Goal: Task Accomplishment & Management: Complete application form

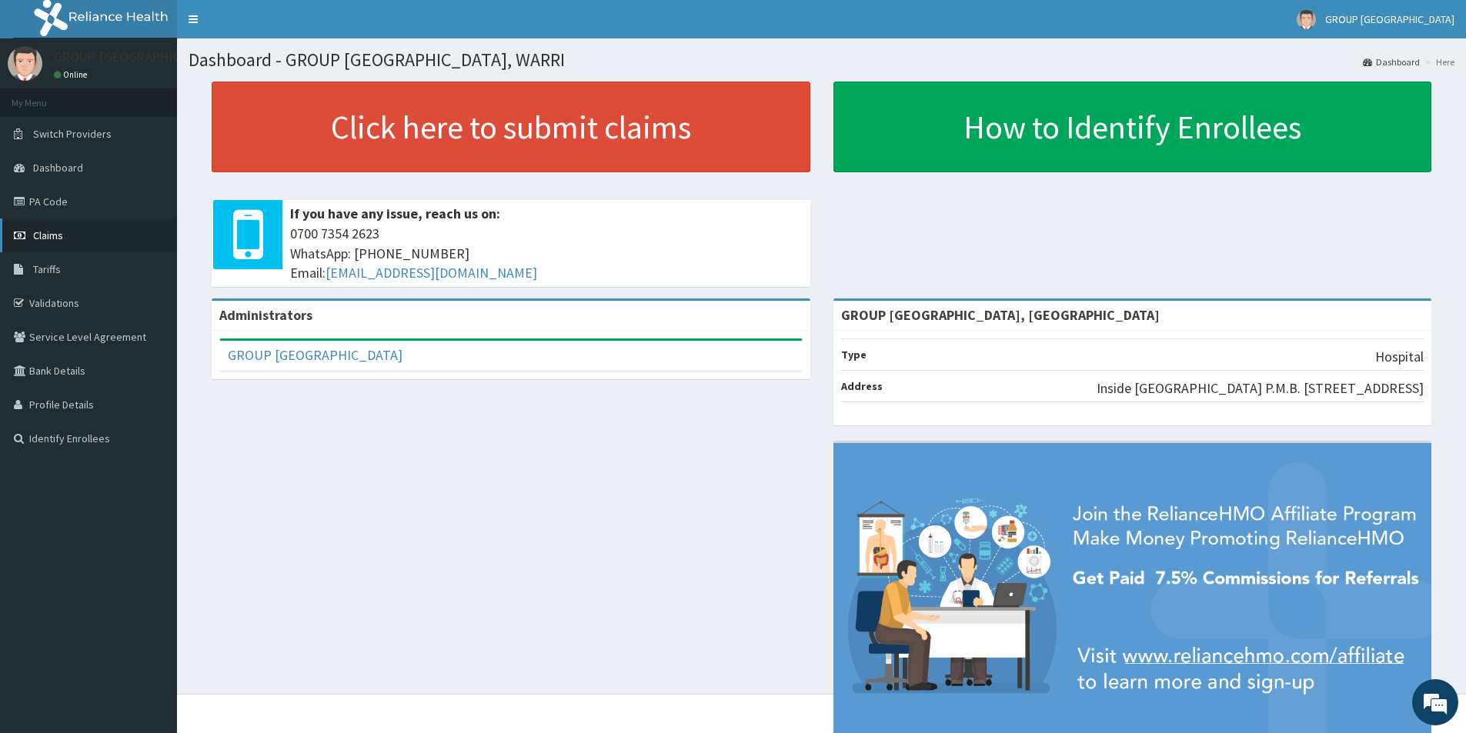
click at [120, 231] on link "Claims" at bounding box center [88, 236] width 177 height 34
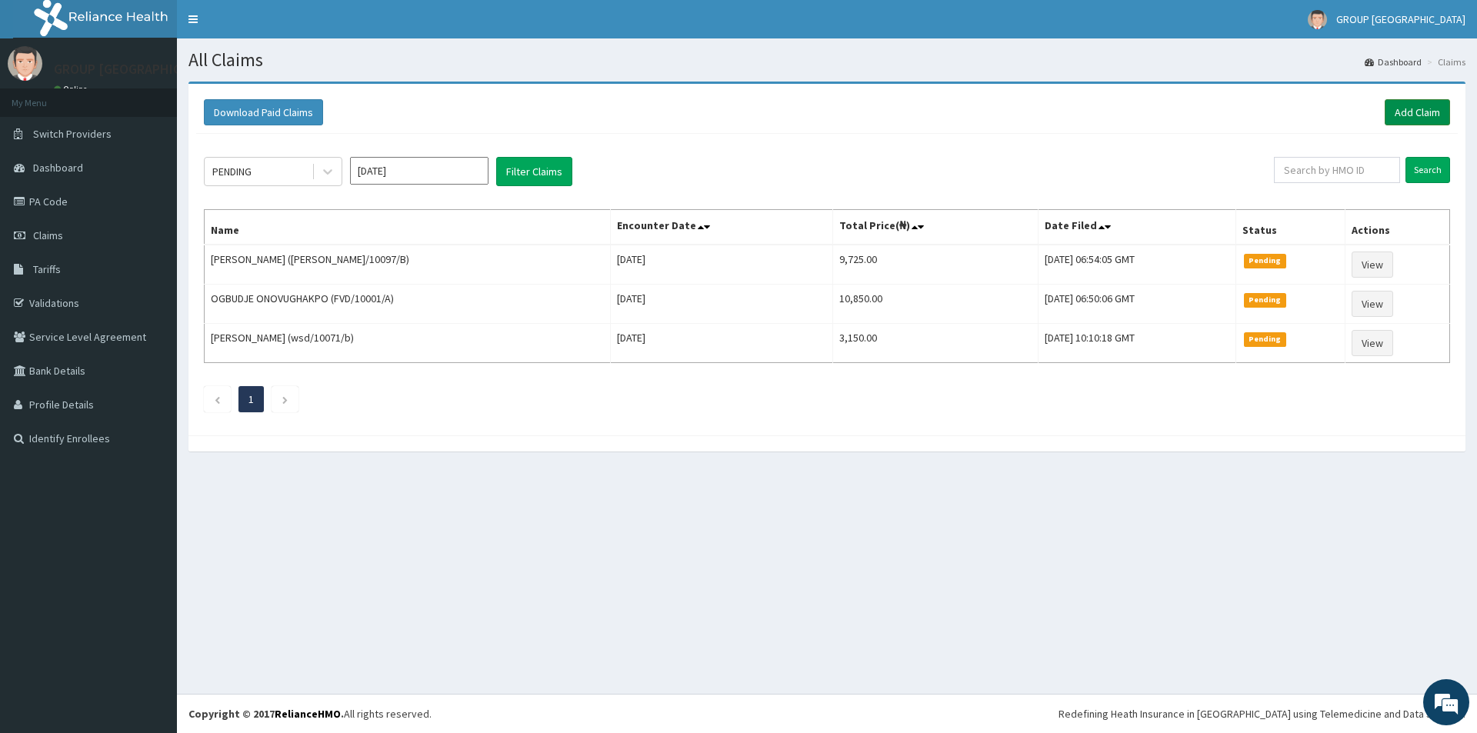
click at [1413, 114] on link "Add Claim" at bounding box center [1417, 112] width 65 height 26
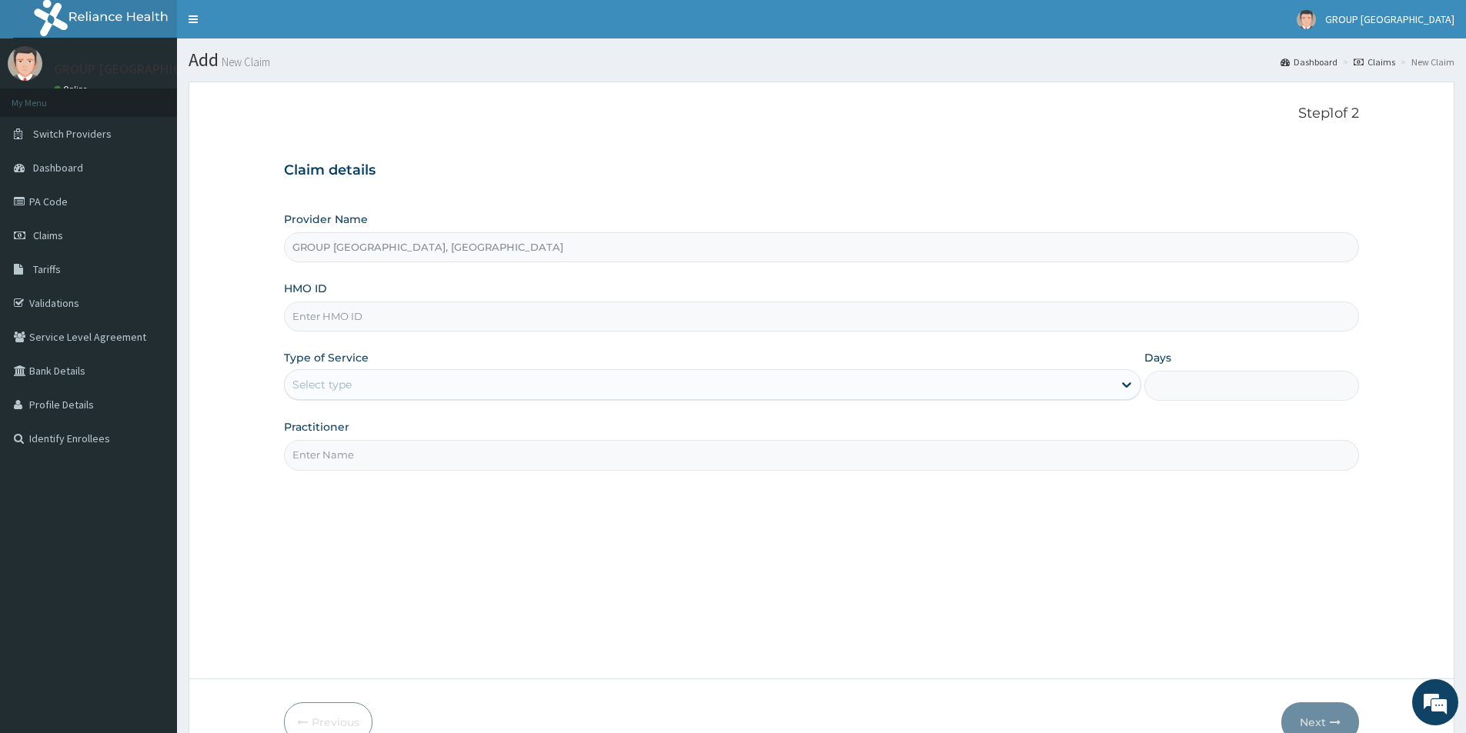
type input "GROUP [GEOGRAPHIC_DATA], [GEOGRAPHIC_DATA]"
click at [589, 316] on input "HMO ID" at bounding box center [821, 317] width 1075 height 30
type input "tte/10015/c"
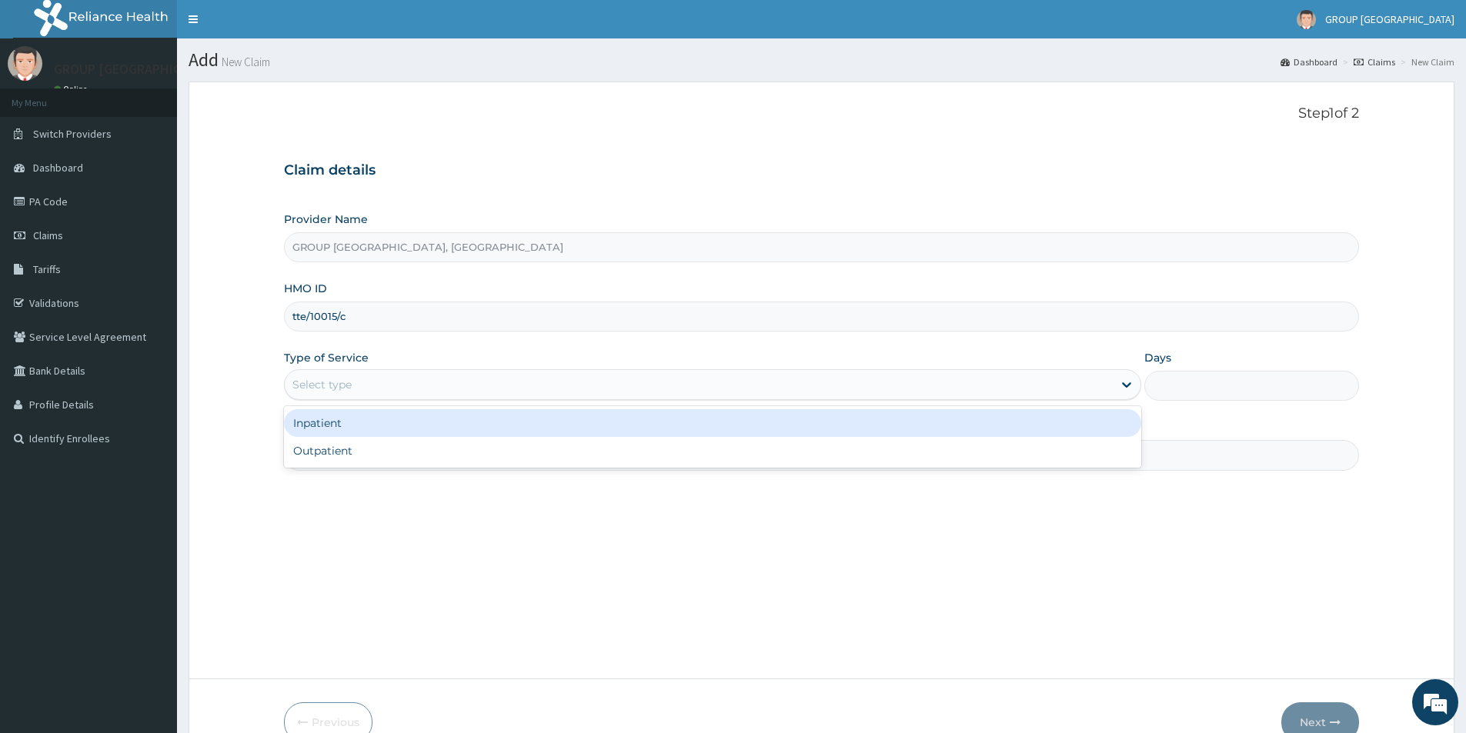
click at [731, 388] on div "Select type" at bounding box center [699, 384] width 828 height 25
click at [1120, 385] on icon at bounding box center [1126, 384] width 15 height 15
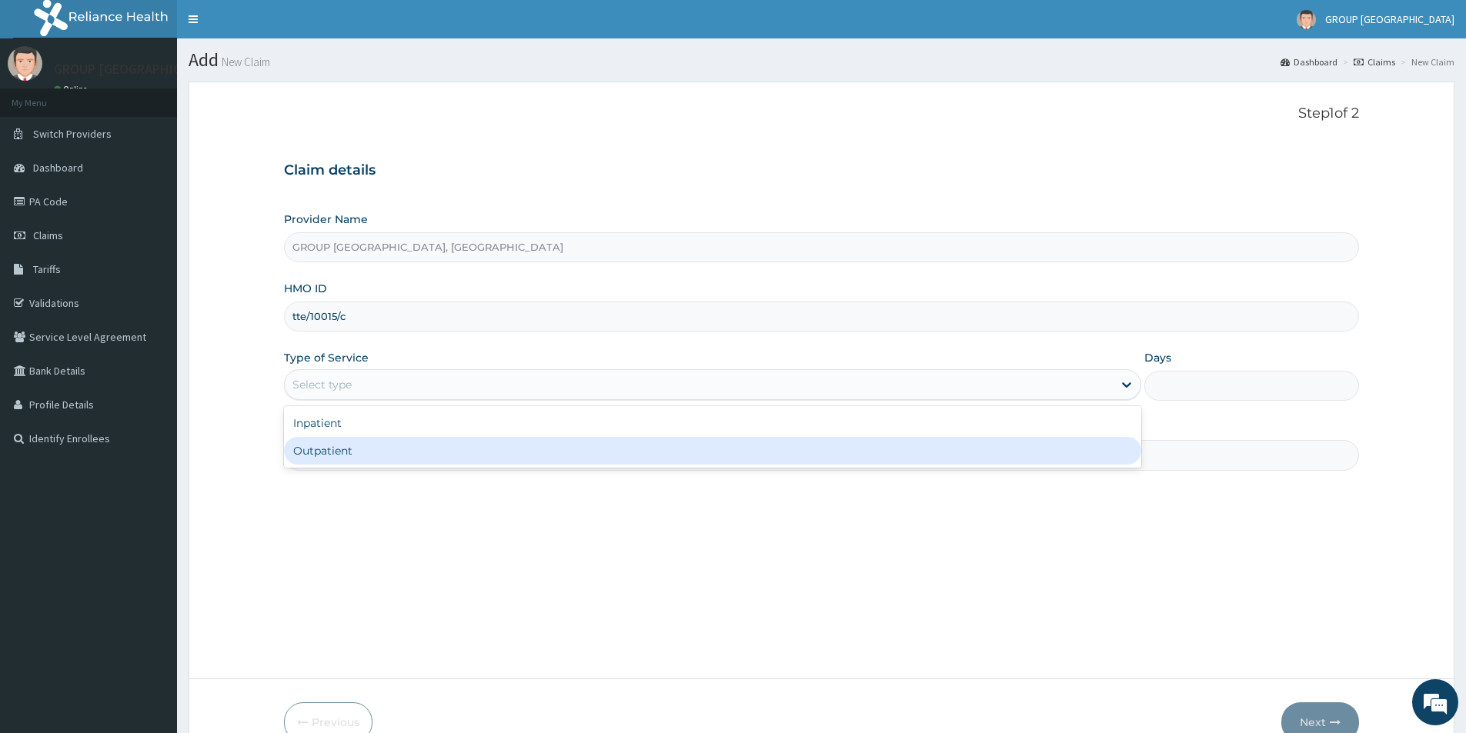
click at [1022, 452] on div "Outpatient" at bounding box center [712, 451] width 857 height 28
type input "1"
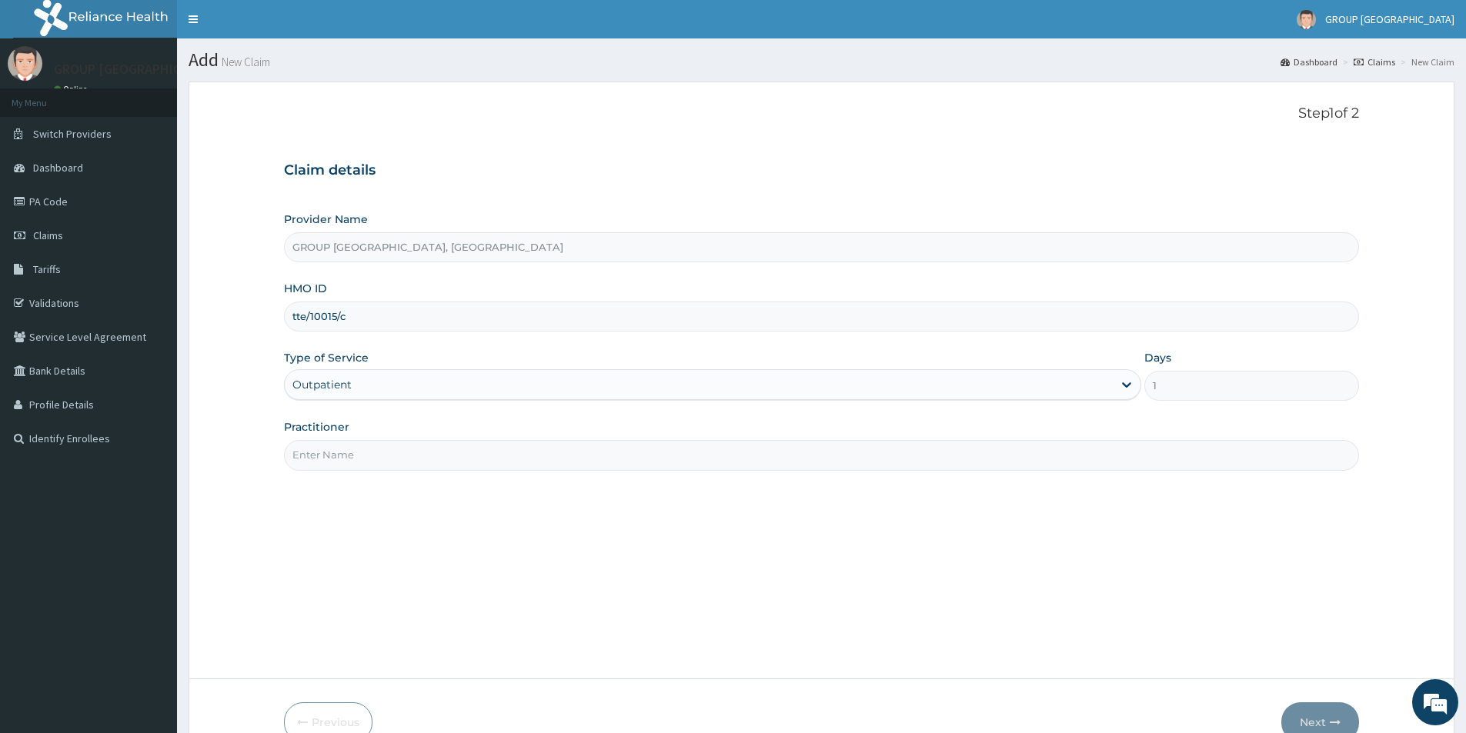
click at [649, 449] on input "Practitioner" at bounding box center [821, 455] width 1075 height 30
type input "DR IGHO"
click at [1292, 716] on button "Next" at bounding box center [1320, 723] width 78 height 40
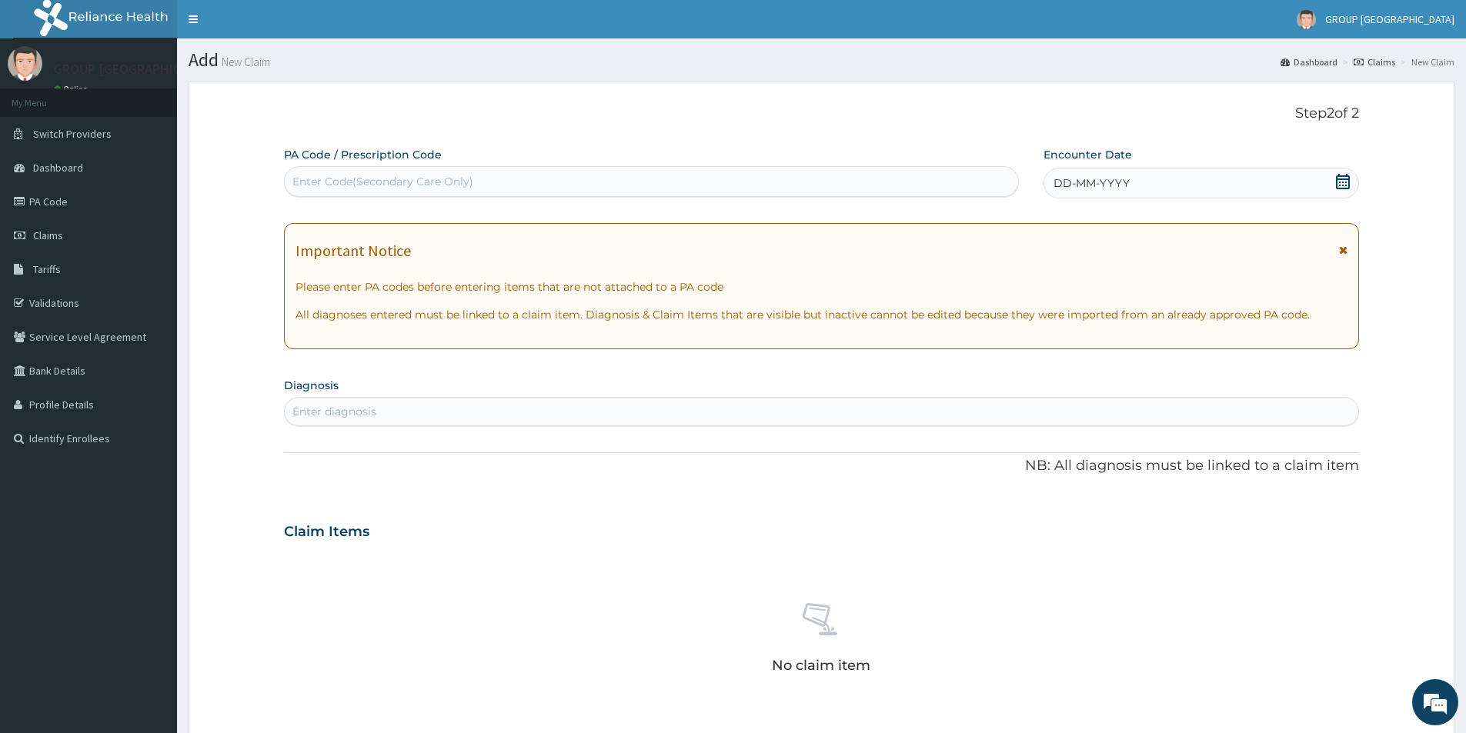
click at [1173, 176] on div "DD-MM-YYYY" at bounding box center [1200, 183] width 315 height 31
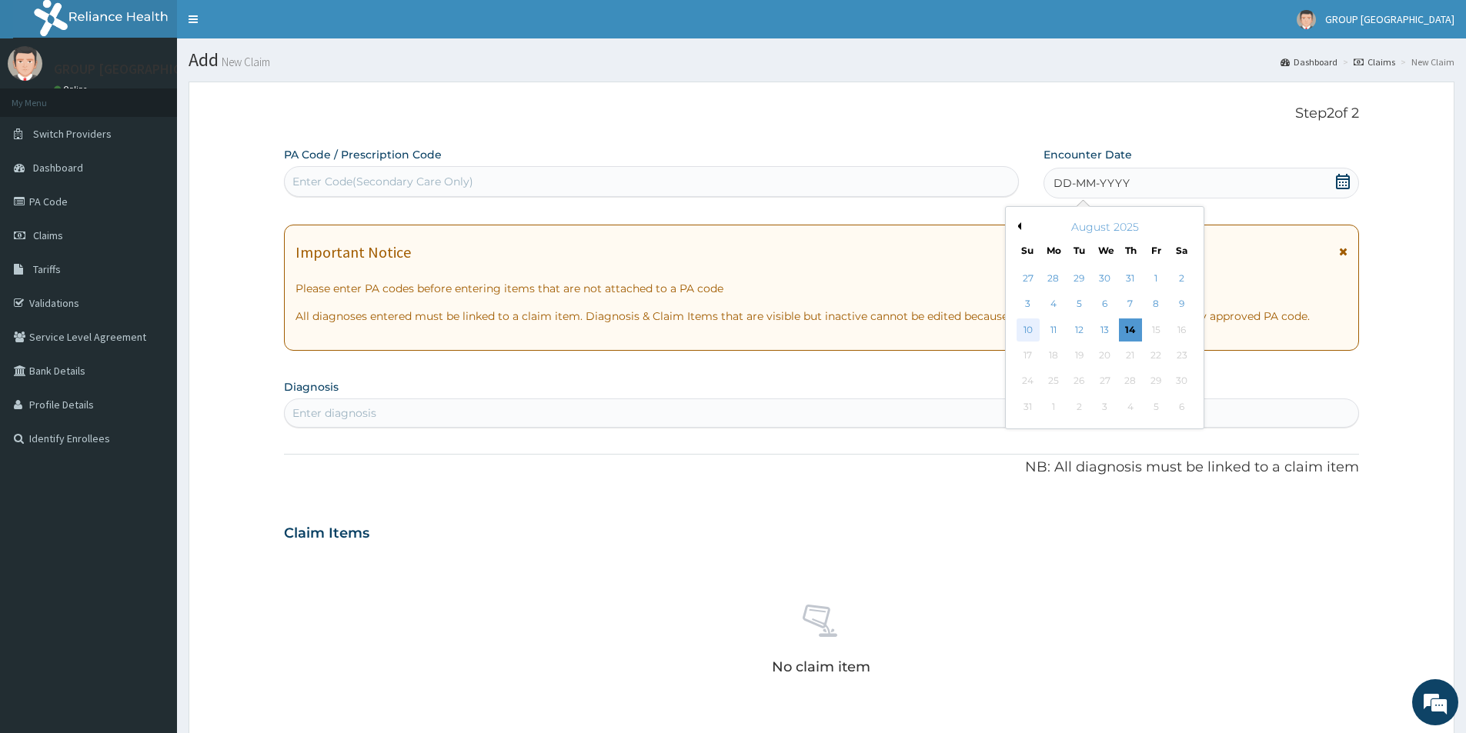
click at [1036, 326] on div "10" at bounding box center [1028, 330] width 23 height 23
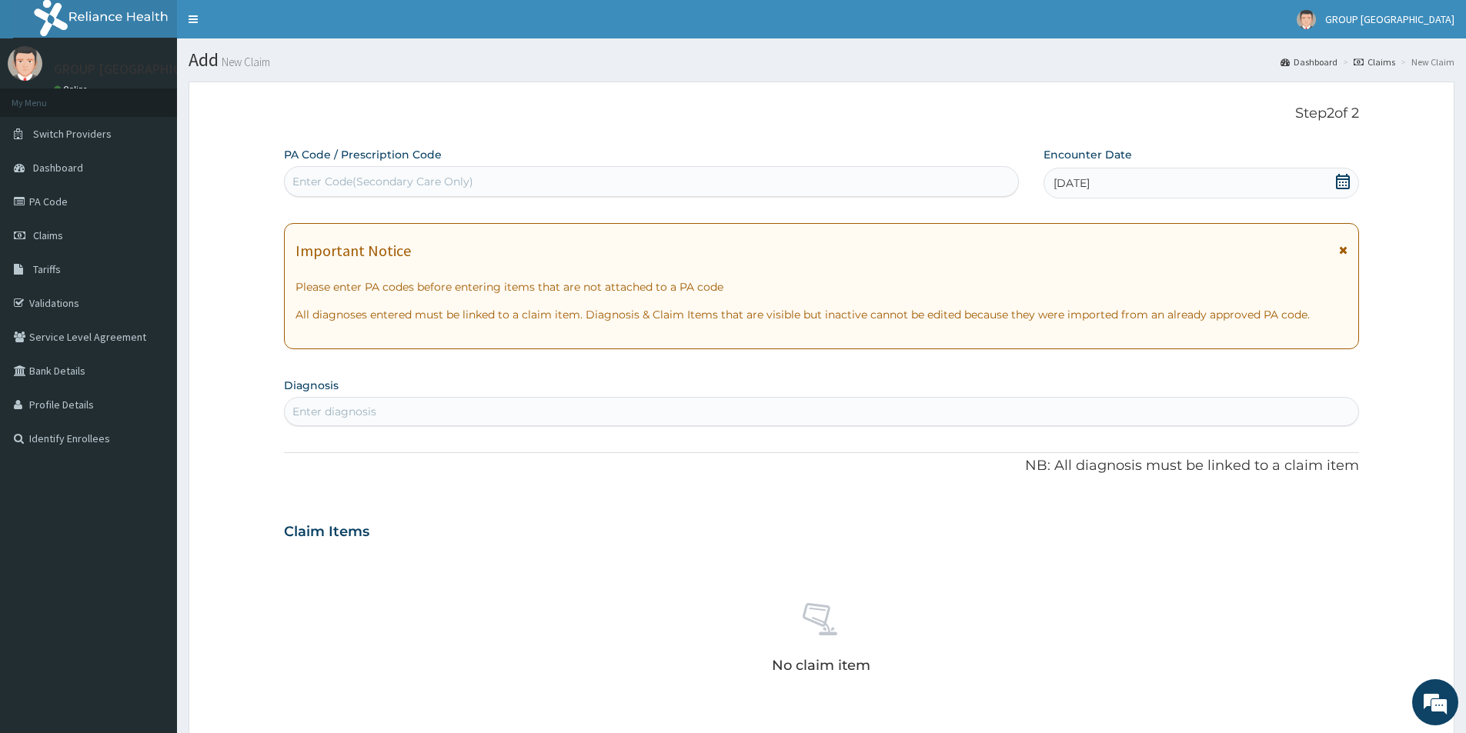
click at [669, 410] on div "Enter diagnosis" at bounding box center [821, 411] width 1073 height 25
type input "muscu"
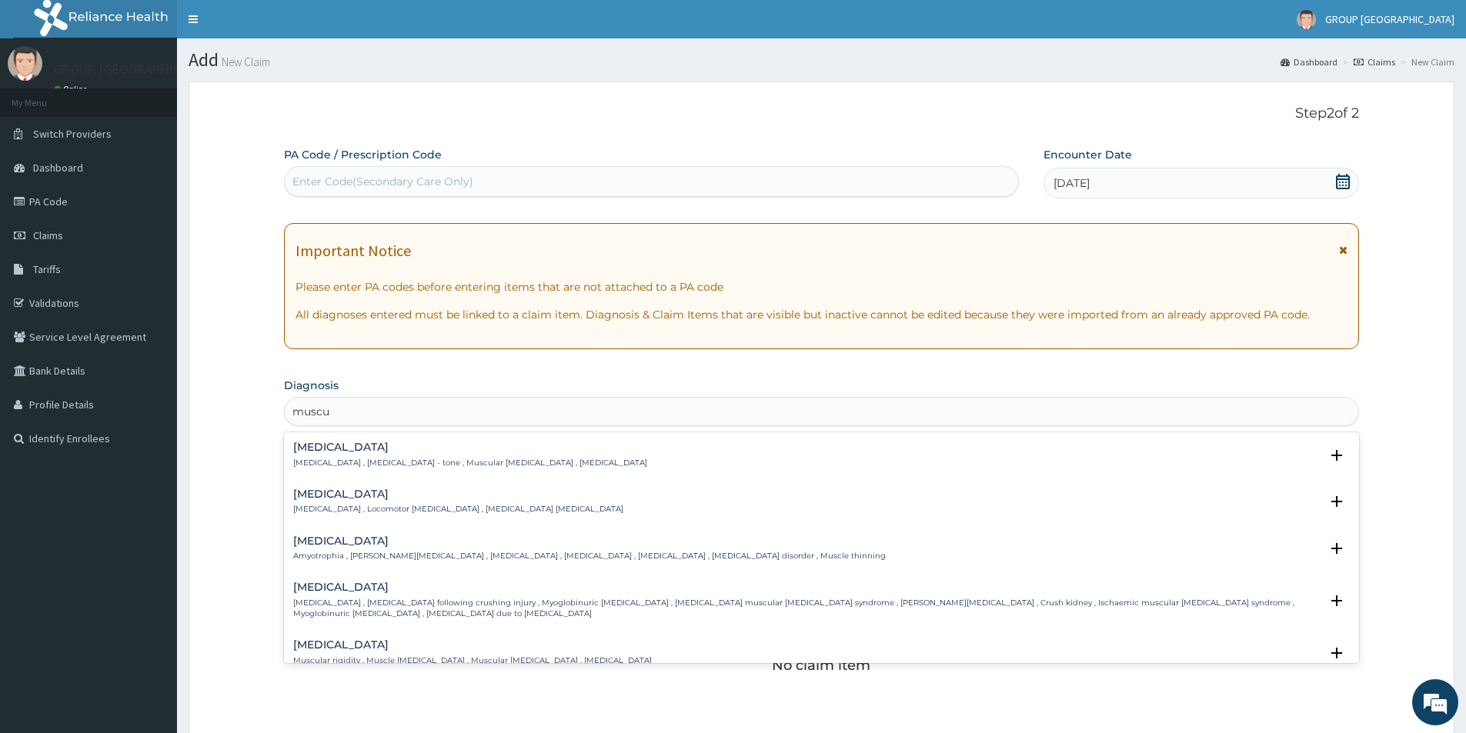
scroll to position [31, 0]
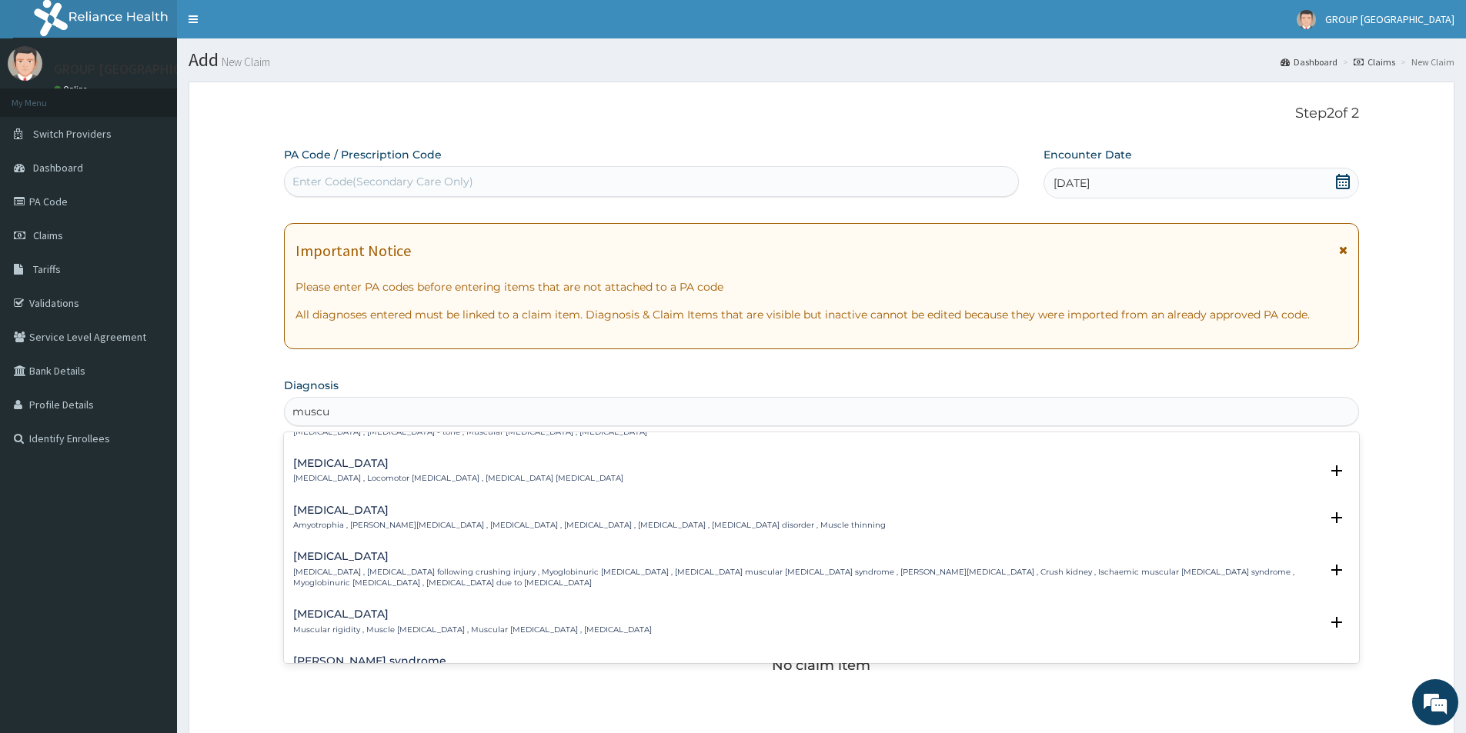
click at [1340, 646] on div "Muscle rigidity Muscular rigidity , Muscle stiffness , Muscular stiffness , Mus…" at bounding box center [821, 626] width 1075 height 47
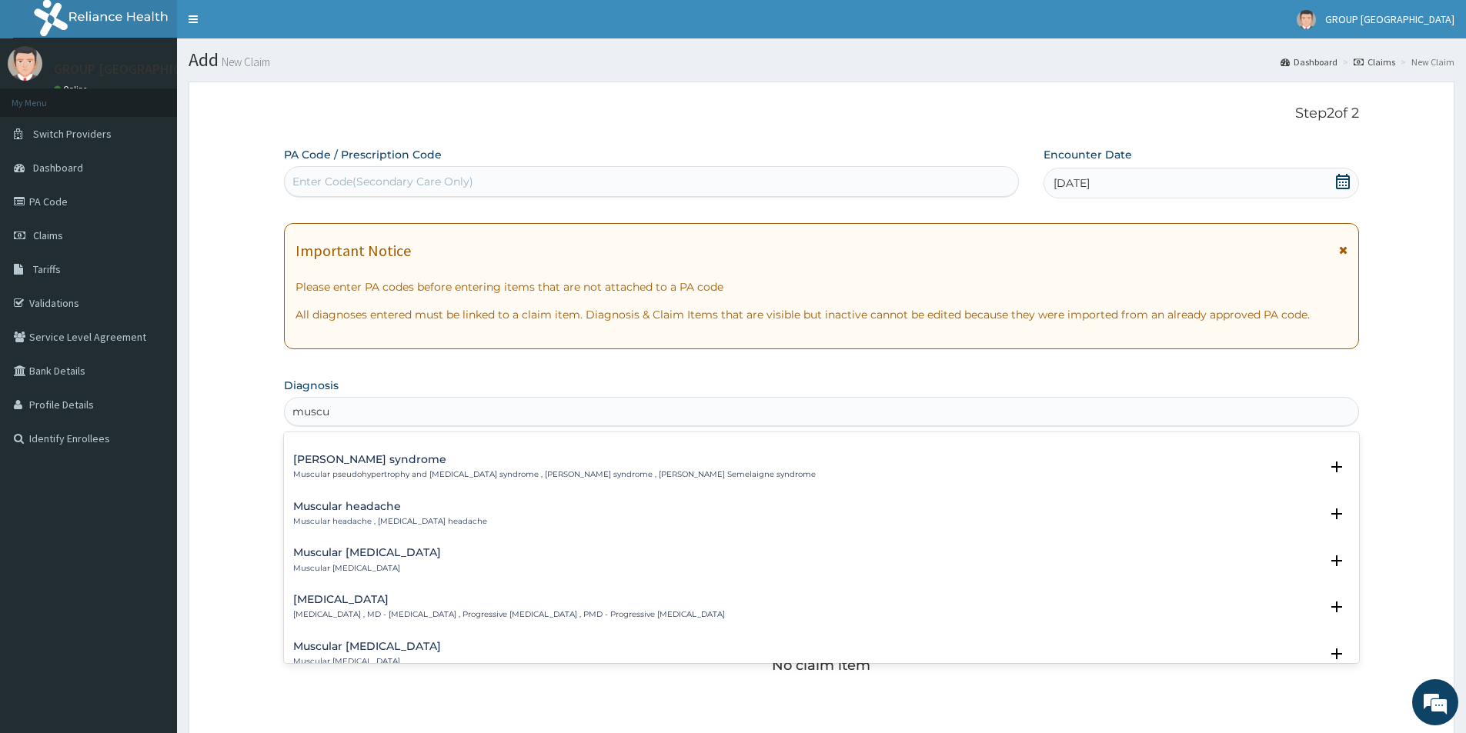
scroll to position [434, 0]
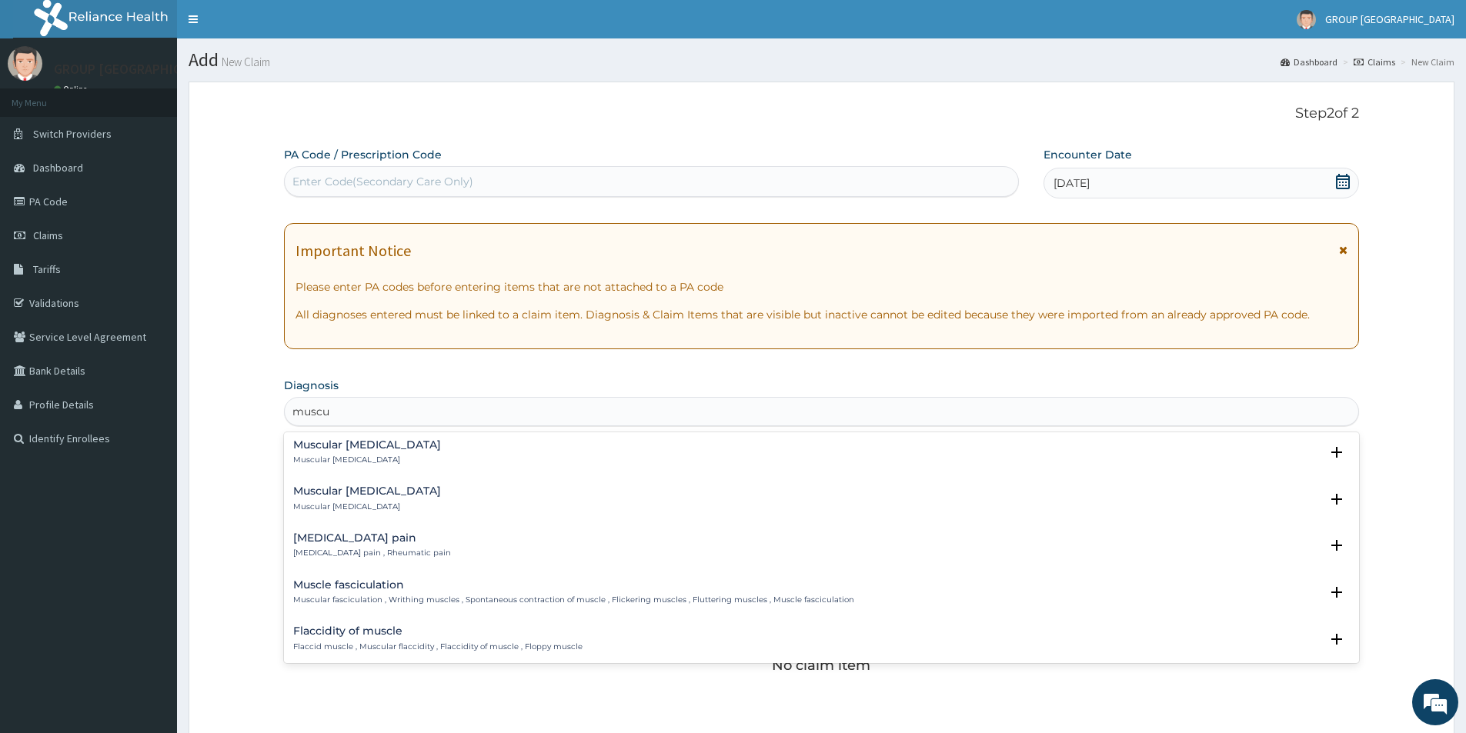
click at [463, 540] on div "Musculoskeletal pain Musculoskeletal pain , Rheumatic pain" at bounding box center [821, 546] width 1057 height 27
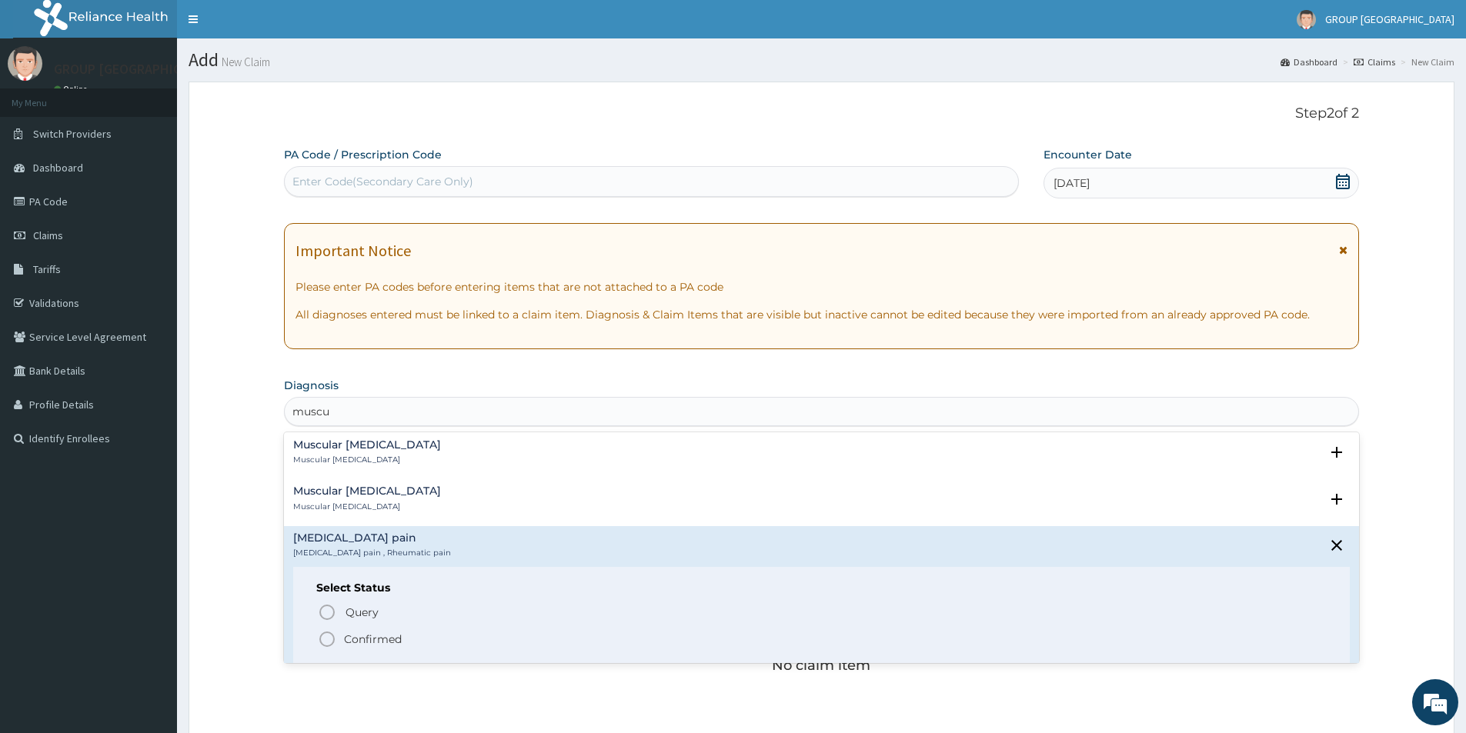
click at [389, 633] on p "Confirmed" at bounding box center [373, 639] width 58 height 15
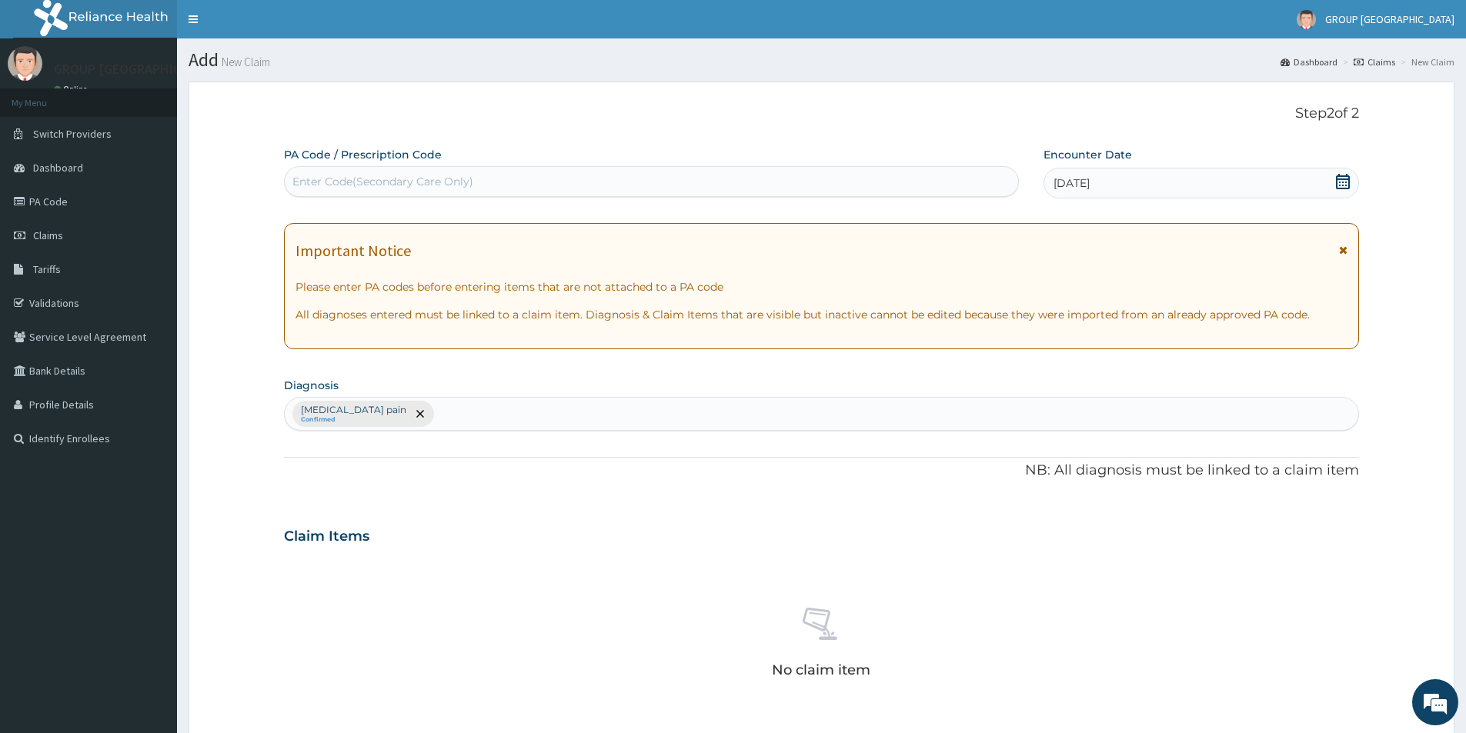
click at [487, 412] on div "Musculoskeletal pain Confirmed" at bounding box center [821, 414] width 1073 height 32
type input "malar"
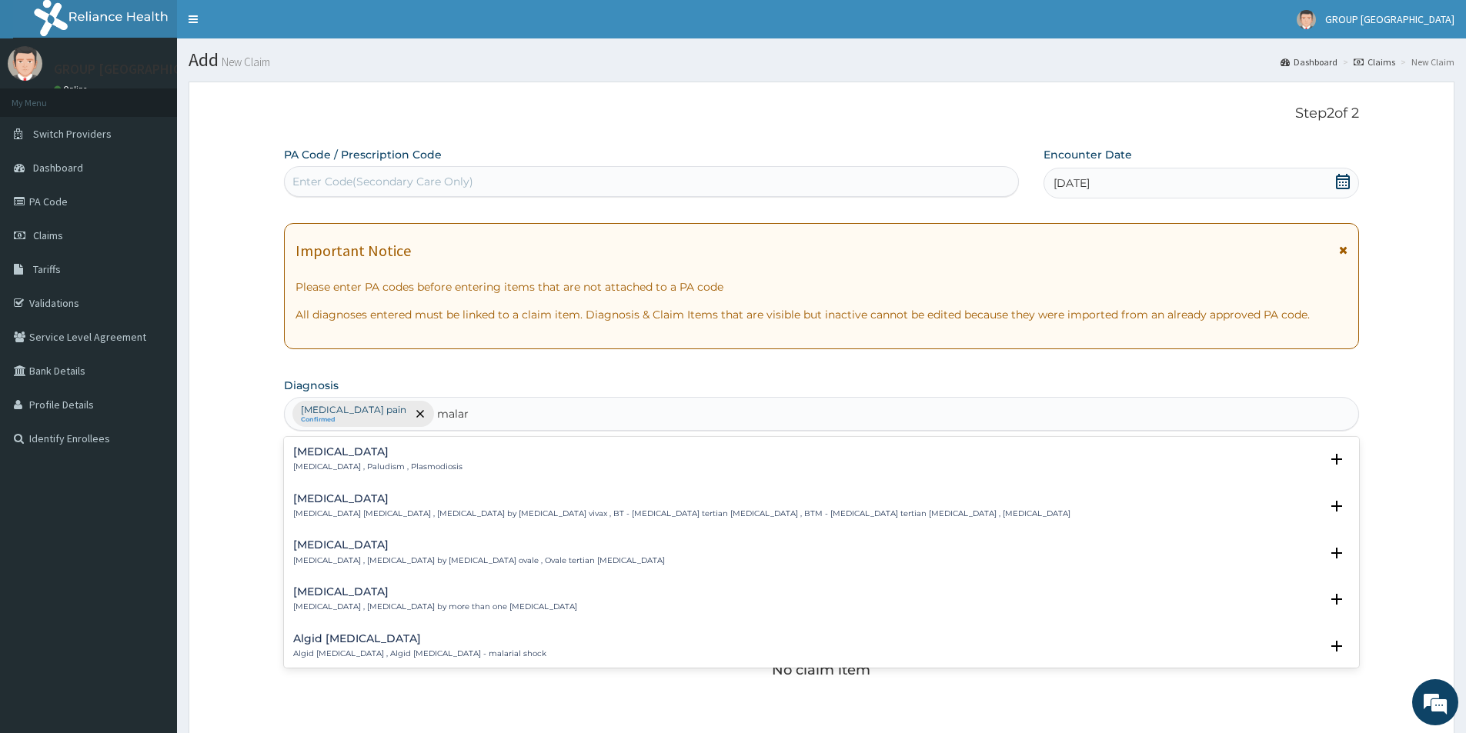
click at [478, 469] on div "Malaria Malaria , Paludism , Plasmodiosis" at bounding box center [821, 459] width 1057 height 27
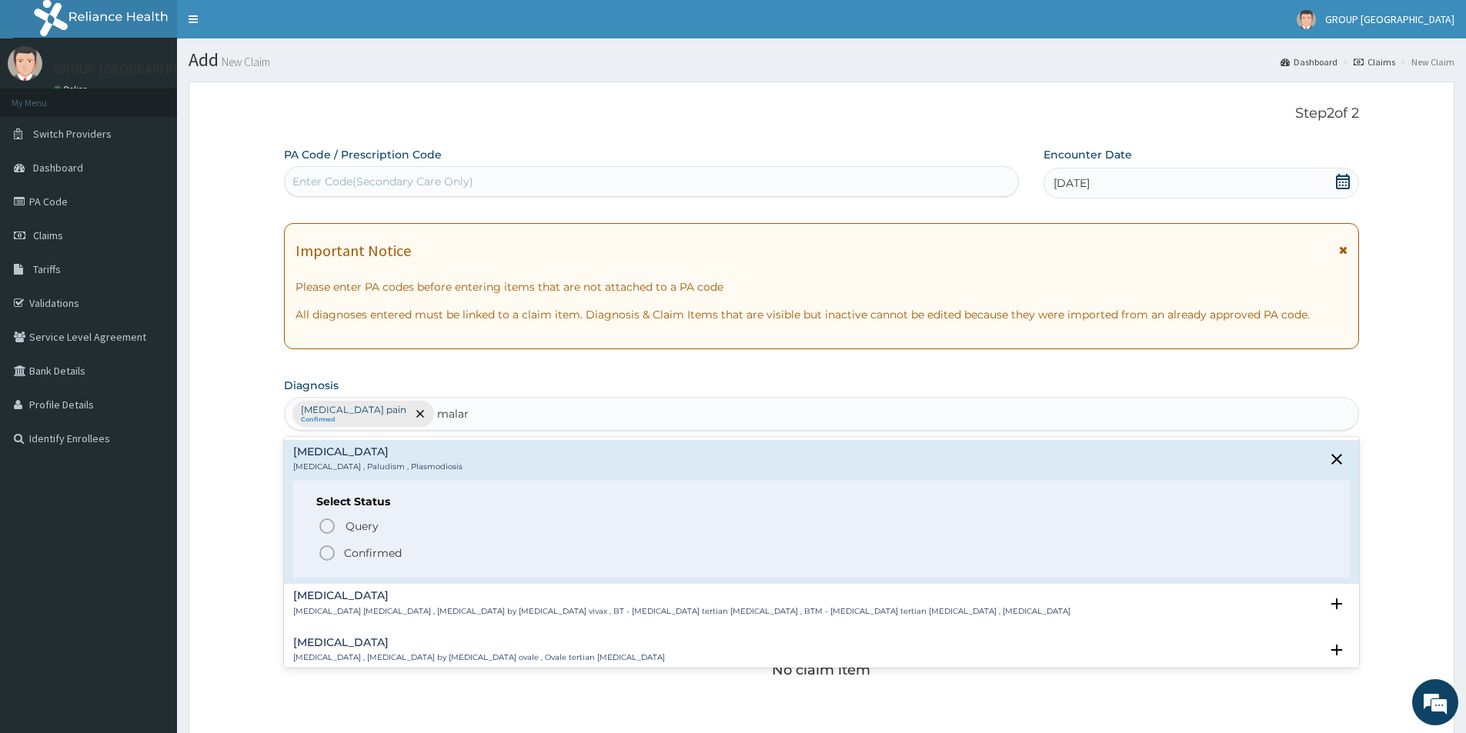
click at [327, 547] on circle "status option filled" at bounding box center [327, 553] width 14 height 14
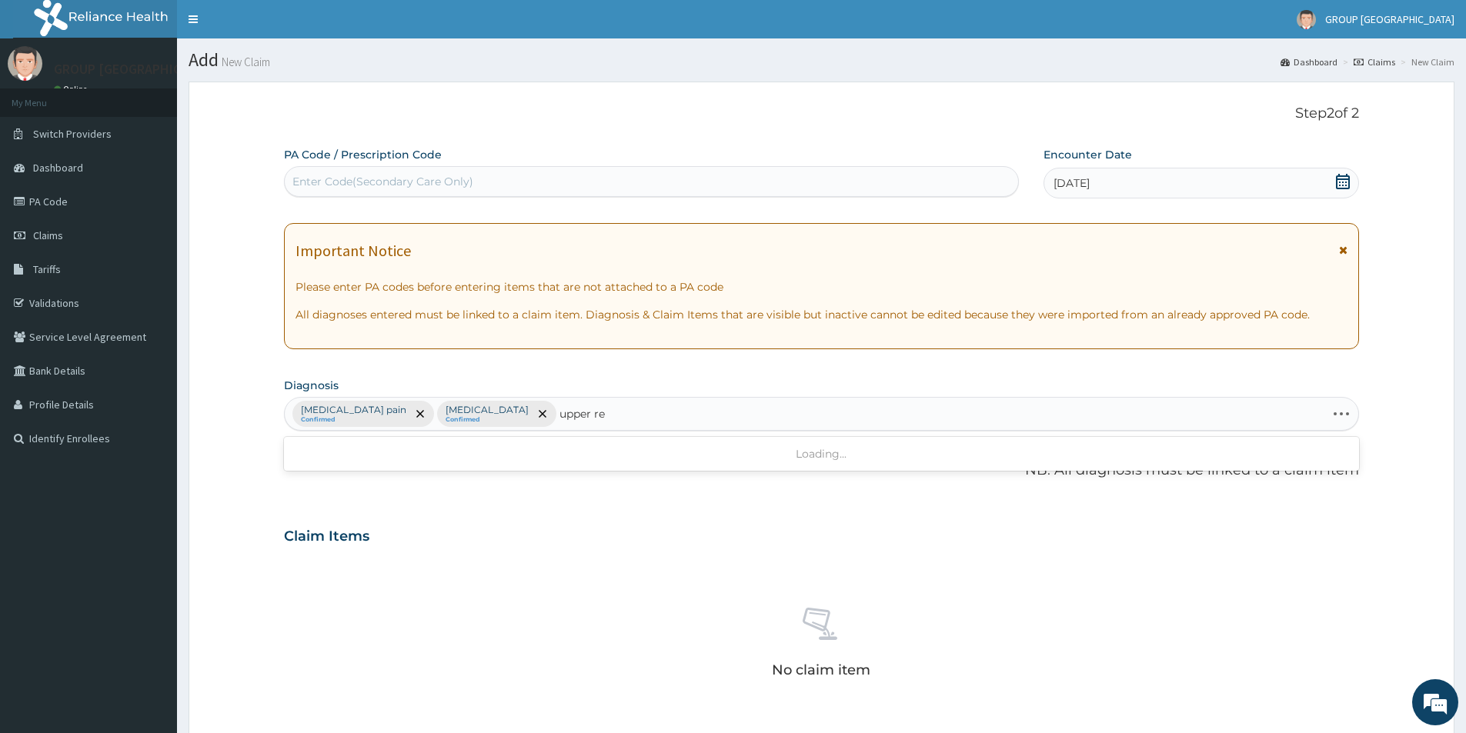
type input "upper res"
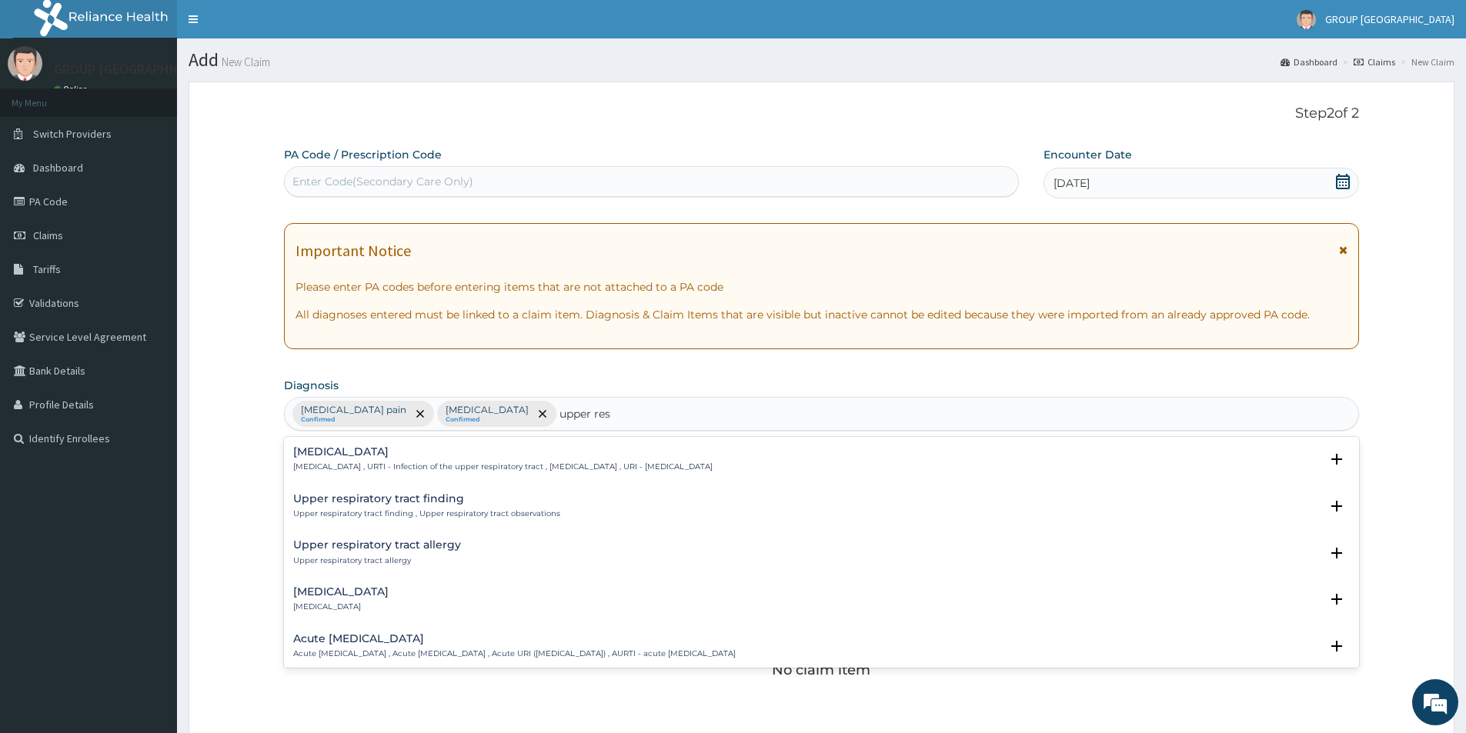
click at [408, 454] on div "Upper respiratory infection Upper respiratory infection , URTI - Infection of t…" at bounding box center [502, 459] width 419 height 27
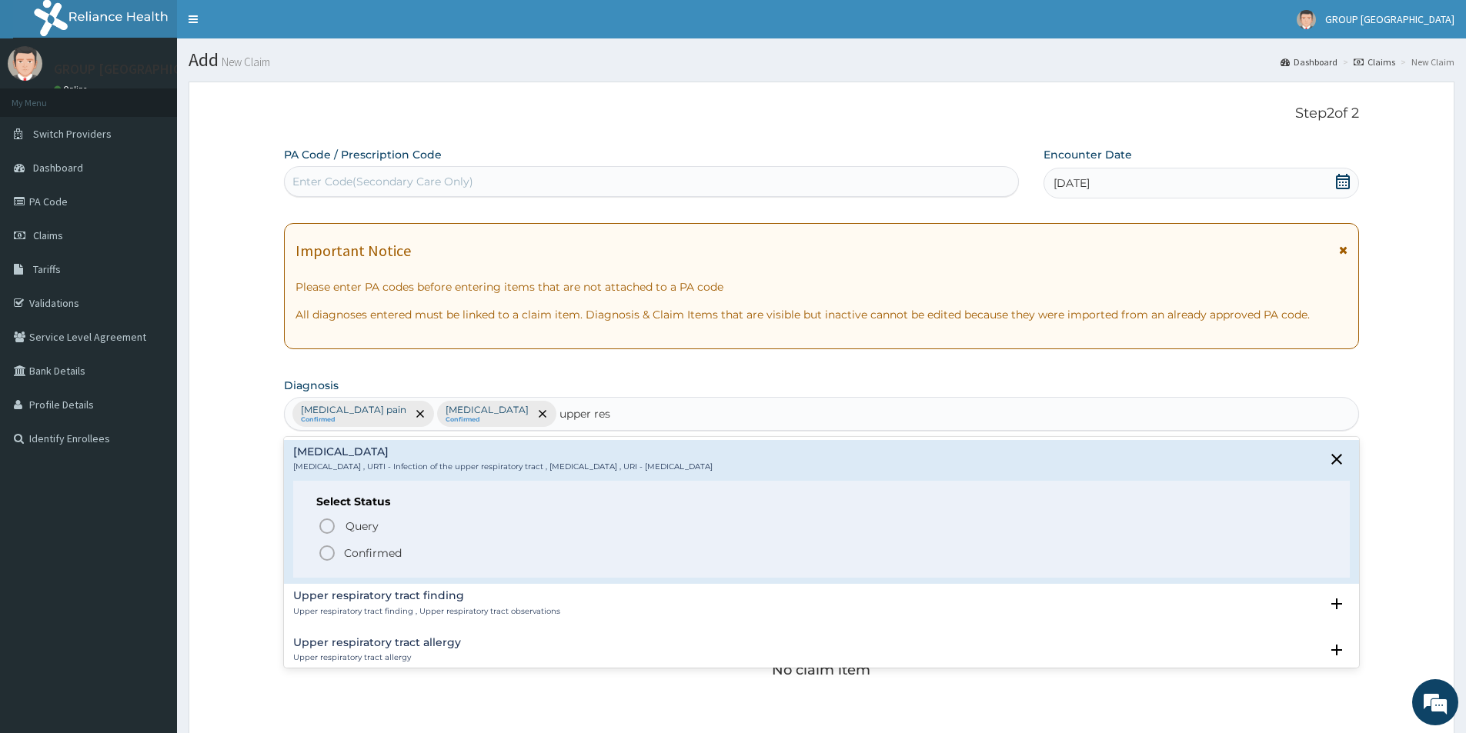
click at [362, 552] on p "Confirmed" at bounding box center [373, 553] width 58 height 15
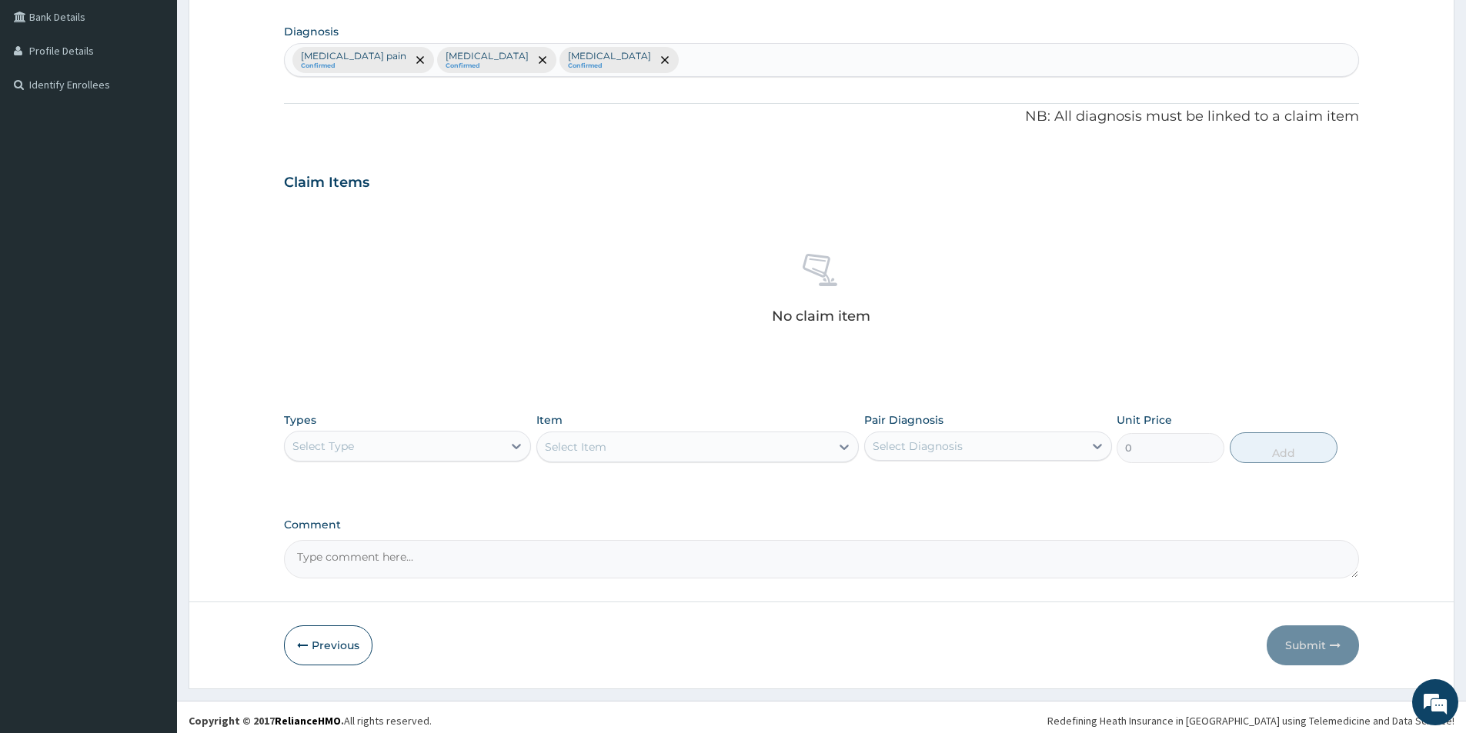
scroll to position [361, 0]
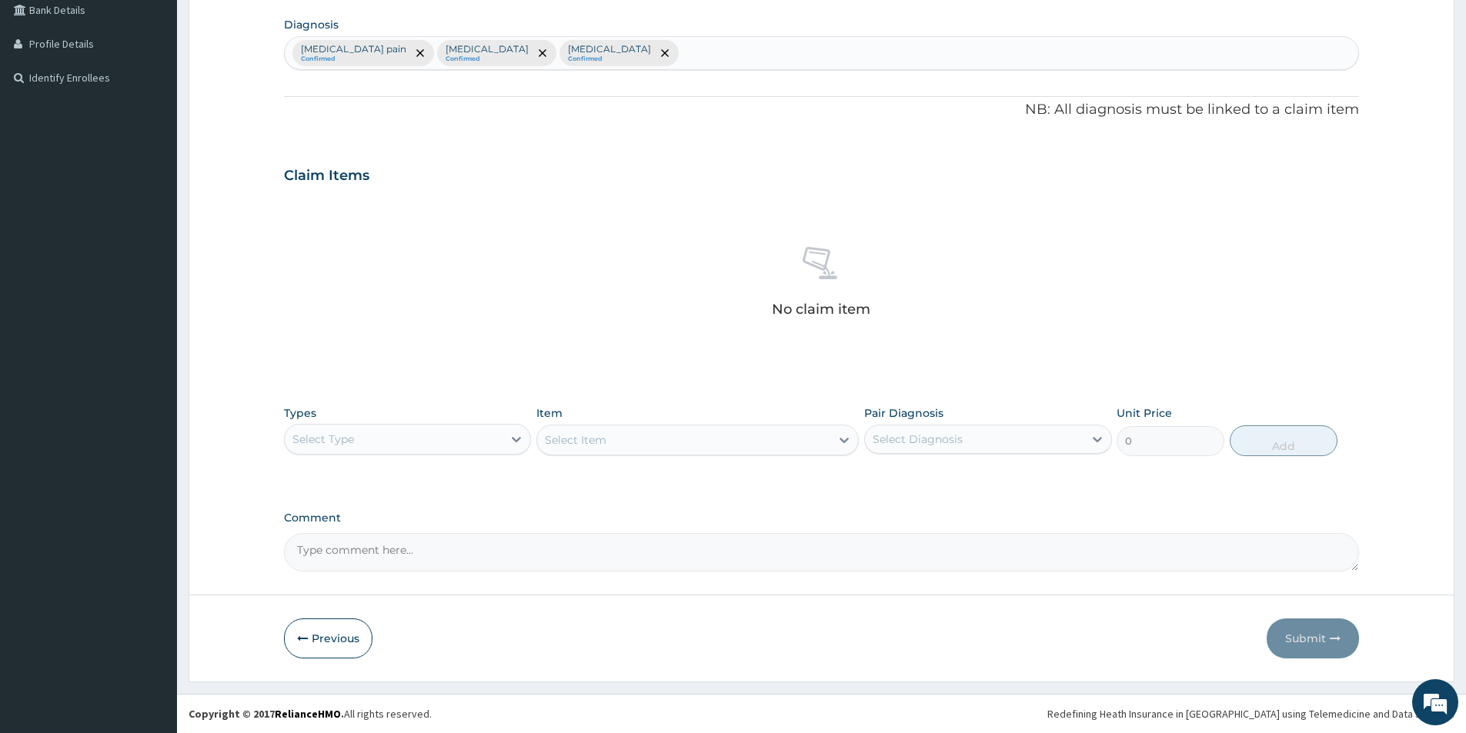
click at [487, 437] on div "Select Type" at bounding box center [394, 439] width 218 height 25
click at [470, 637] on div "Drugs" at bounding box center [407, 644] width 247 height 28
click at [616, 429] on div "Select Item" at bounding box center [697, 440] width 322 height 31
click at [579, 429] on div "Select Item" at bounding box center [683, 440] width 293 height 25
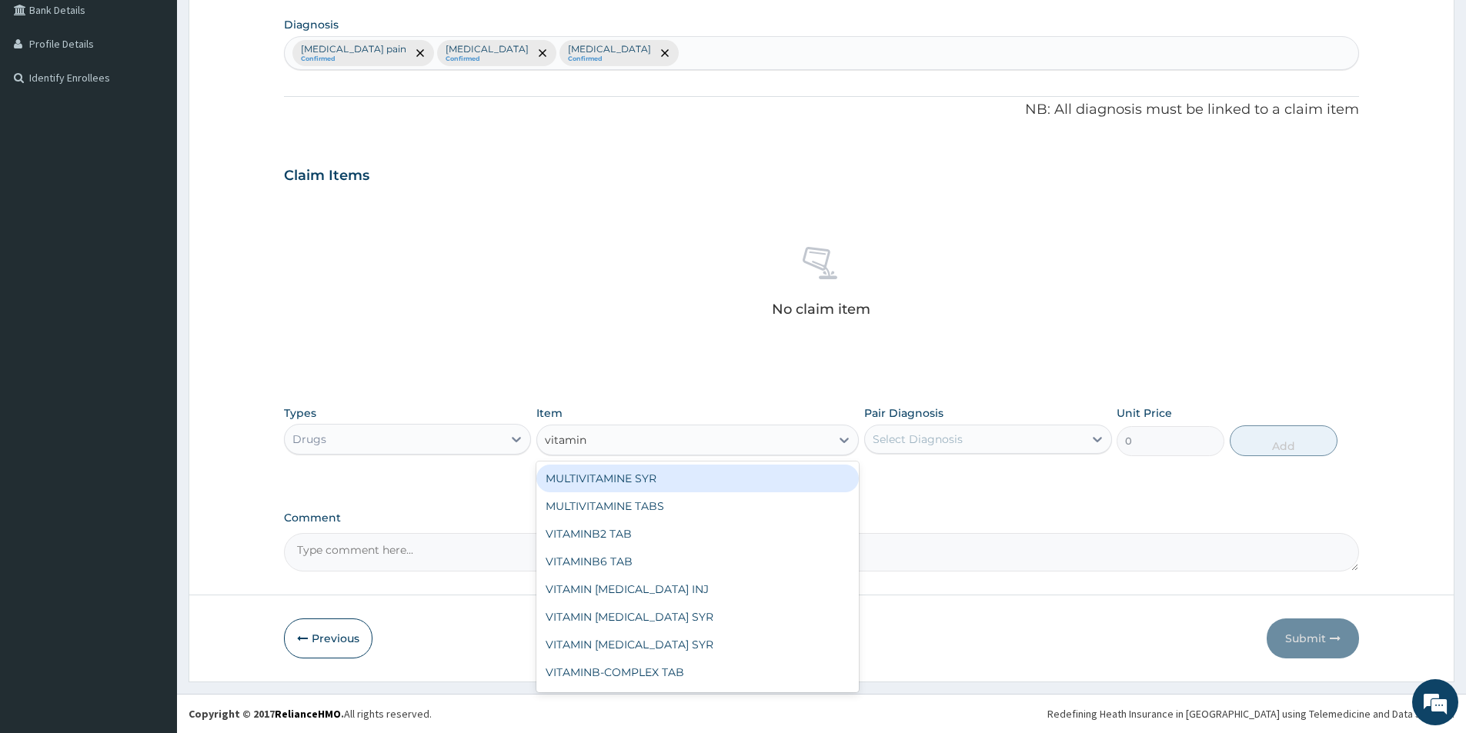
type input "vitamin"
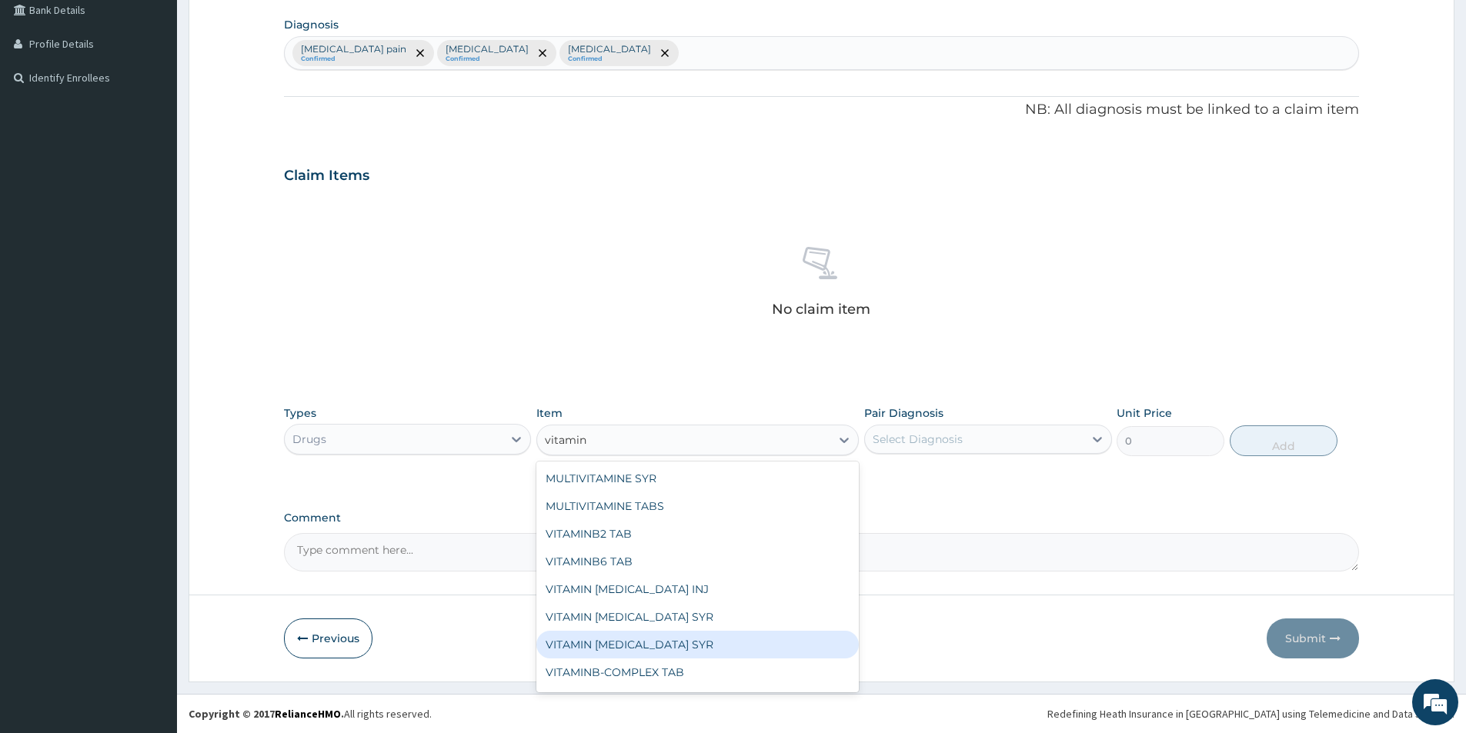
scroll to position [77, 0]
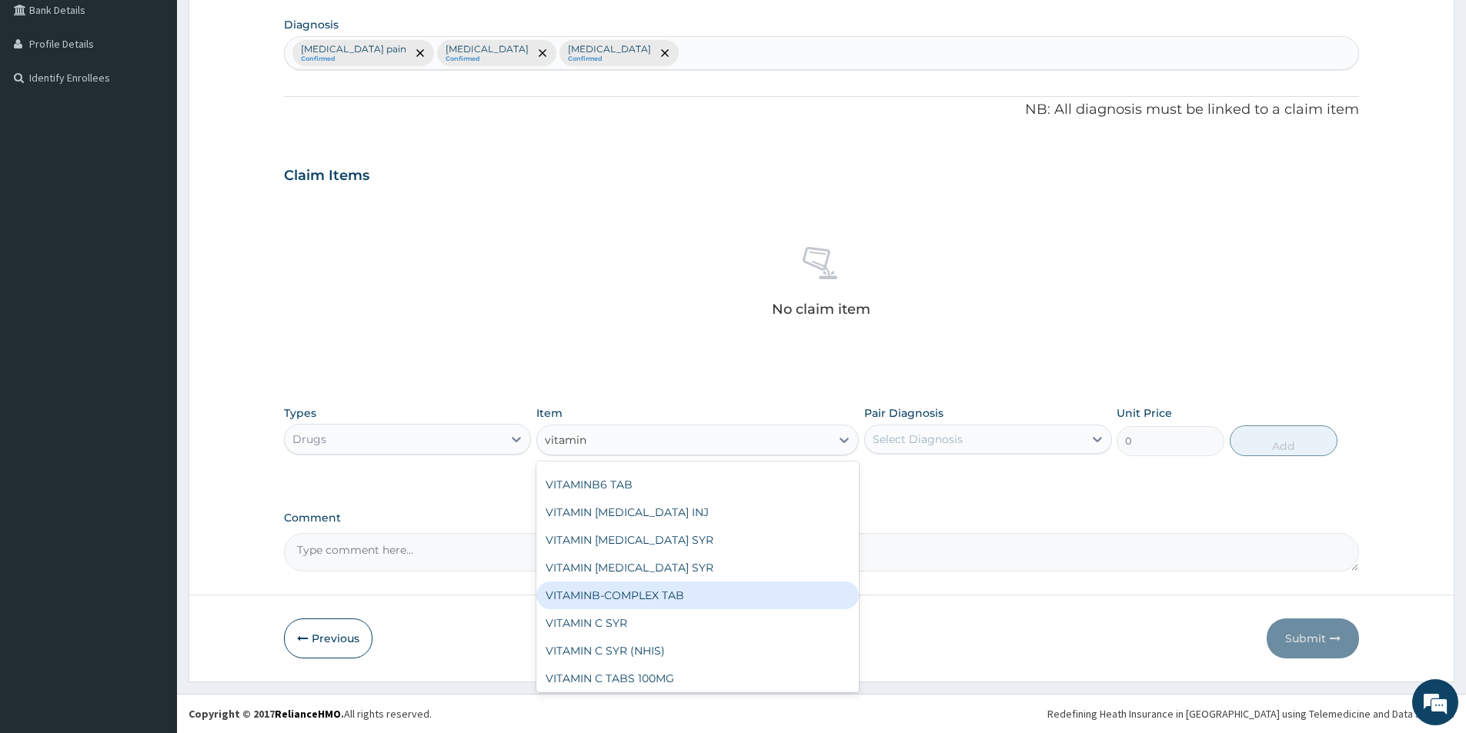
click at [642, 587] on div "VITAMINB-COMPLEX TAB" at bounding box center [697, 596] width 322 height 28
type input "10"
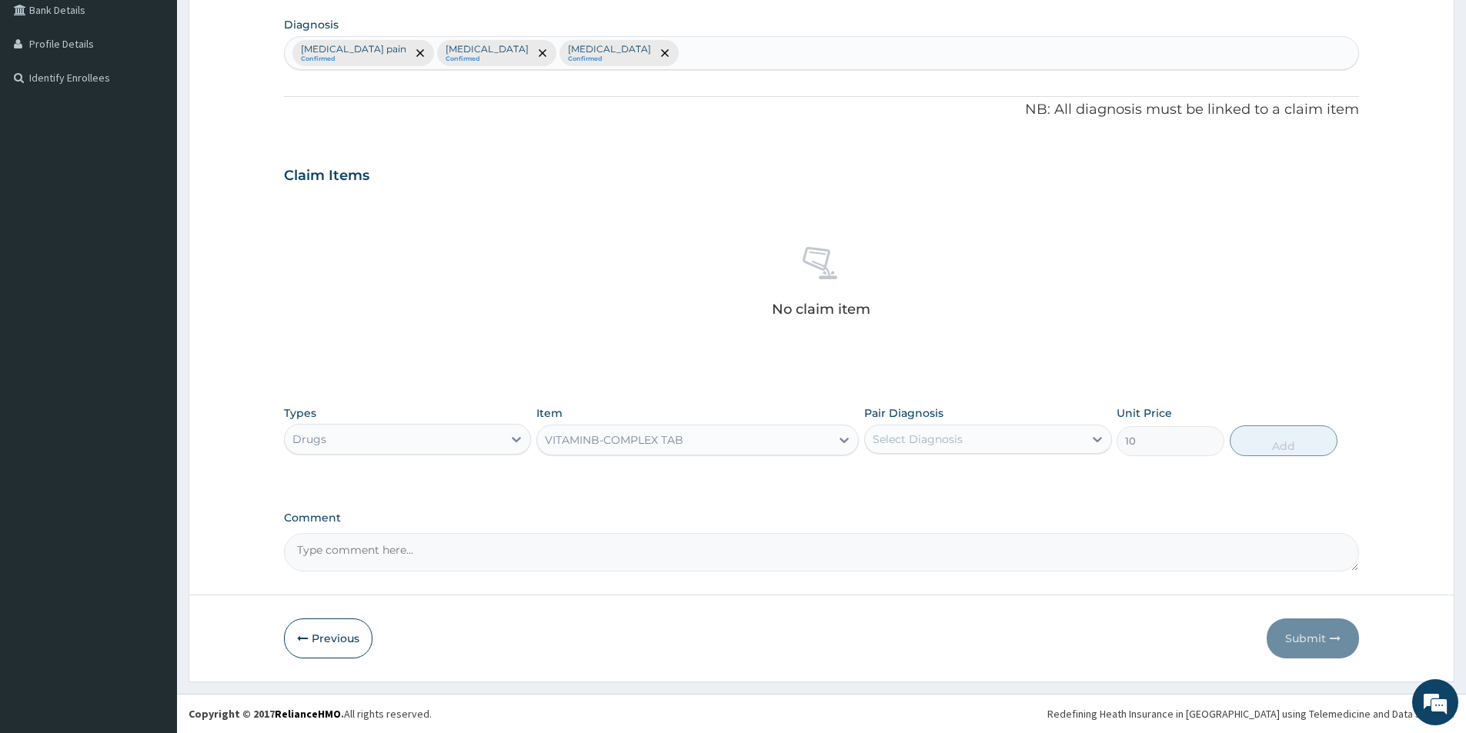
click at [902, 429] on div "Select Diagnosis" at bounding box center [974, 439] width 218 height 25
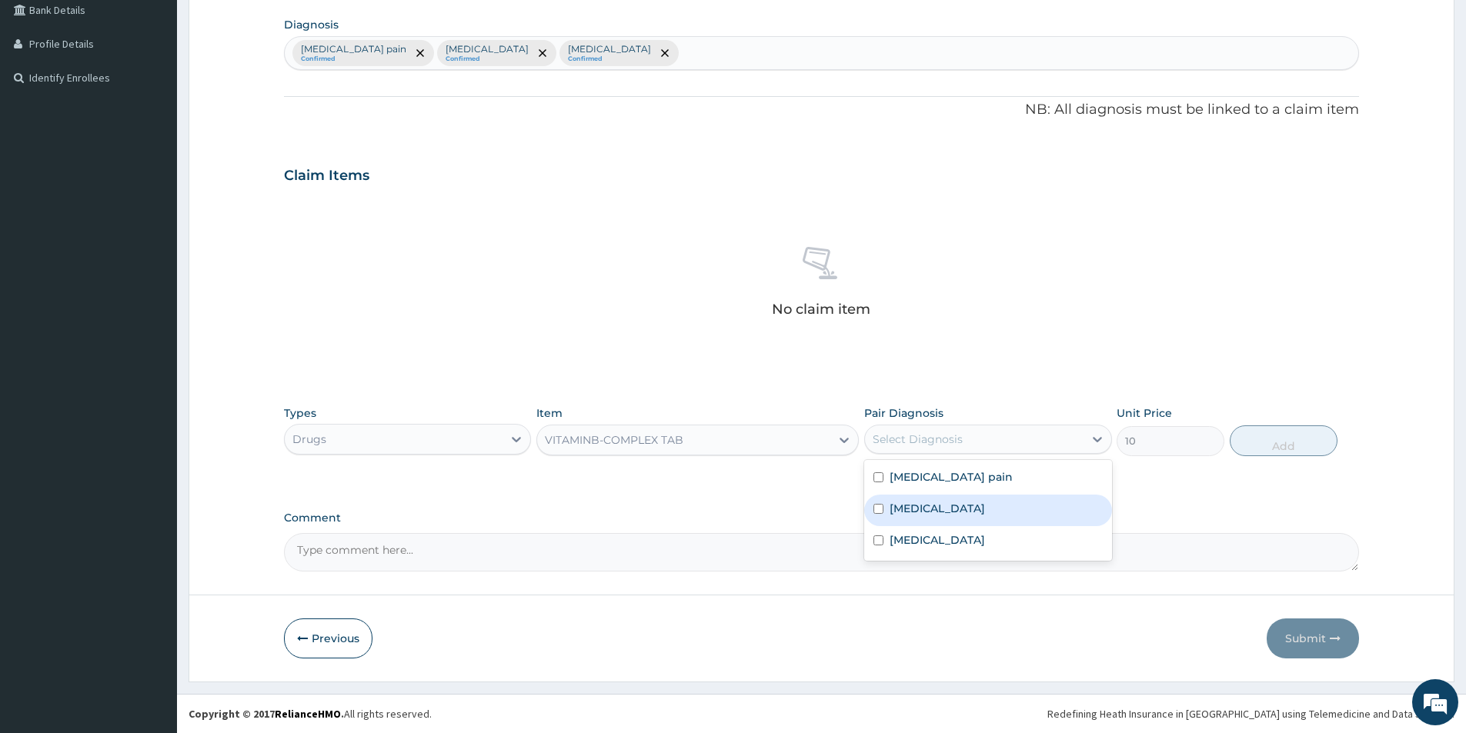
click at [890, 515] on label "Malaria" at bounding box center [937, 508] width 95 height 15
checkbox input "true"
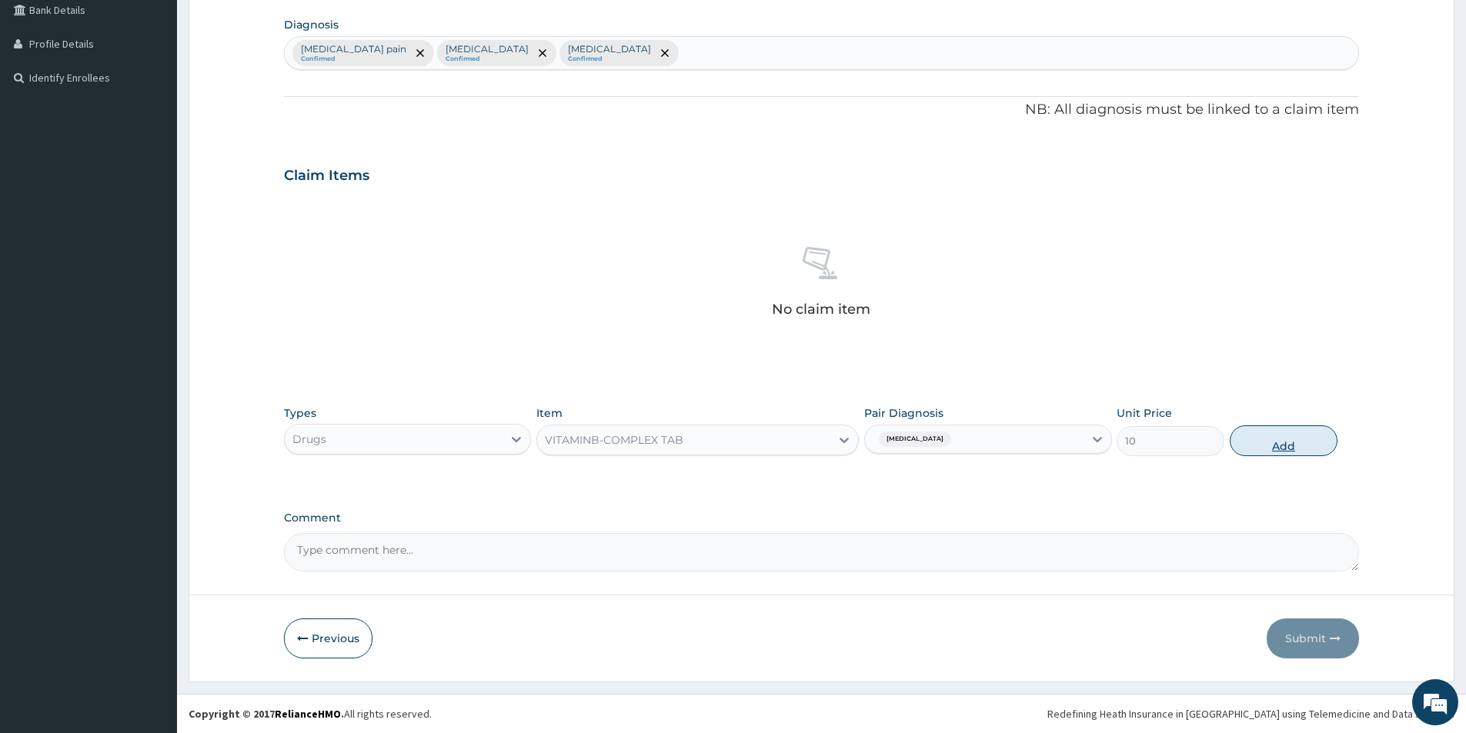
click at [1307, 443] on button "Add" at bounding box center [1284, 441] width 108 height 31
type input "0"
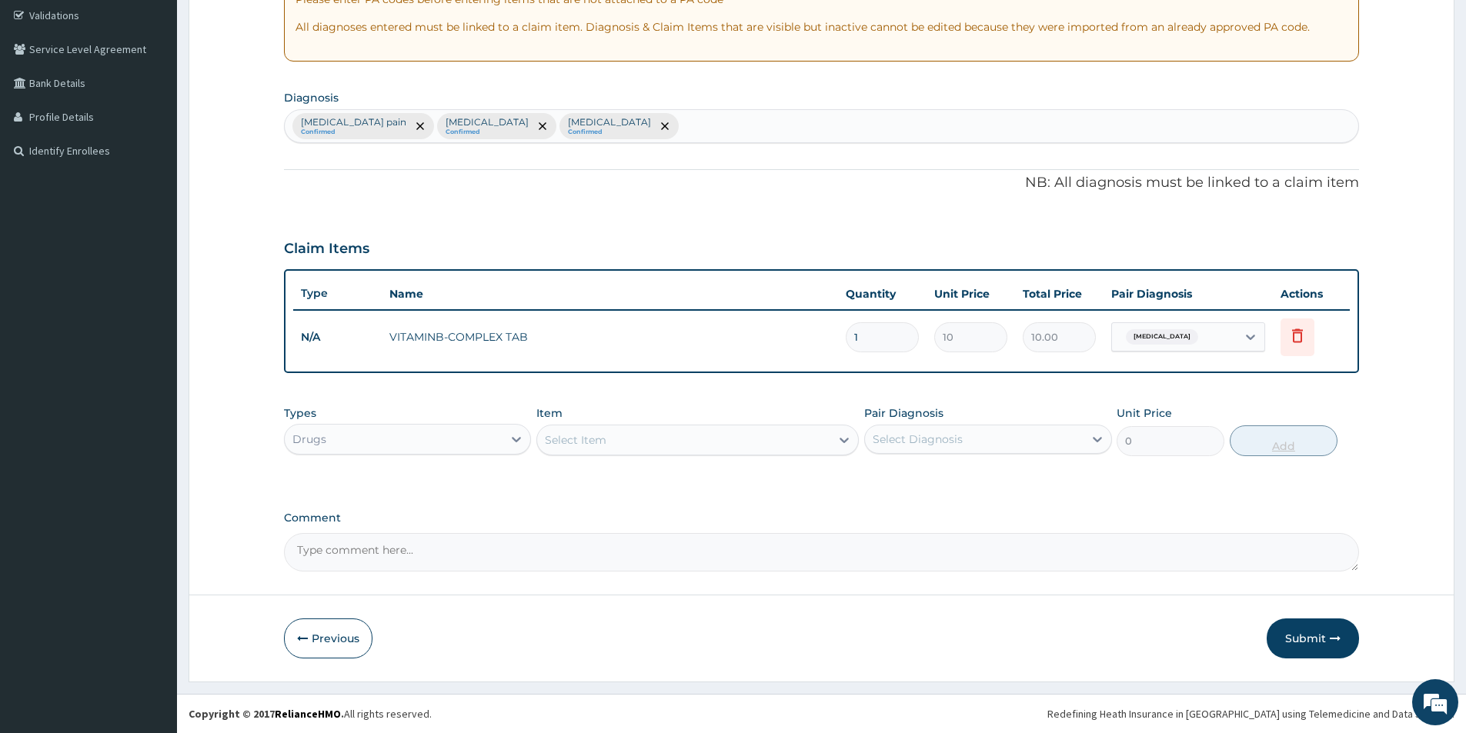
scroll to position [288, 0]
click at [783, 436] on div "Select Item" at bounding box center [683, 440] width 293 height 25
type input "para"
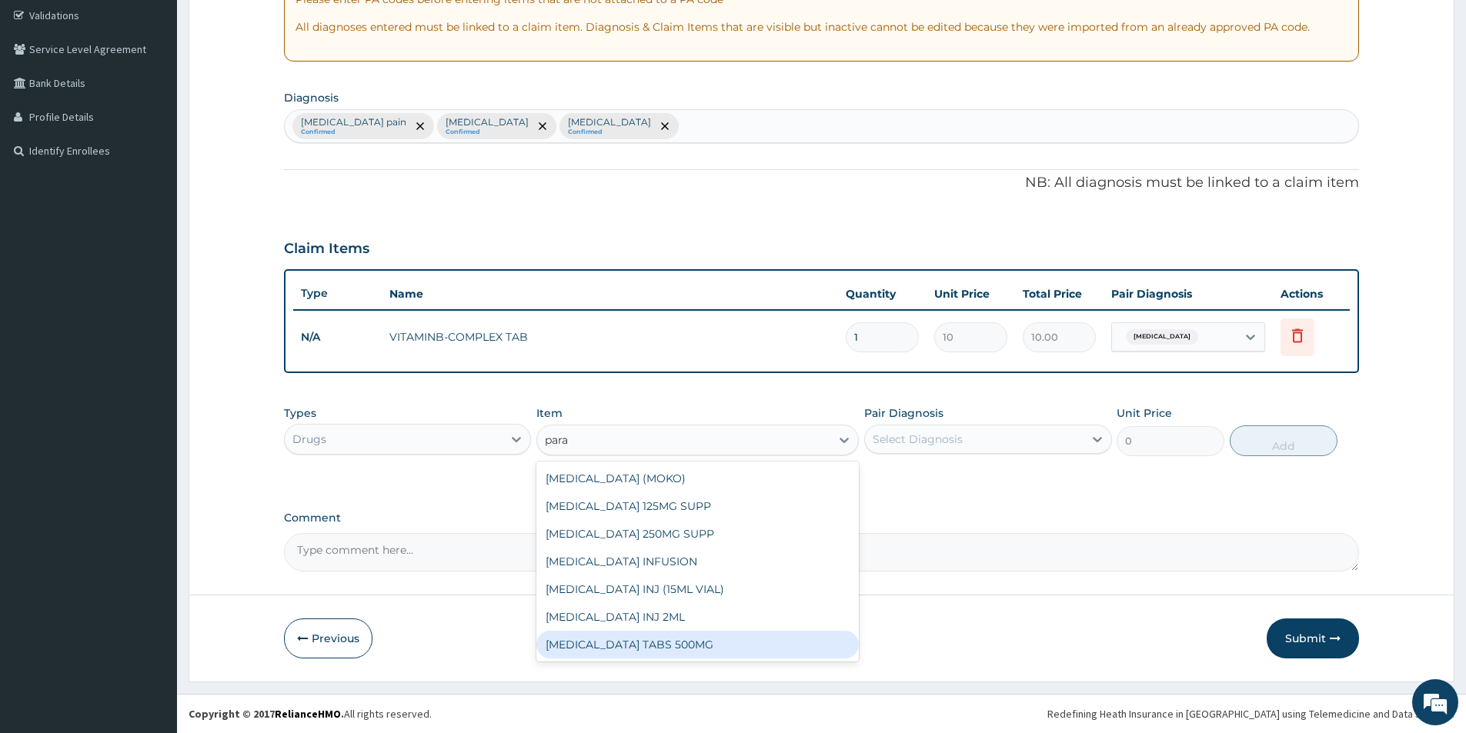
click at [747, 650] on div "PARACETAMOL TABS 500MG" at bounding box center [697, 645] width 322 height 28
type input "10"
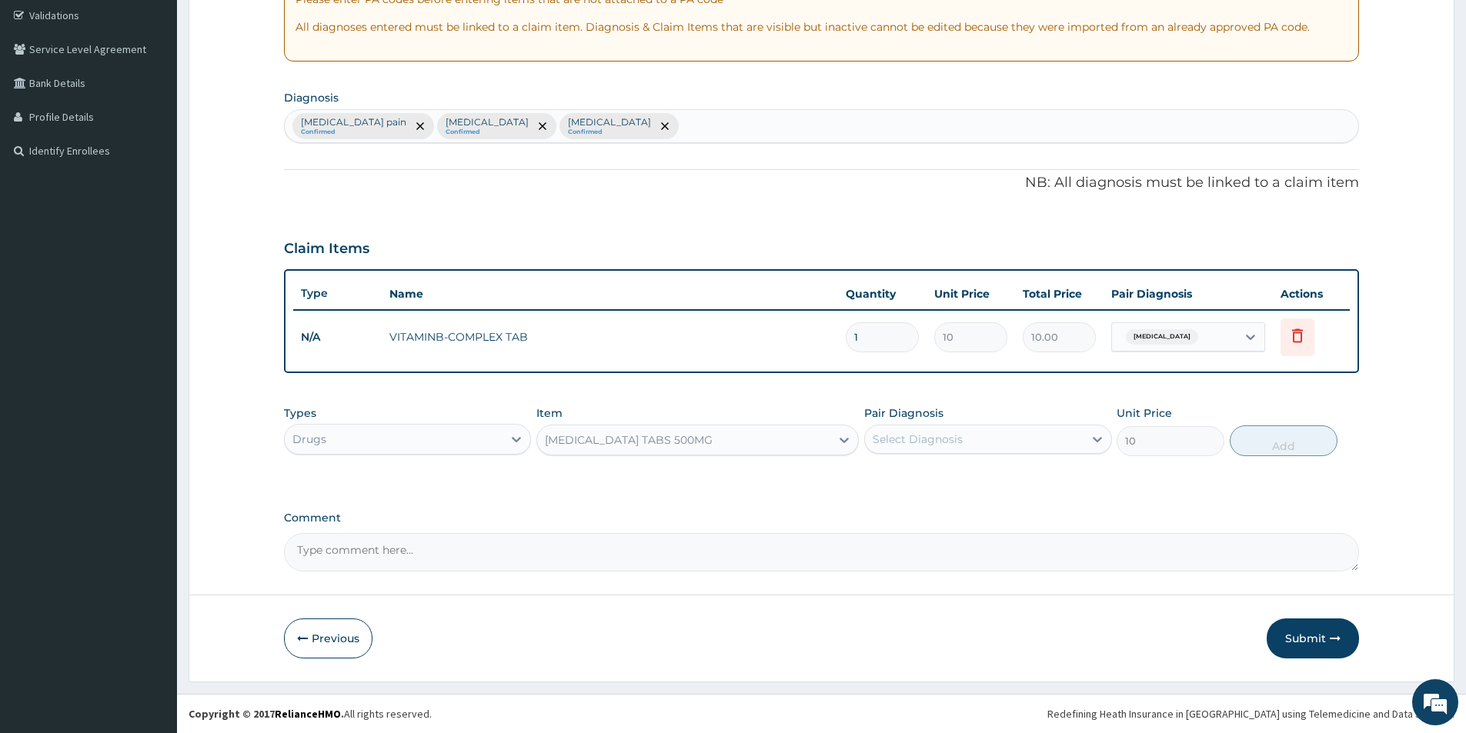
click at [1001, 436] on div "Select Diagnosis" at bounding box center [974, 439] width 218 height 25
click at [987, 471] on label "Musculoskeletal pain" at bounding box center [951, 476] width 123 height 15
checkbox input "true"
click at [1300, 451] on button "Add" at bounding box center [1284, 441] width 108 height 31
type input "0"
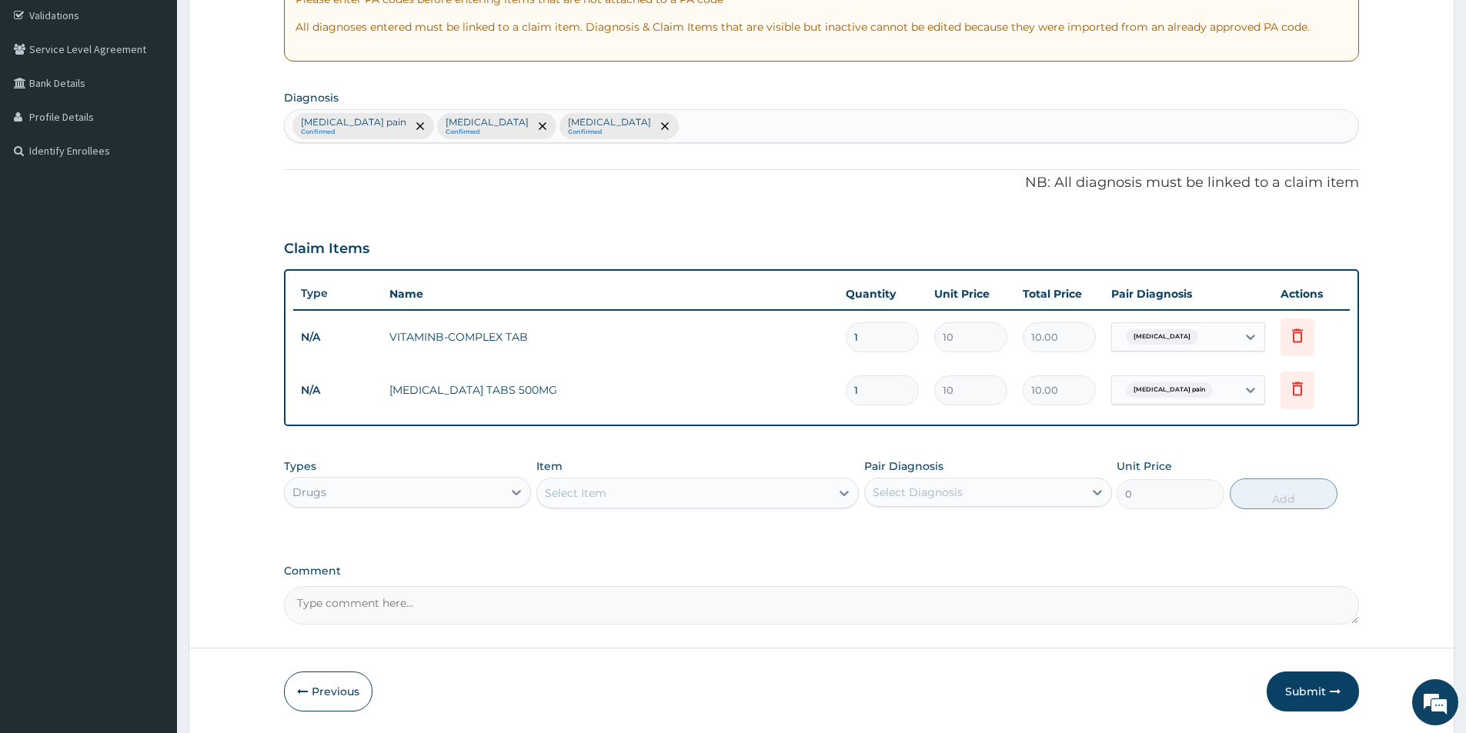
click at [869, 395] on input "1" at bounding box center [882, 391] width 73 height 30
type input "0.00"
type input "8"
type input "80.00"
type input "0.00"
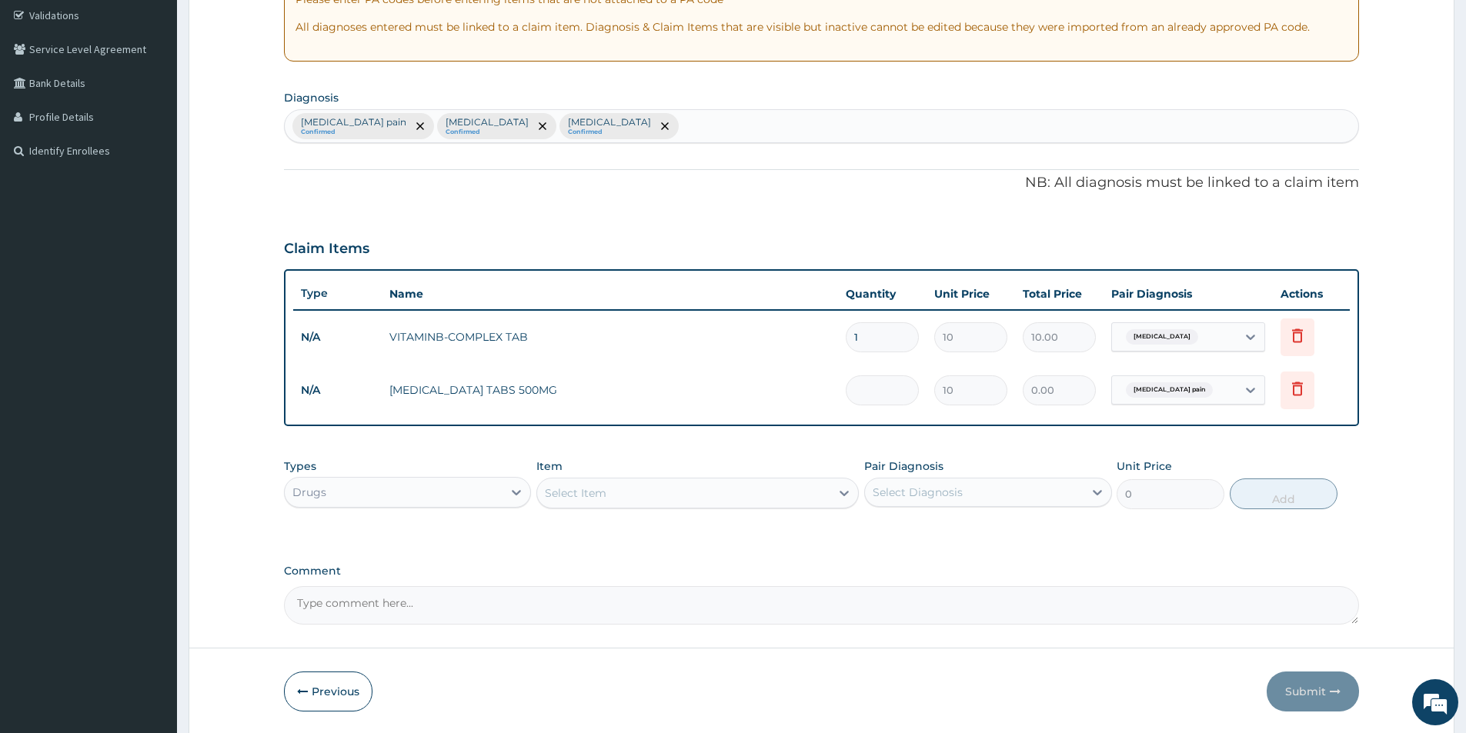
type input "1"
type input "10.00"
type input "18"
type input "180.00"
type input "18"
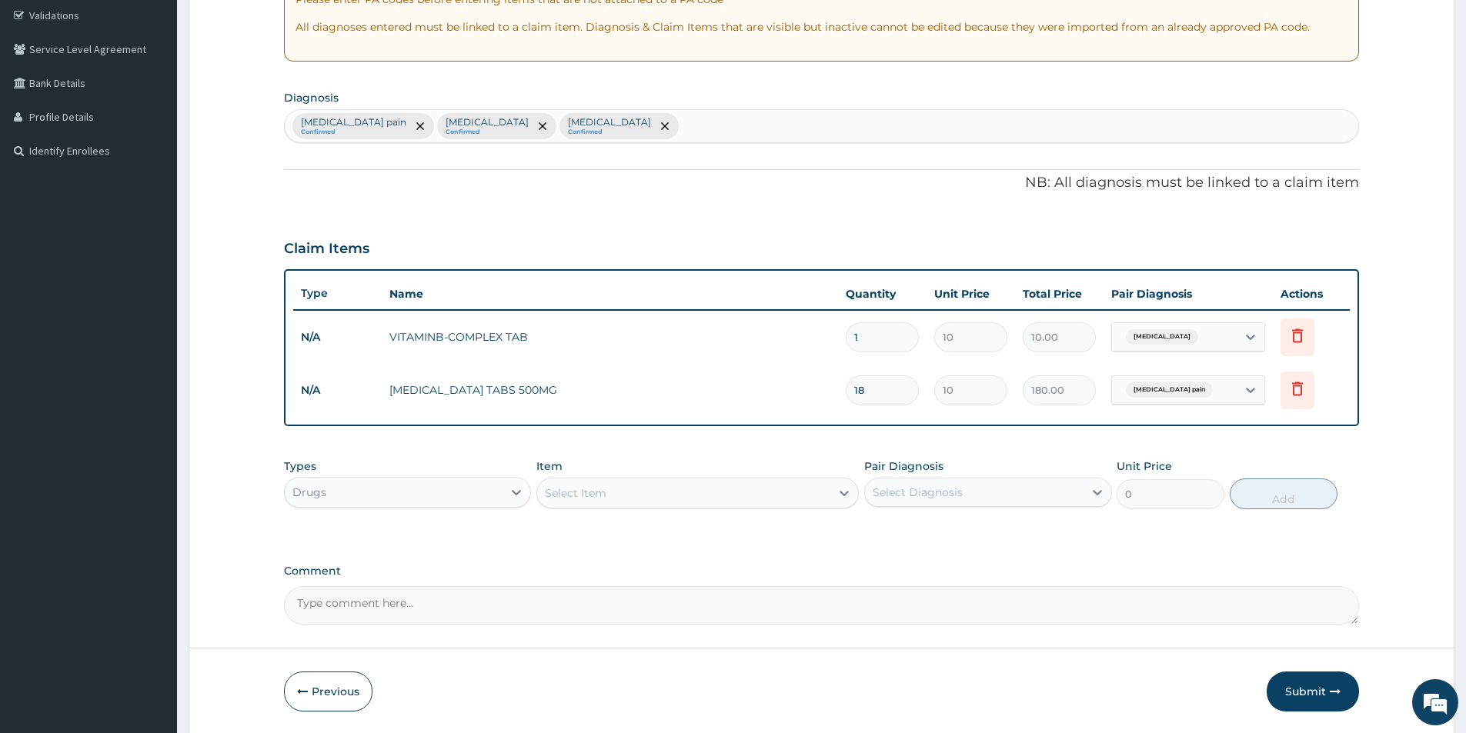
click at [608, 482] on div "Select Item" at bounding box center [683, 493] width 293 height 25
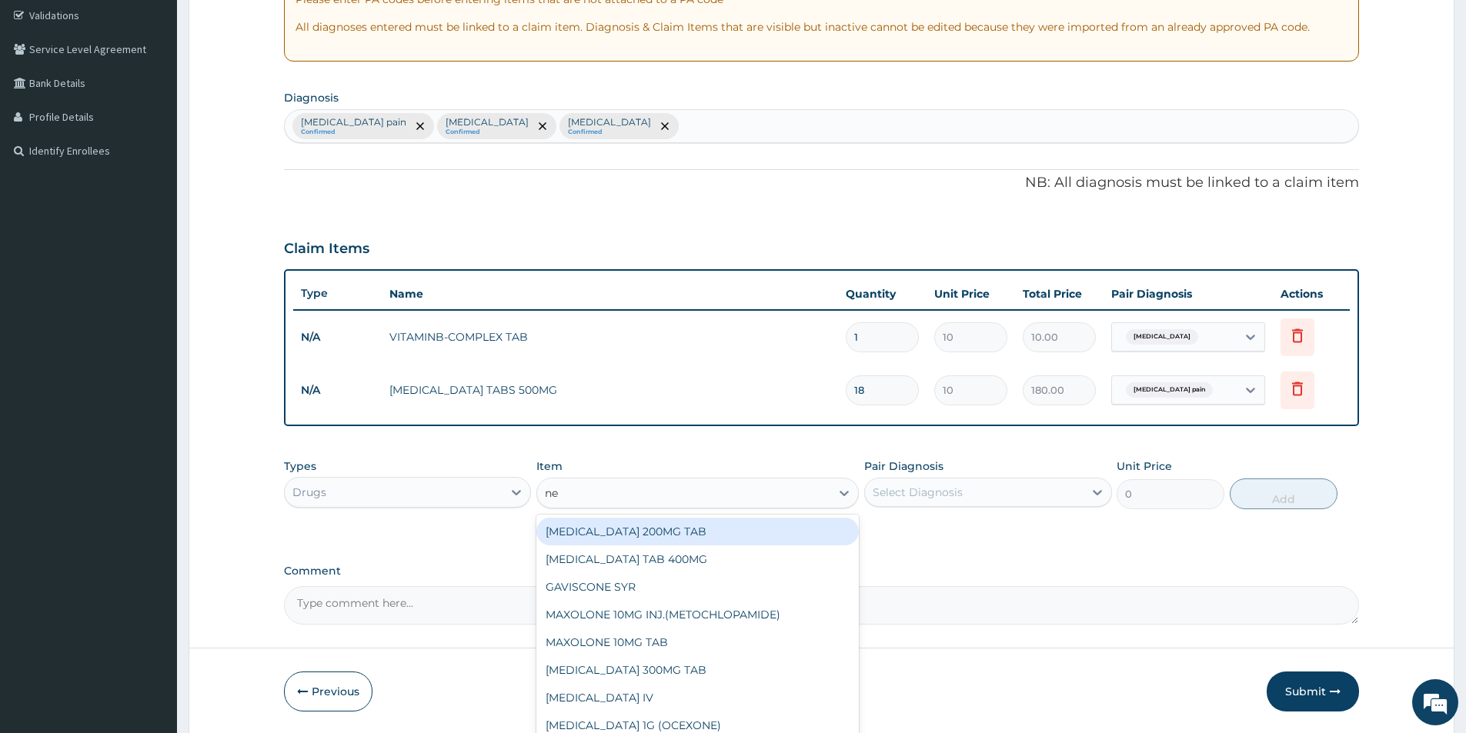
type input "nec"
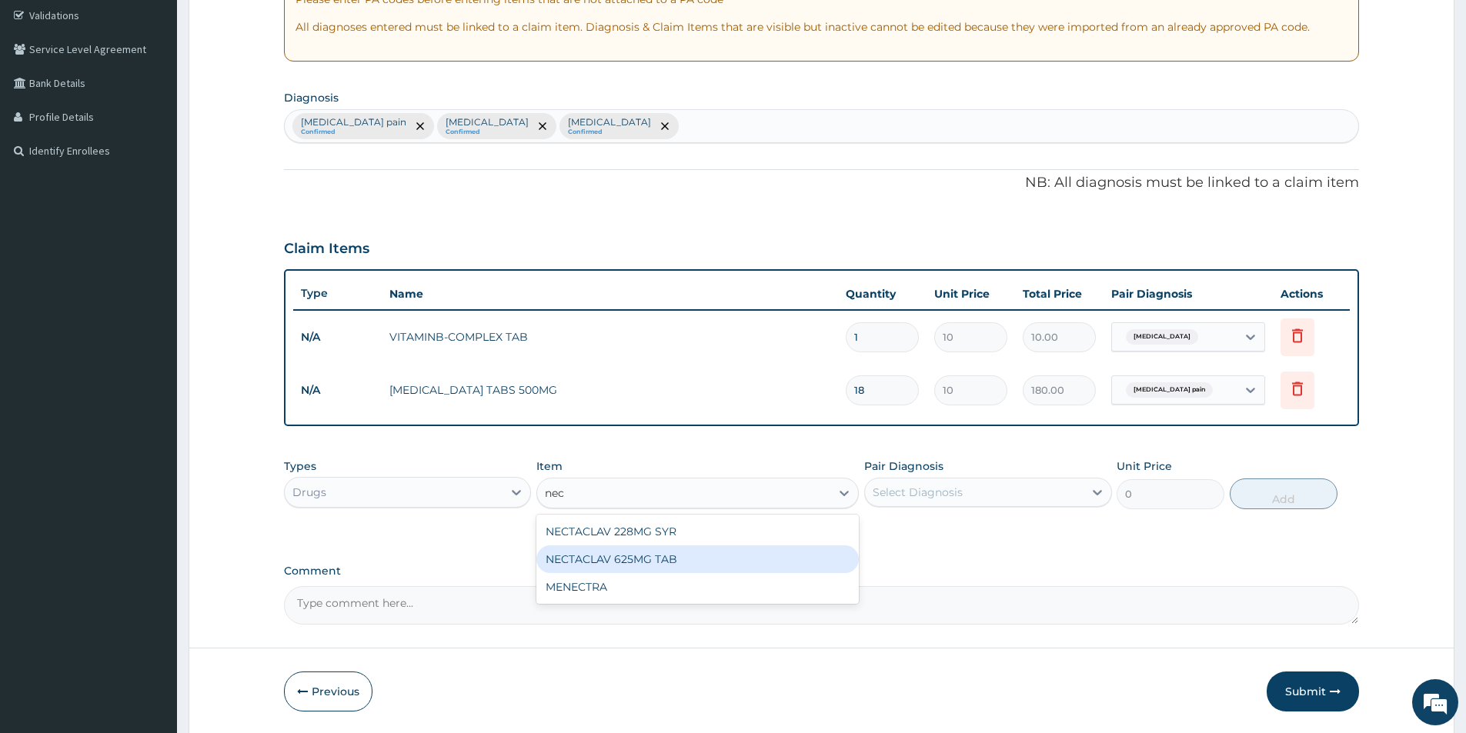
click at [623, 563] on div "NECTACLAV 625MG TAB" at bounding box center [697, 560] width 322 height 28
type input "200"
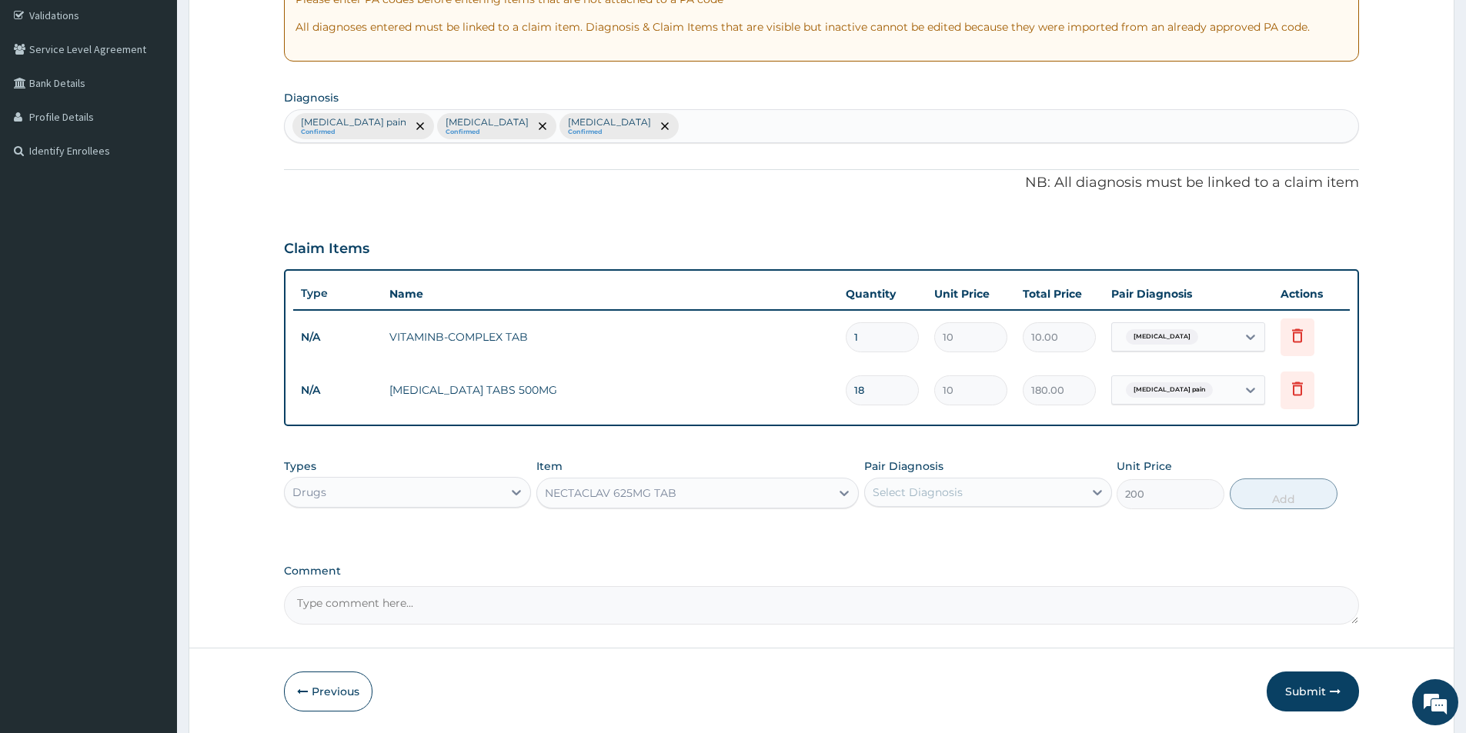
click at [976, 489] on div "Select Diagnosis" at bounding box center [974, 492] width 218 height 25
click at [980, 586] on label "Upper respiratory infection" at bounding box center [937, 593] width 95 height 15
checkbox input "true"
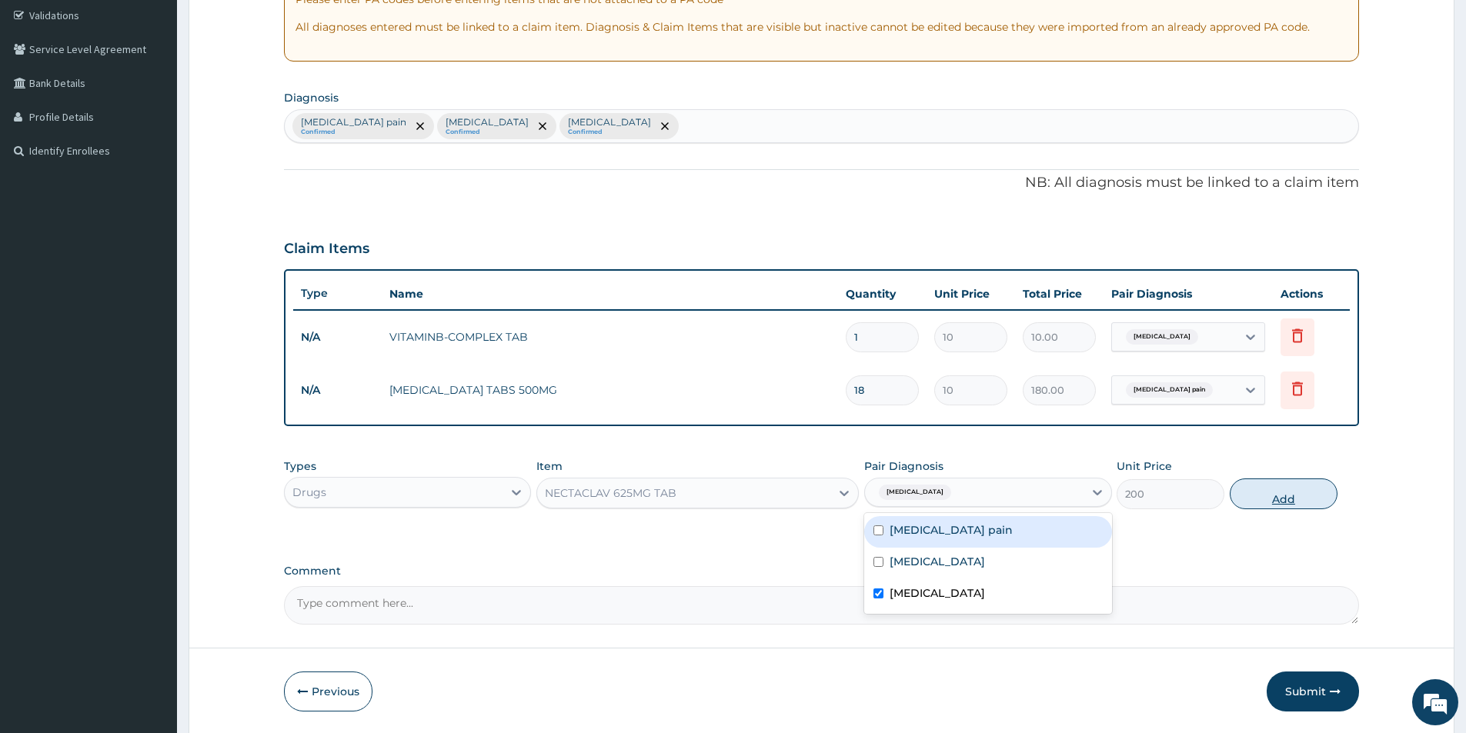
click at [1296, 489] on button "Add" at bounding box center [1284, 494] width 108 height 31
type input "0"
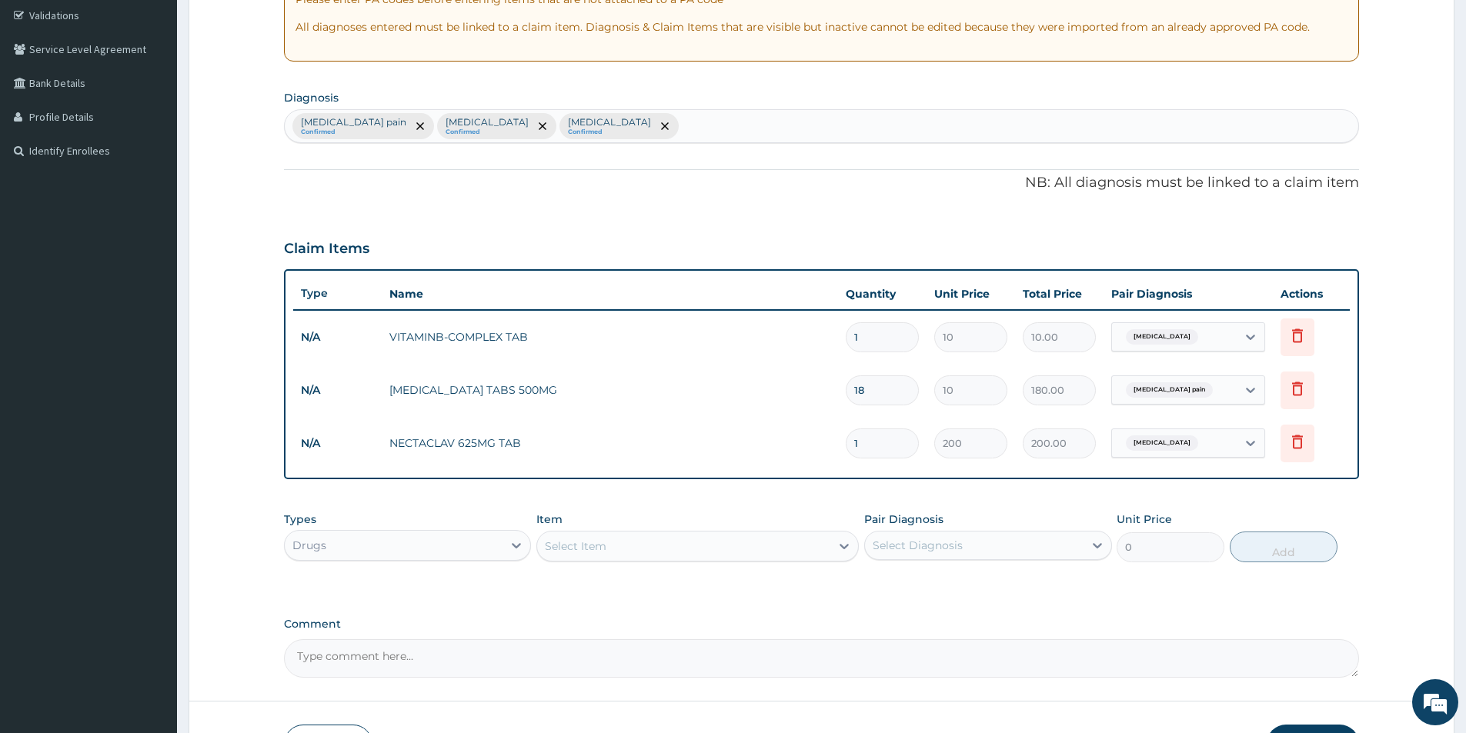
type input "10"
type input "2000.00"
type input "10"
click at [716, 545] on div "Select Item" at bounding box center [683, 546] width 293 height 25
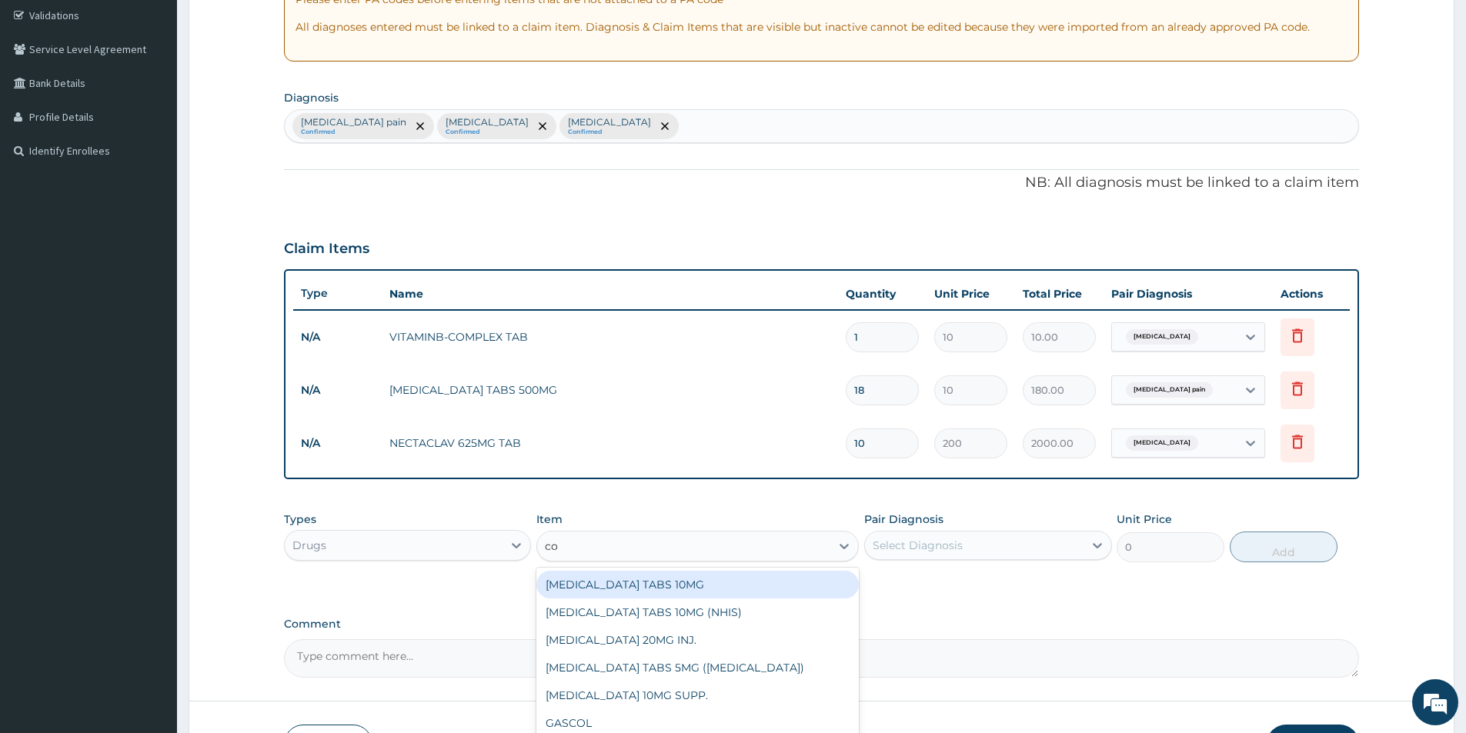
type input "coa"
click at [721, 576] on div "COARTEM 80/480 DS/pack" at bounding box center [697, 585] width 322 height 28
type input "2500"
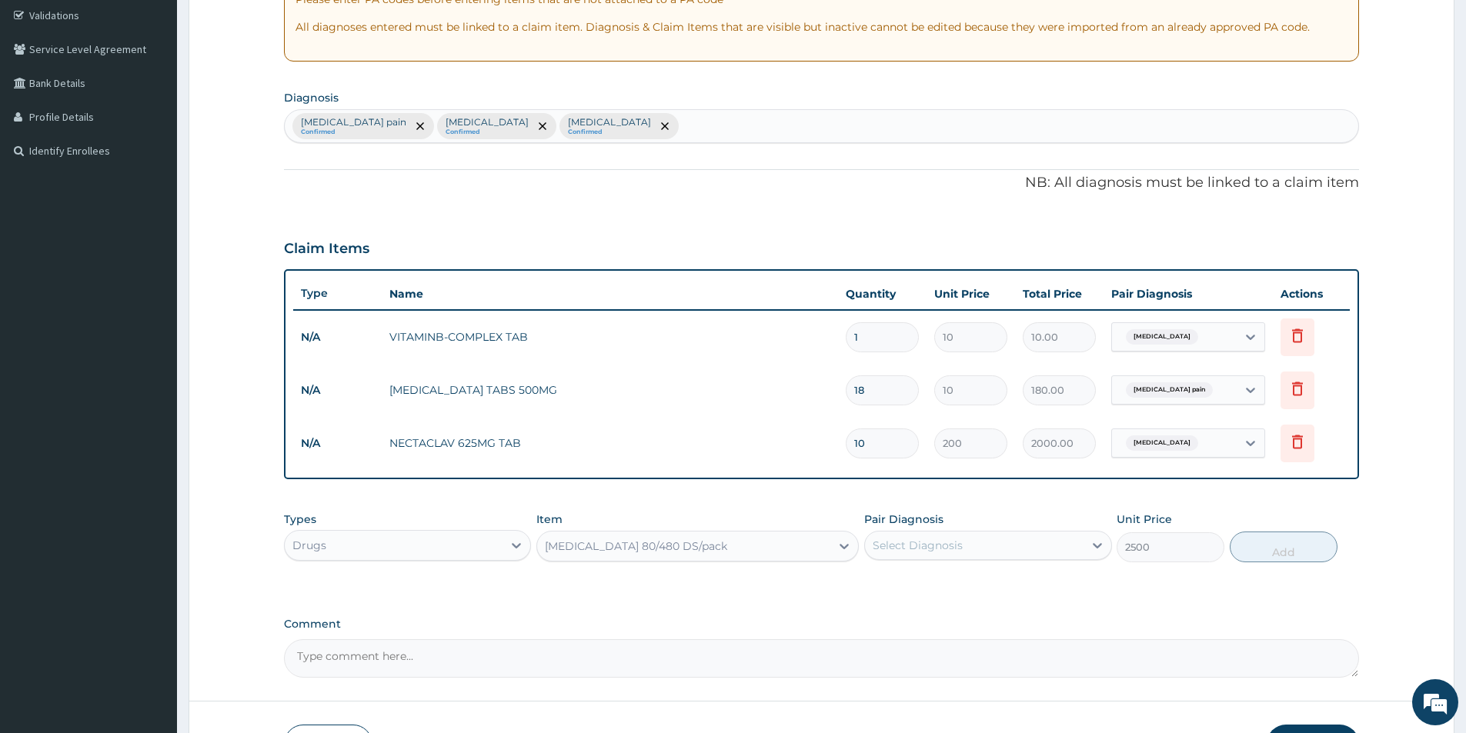
click at [982, 544] on div "Select Diagnosis" at bounding box center [974, 545] width 218 height 25
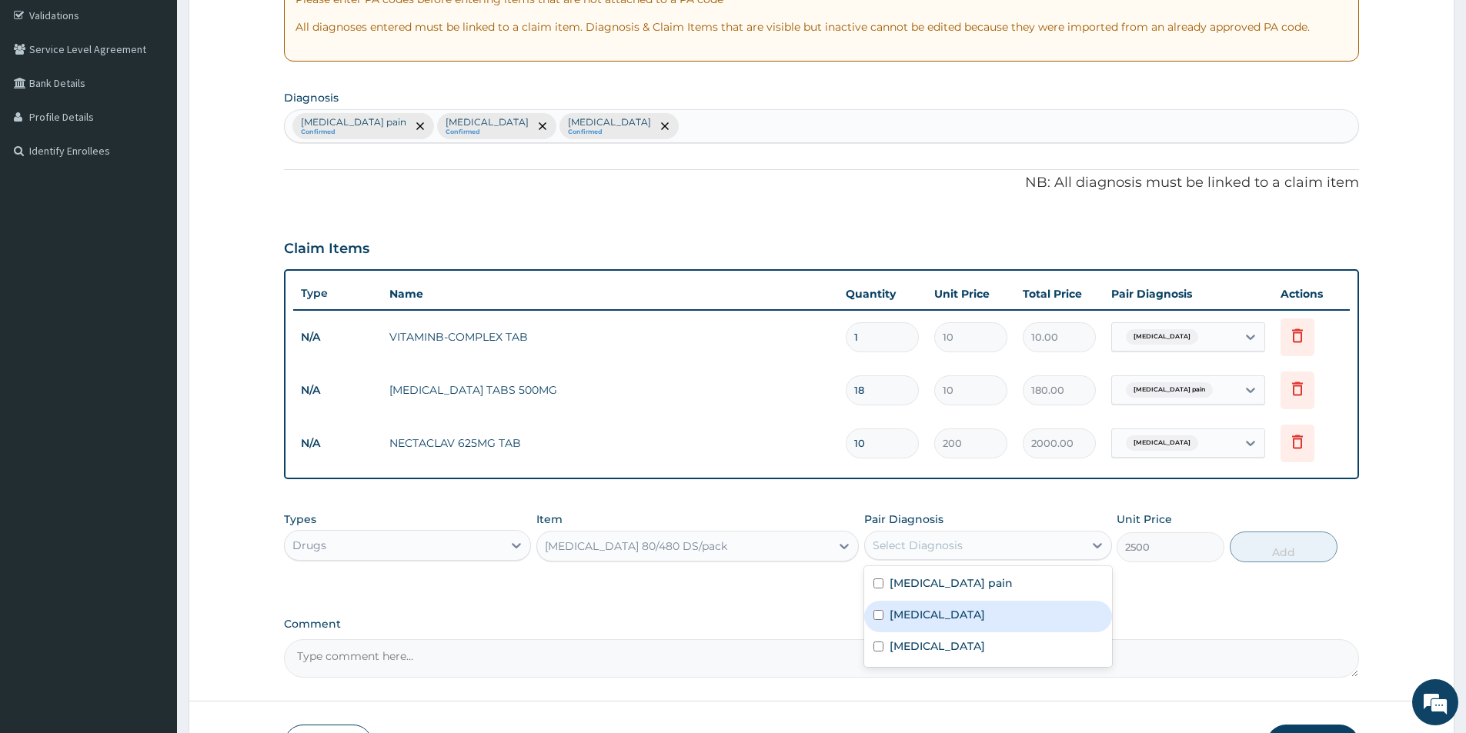
click at [979, 606] on div "Malaria" at bounding box center [987, 617] width 247 height 32
checkbox input "true"
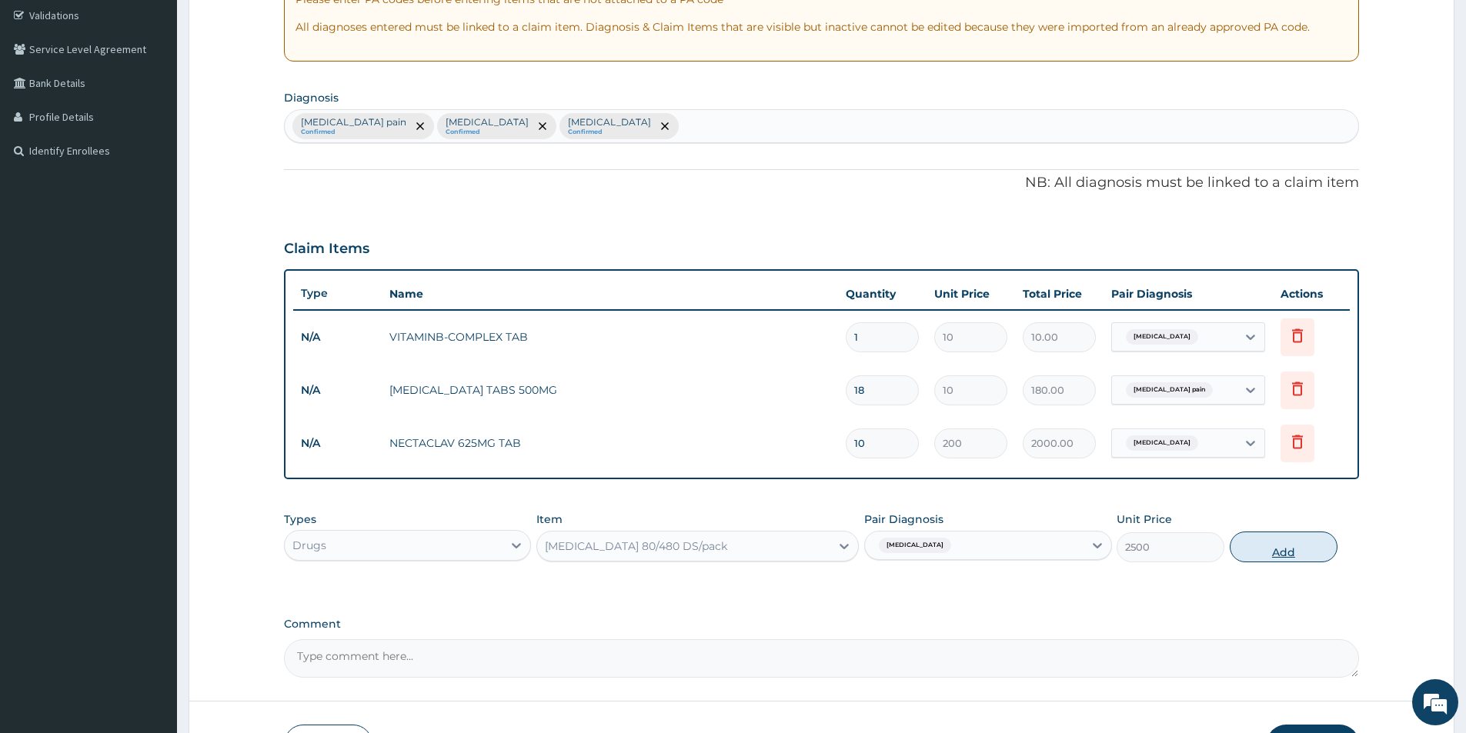
click at [1277, 550] on button "Add" at bounding box center [1284, 547] width 108 height 31
type input "0"
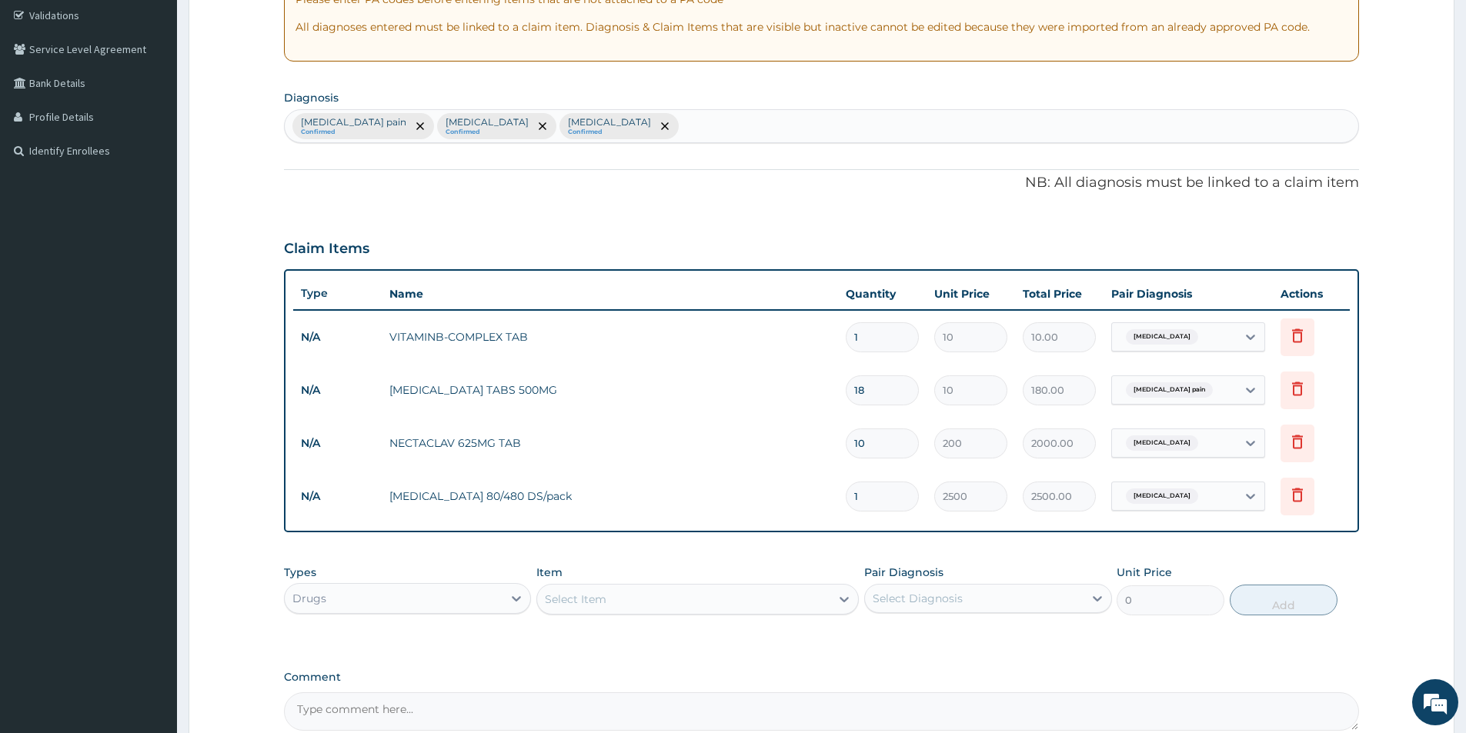
type input "12"
type input "30000.00"
type input "12"
click at [858, 338] on input "1" at bounding box center [882, 337] width 73 height 30
click at [862, 339] on input "1" at bounding box center [882, 337] width 73 height 30
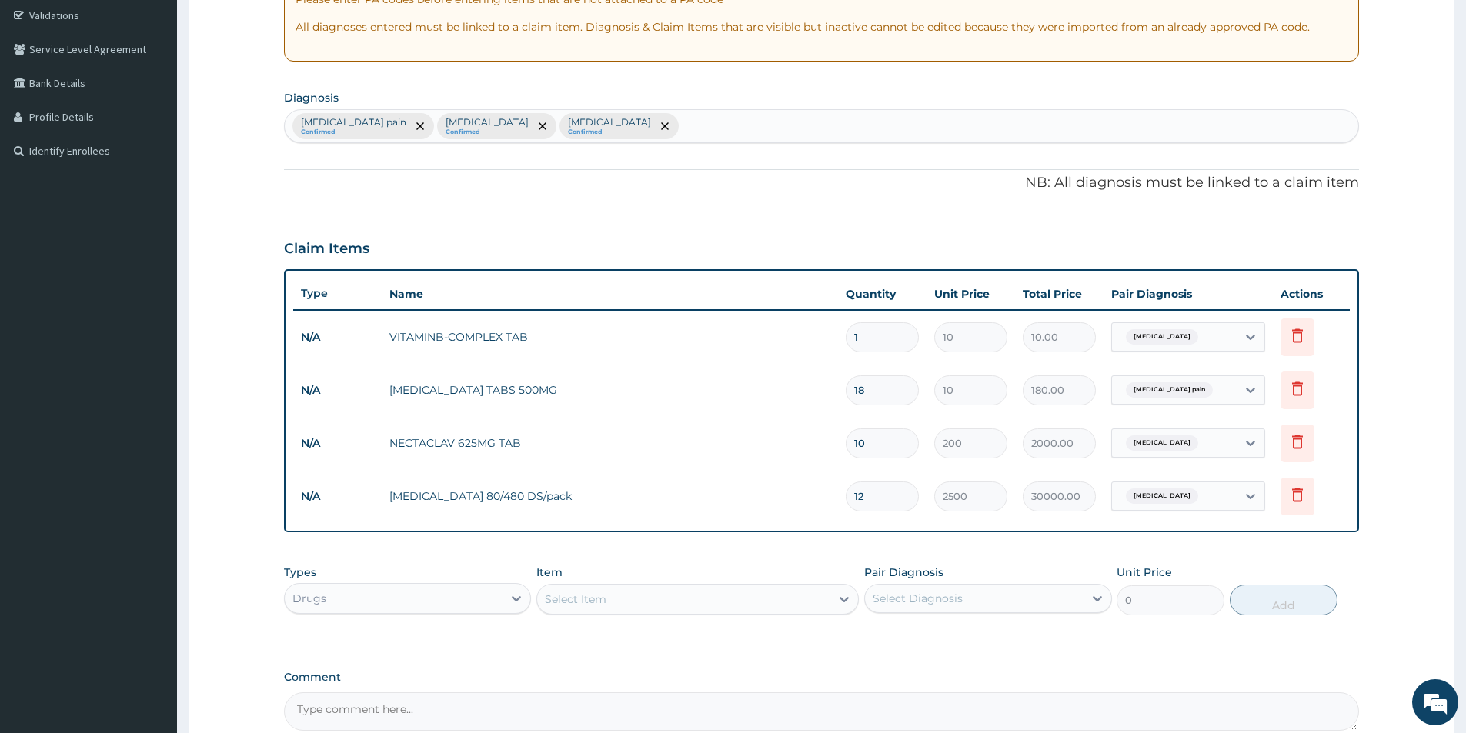
type input "15"
type input "150.00"
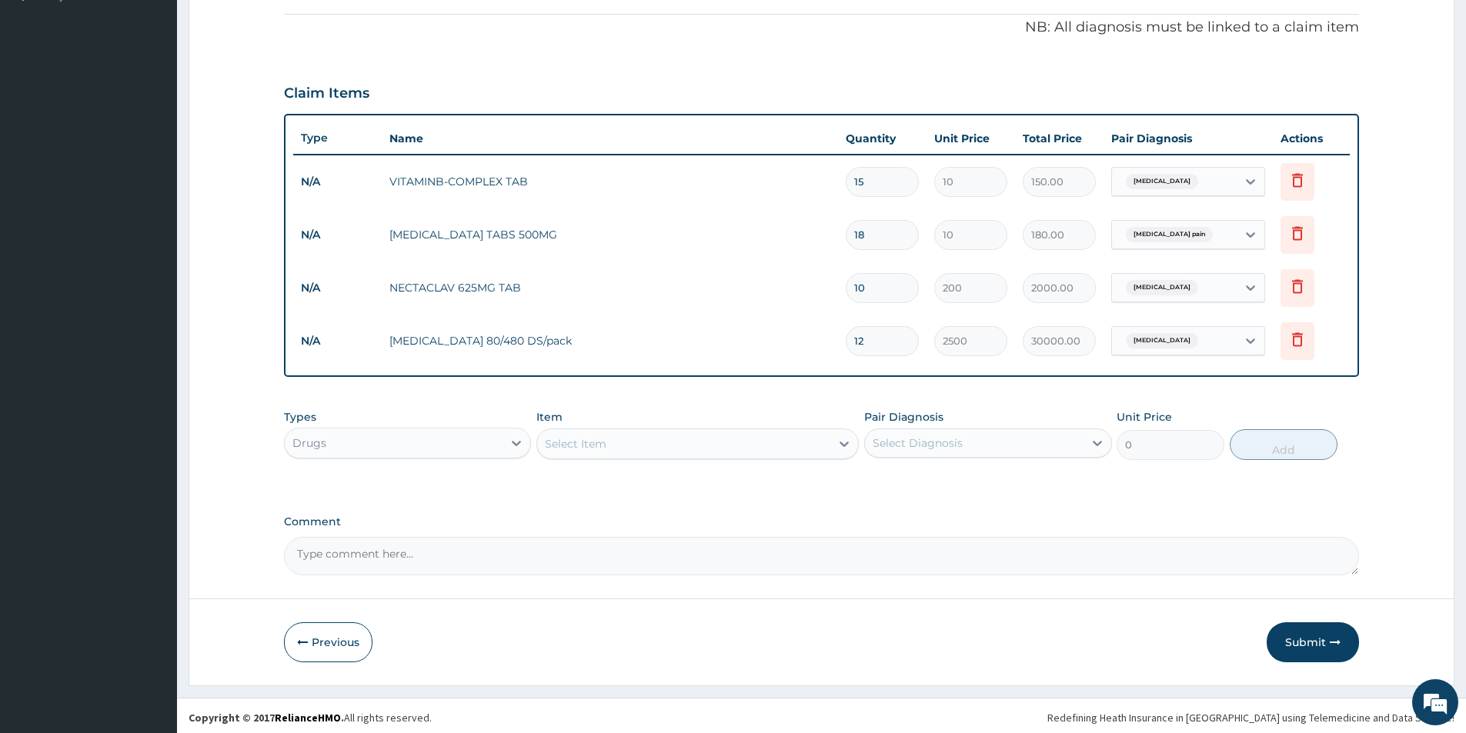
scroll to position [447, 0]
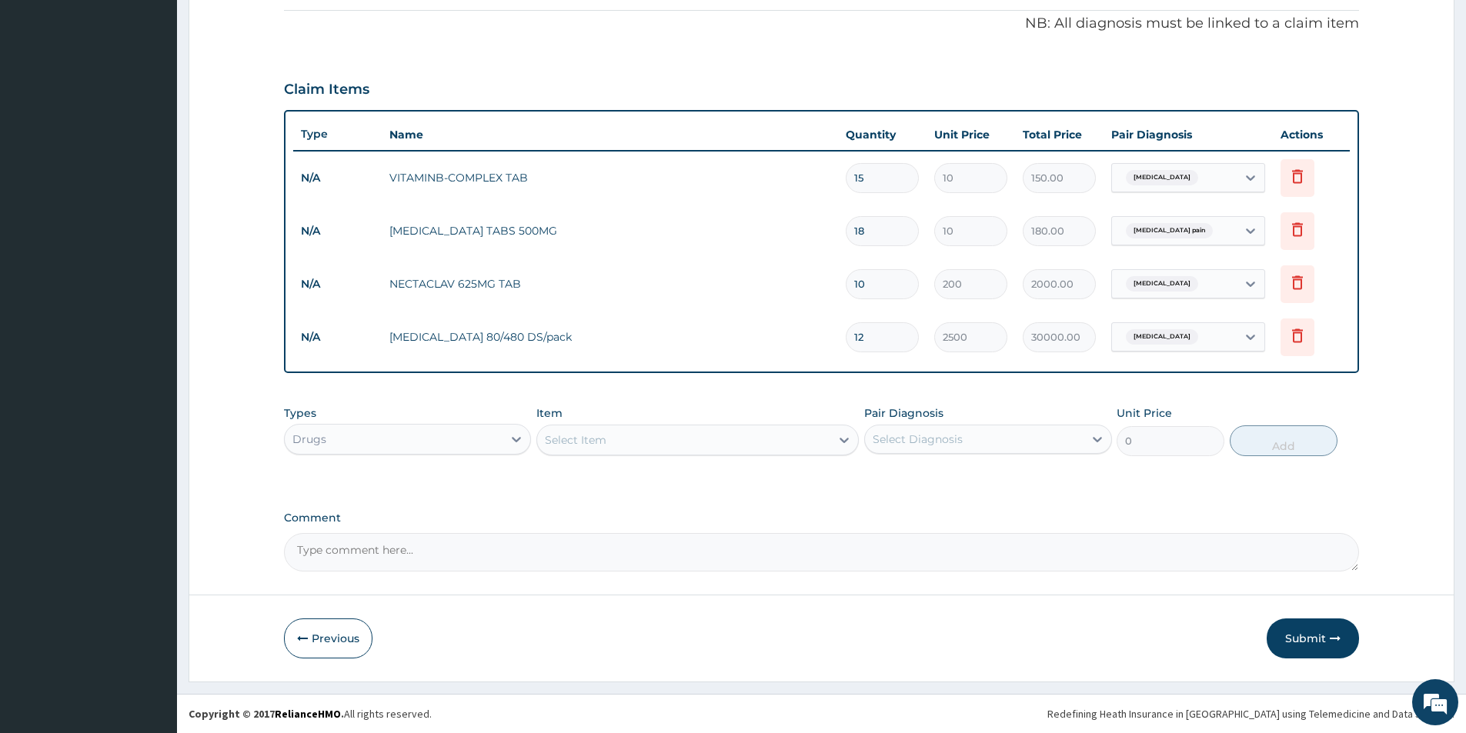
type input "15"
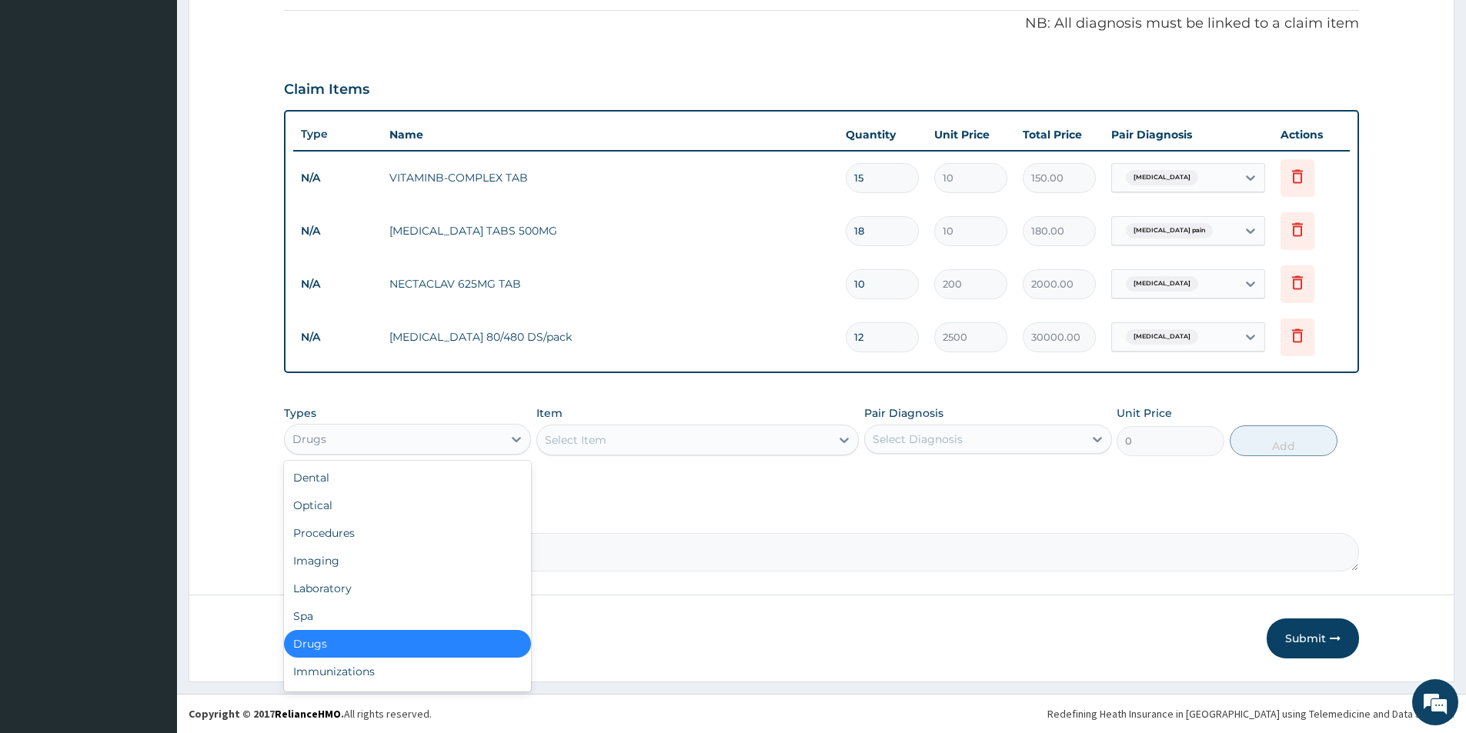
click at [463, 440] on div "Drugs" at bounding box center [394, 439] width 218 height 25
click at [466, 586] on div "Laboratory" at bounding box center [407, 589] width 247 height 28
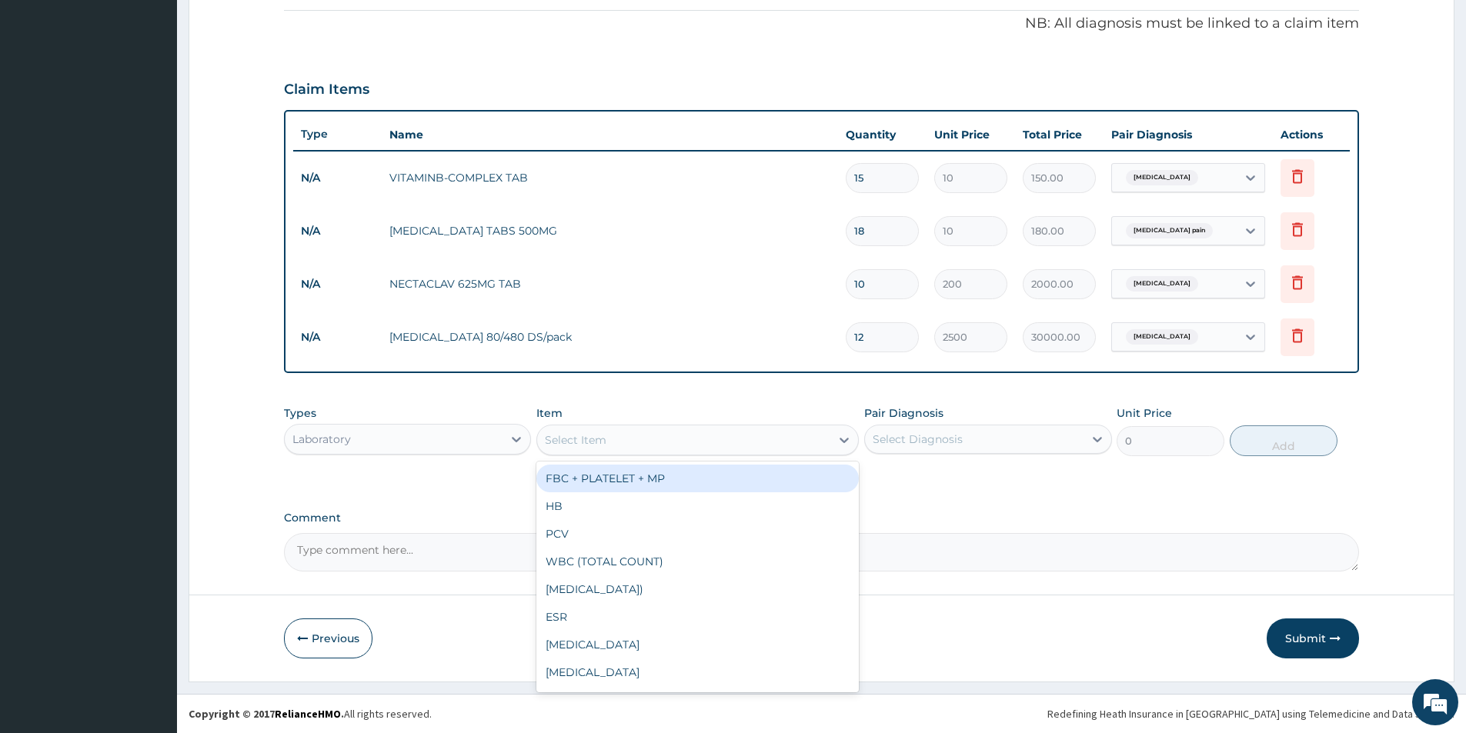
click at [656, 439] on div "Select Item" at bounding box center [683, 440] width 293 height 25
click at [649, 471] on div "FBC + PLATELET + MP" at bounding box center [697, 479] width 322 height 28
click at [649, 471] on div "Types Laboratory Item option COARTEM 80/480 DS/pack, selected. option FBC + PLA…" at bounding box center [821, 442] width 1075 height 89
type input "3500"
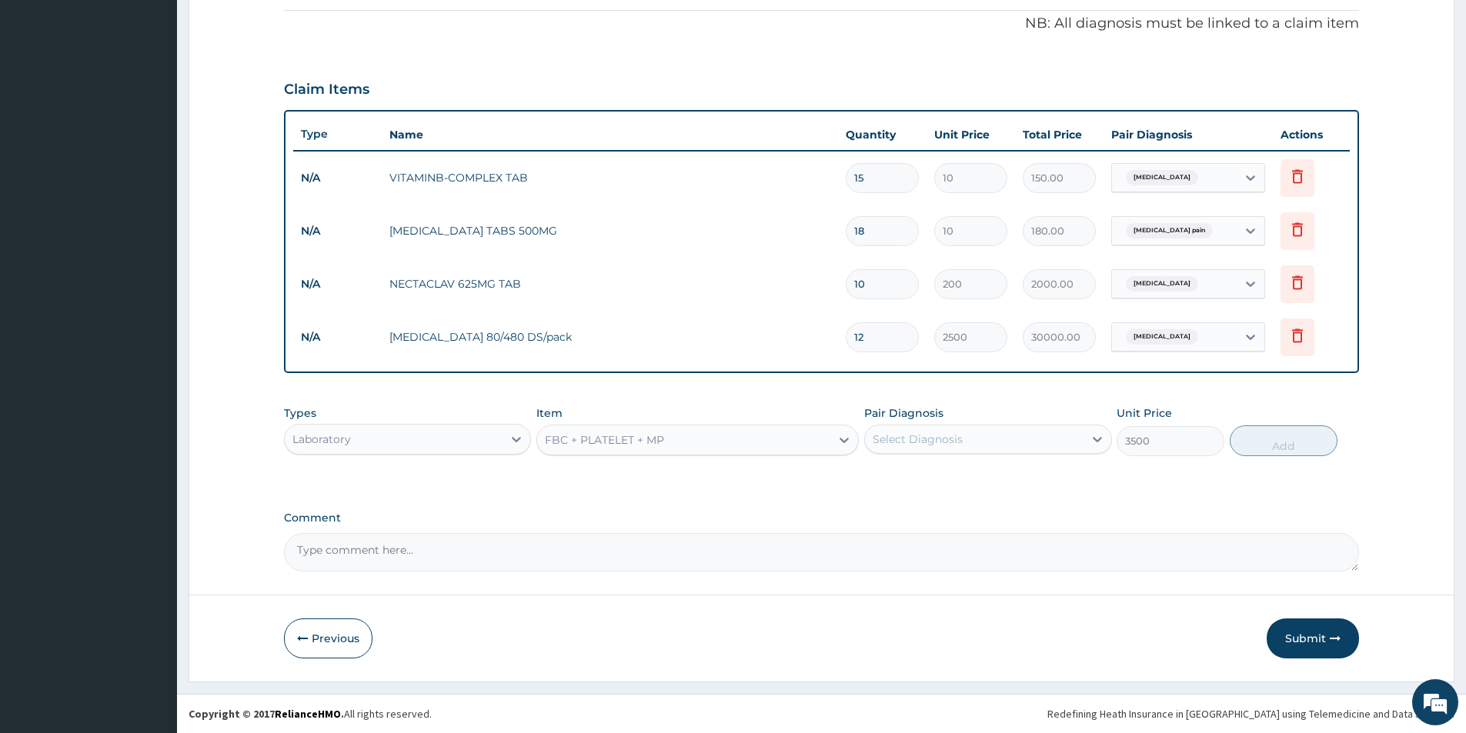
click at [927, 441] on div "Select Diagnosis" at bounding box center [918, 439] width 90 height 15
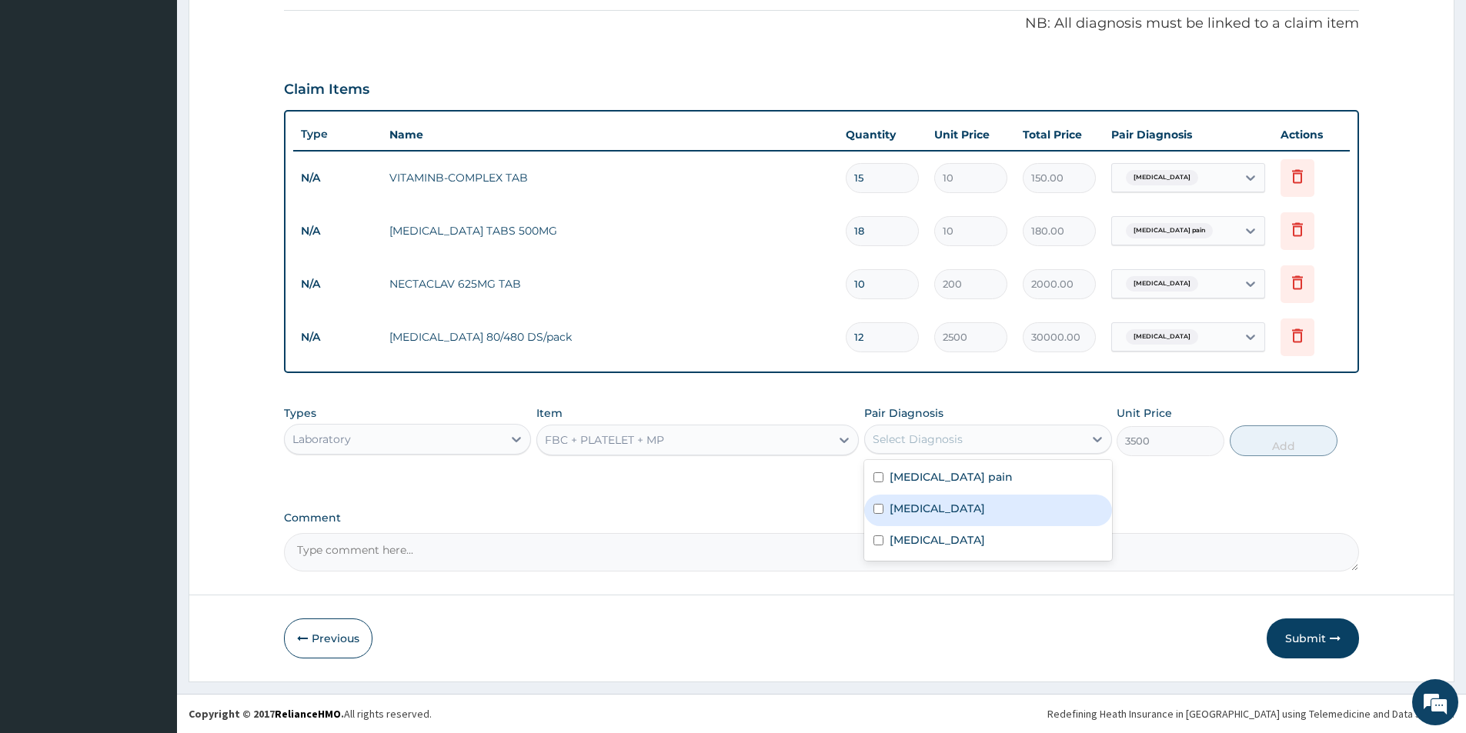
click at [907, 502] on label "Malaria" at bounding box center [937, 508] width 95 height 15
checkbox input "true"
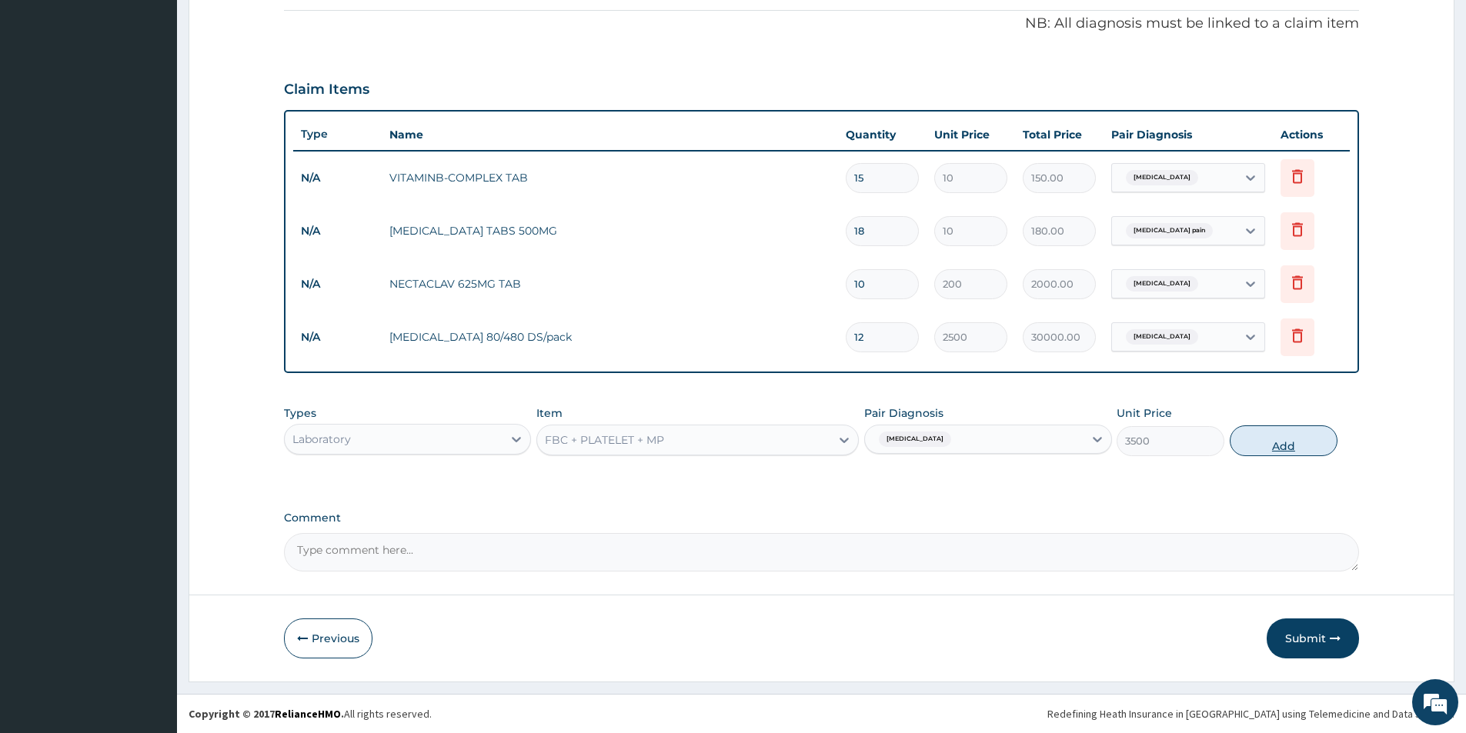
click at [1274, 446] on button "Add" at bounding box center [1284, 441] width 108 height 31
type input "0"
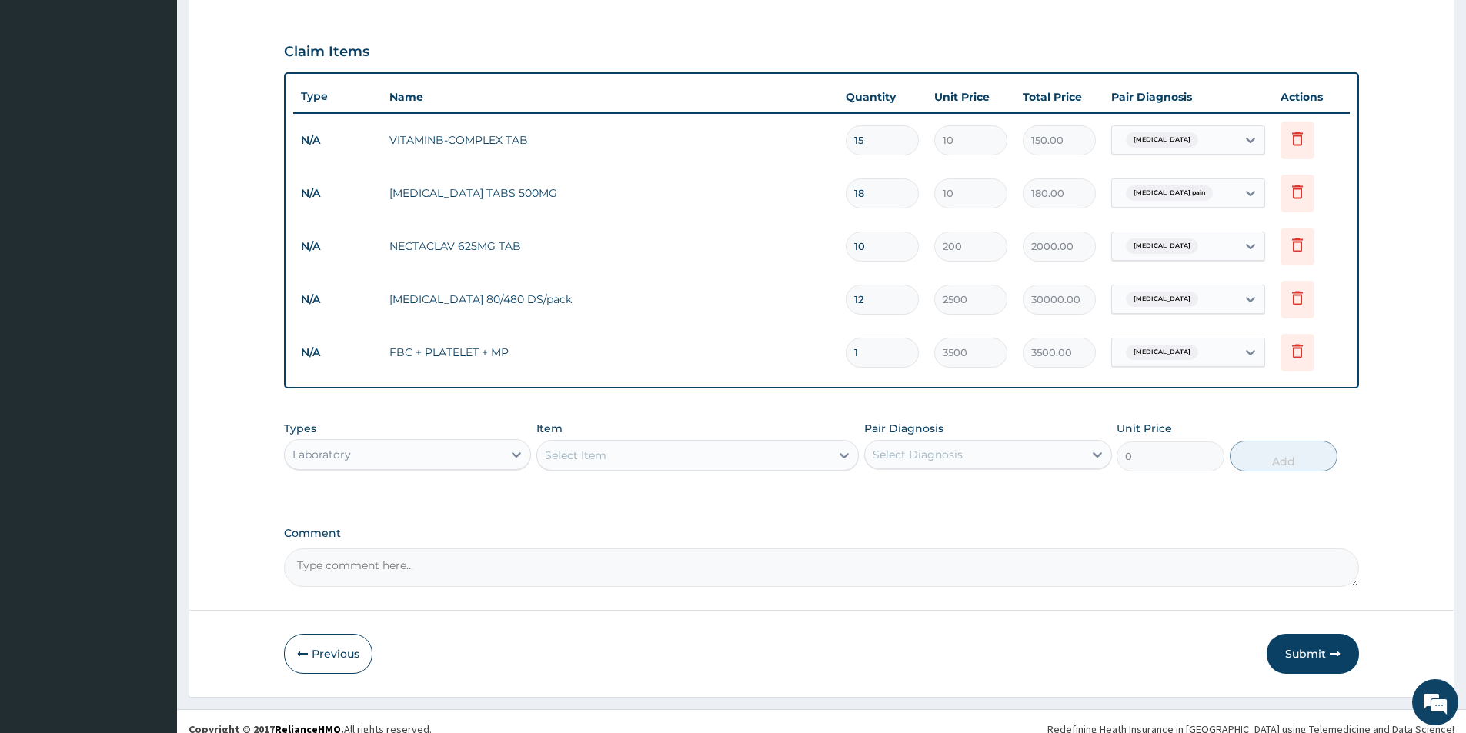
scroll to position [500, 0]
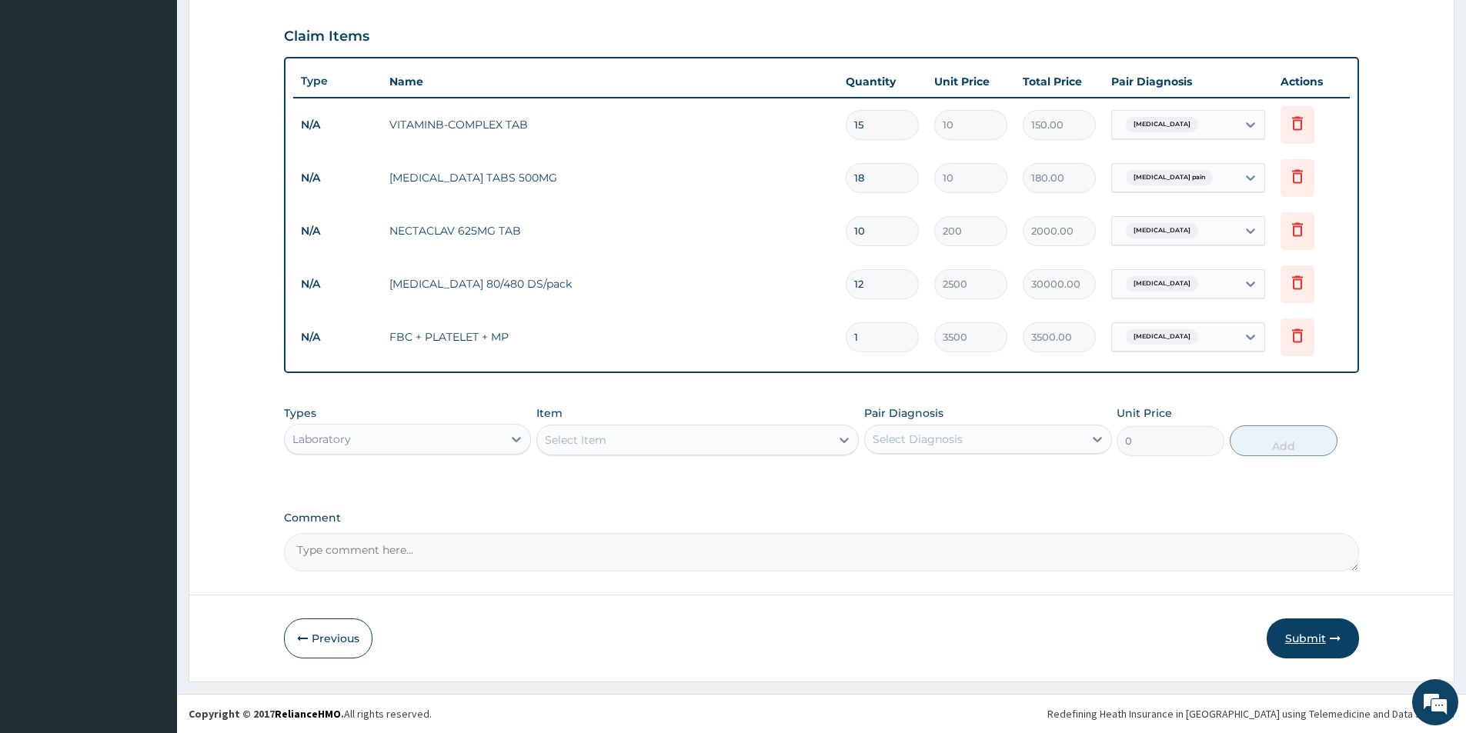
click at [1294, 653] on button "Submit" at bounding box center [1313, 639] width 92 height 40
click at [316, 639] on button "Previous" at bounding box center [328, 639] width 88 height 40
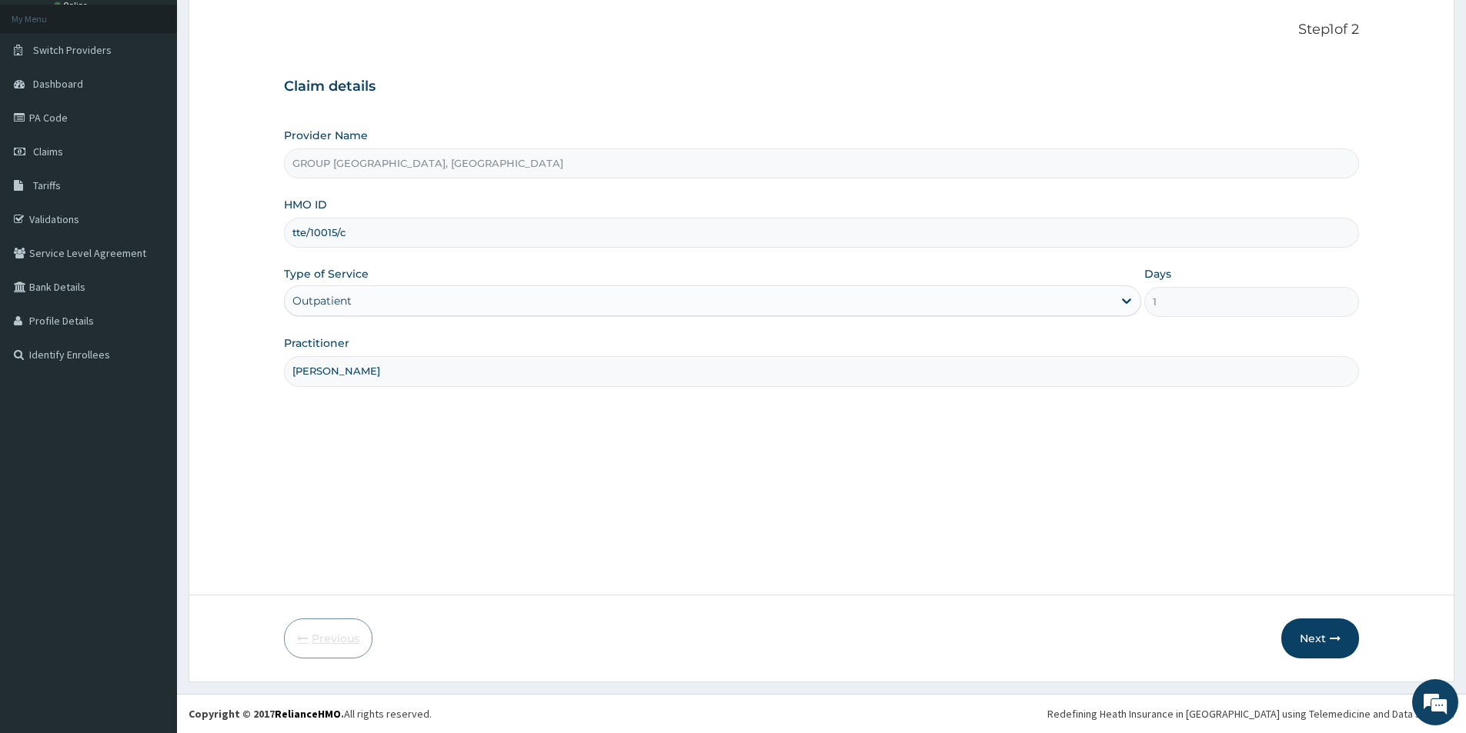
scroll to position [84, 0]
click at [1334, 639] on icon "button" at bounding box center [1335, 638] width 11 height 11
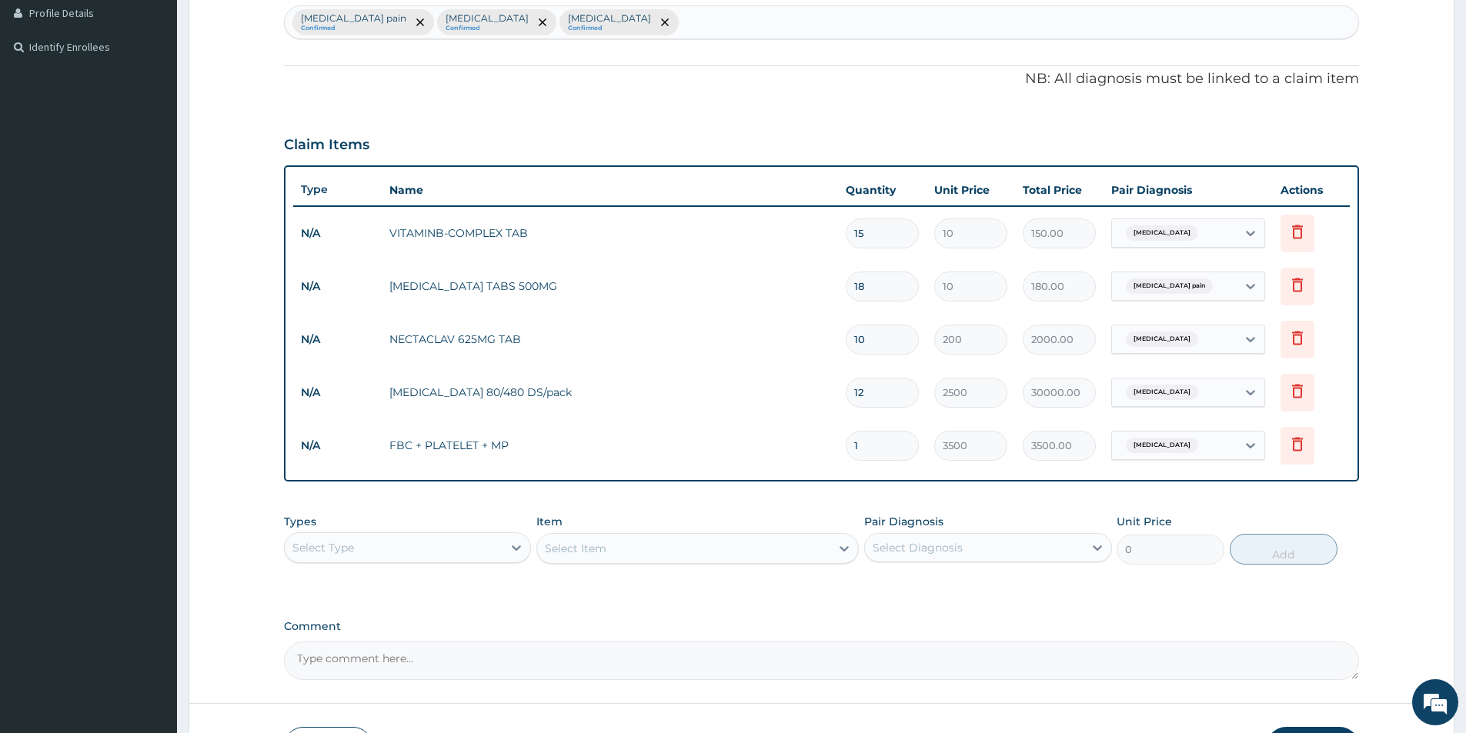
scroll to position [500, 0]
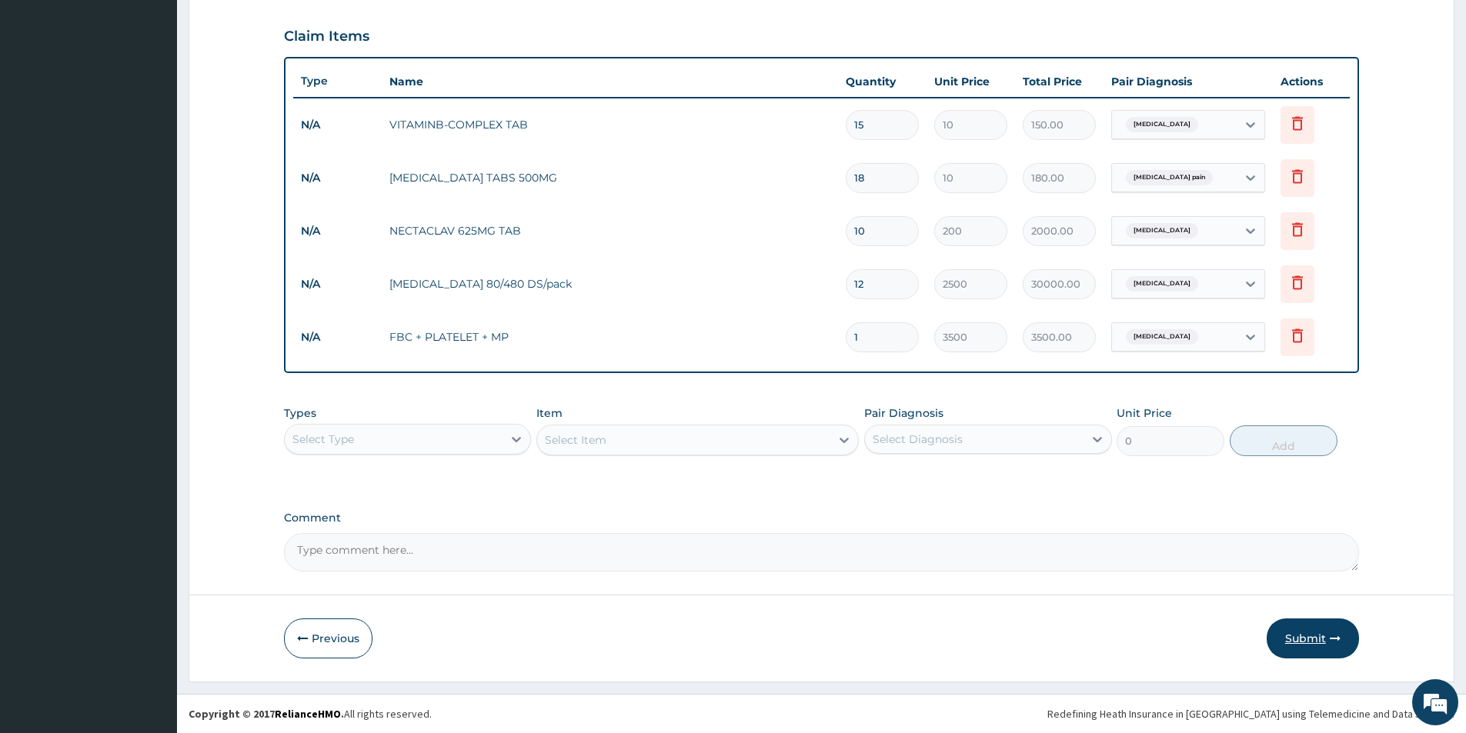
click at [1329, 628] on button "Submit" at bounding box center [1313, 639] width 92 height 40
click at [308, 640] on icon "button" at bounding box center [302, 638] width 11 height 11
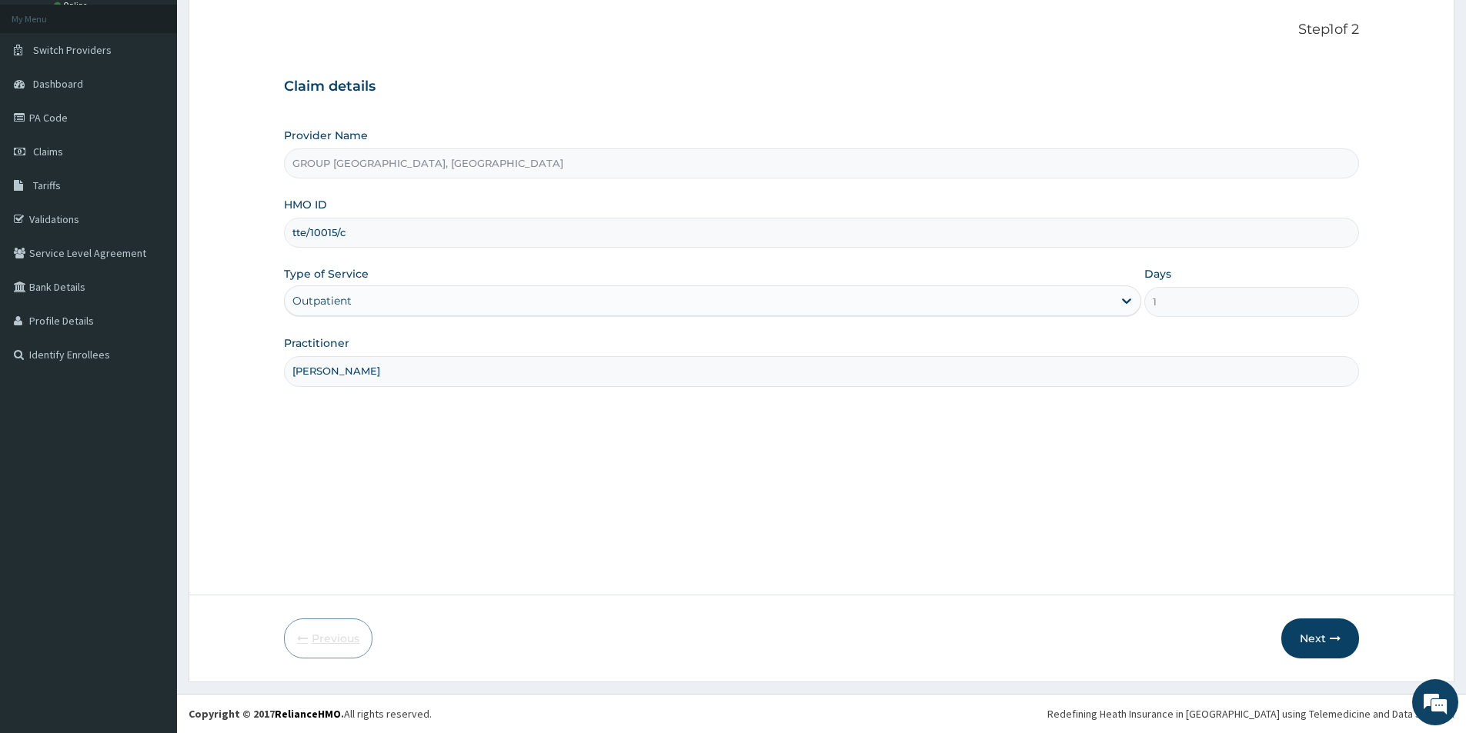
scroll to position [84, 0]
click at [359, 237] on input "tte/10015/c" at bounding box center [821, 233] width 1075 height 30
type input "TTE/10015/C"
click at [1317, 639] on button "Next" at bounding box center [1320, 639] width 78 height 40
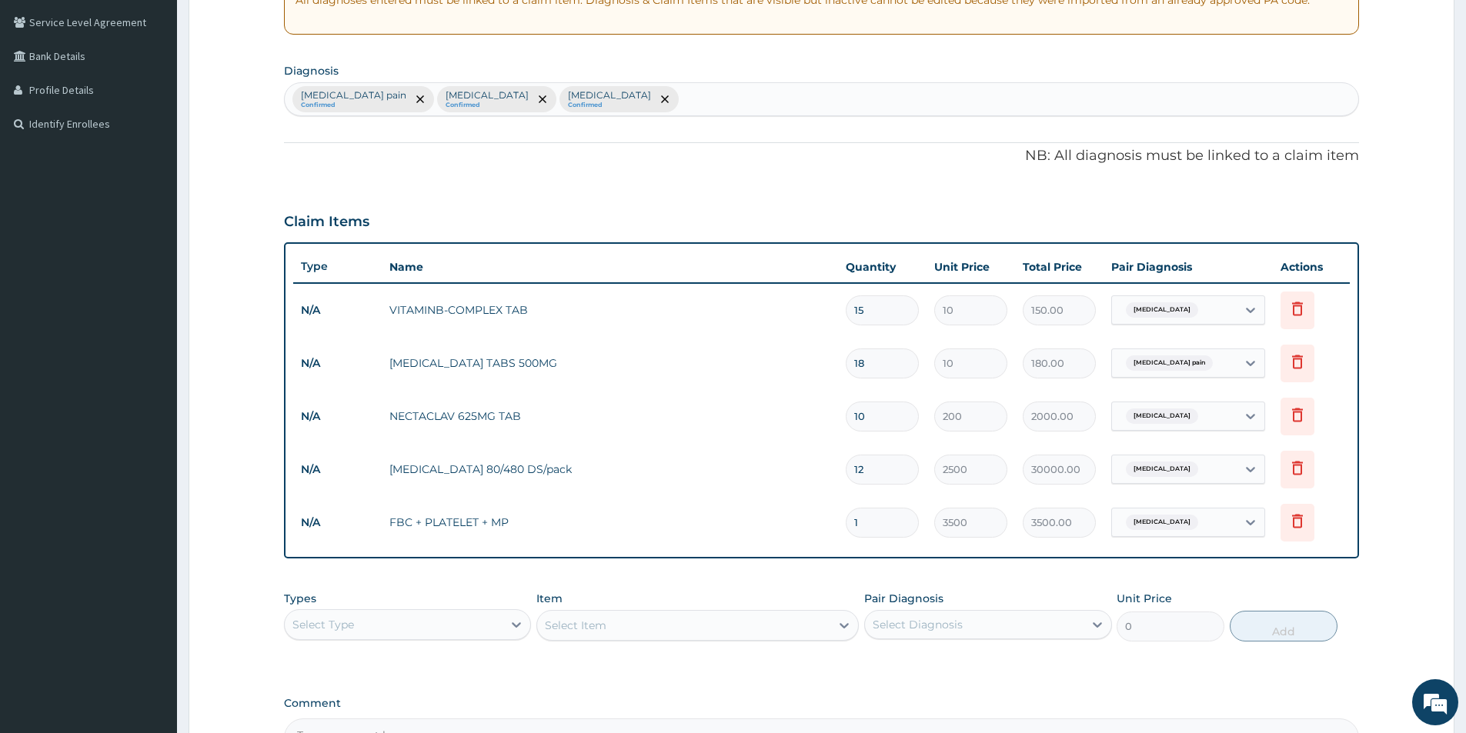
scroll to position [500, 0]
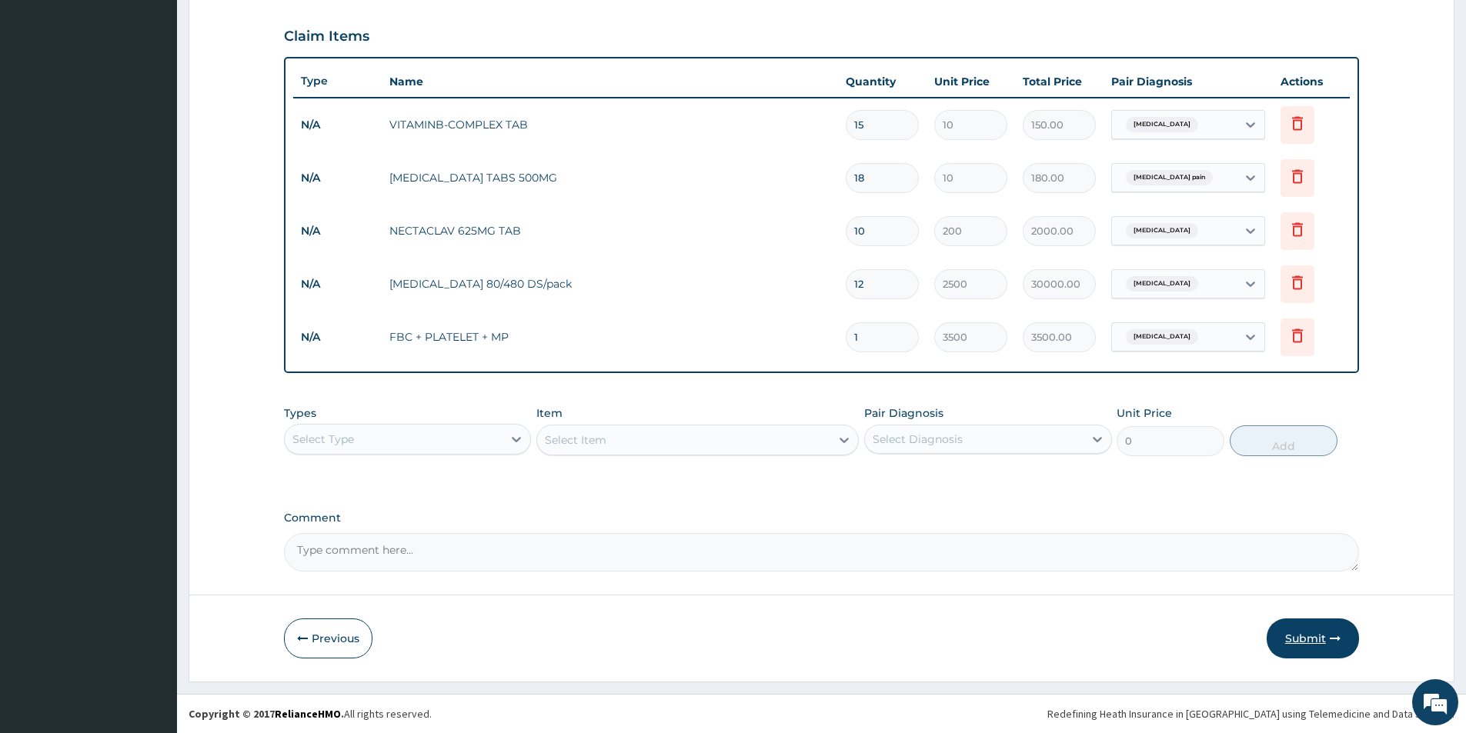
click at [1310, 645] on button "Submit" at bounding box center [1313, 639] width 92 height 40
click at [330, 643] on button "Previous" at bounding box center [328, 639] width 88 height 40
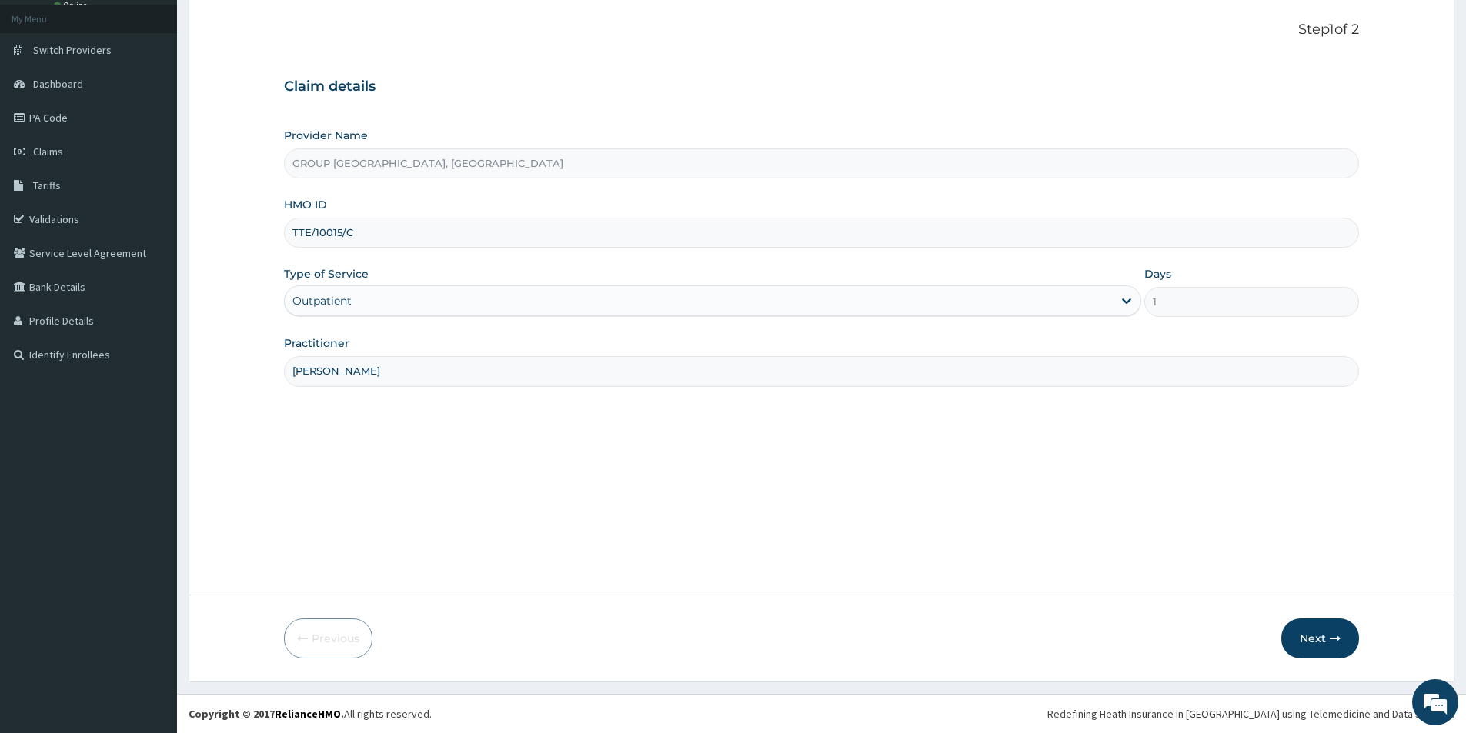
click at [369, 238] on input "TTE/10015/C" at bounding box center [821, 233] width 1075 height 30
type input "T"
type input "tte/10015/c"
click at [1317, 636] on button "Next" at bounding box center [1320, 639] width 78 height 40
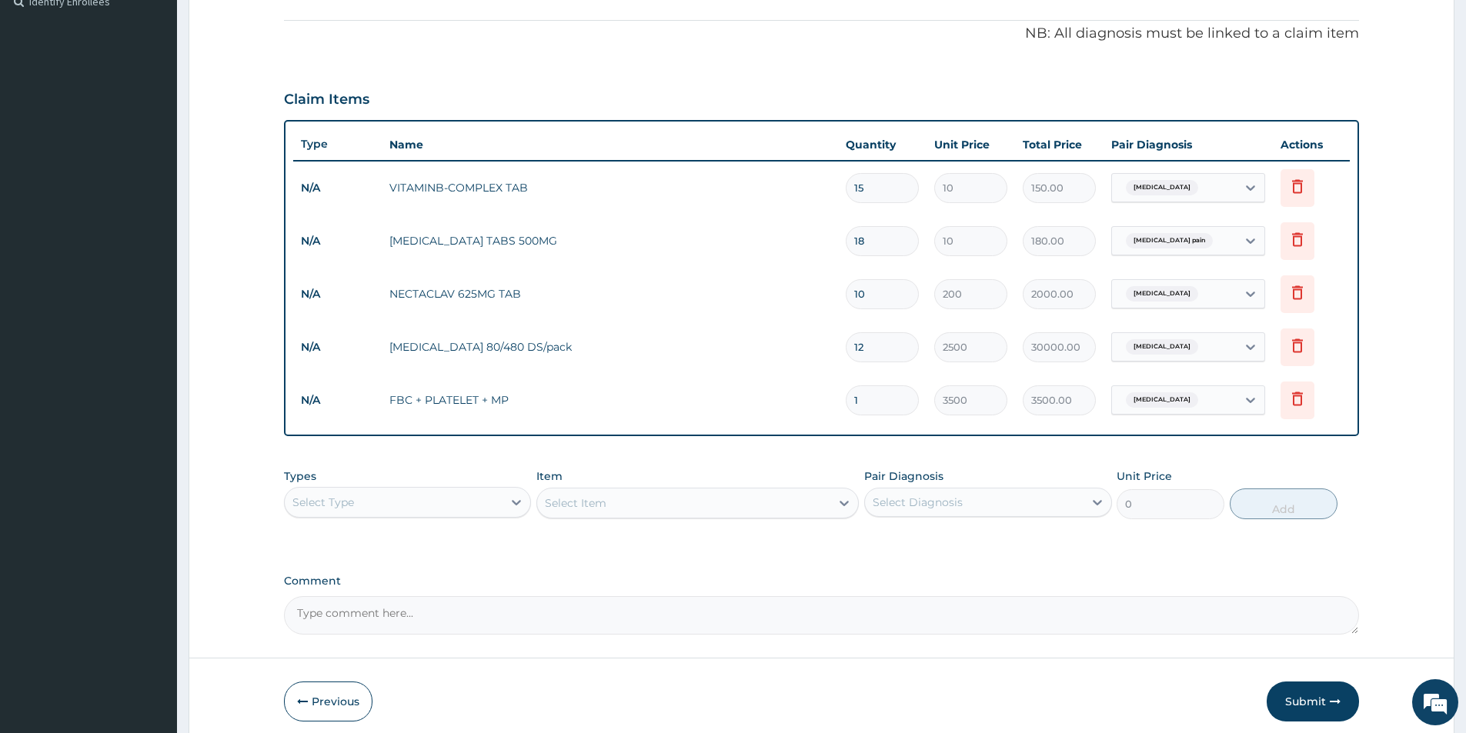
scroll to position [500, 0]
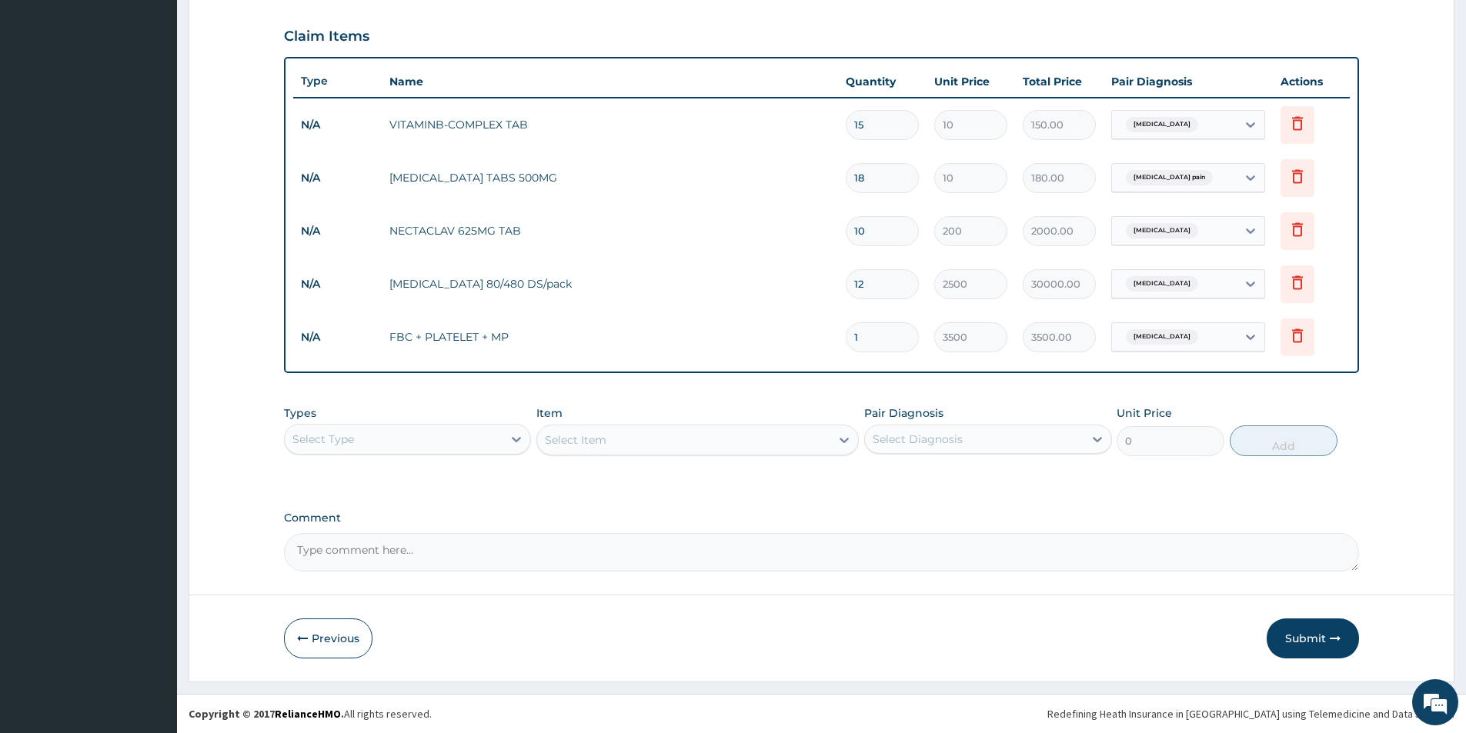
click at [1310, 662] on form "Step 2 of 2 PA Code / Prescription Code Enter Code(Secondary Care Only) Encount…" at bounding box center [822, 131] width 1266 height 1100
click at [1307, 615] on form "Step 2 of 2 PA Code / Prescription Code Enter Code(Secondary Care Only) Encount…" at bounding box center [822, 131] width 1266 height 1100
click at [1298, 626] on button "Submit" at bounding box center [1313, 639] width 92 height 40
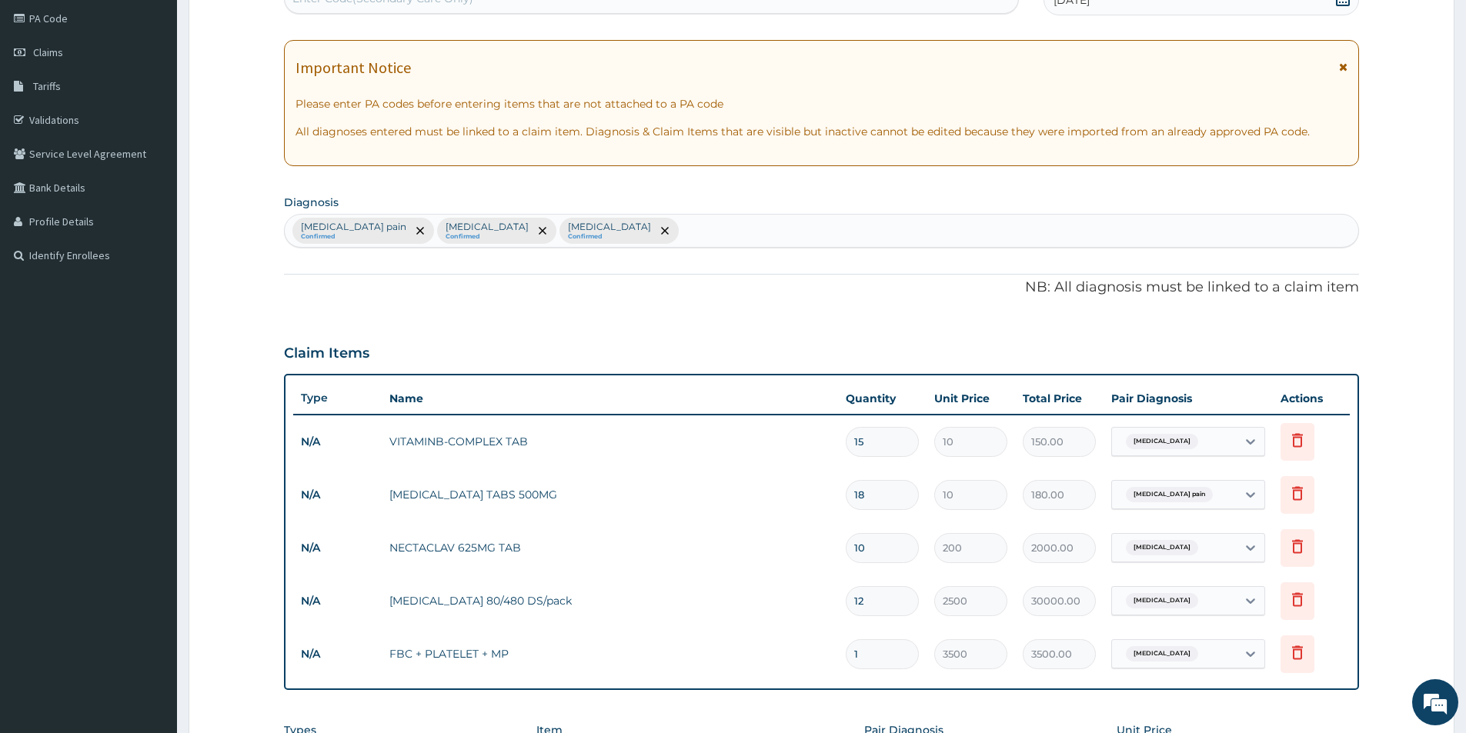
scroll to position [269, 0]
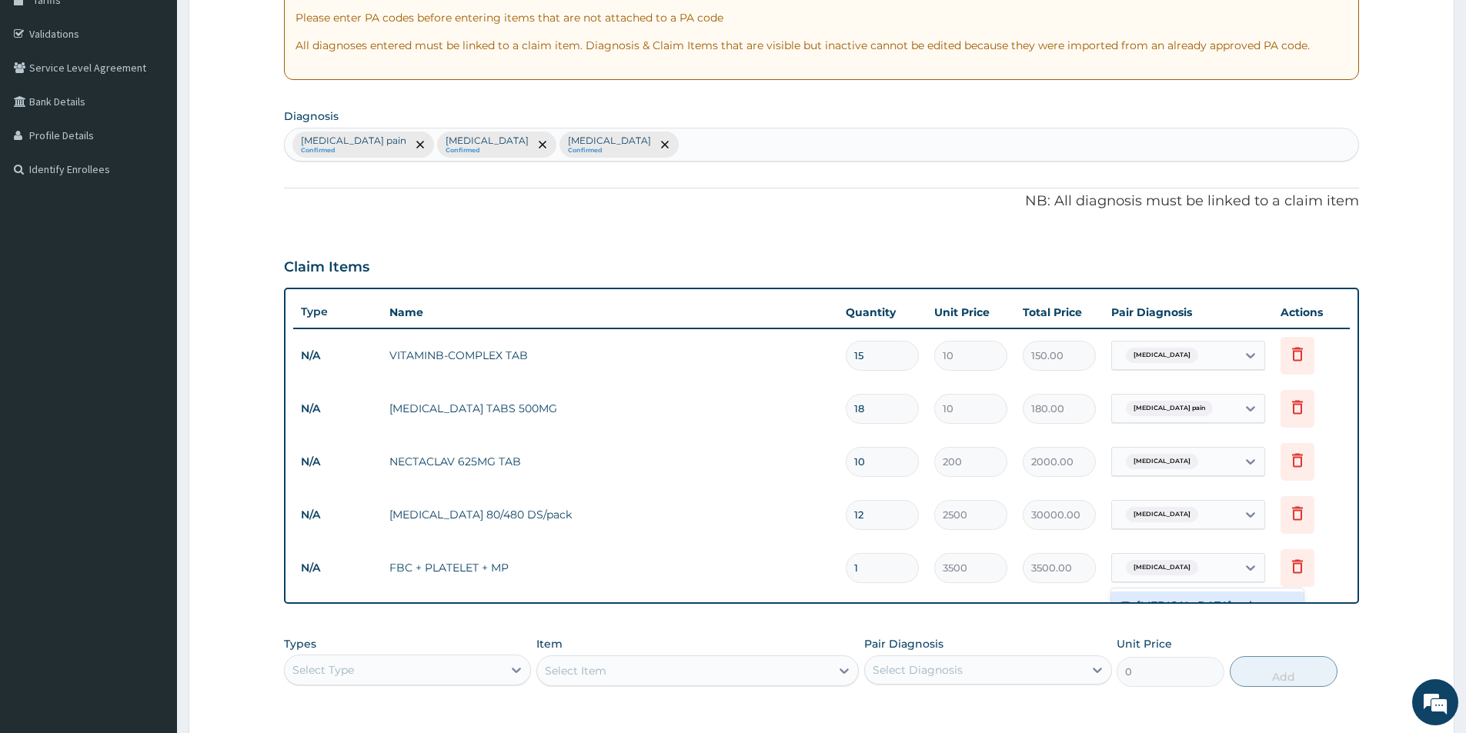
click at [1207, 566] on div "Malaria" at bounding box center [1174, 568] width 125 height 26
click at [706, 142] on div "Musculoskeletal pain Confirmed Malaria Confirmed Upper respiratory infection Co…" at bounding box center [821, 145] width 1073 height 32
type input "u"
click at [1255, 567] on td "option Musculoskeletal pain focused, 1 of 3. 3 results available. Use Up and Do…" at bounding box center [1187, 568] width 169 height 45
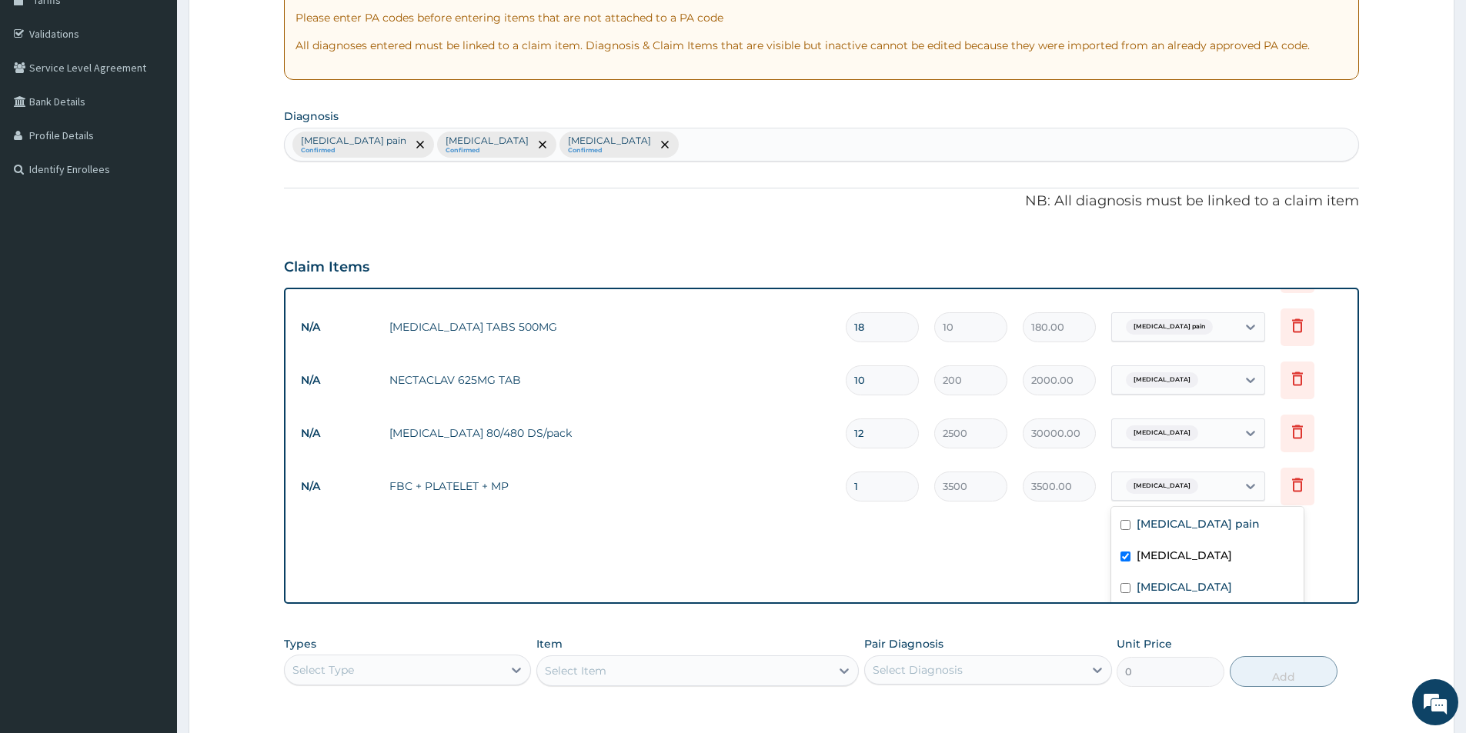
scroll to position [87, 0]
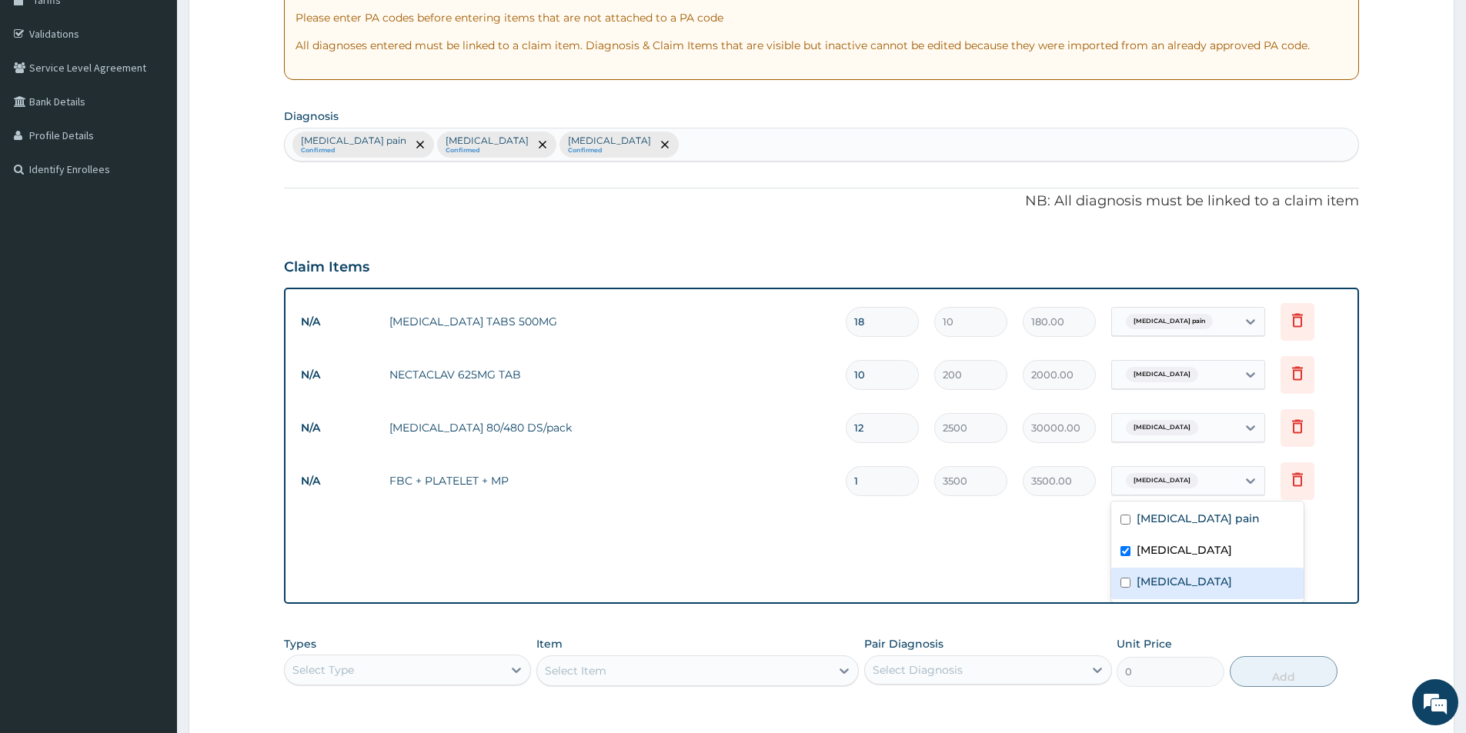
click at [1137, 583] on label "Upper respiratory infection" at bounding box center [1184, 581] width 95 height 15
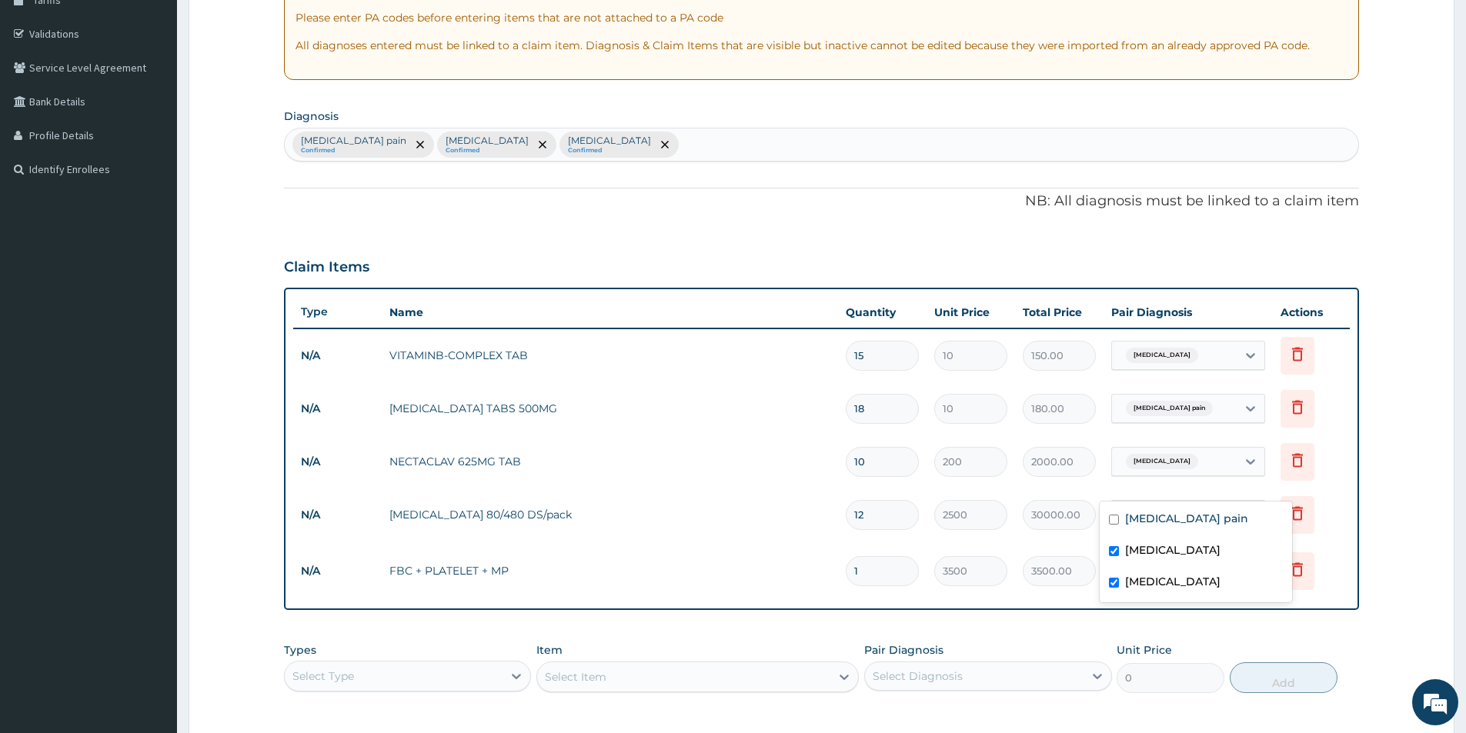
scroll to position [0, 0]
click at [1081, 625] on div "PA Code / Prescription Code Enter Code(Secondary Care Only) Encounter Date 10-0…" at bounding box center [821, 343] width 1075 height 931
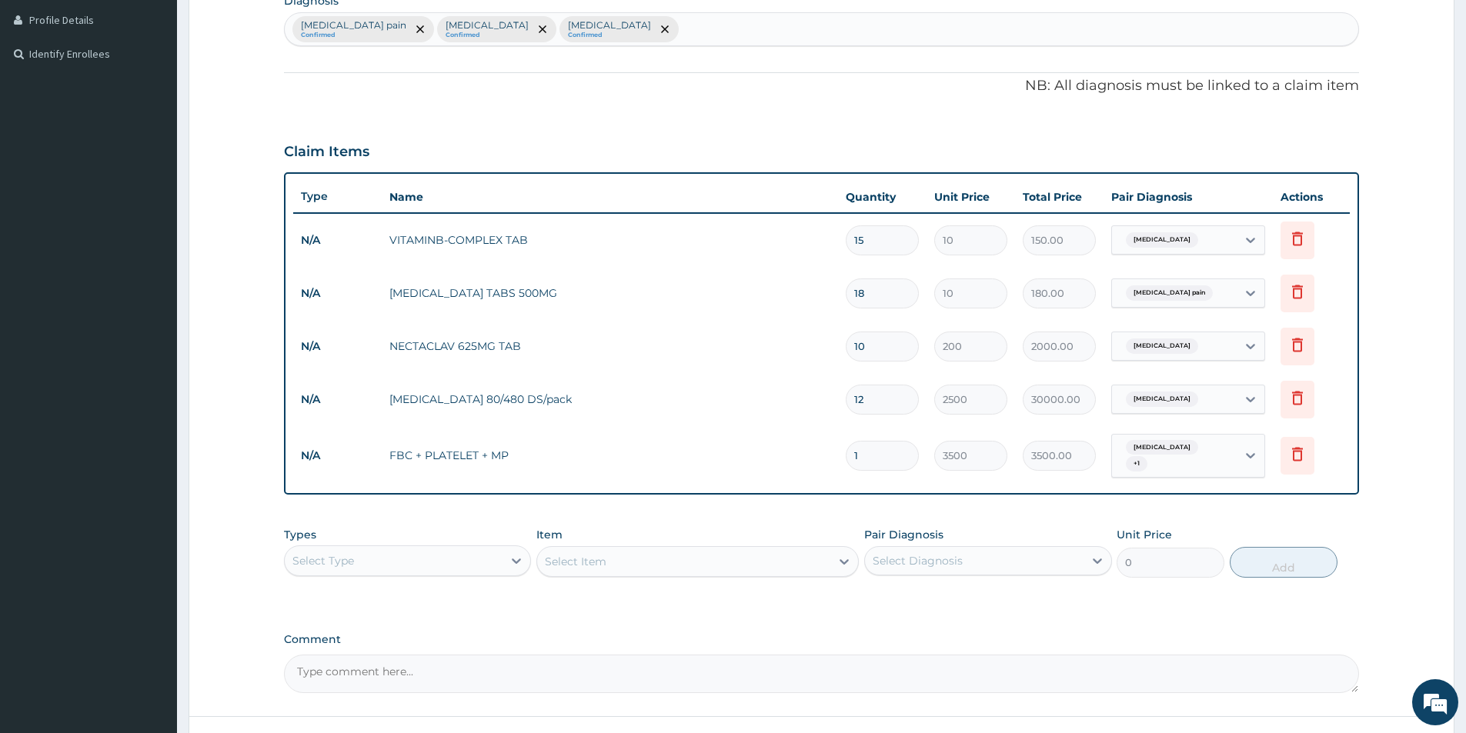
scroll to position [500, 0]
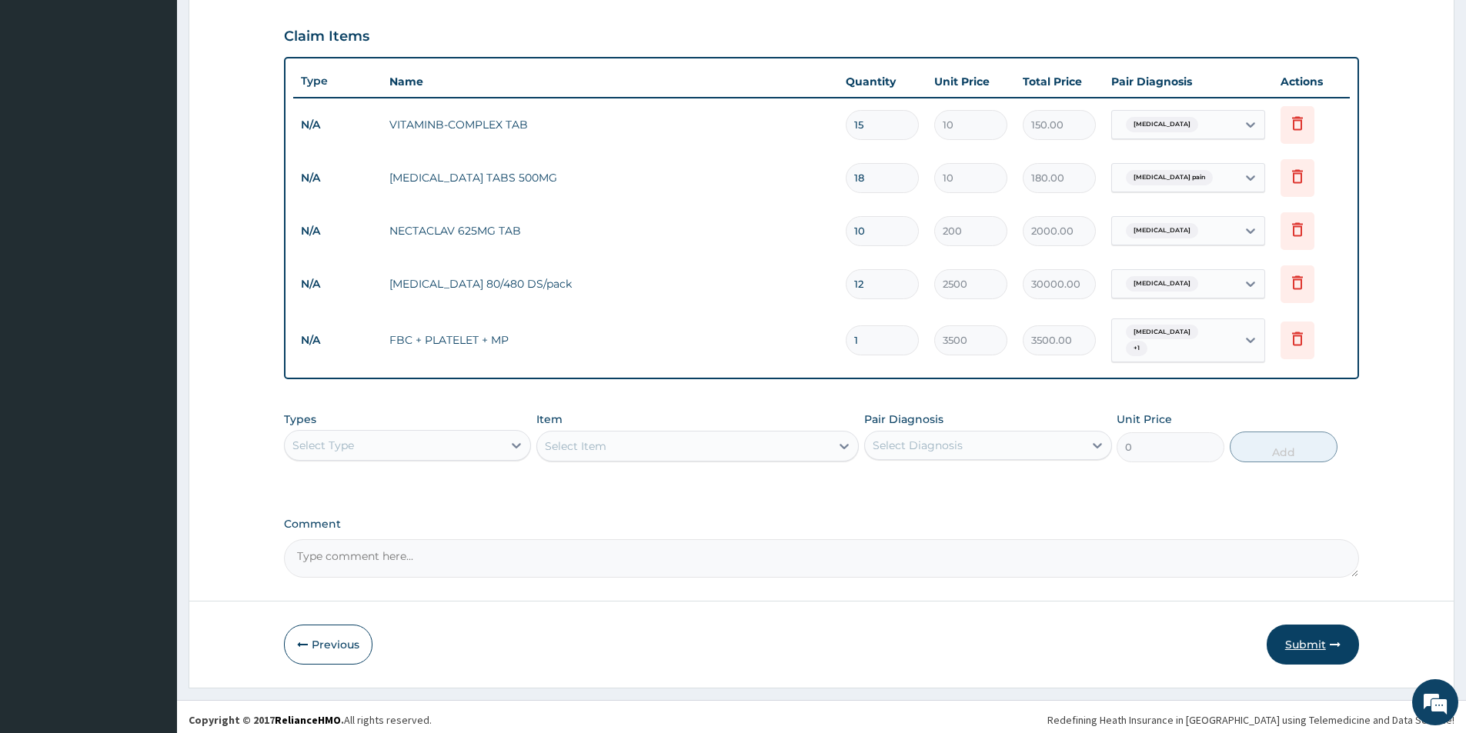
click at [1297, 637] on button "Submit" at bounding box center [1313, 645] width 92 height 40
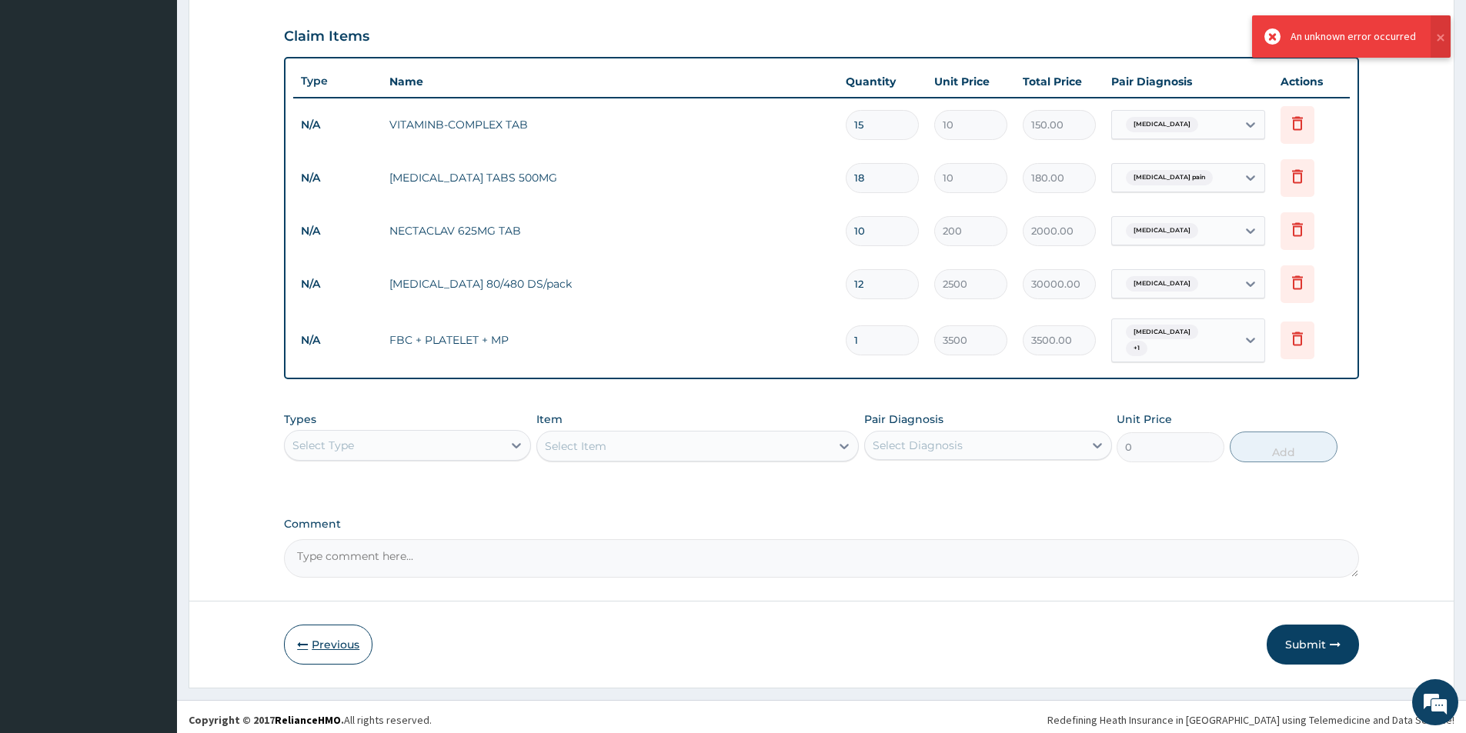
click at [320, 632] on button "Previous" at bounding box center [328, 645] width 88 height 40
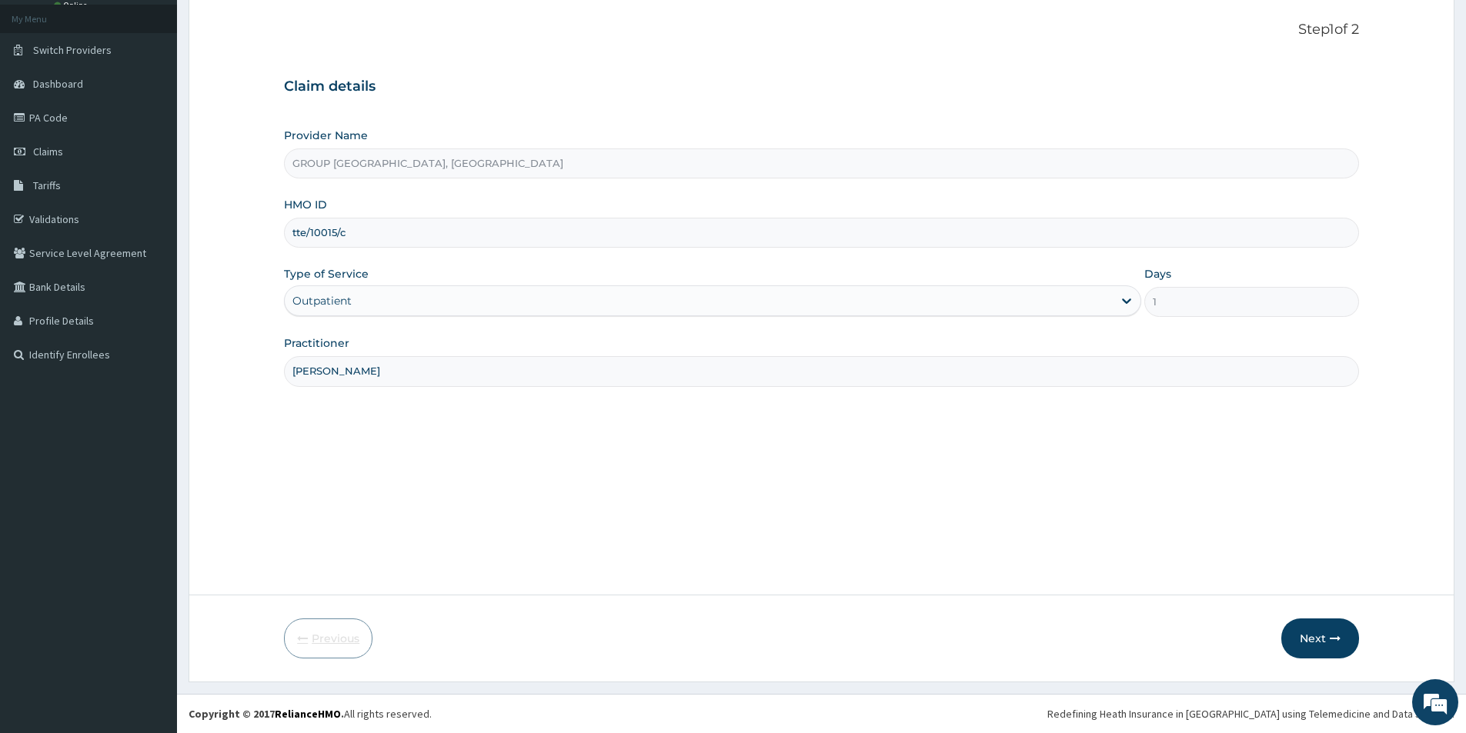
scroll to position [84, 0]
click at [295, 232] on input "tte/10015/c" at bounding box center [821, 233] width 1075 height 30
type input "ite/10015/c"
click at [1299, 636] on button "Next" at bounding box center [1320, 639] width 78 height 40
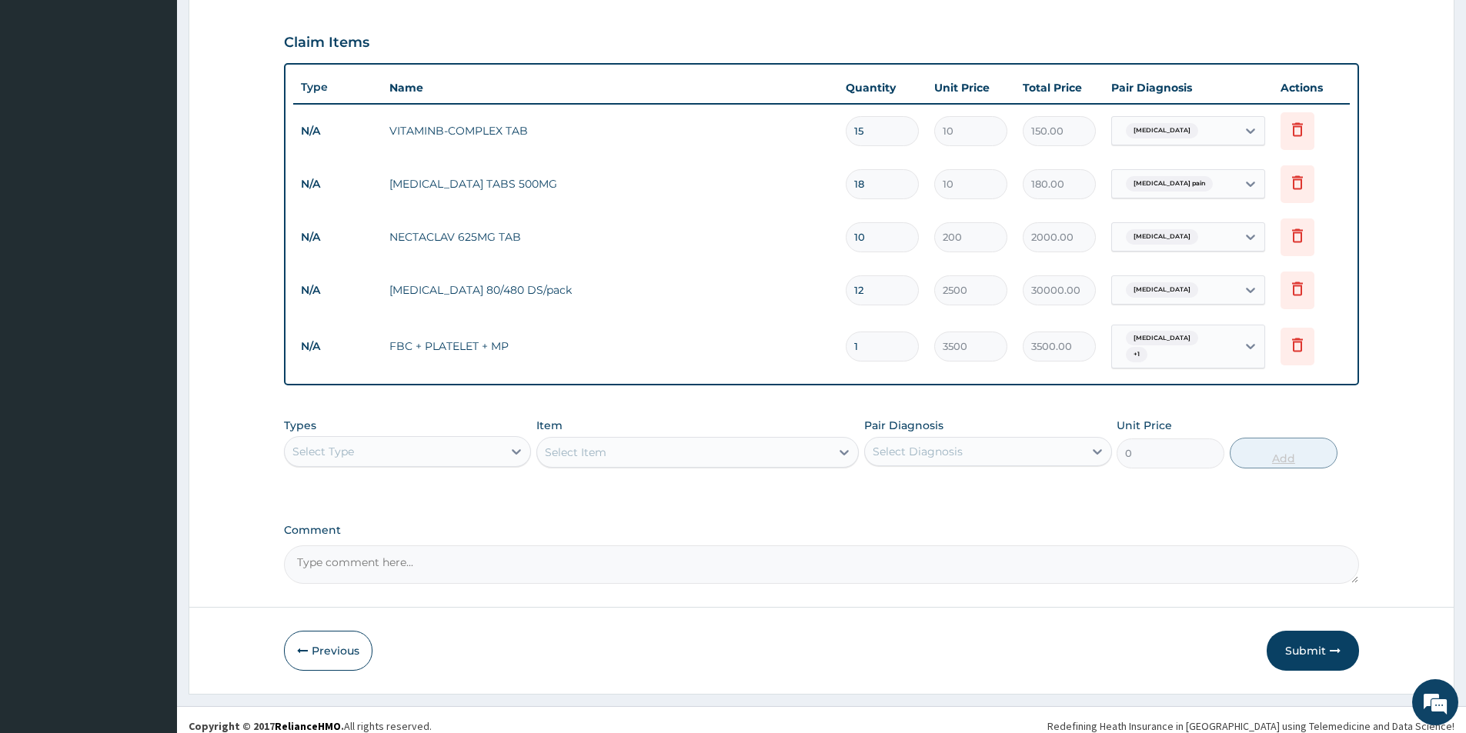
scroll to position [500, 0]
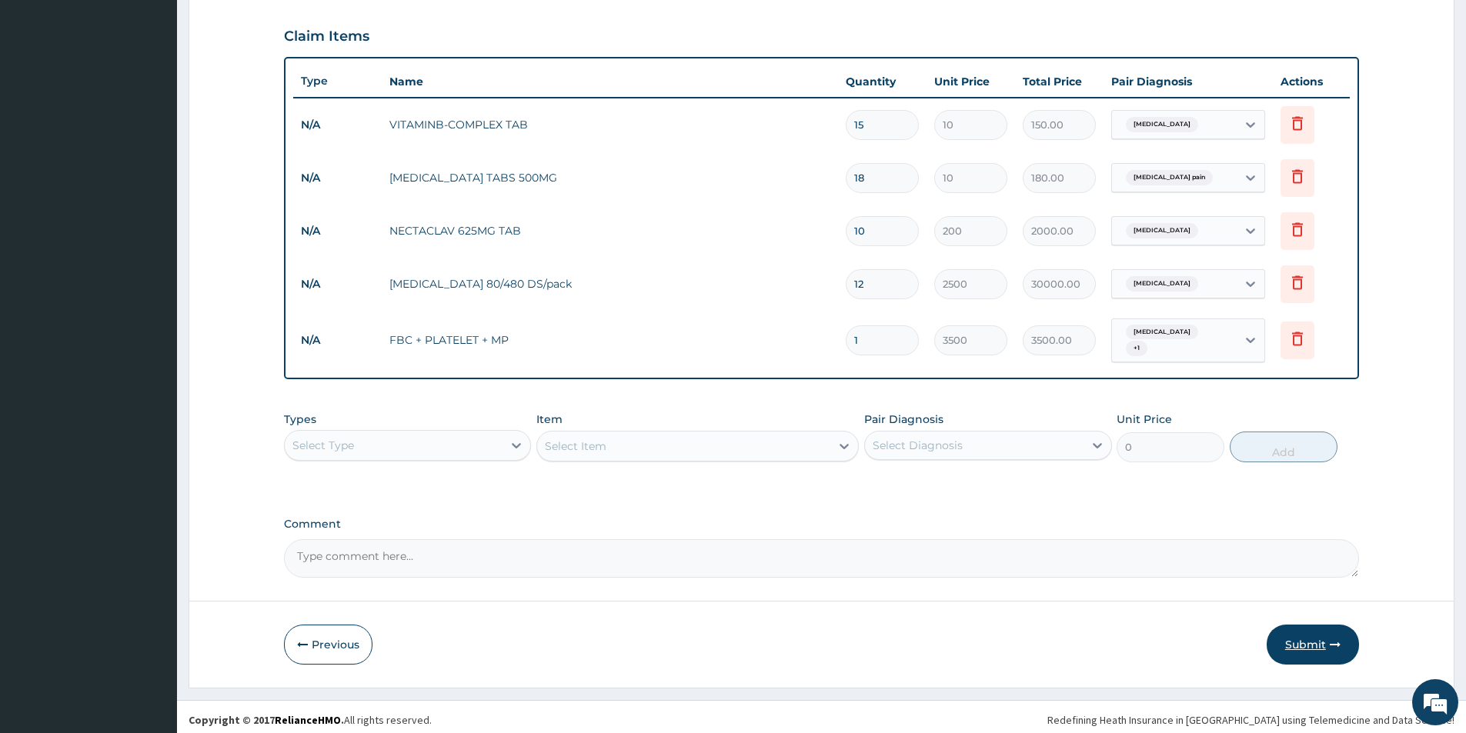
click at [1309, 633] on button "Submit" at bounding box center [1313, 645] width 92 height 40
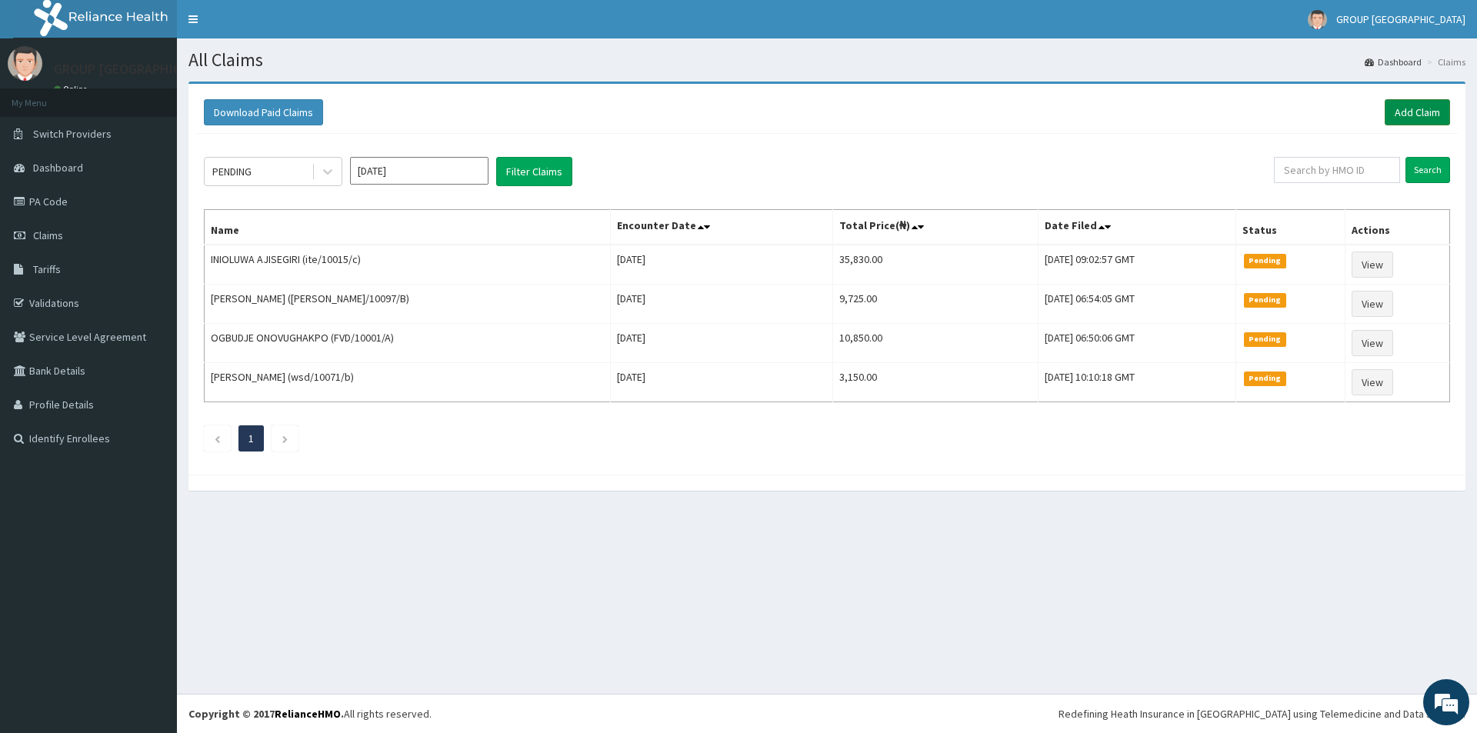
click at [1439, 118] on link "Add Claim" at bounding box center [1417, 112] width 65 height 26
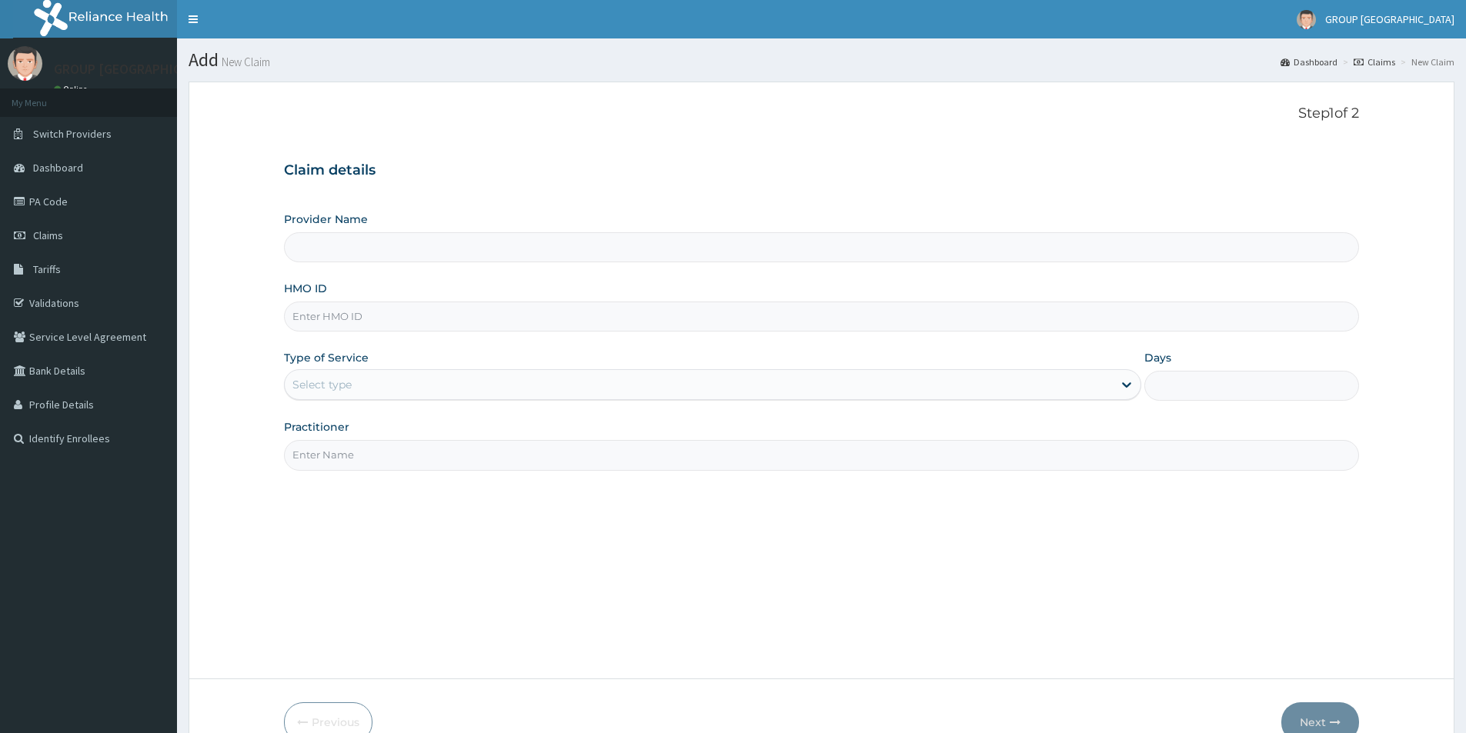
type input "GROUP [GEOGRAPHIC_DATA], [GEOGRAPHIC_DATA]"
type input "fyd/10001/f"
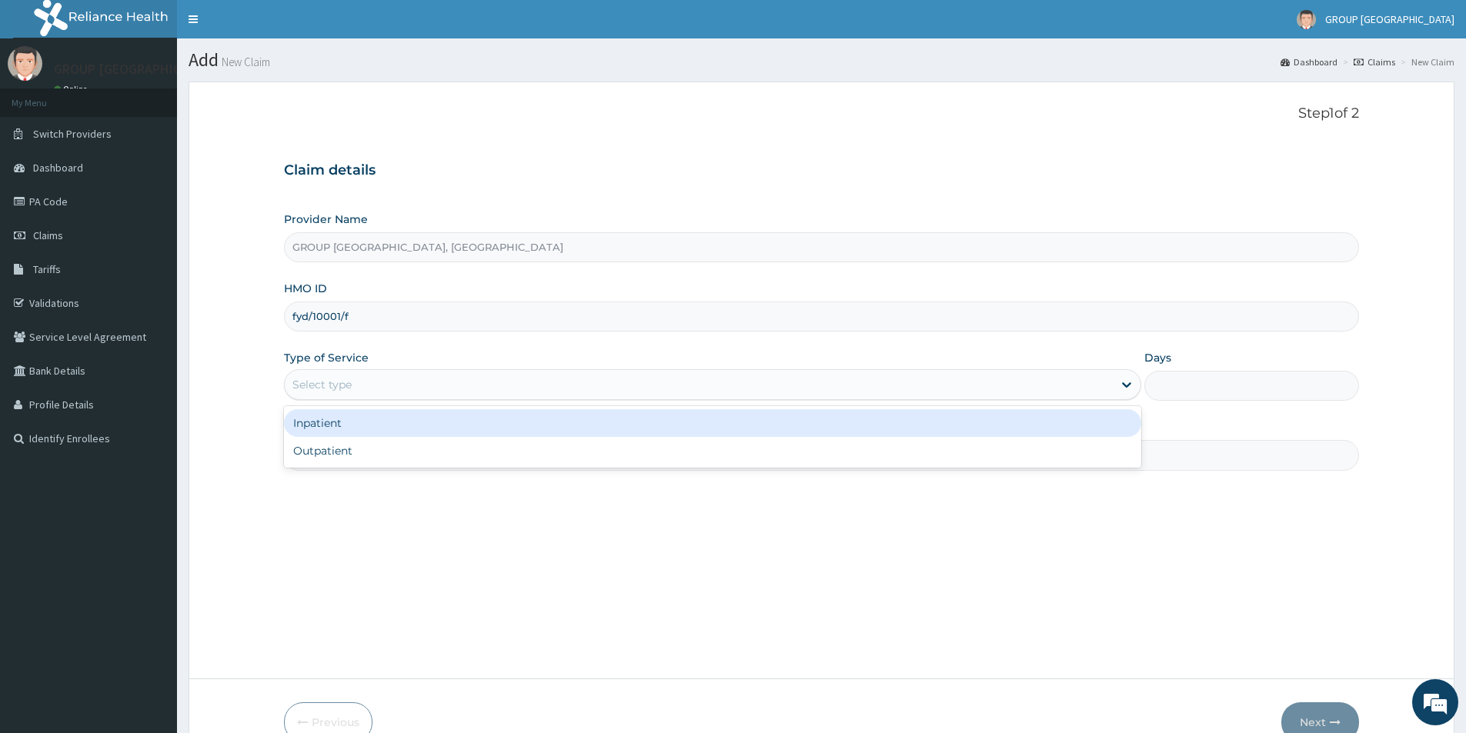
click at [743, 380] on div "Select type" at bounding box center [699, 384] width 828 height 25
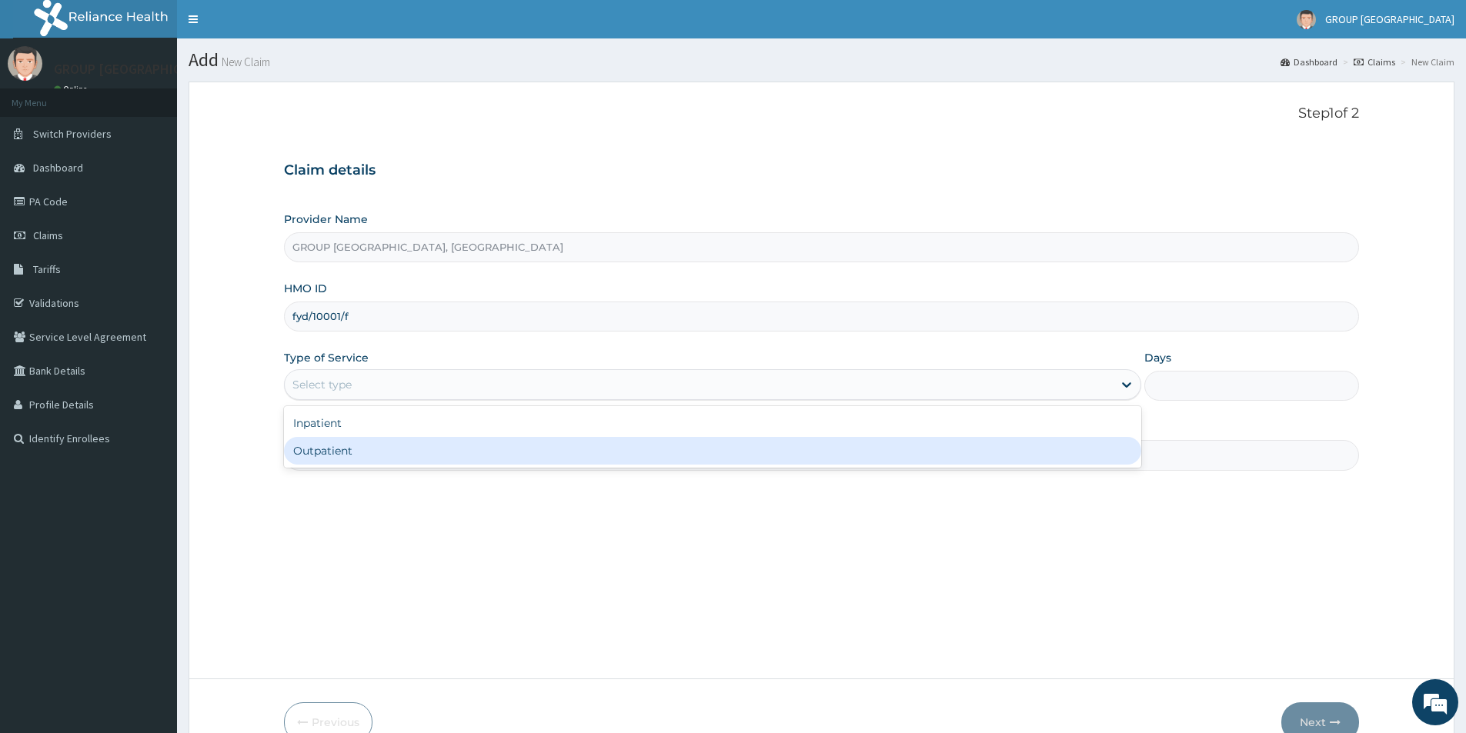
click at [728, 445] on div "Outpatient" at bounding box center [712, 451] width 857 height 28
type input "1"
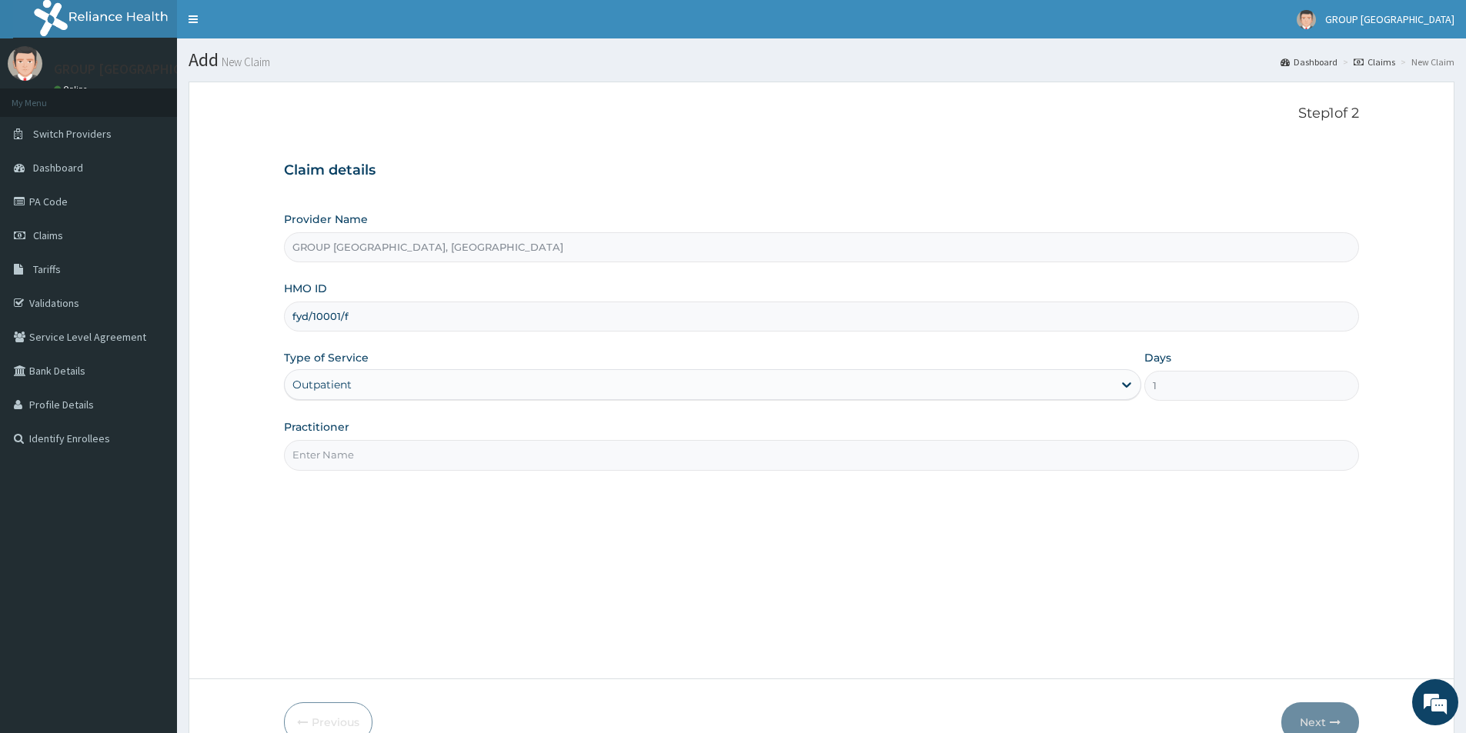
click at [723, 452] on input "Practitioner" at bounding box center [821, 455] width 1075 height 30
type input "DR. AKPORHONOR"
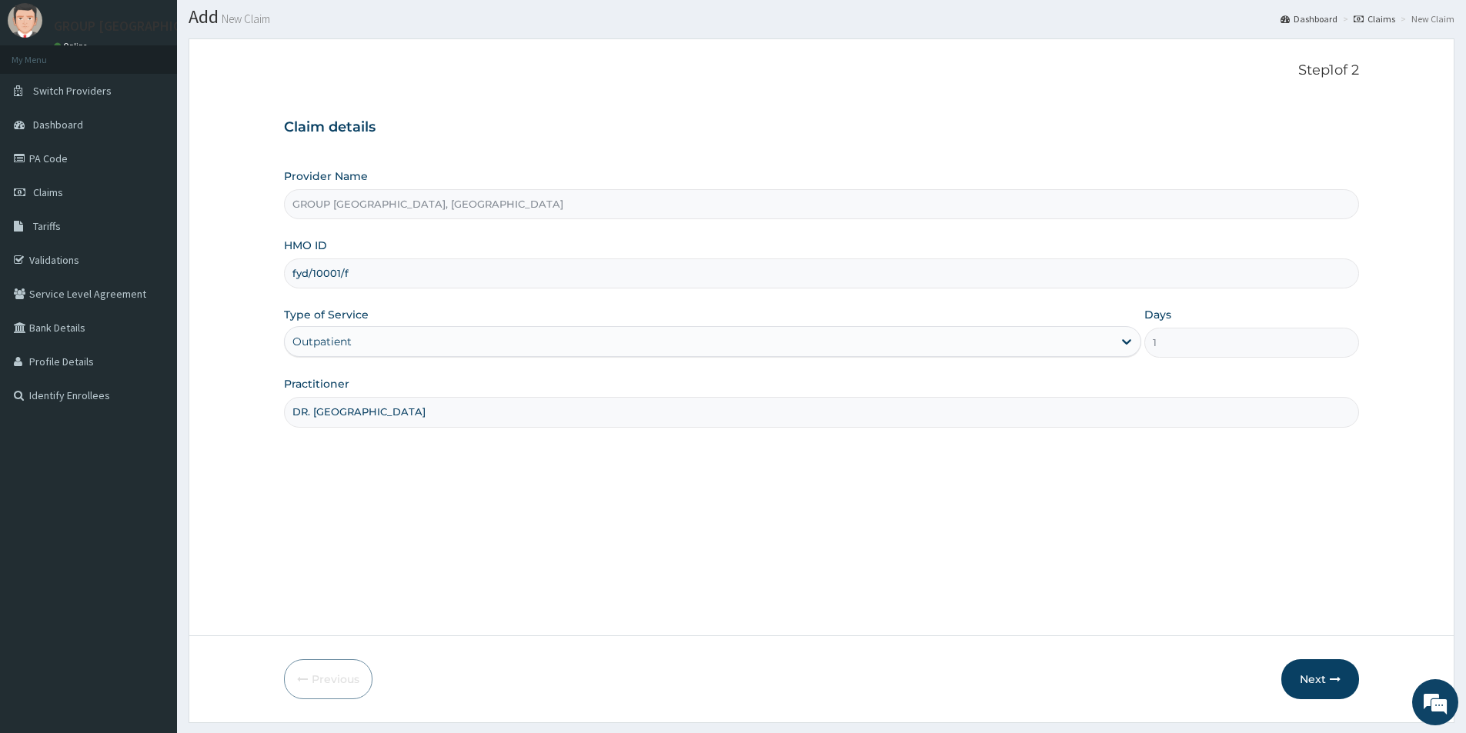
scroll to position [84, 0]
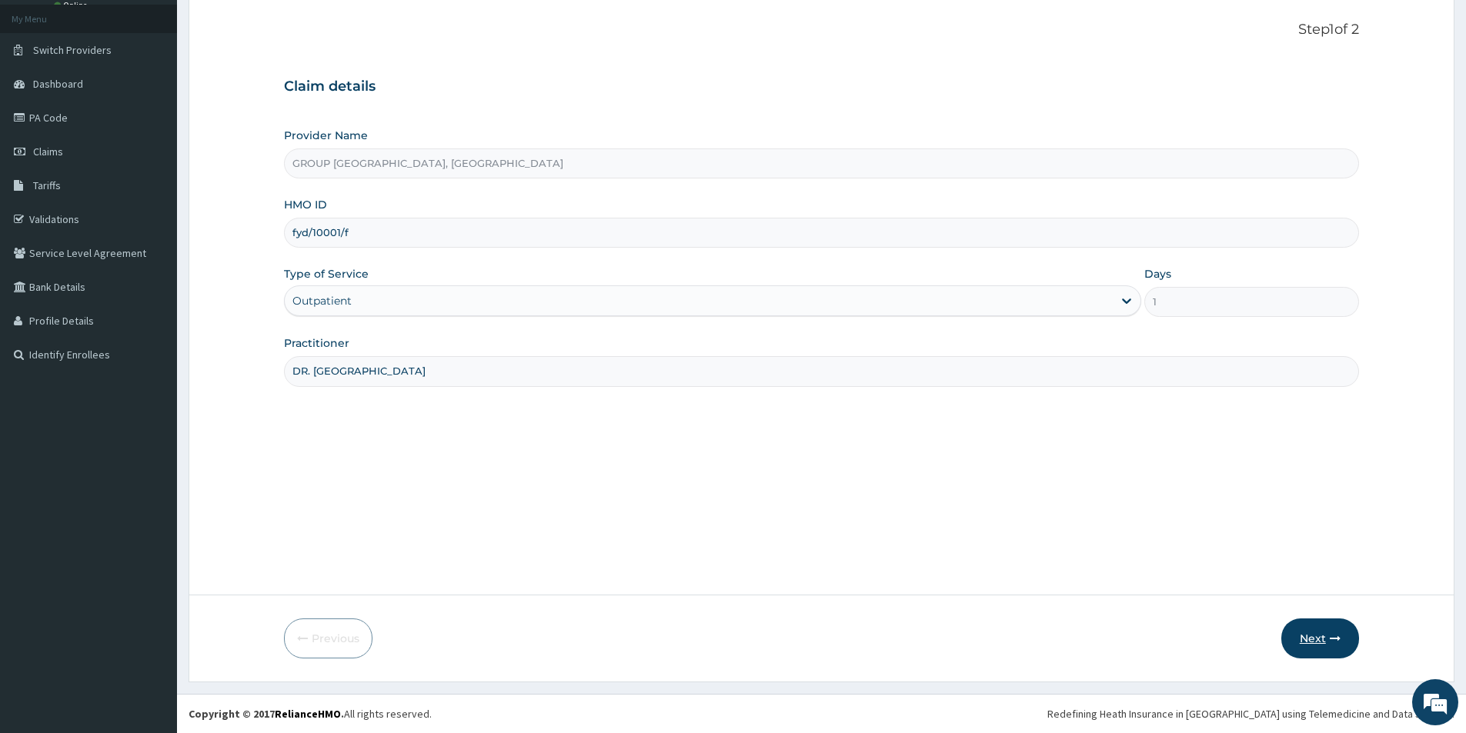
click at [1331, 644] on icon "button" at bounding box center [1335, 638] width 11 height 11
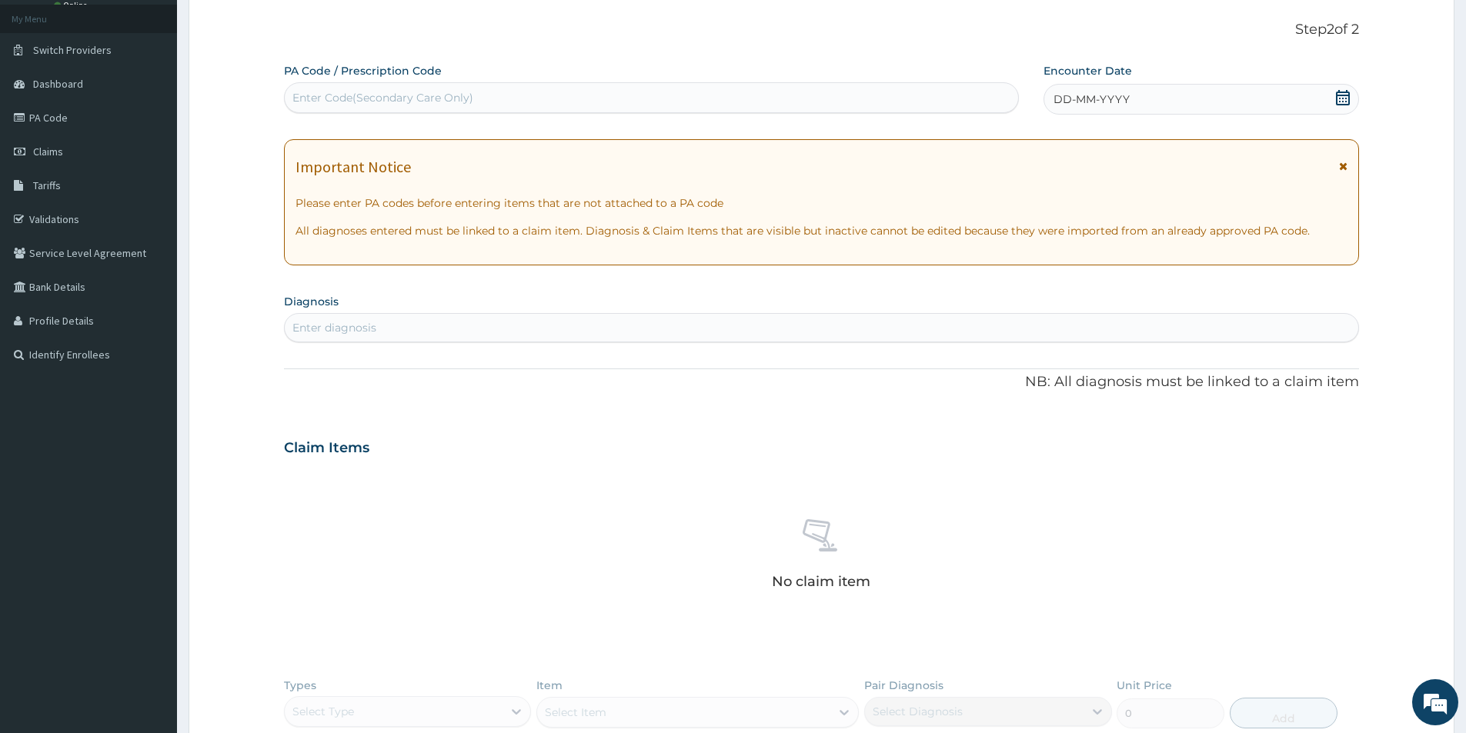
click at [1197, 96] on div "DD-MM-YYYY" at bounding box center [1200, 99] width 315 height 31
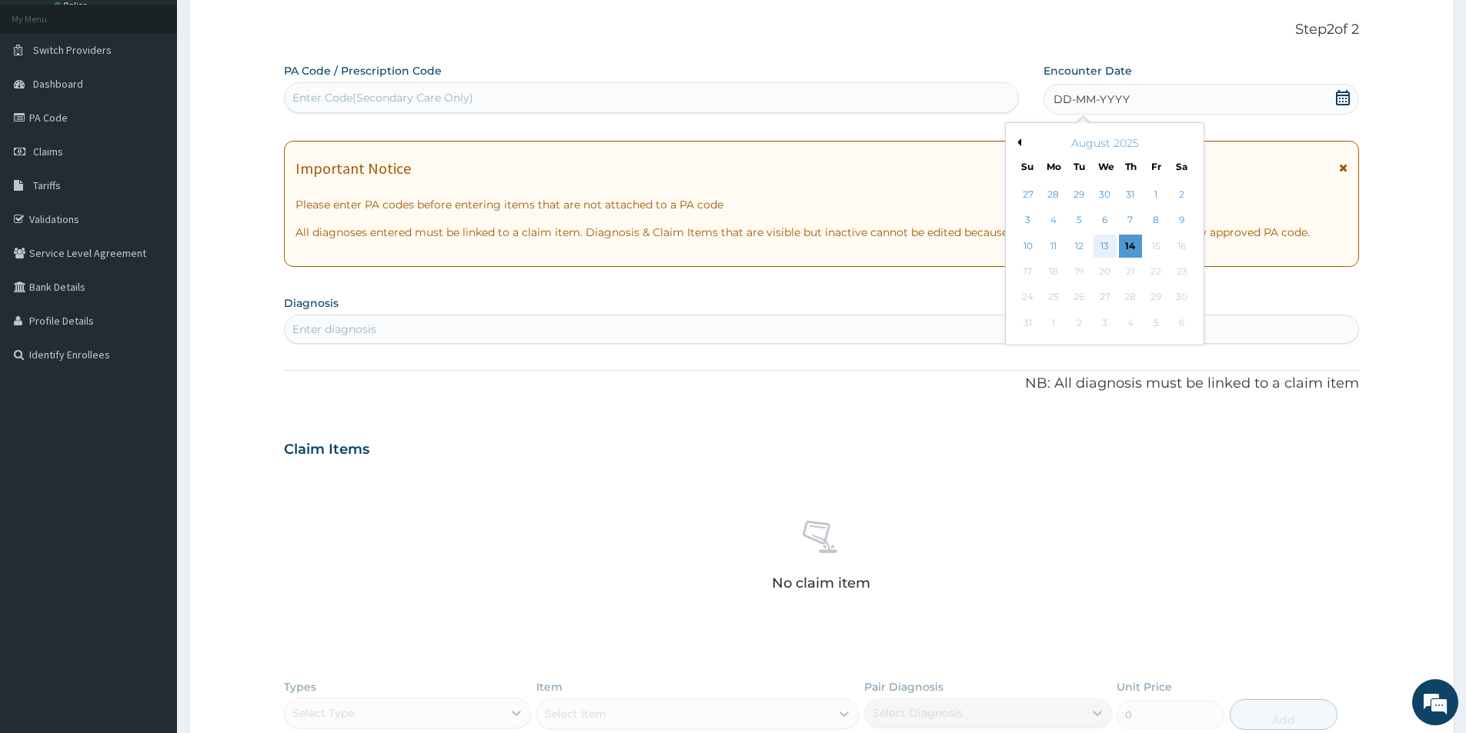
click at [1101, 248] on div "13" at bounding box center [1104, 246] width 23 height 23
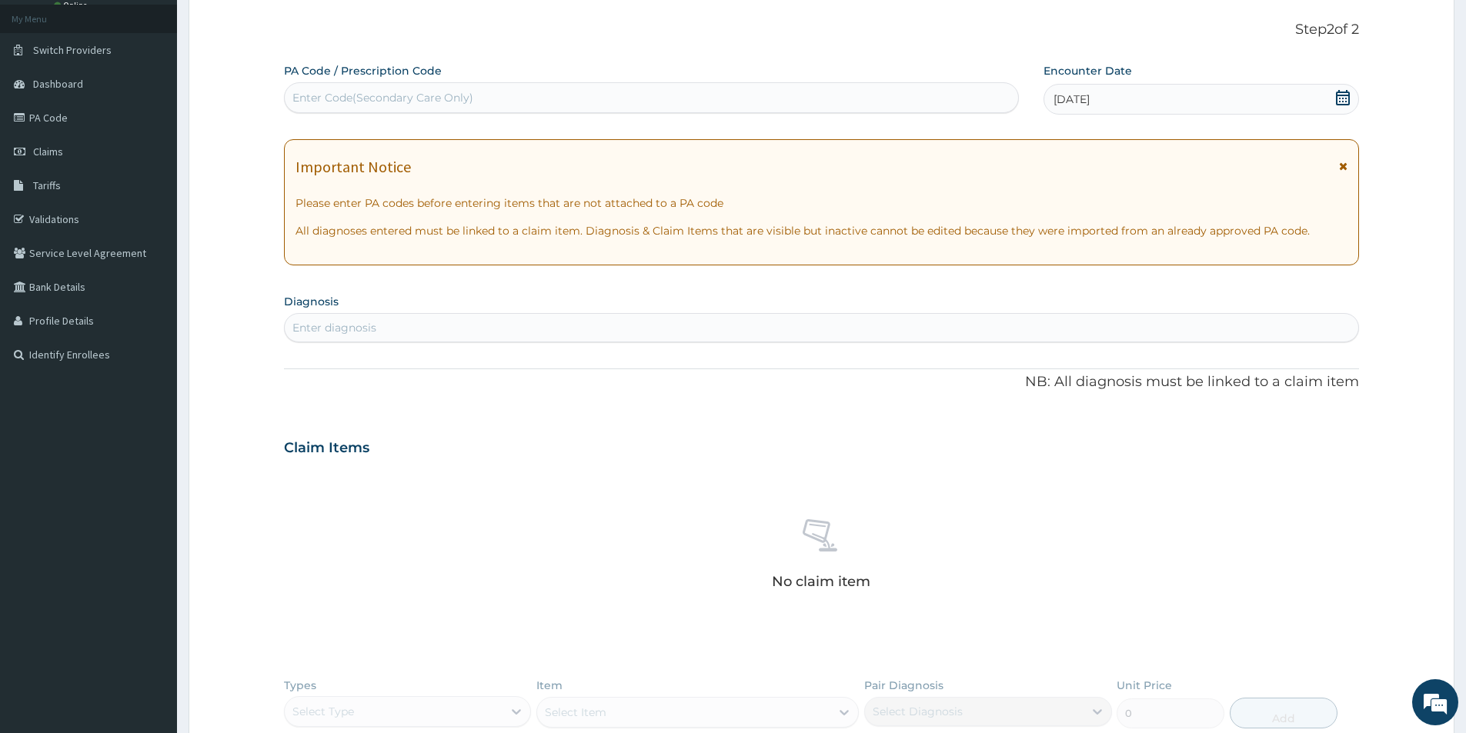
click at [830, 325] on div "Enter diagnosis" at bounding box center [821, 328] width 1073 height 25
click at [793, 327] on div "Enter diagnosis" at bounding box center [821, 328] width 1073 height 25
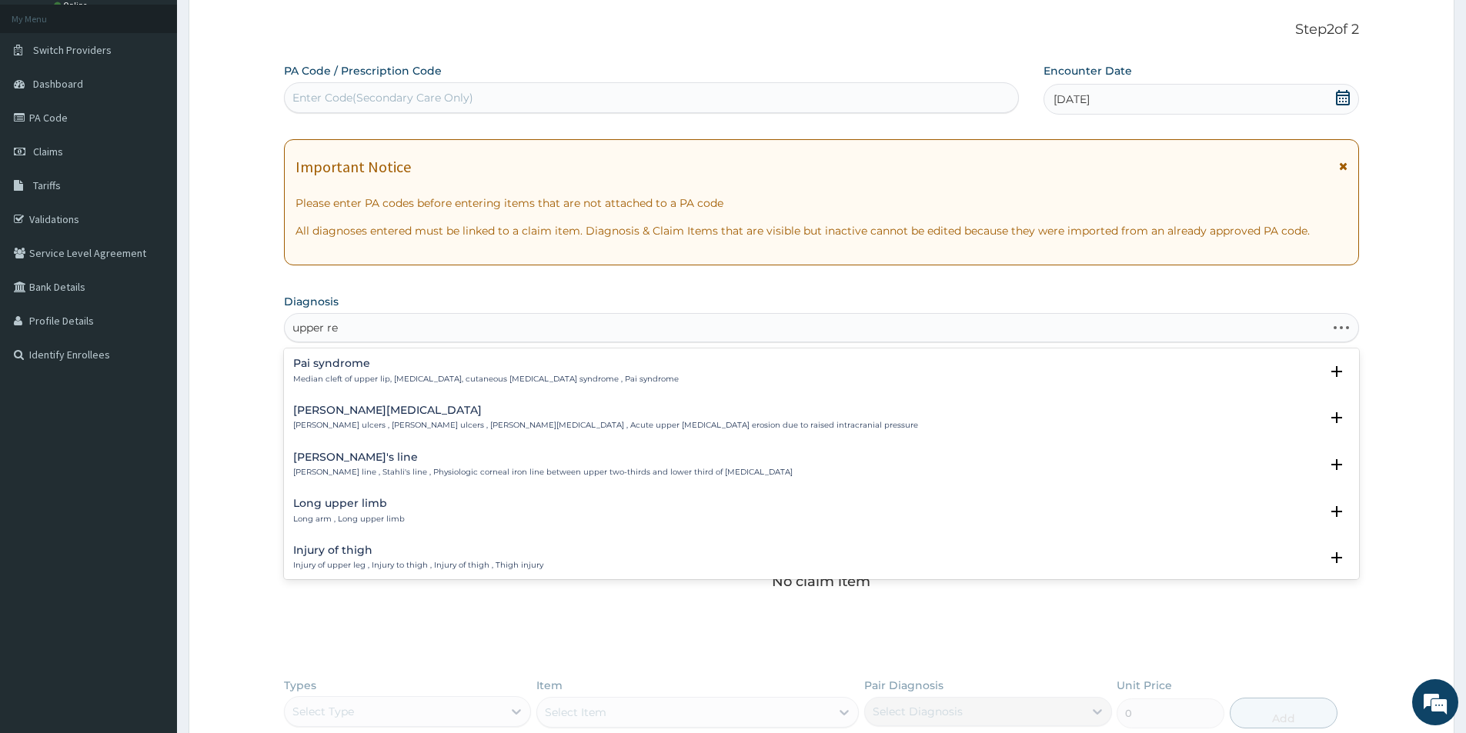
type input "upper res"
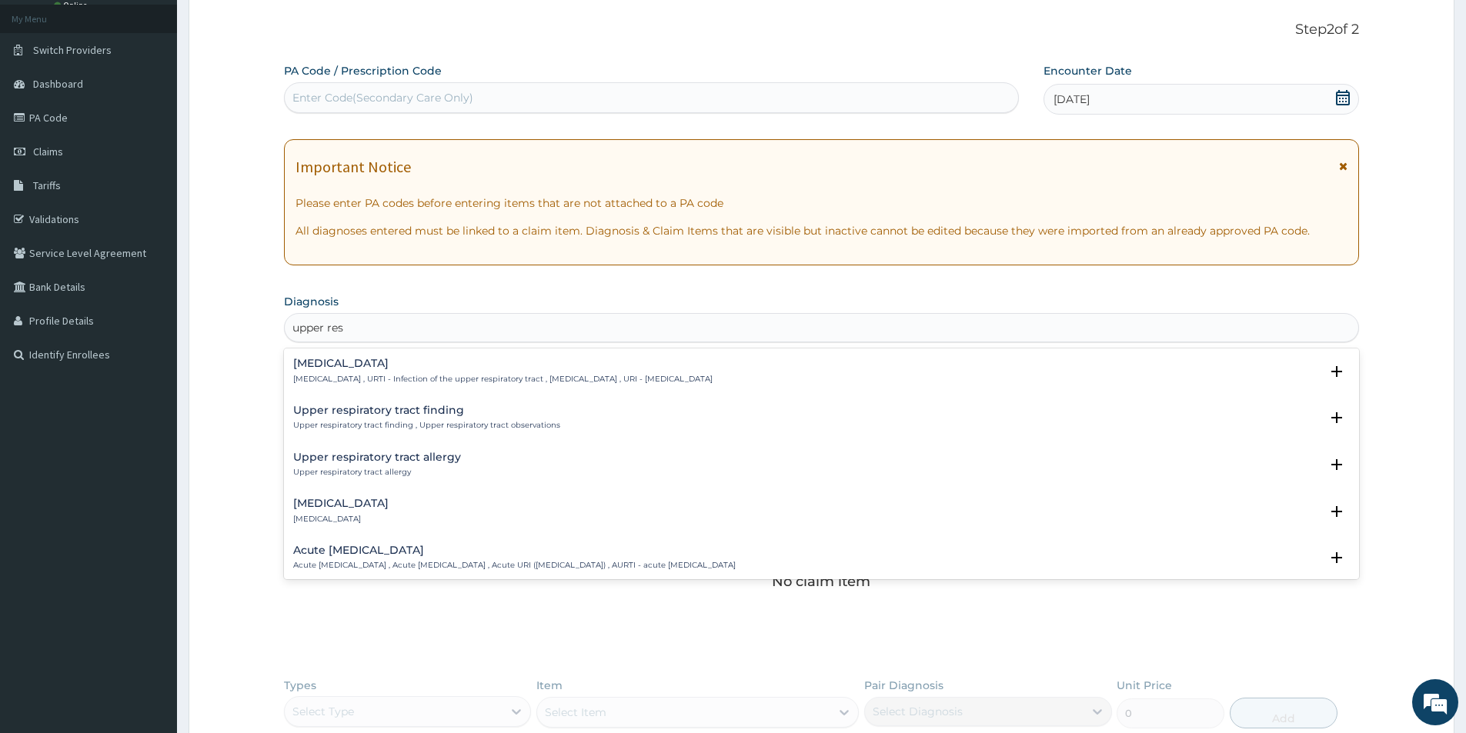
click at [713, 379] on p "Upper respiratory infection , URTI - Infection of the upper respiratory tract ,…" at bounding box center [502, 379] width 419 height 11
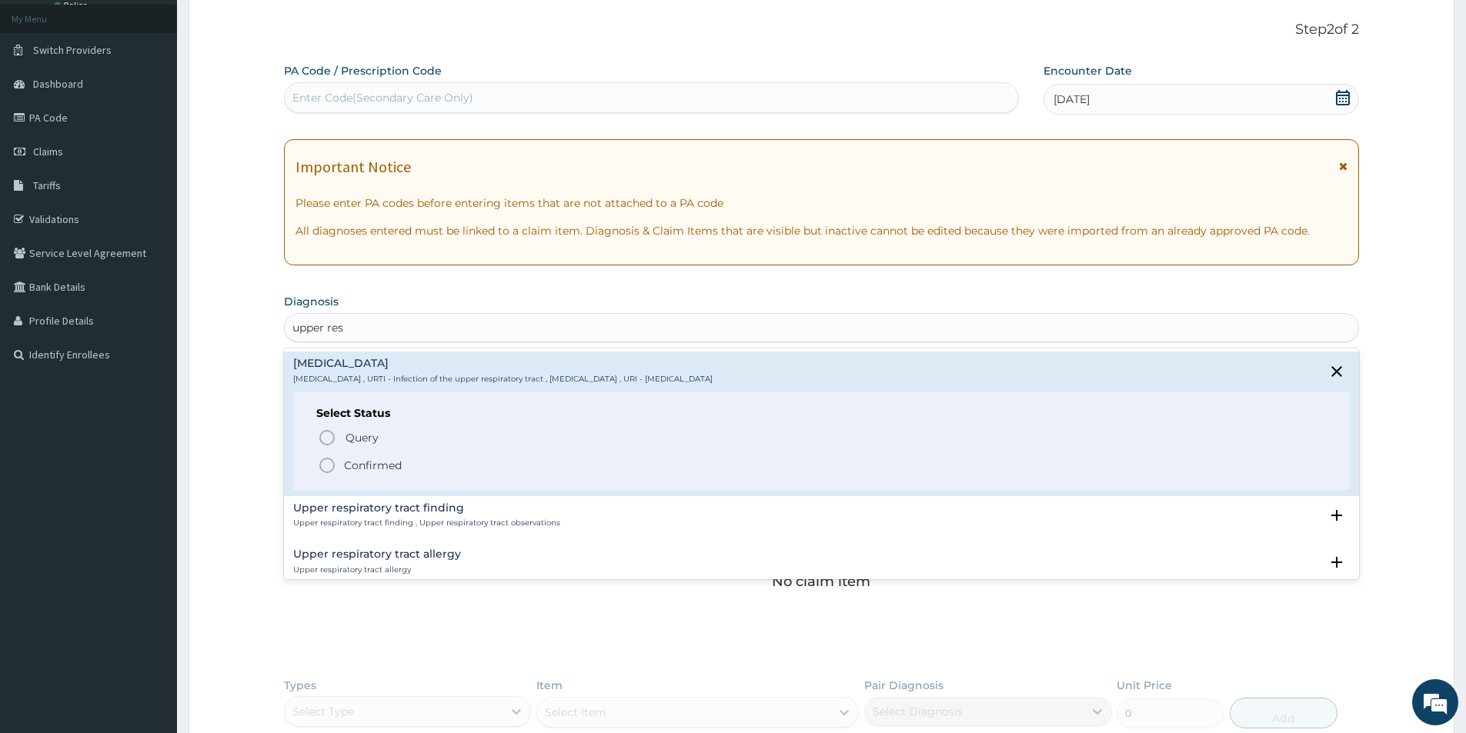
click at [405, 470] on span "Confirmed" at bounding box center [822, 465] width 1009 height 18
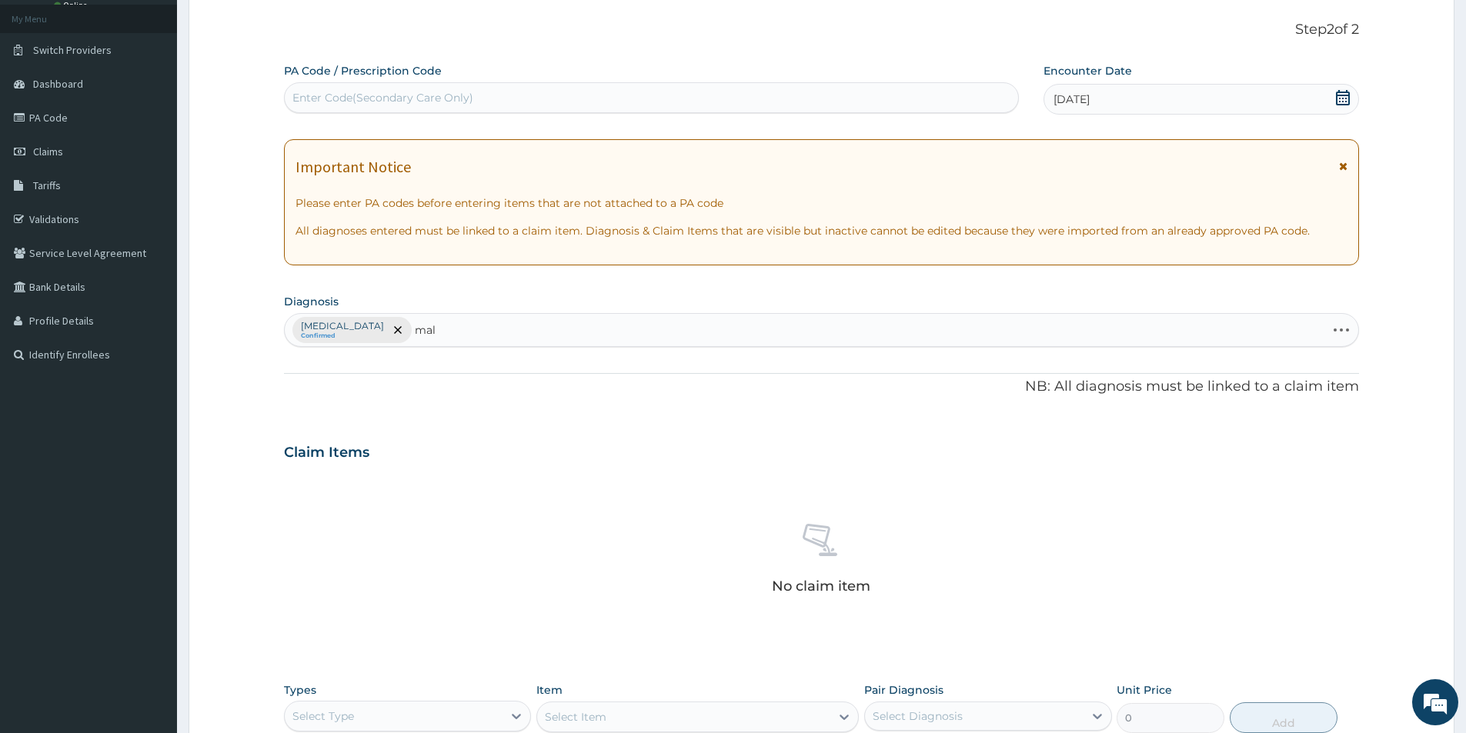
type input "mala"
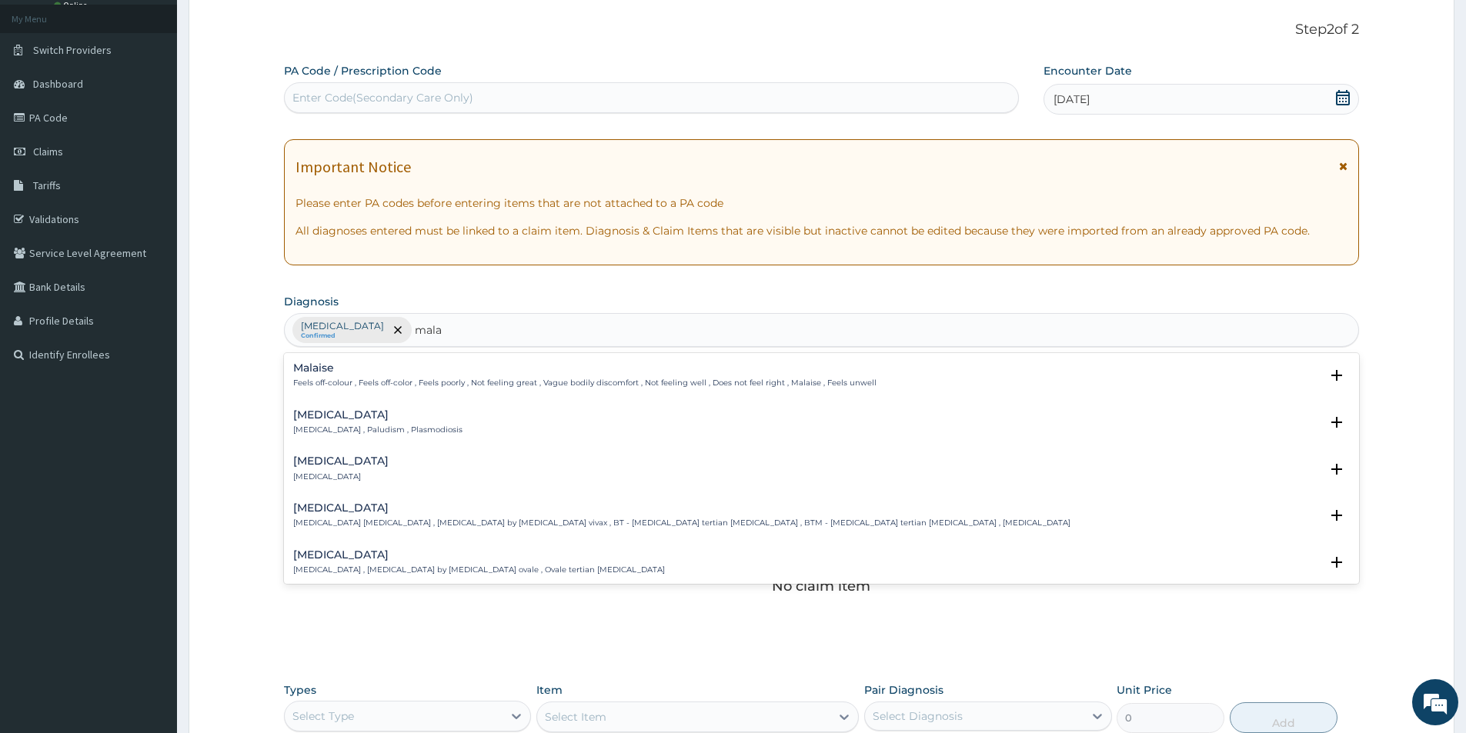
click at [498, 417] on div "Malaria Malaria , Paludism , Plasmodiosis" at bounding box center [821, 422] width 1057 height 27
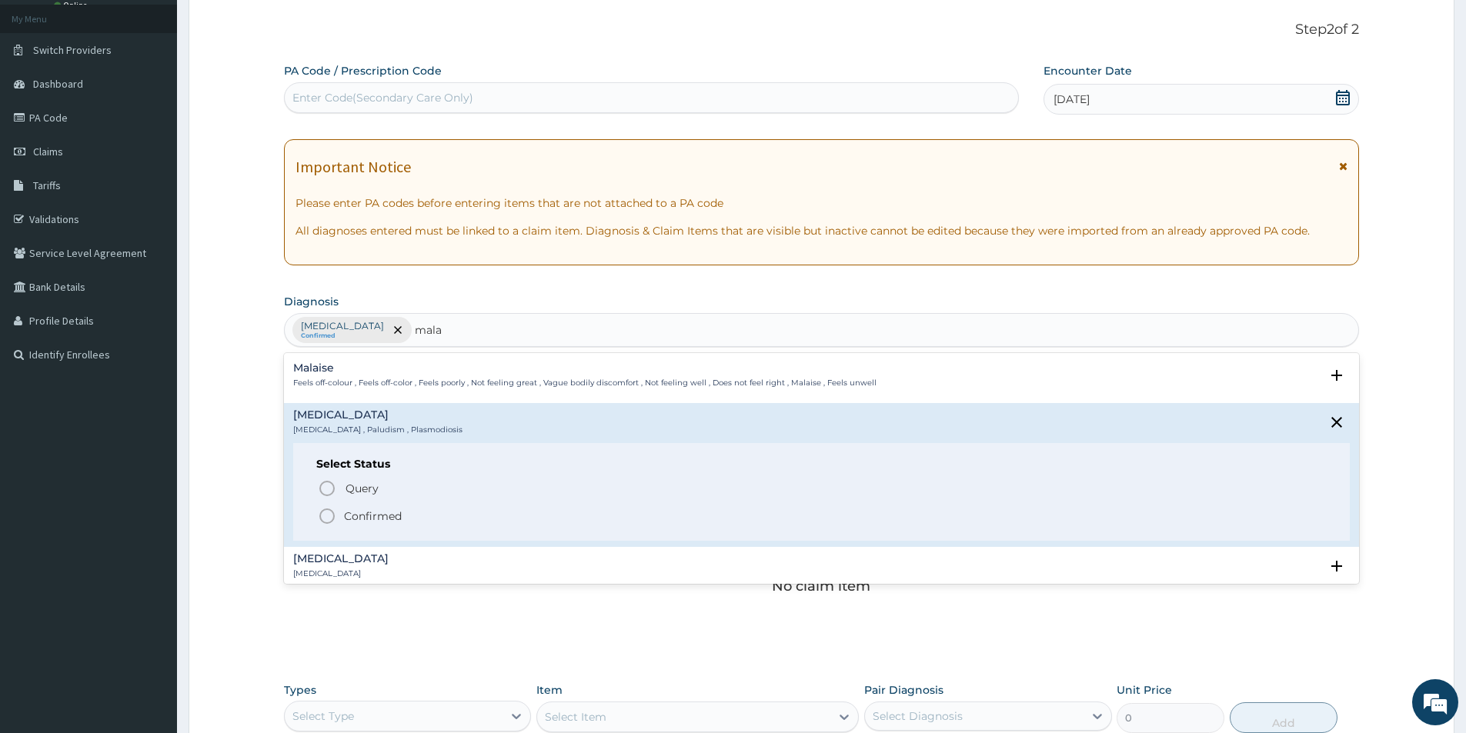
click at [326, 509] on icon "status option filled" at bounding box center [327, 516] width 18 height 18
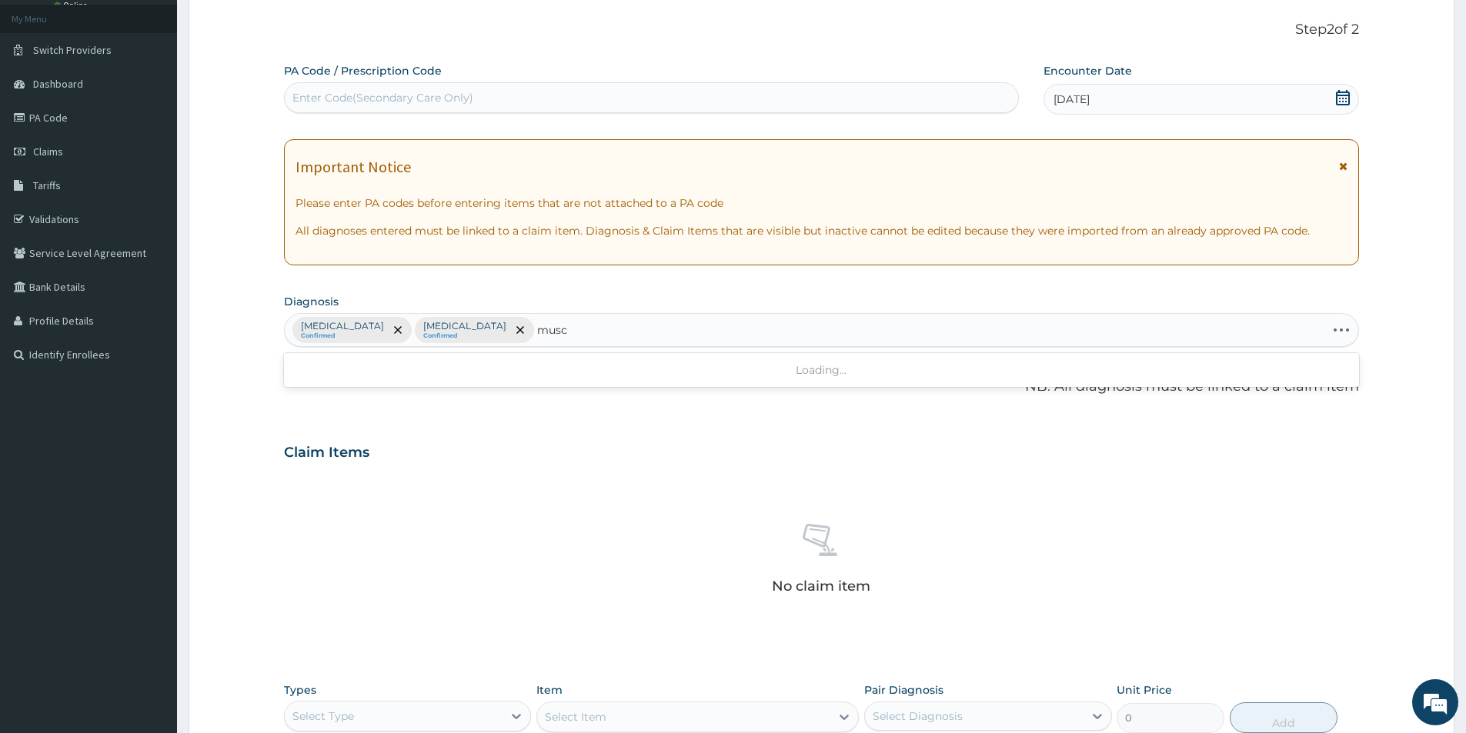
type input "muscu"
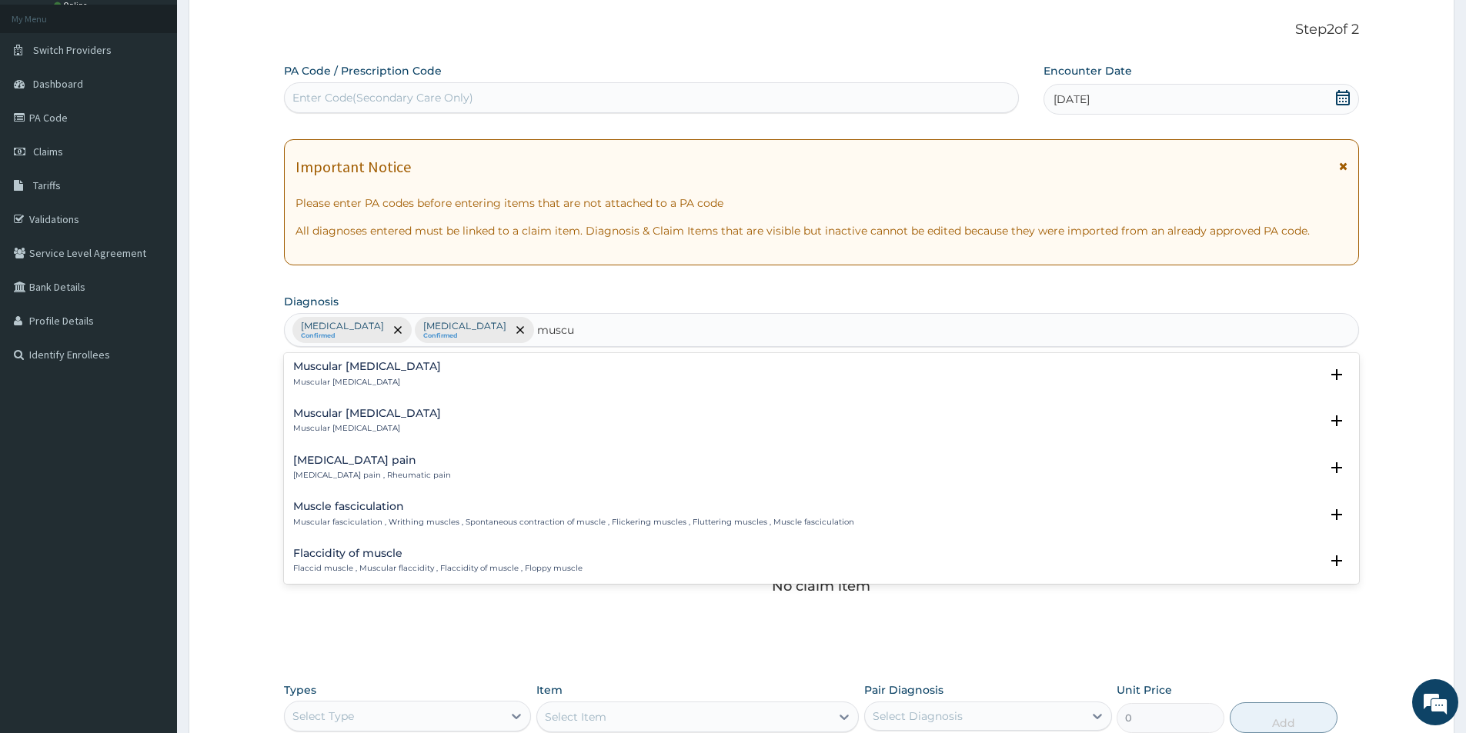
scroll to position [462, 0]
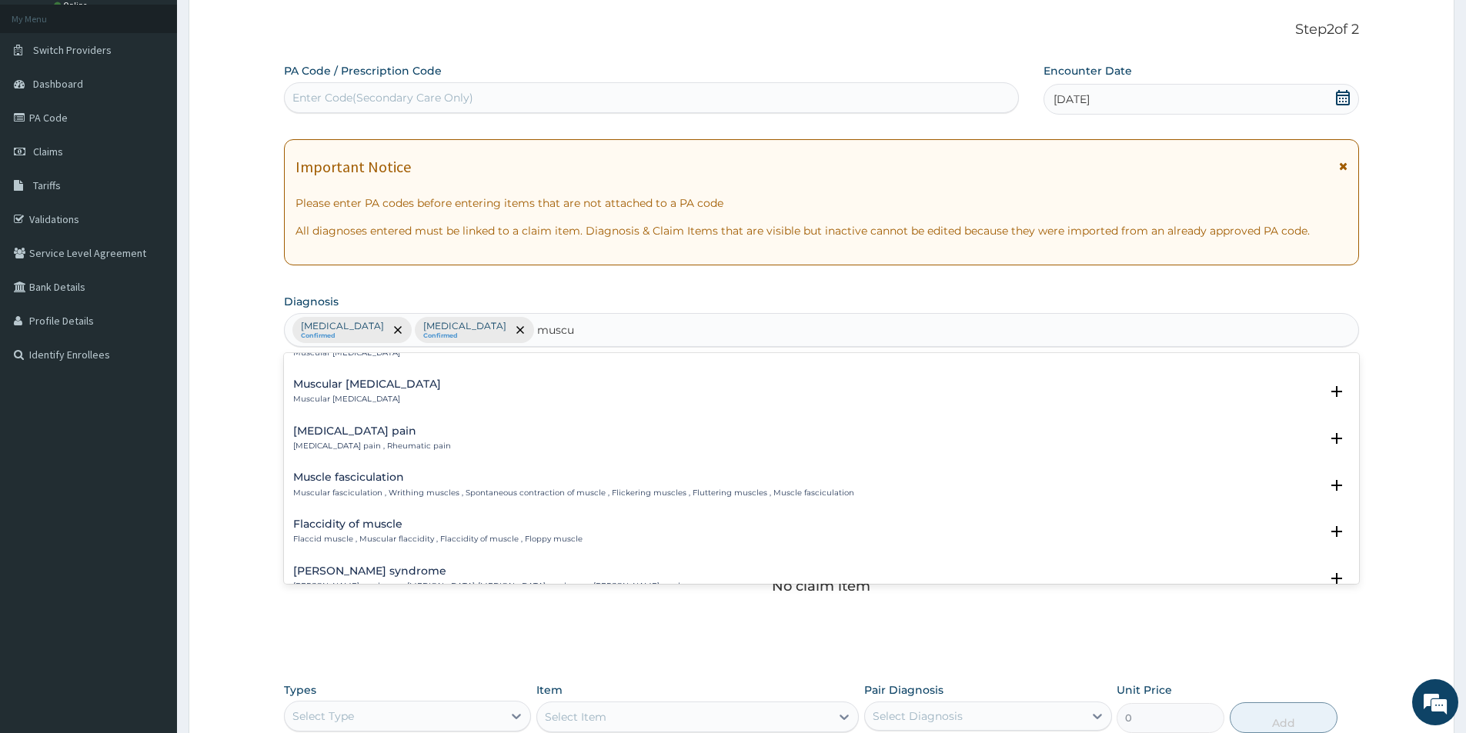
click at [466, 450] on div "Musculoskeletal pain Musculoskeletal pain , Rheumatic pain" at bounding box center [821, 439] width 1057 height 27
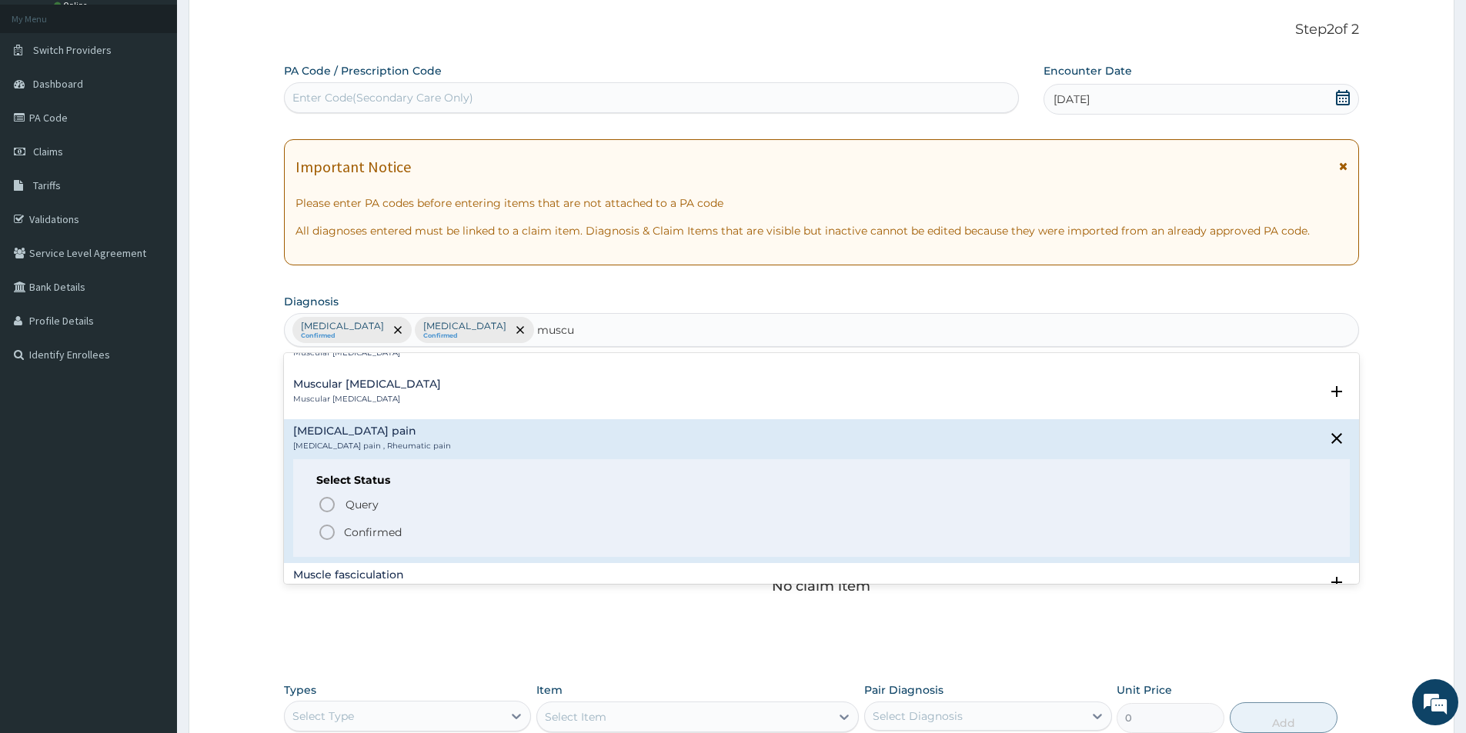
click at [328, 526] on circle "status option filled" at bounding box center [327, 533] width 14 height 14
click at [328, 526] on div "No claim item" at bounding box center [821, 561] width 1075 height 177
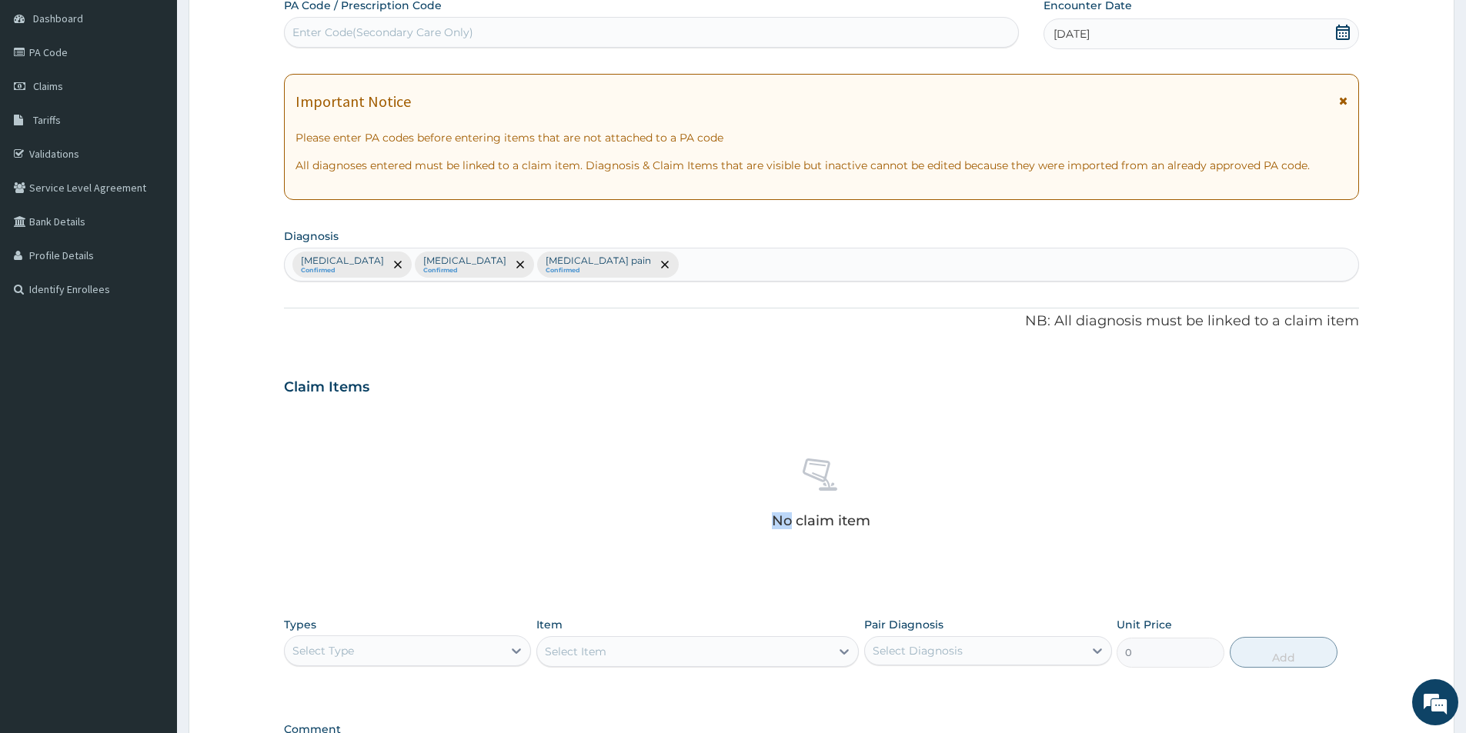
scroll to position [361, 0]
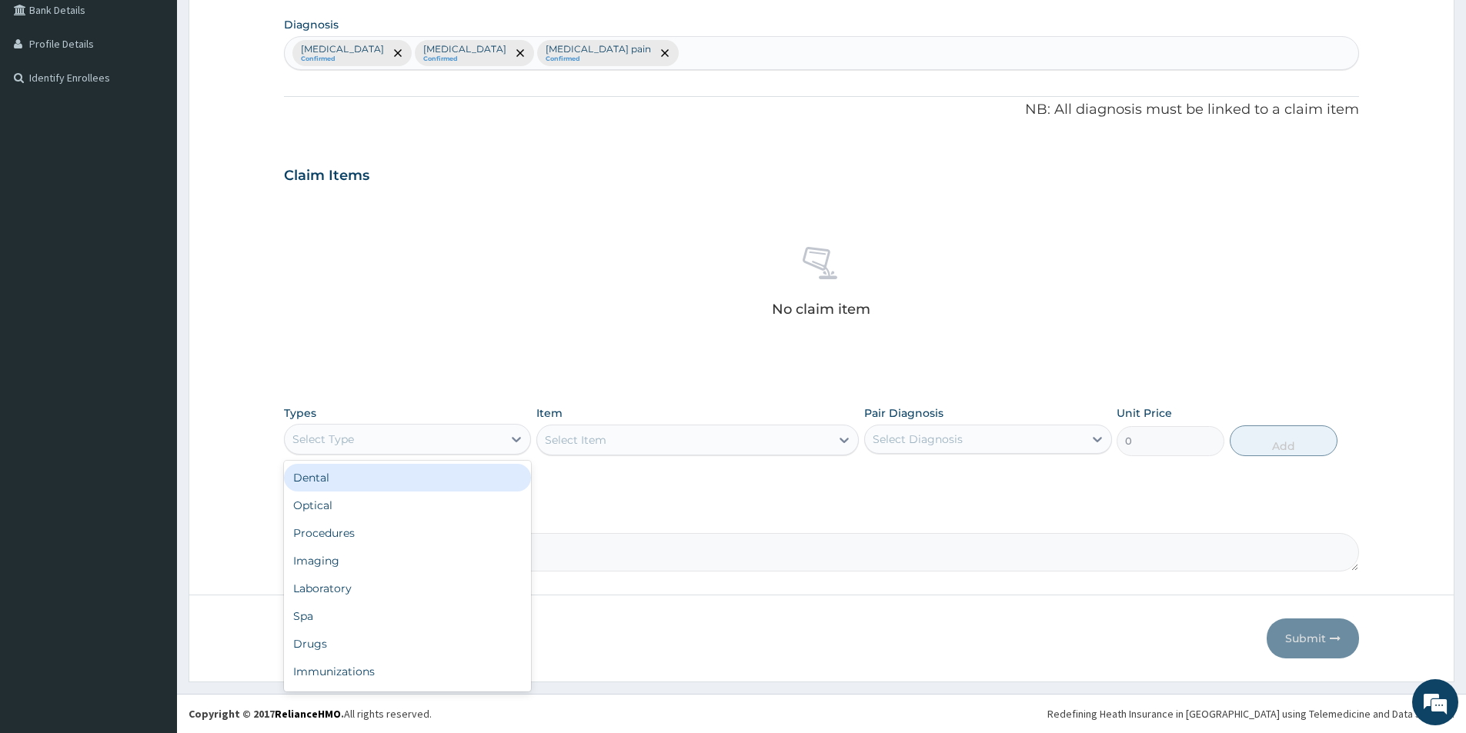
click at [397, 444] on div "Select Type" at bounding box center [394, 439] width 218 height 25
click at [292, 635] on div "Drugs" at bounding box center [407, 644] width 247 height 28
click at [606, 443] on div "Select Item" at bounding box center [697, 440] width 322 height 31
click at [617, 441] on div "Select Item" at bounding box center [683, 440] width 293 height 25
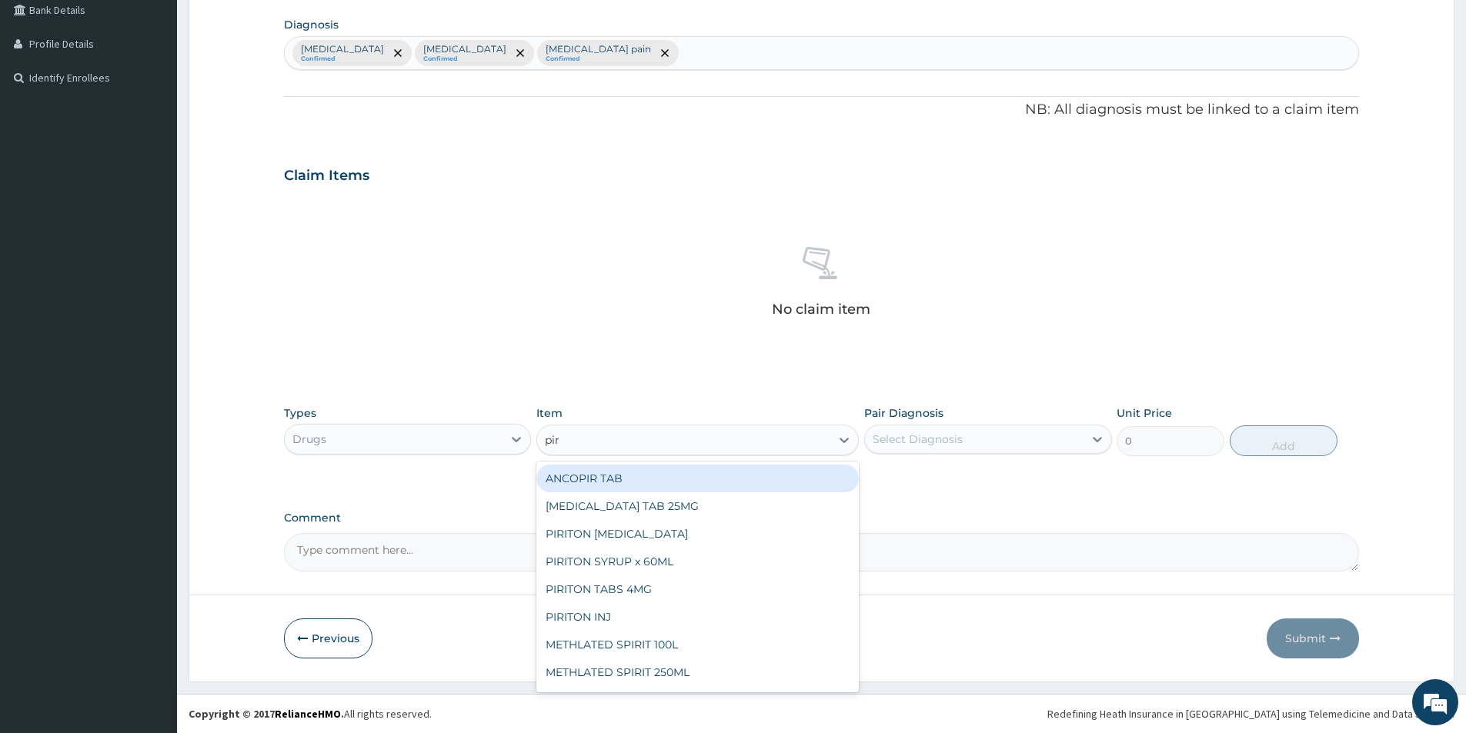
type input "piri"
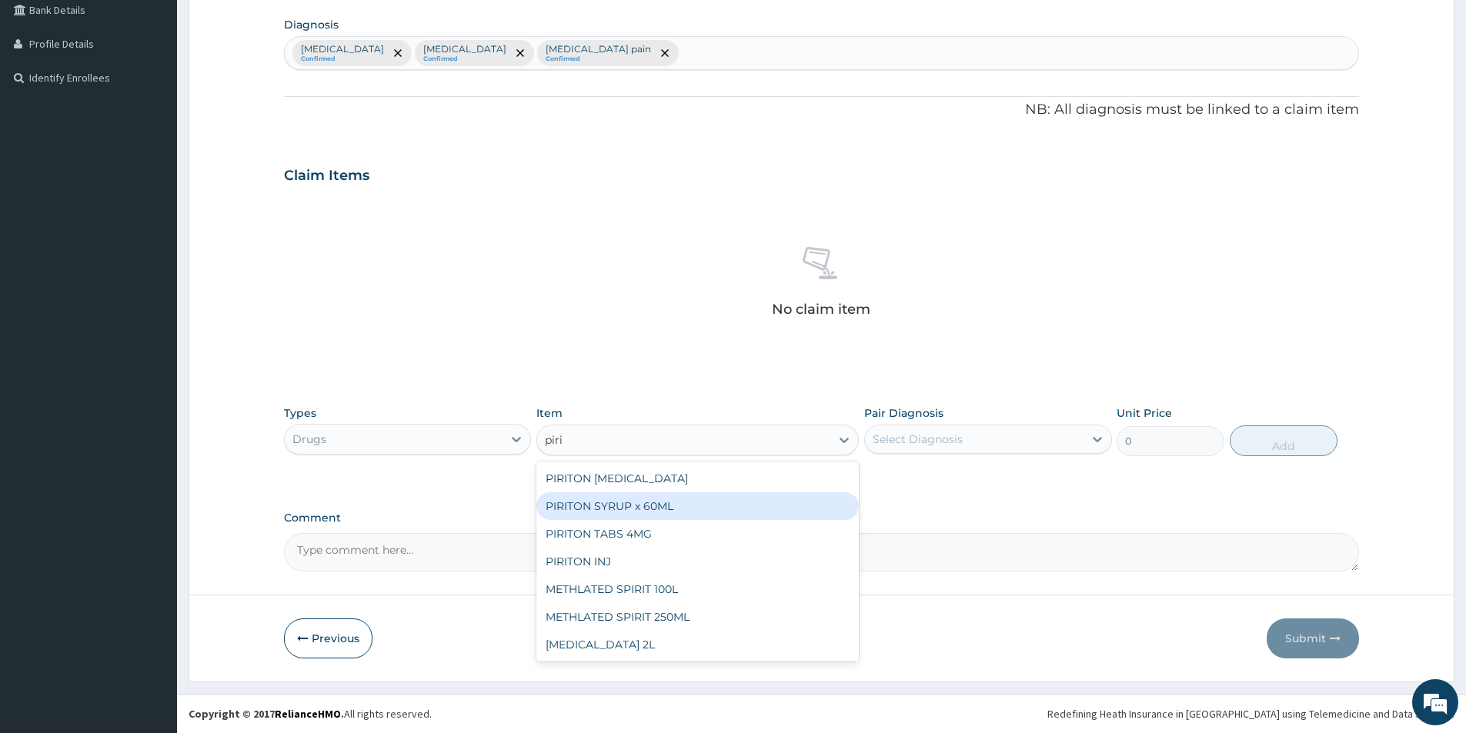
click at [601, 506] on div "PIRITON SYRUP x 60ML" at bounding box center [697, 506] width 322 height 28
type input "1500"
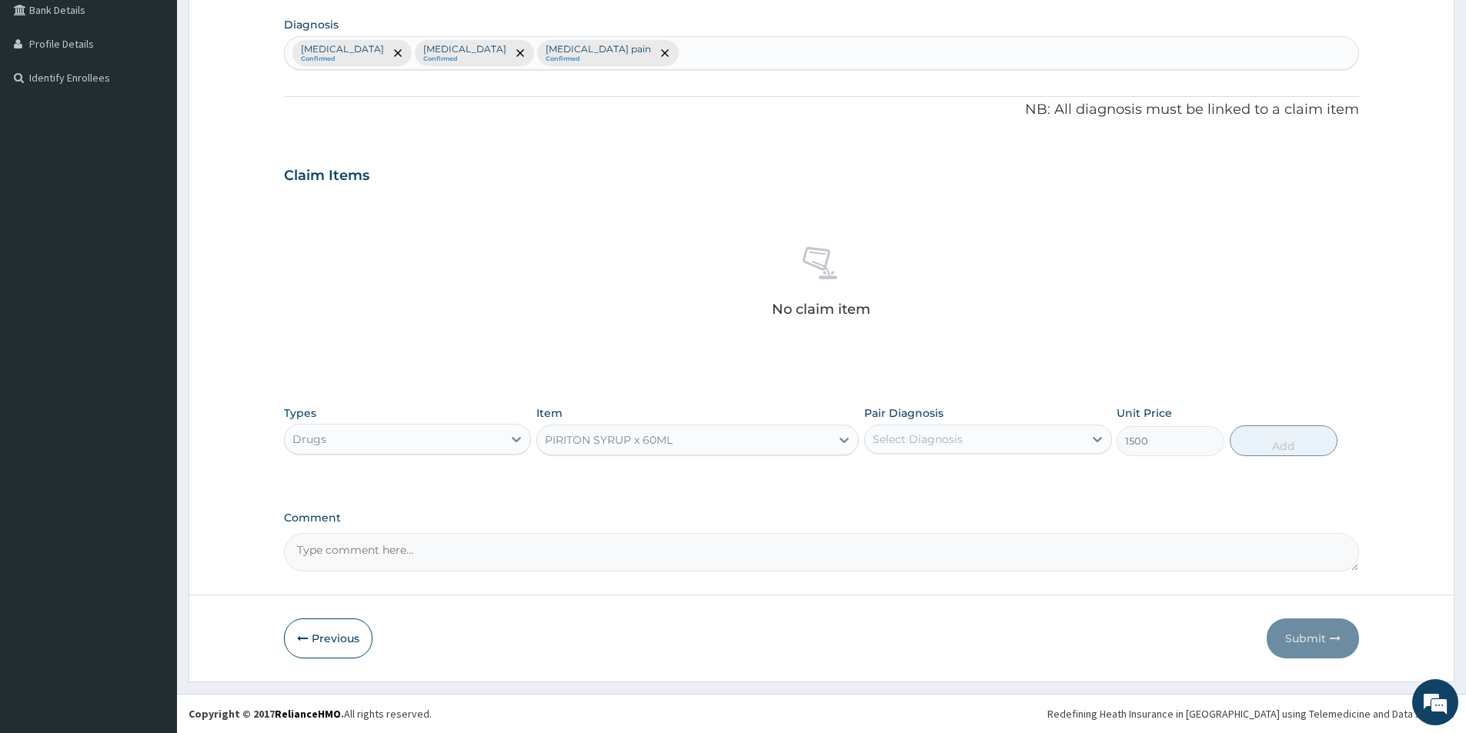
click at [677, 442] on div "PIRITON SYRUP x 60ML" at bounding box center [683, 440] width 293 height 25
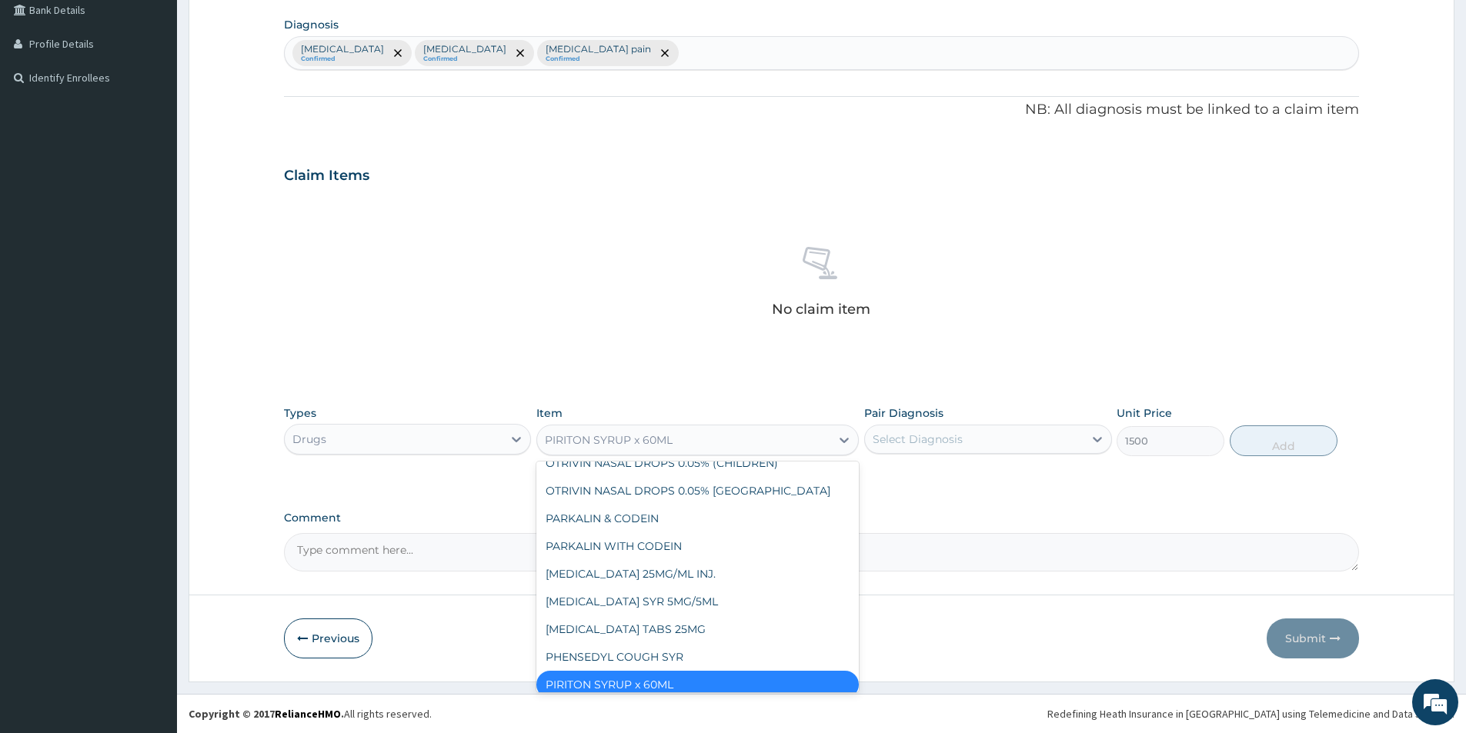
scroll to position [14582, 0]
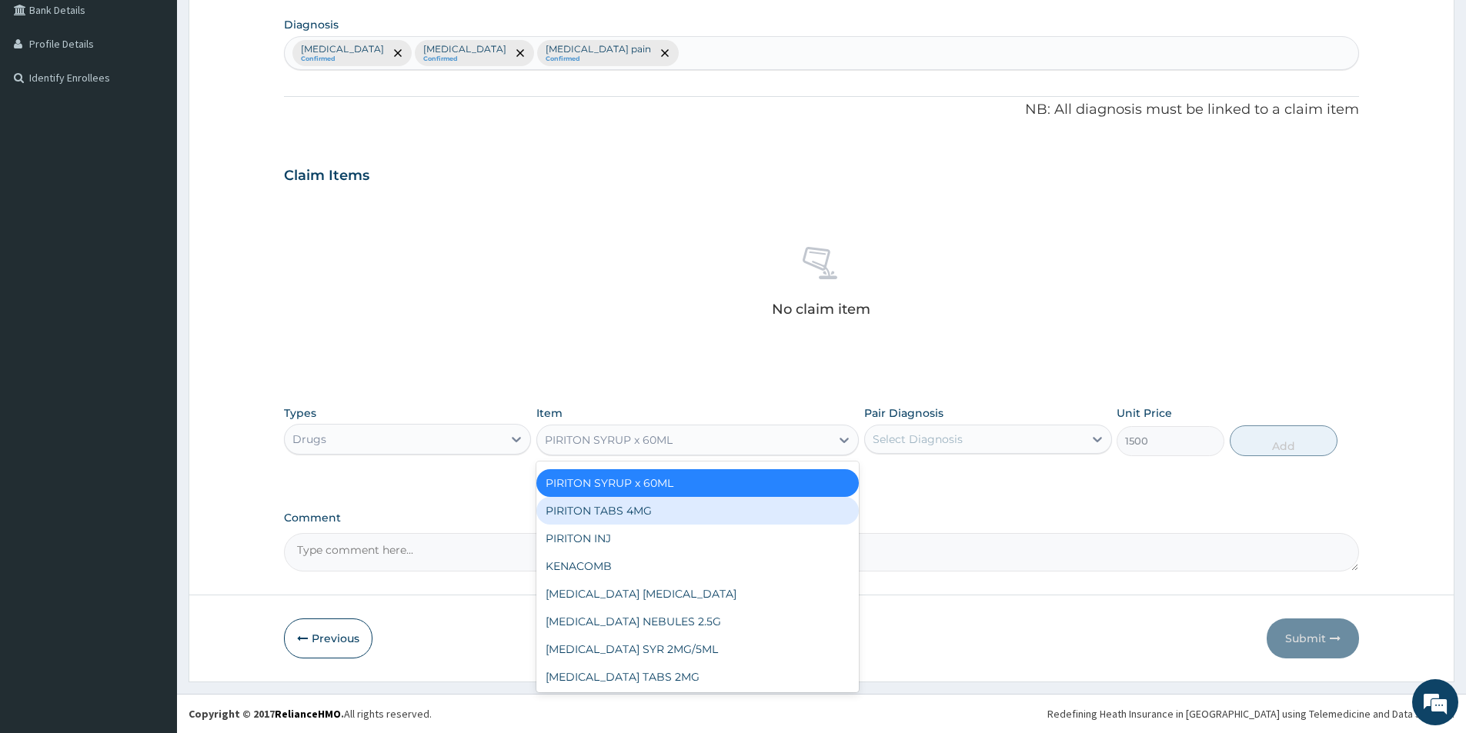
click at [930, 440] on div "Select Diagnosis" at bounding box center [918, 439] width 90 height 15
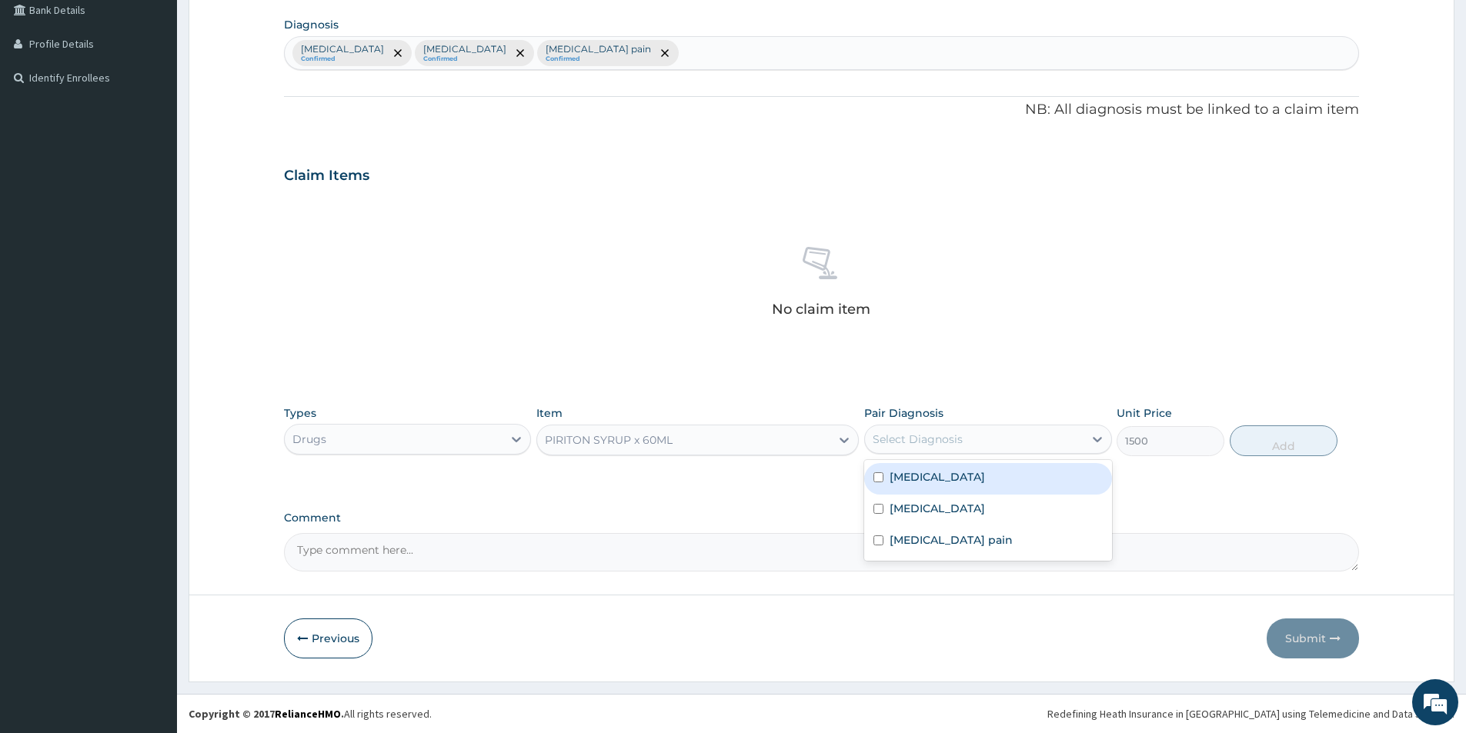
click at [893, 480] on label "Upper respiratory infection" at bounding box center [937, 476] width 95 height 15
checkbox input "true"
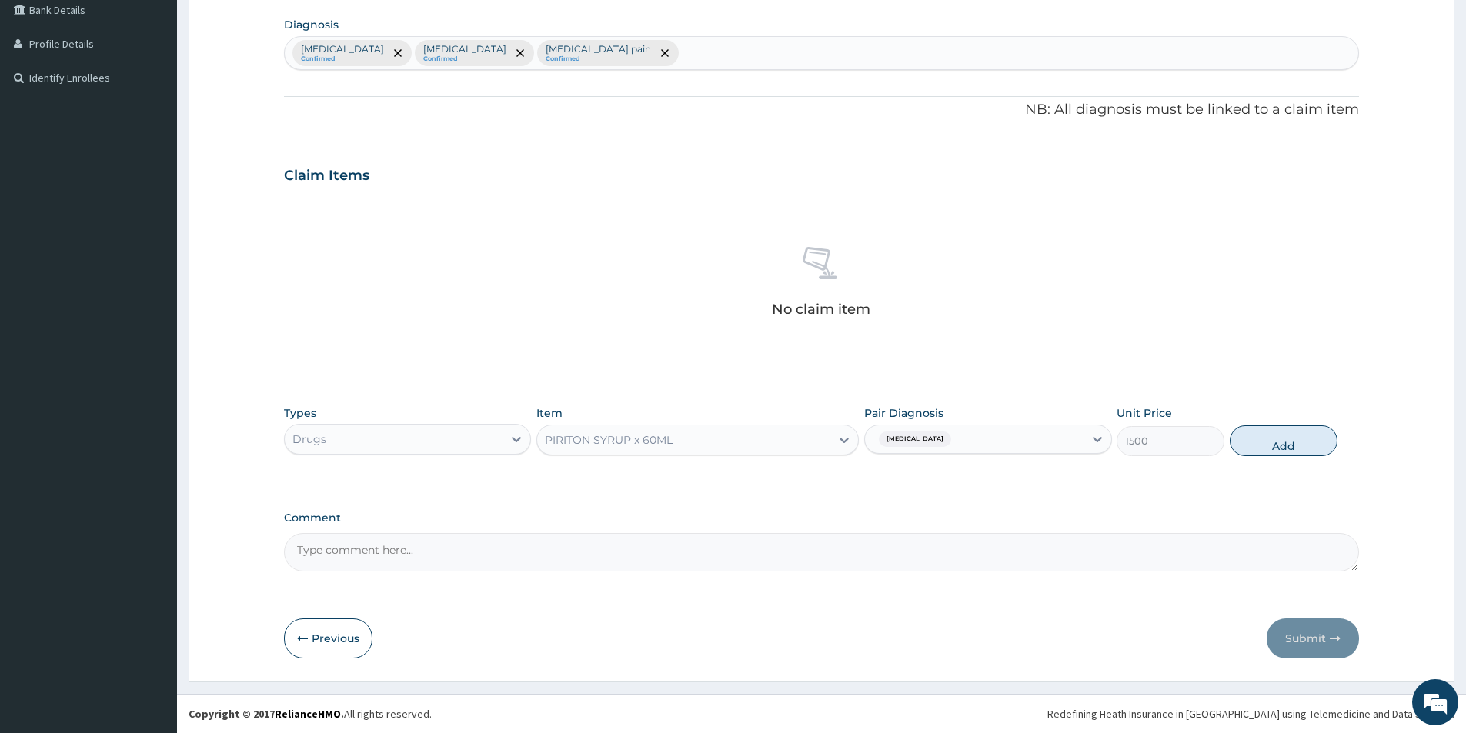
click at [1274, 442] on button "Add" at bounding box center [1284, 441] width 108 height 31
type input "0"
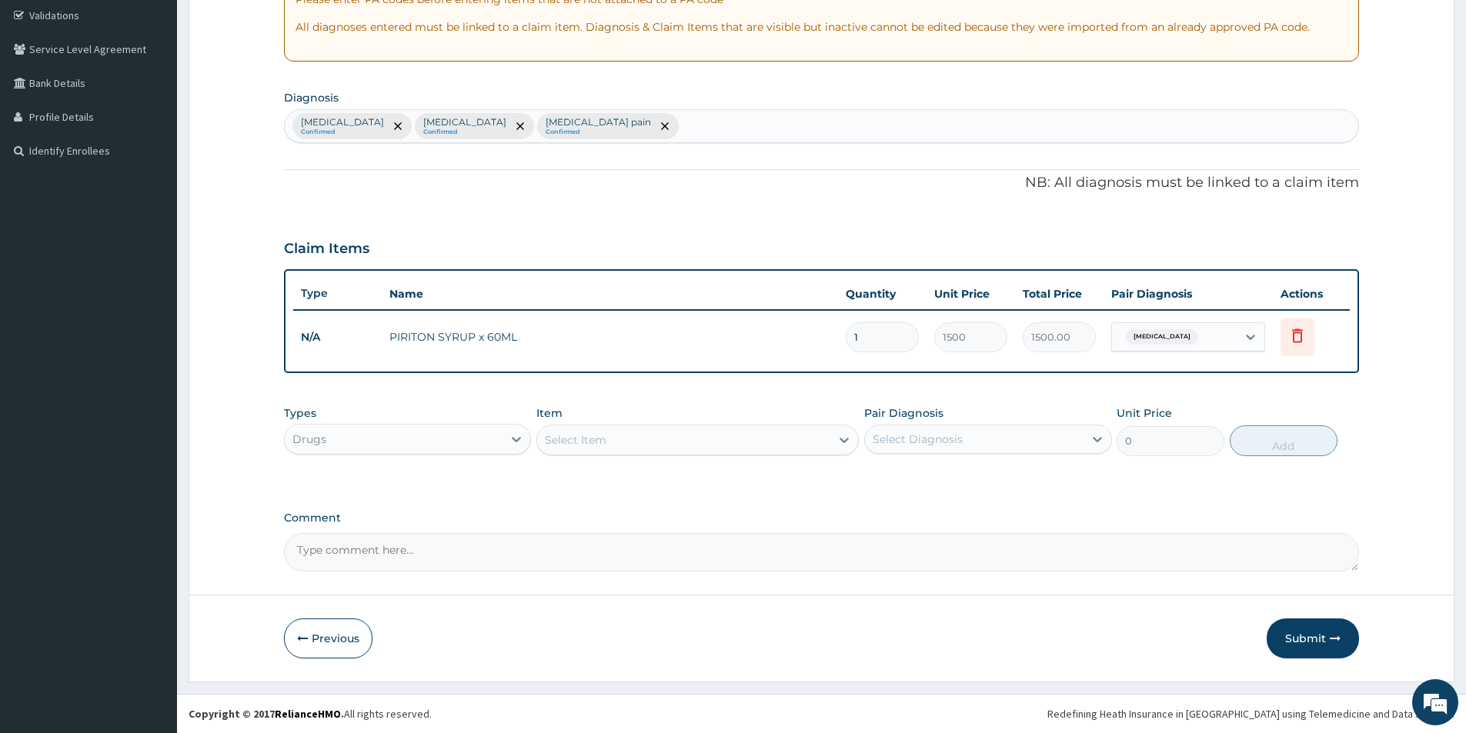
click at [866, 337] on input "1" at bounding box center [882, 337] width 73 height 30
click at [611, 440] on div "Select Item" at bounding box center [683, 440] width 293 height 25
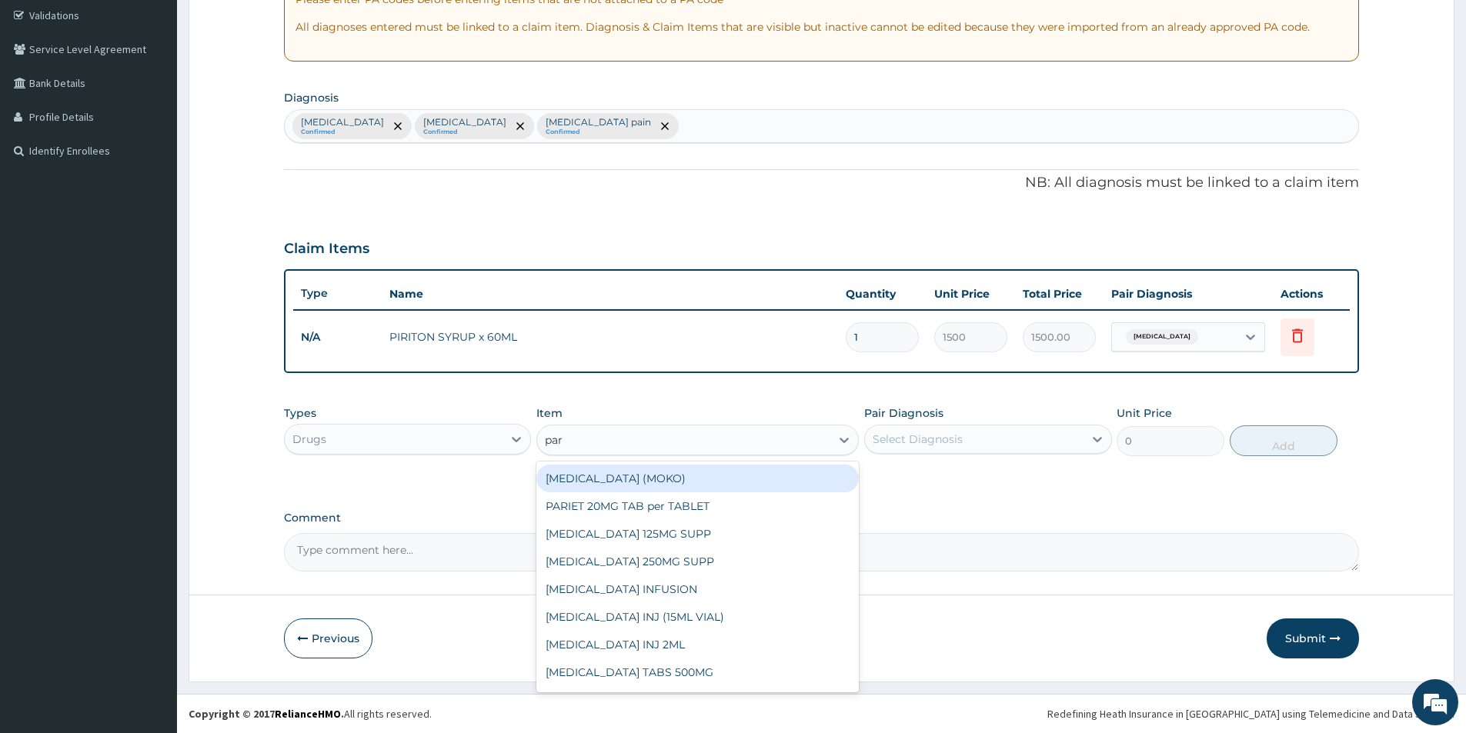
type input "para"
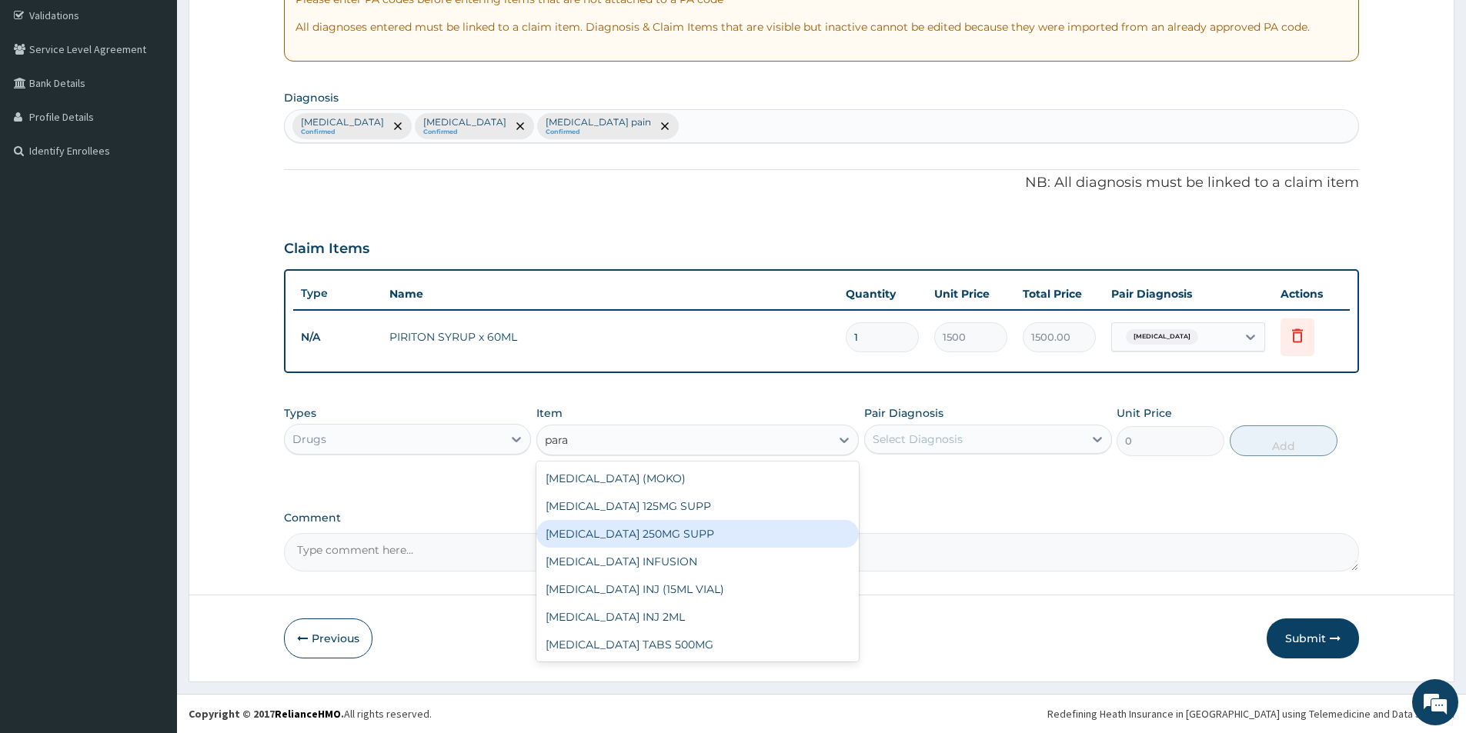
click at [700, 541] on div "PARACETAMOL 250MG SUPP" at bounding box center [697, 534] width 322 height 28
type input "150"
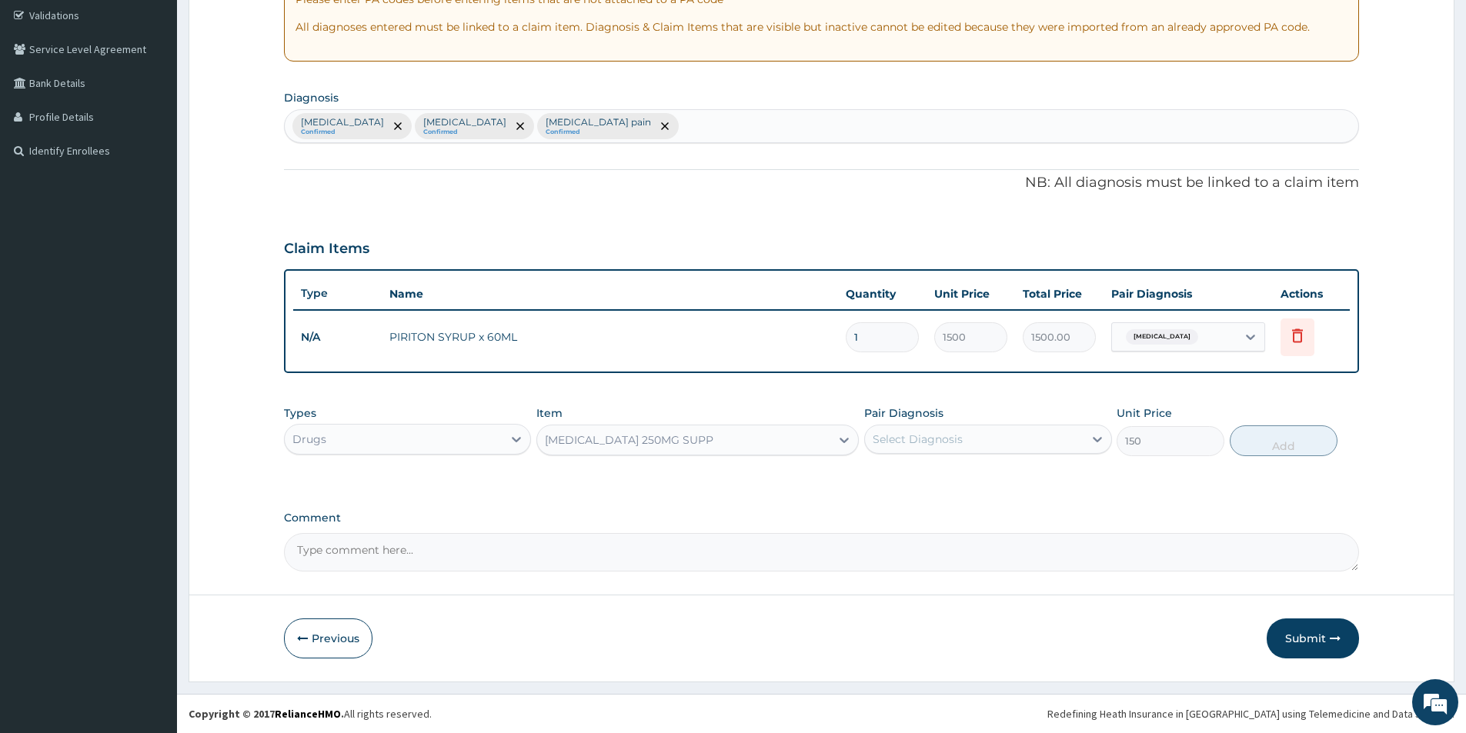
click at [928, 449] on div "Select Diagnosis" at bounding box center [974, 439] width 218 height 25
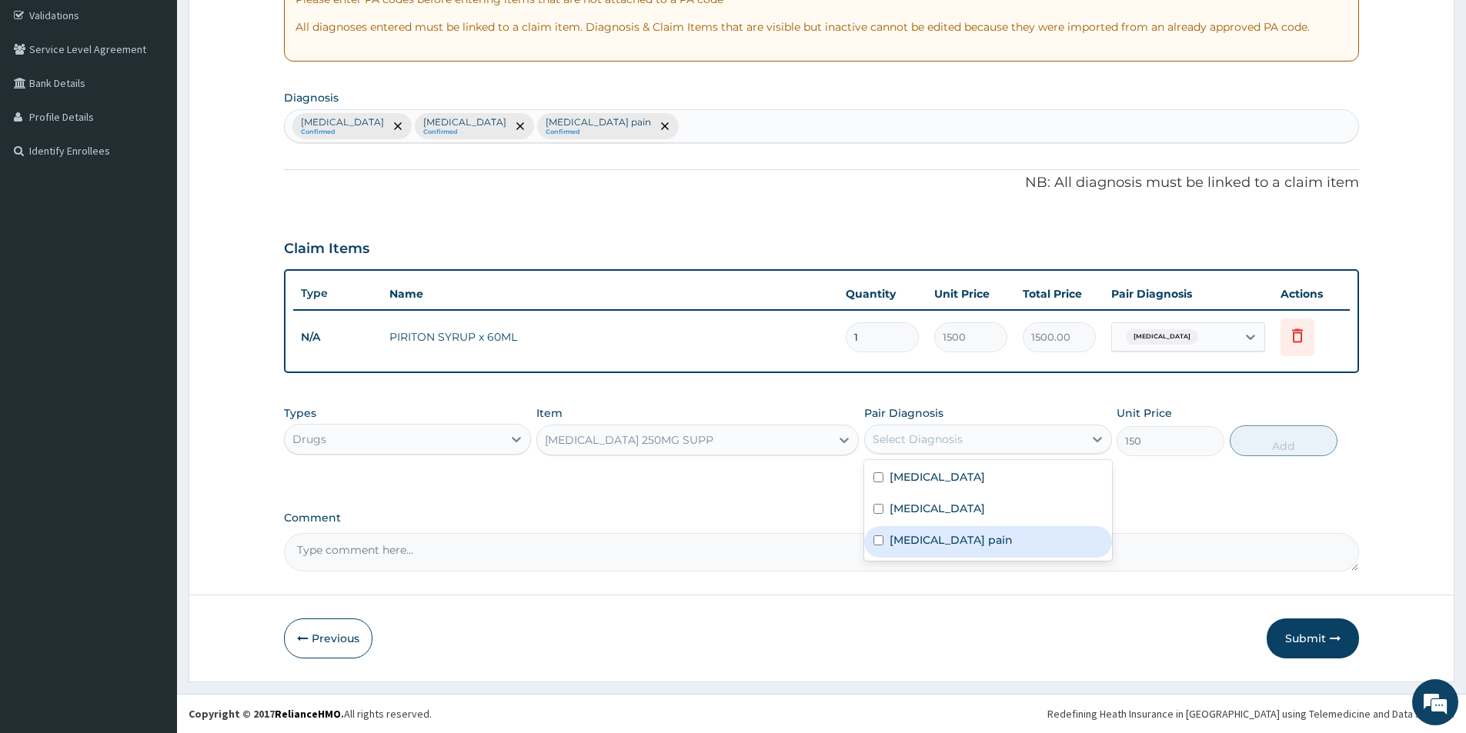
click at [895, 533] on label "Musculoskeletal pain" at bounding box center [951, 540] width 123 height 15
checkbox input "true"
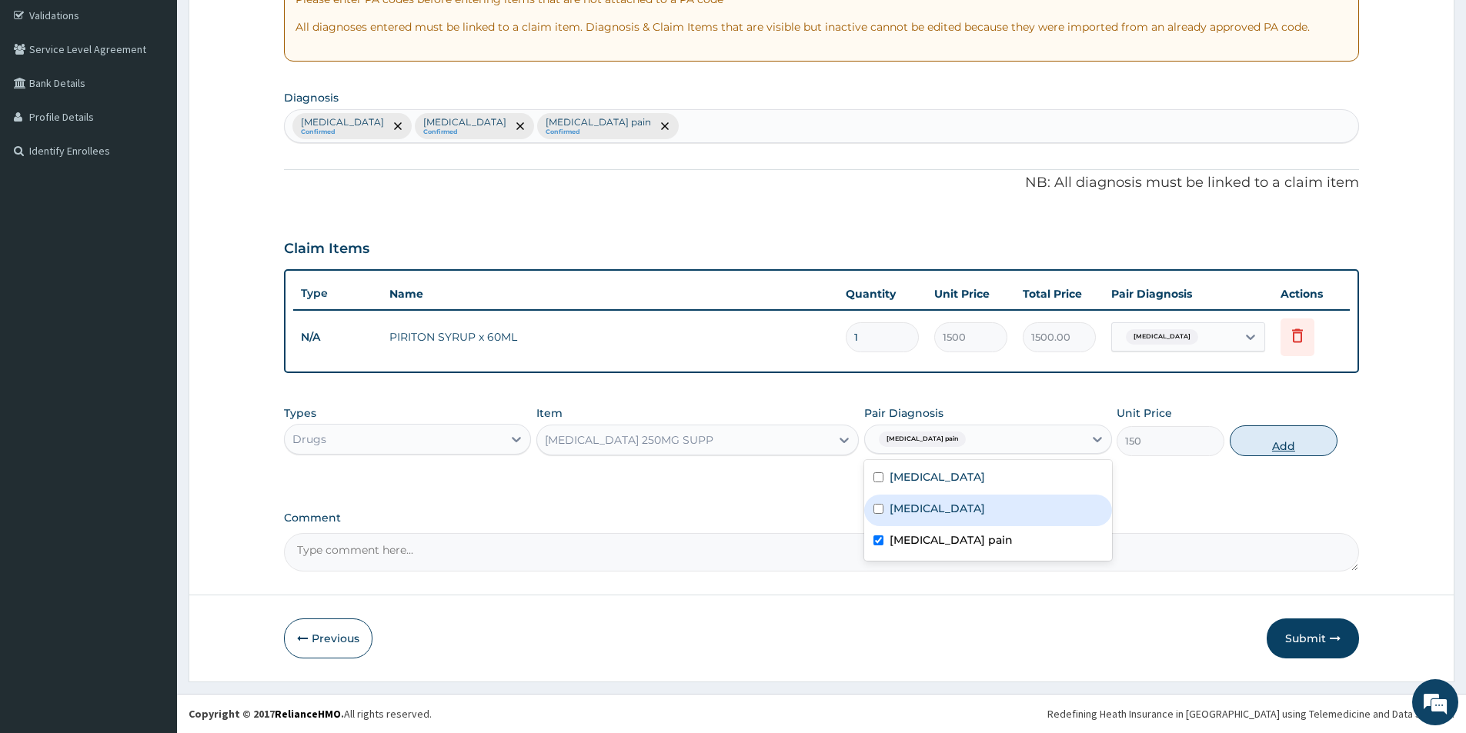
click at [1267, 452] on button "Add" at bounding box center [1284, 441] width 108 height 31
type input "0"
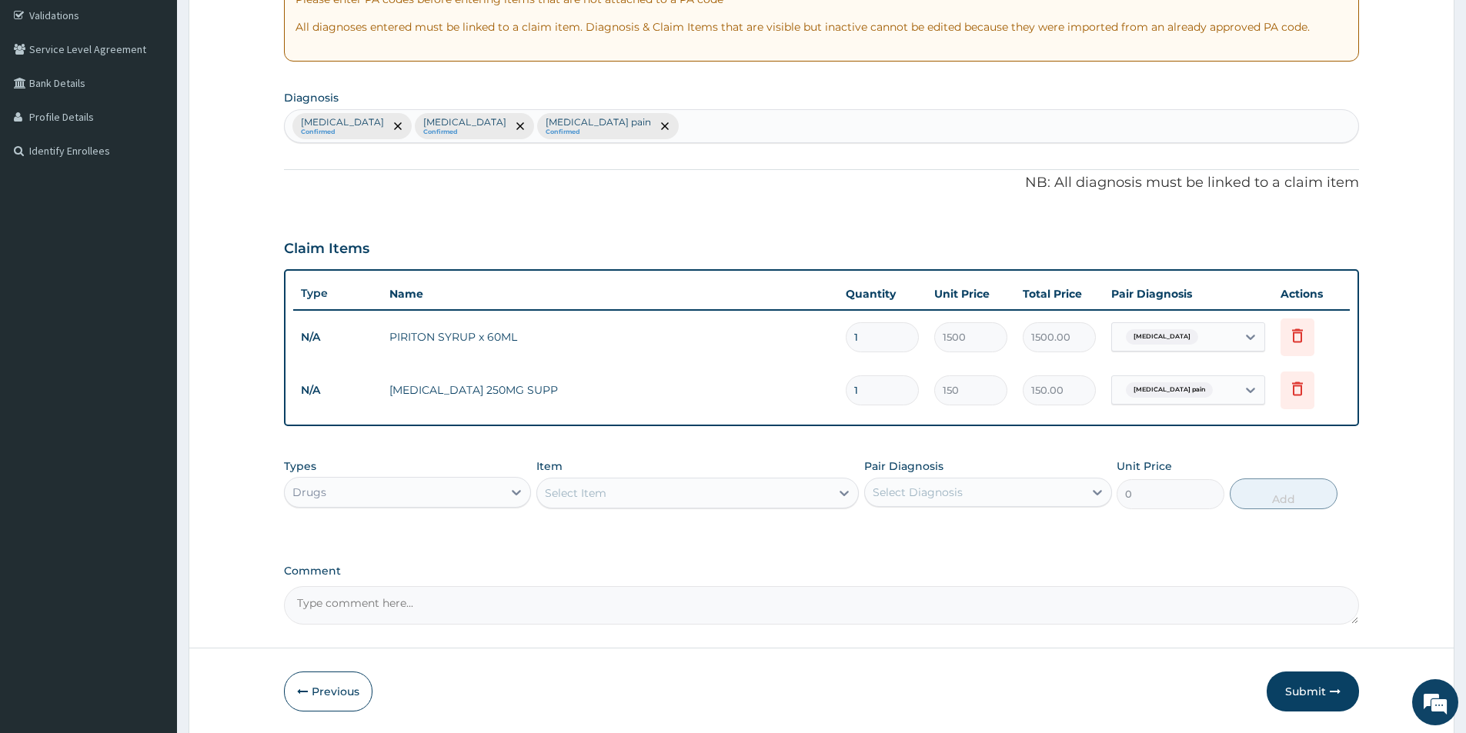
click at [579, 492] on div "Select Item" at bounding box center [576, 493] width 62 height 15
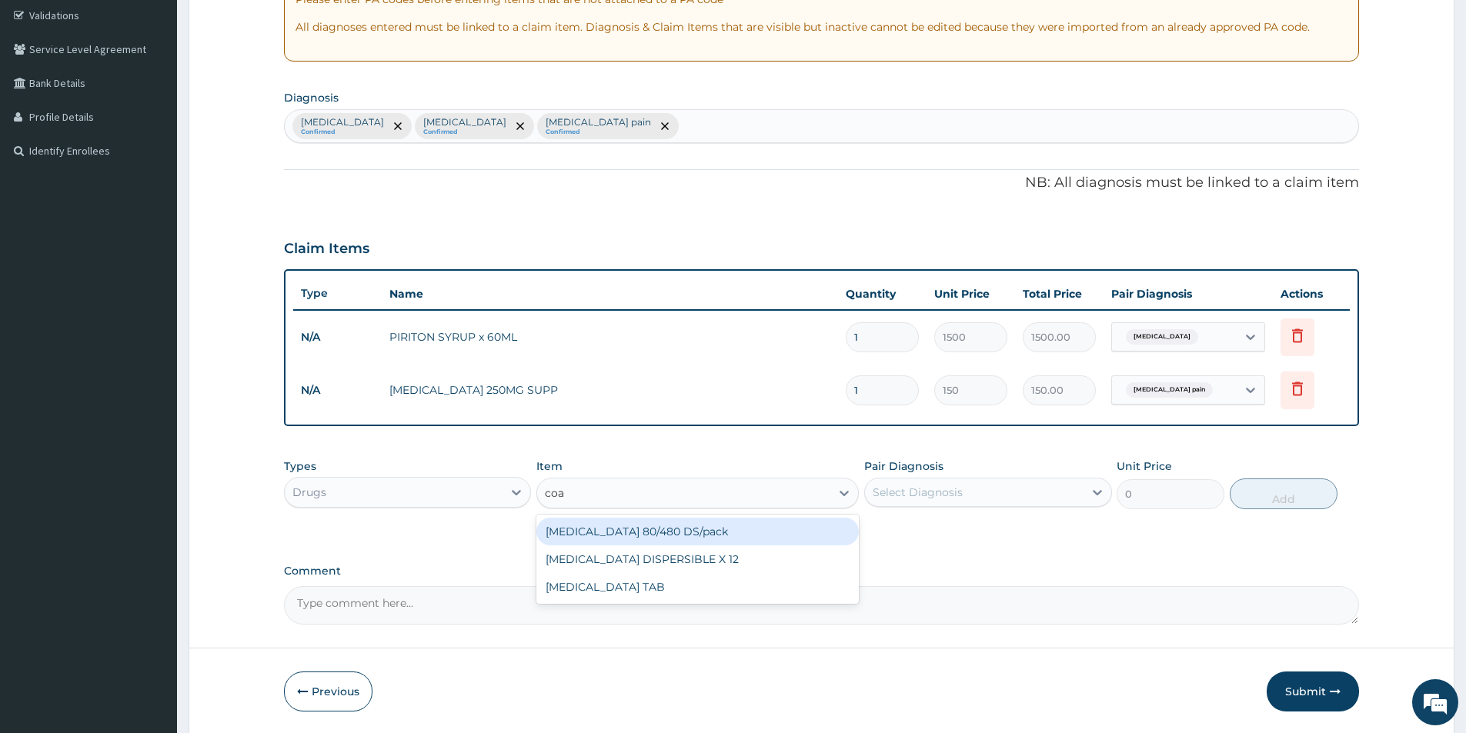
type input "coar"
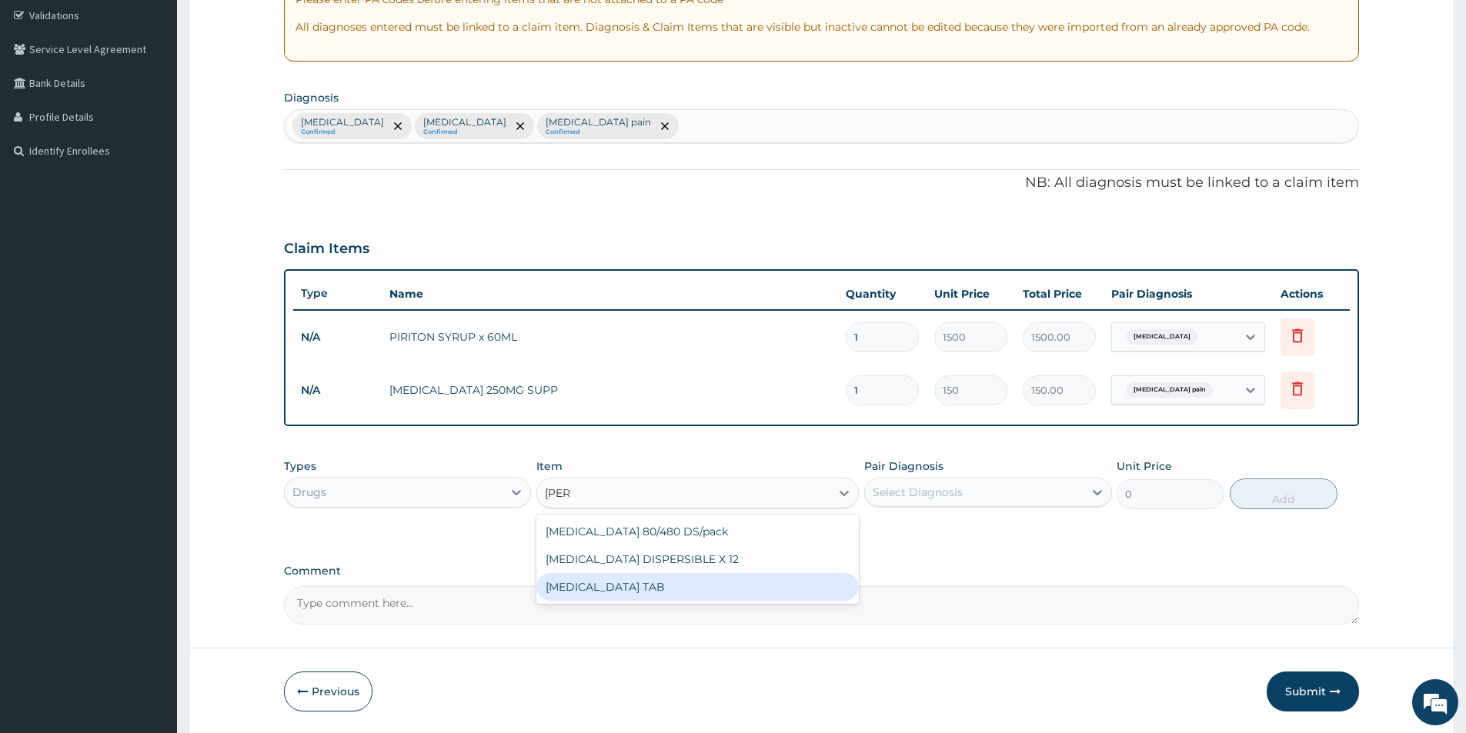
click at [590, 592] on div "COARTEM TAB" at bounding box center [697, 587] width 322 height 28
type input "200"
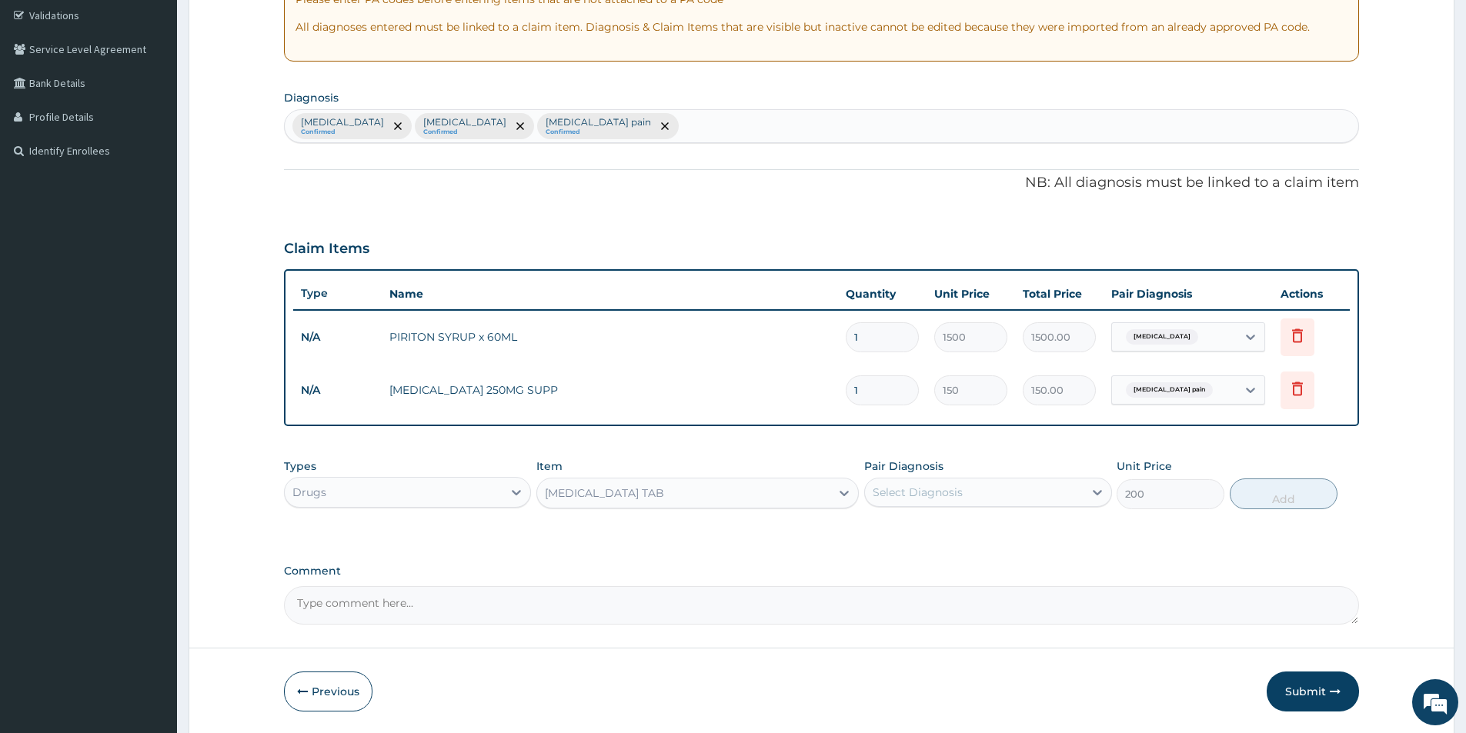
click at [947, 482] on div "Select Diagnosis" at bounding box center [974, 492] width 218 height 25
click at [951, 561] on div "Malaria" at bounding box center [987, 564] width 247 height 32
checkbox input "true"
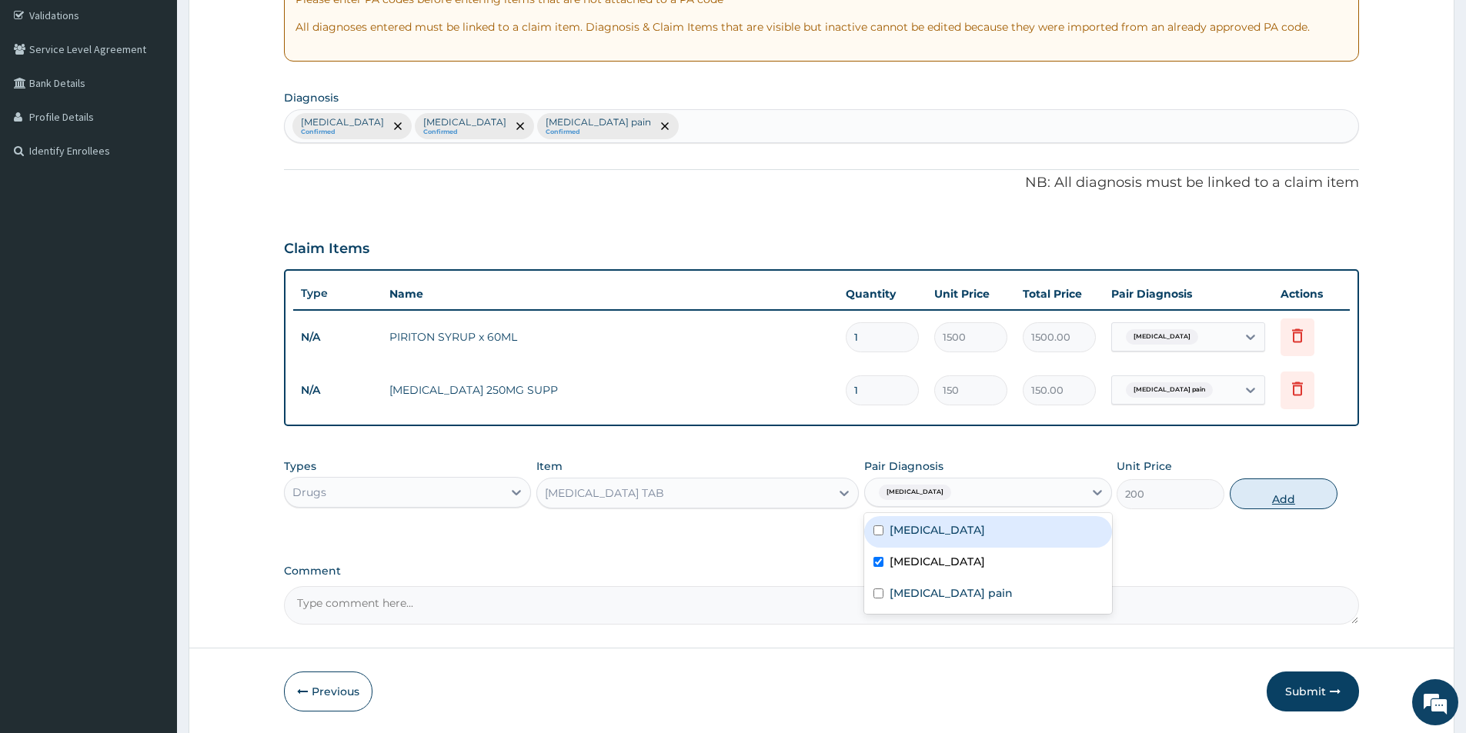
click at [1273, 501] on button "Add" at bounding box center [1284, 494] width 108 height 31
type input "0"
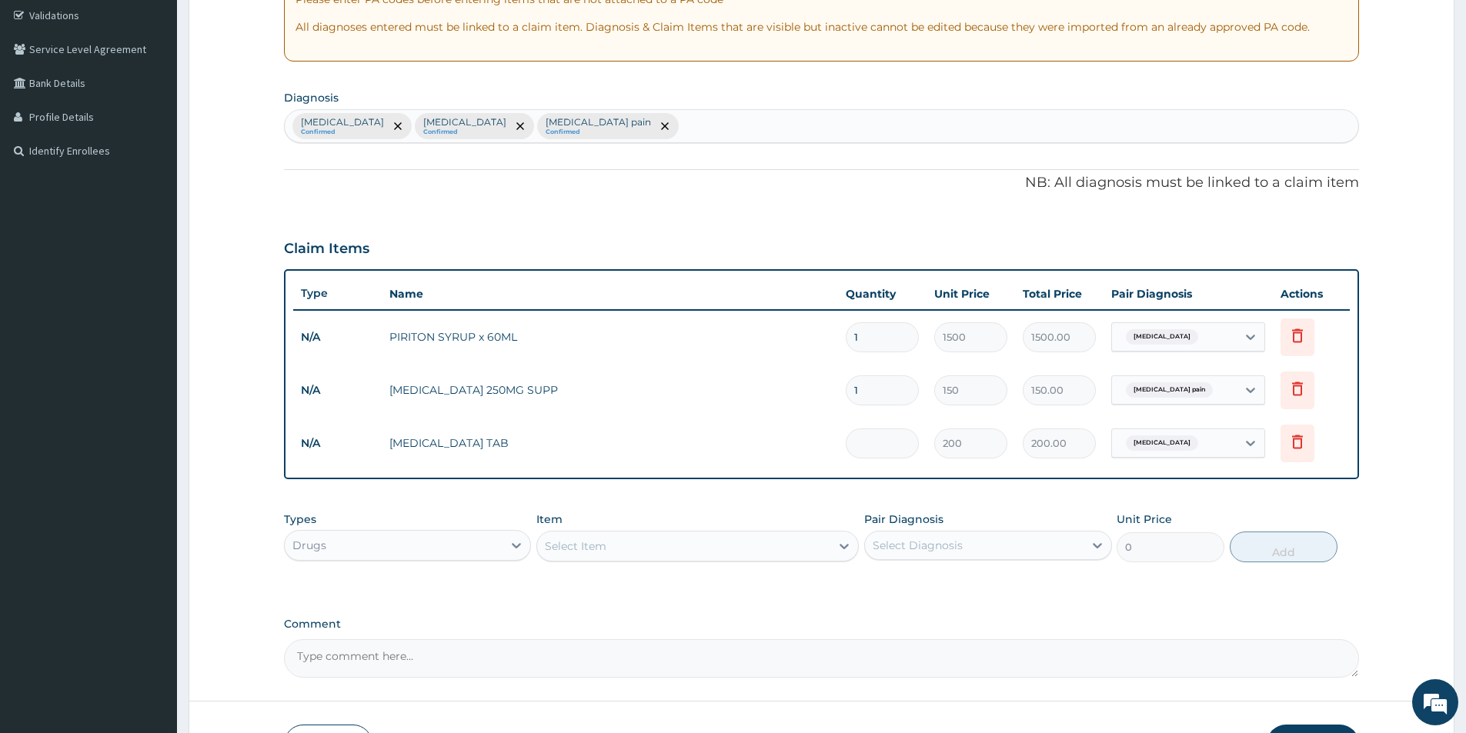
type input "0.00"
type input "6"
type input "1200.00"
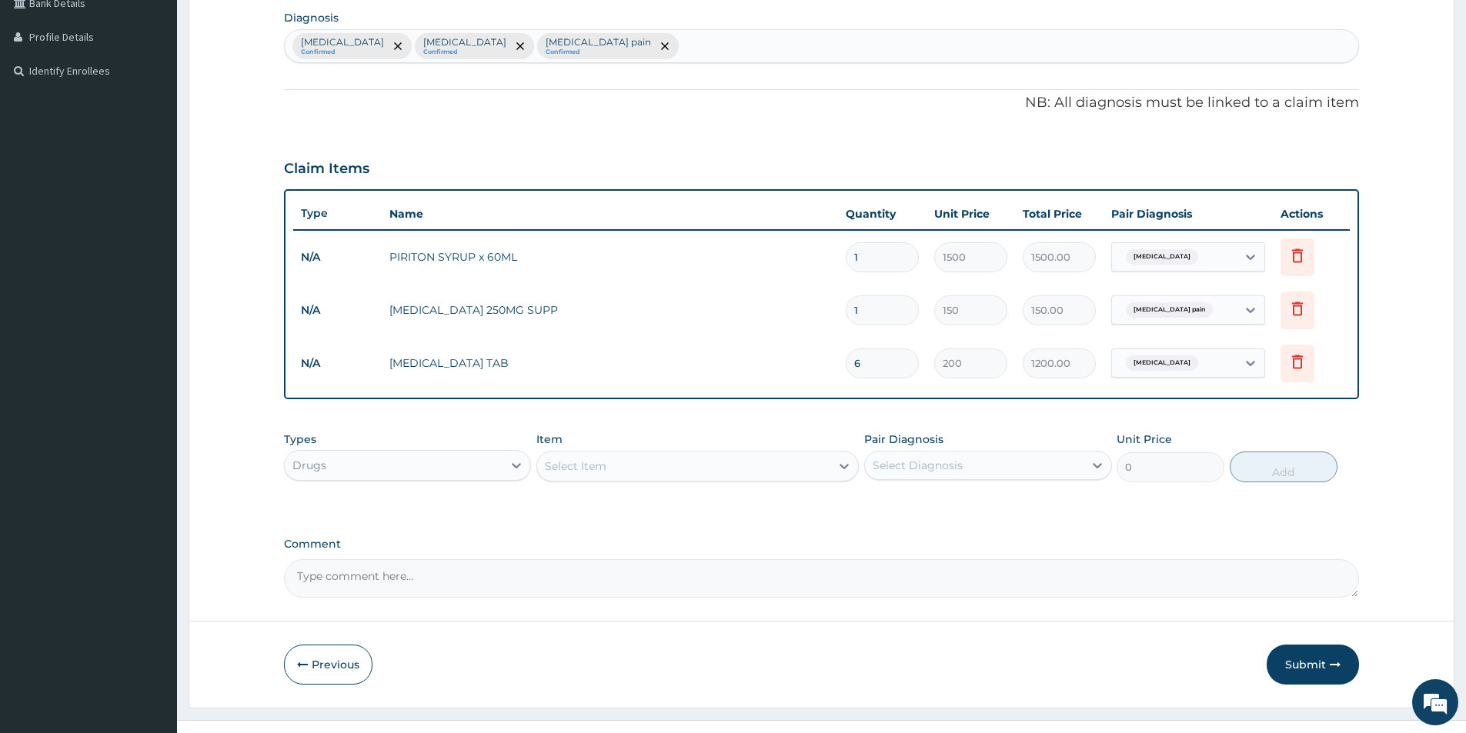
scroll to position [394, 0]
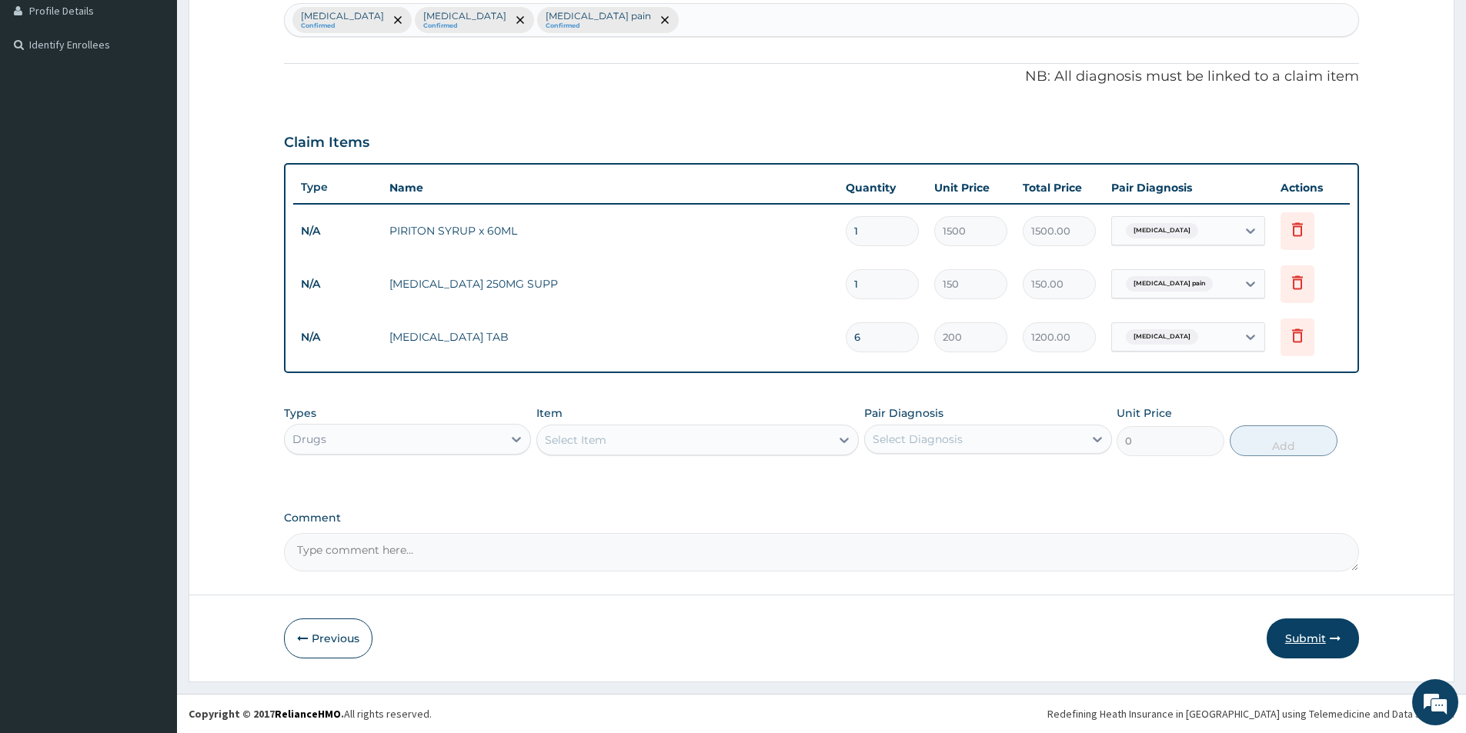
type input "6"
click at [1317, 635] on button "Submit" at bounding box center [1313, 639] width 92 height 40
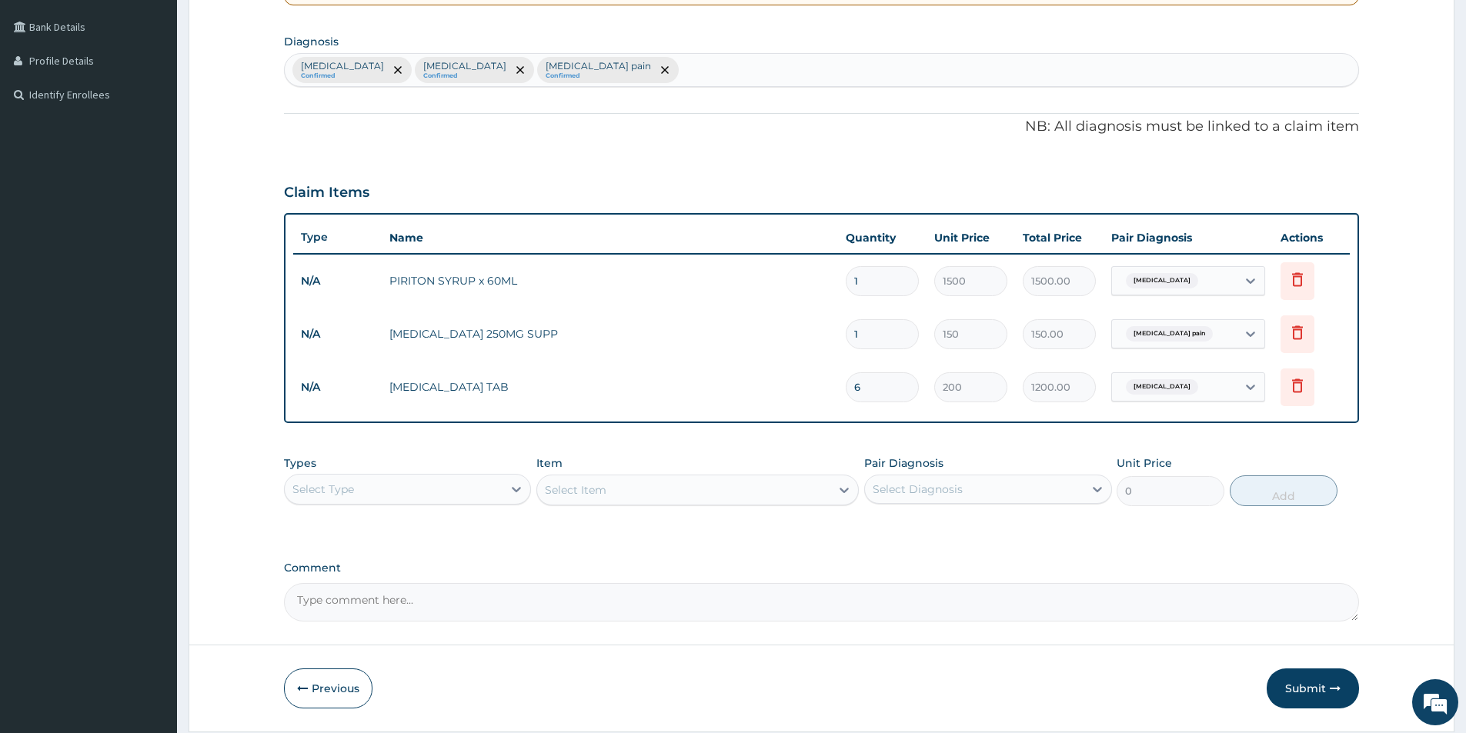
scroll to position [385, 0]
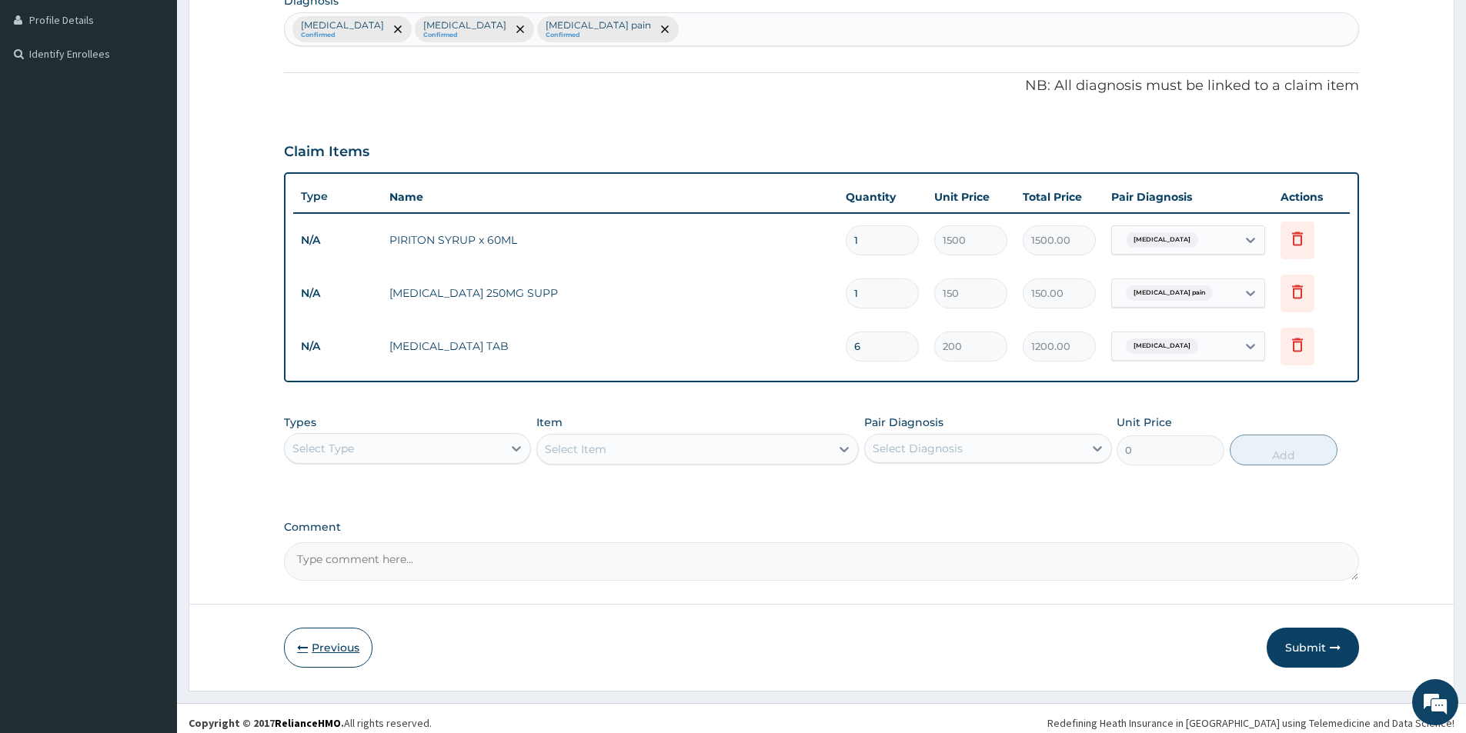
click at [336, 636] on button "Previous" at bounding box center [328, 648] width 88 height 40
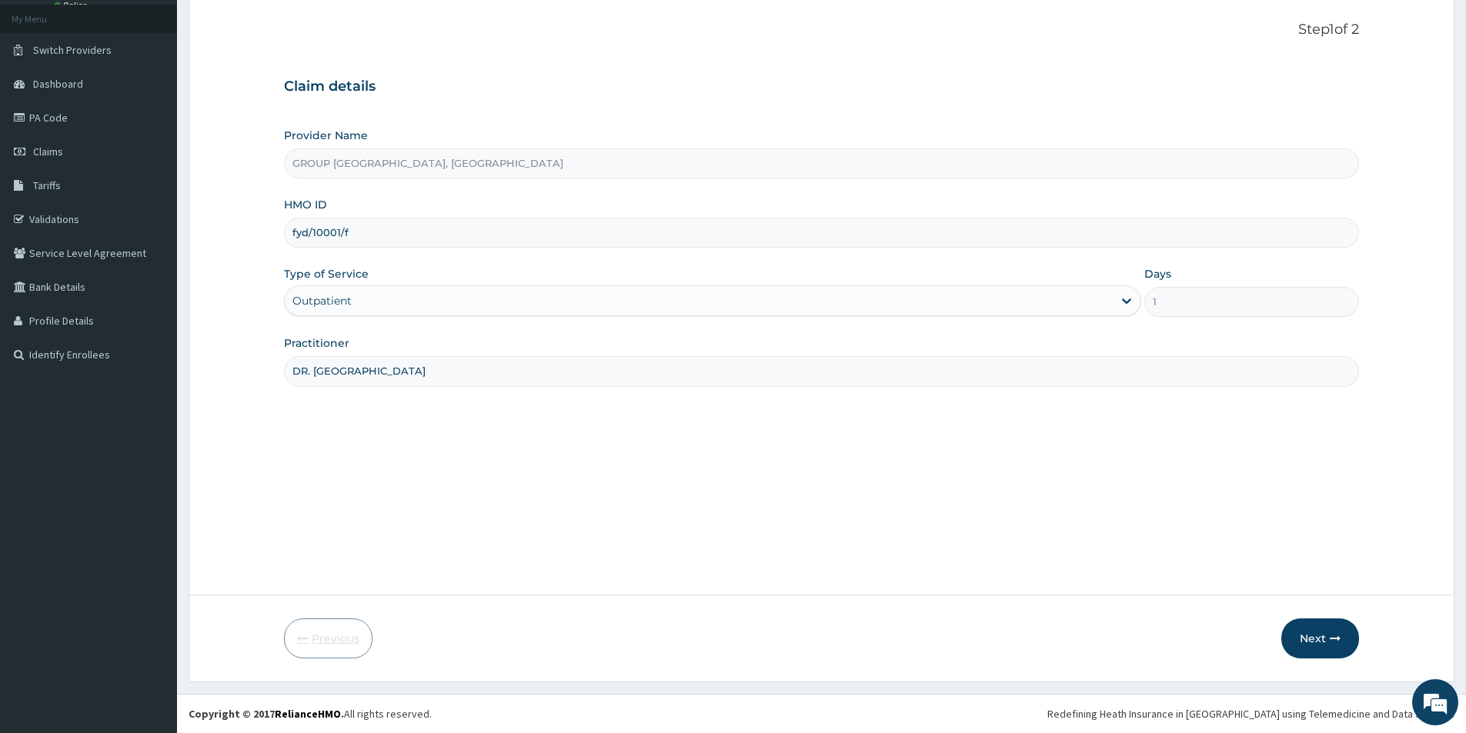
scroll to position [84, 0]
click at [295, 232] on input "fyd/10001/f" at bounding box center [821, 233] width 1075 height 30
type input "pyd/10001/f"
click at [1320, 633] on button "Next" at bounding box center [1320, 639] width 78 height 40
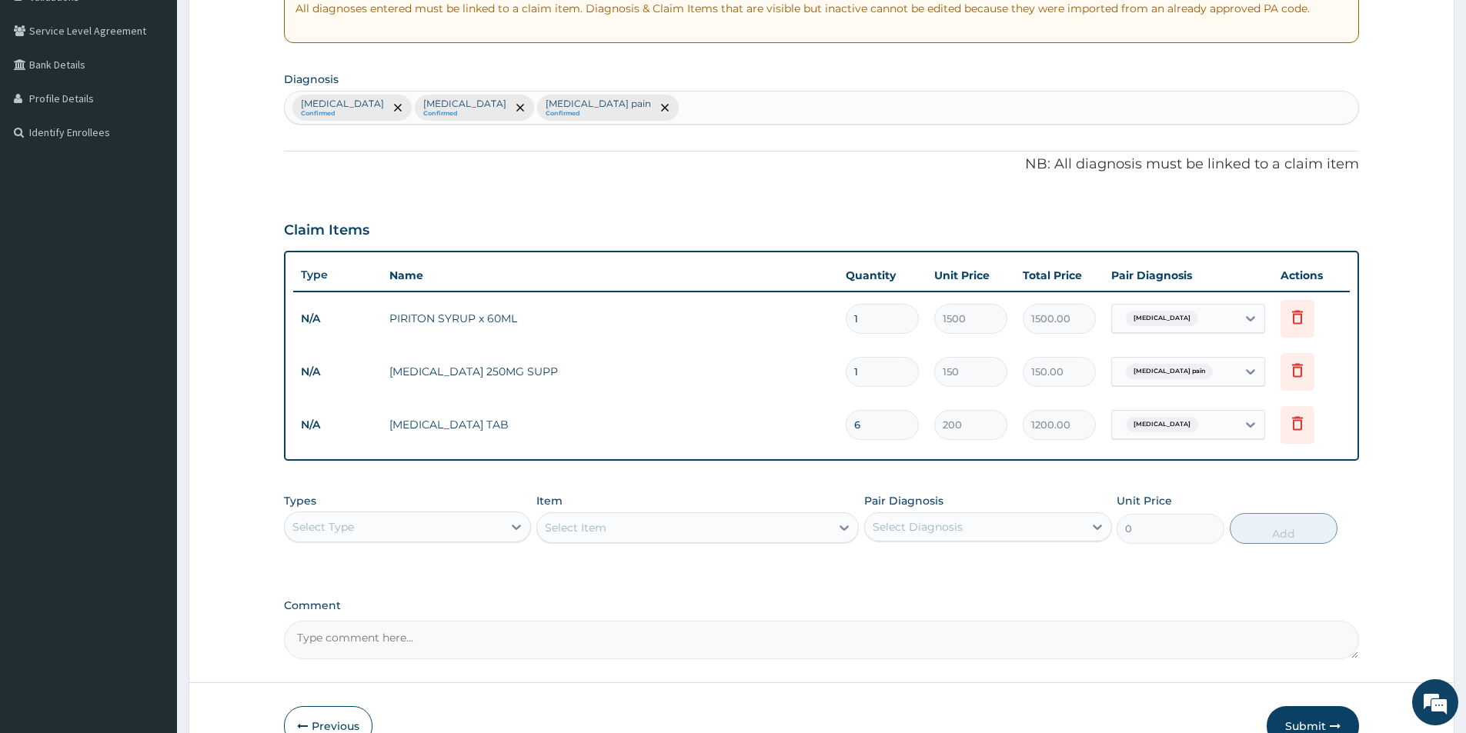
scroll to position [394, 0]
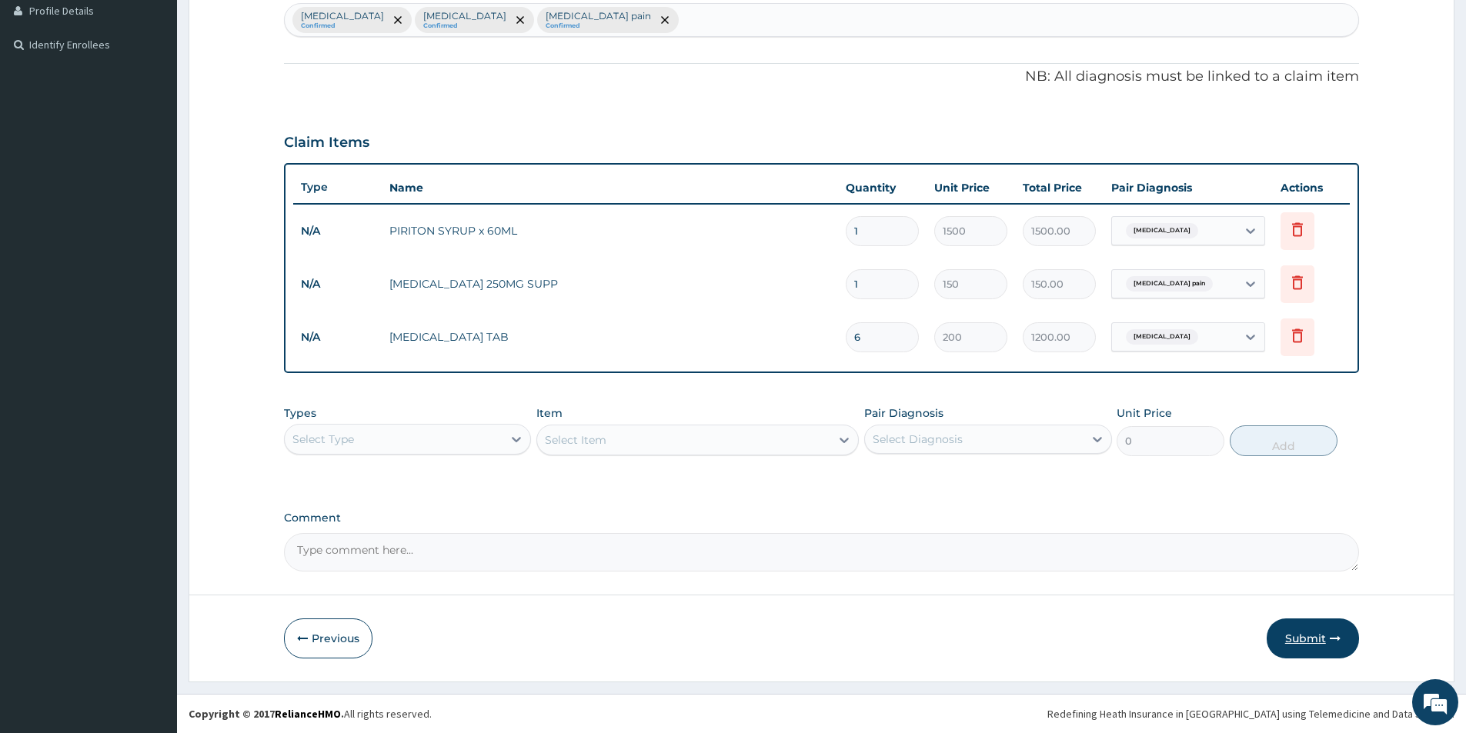
click at [1310, 625] on button "Submit" at bounding box center [1313, 639] width 92 height 40
click at [319, 643] on button "Previous" at bounding box center [328, 639] width 88 height 40
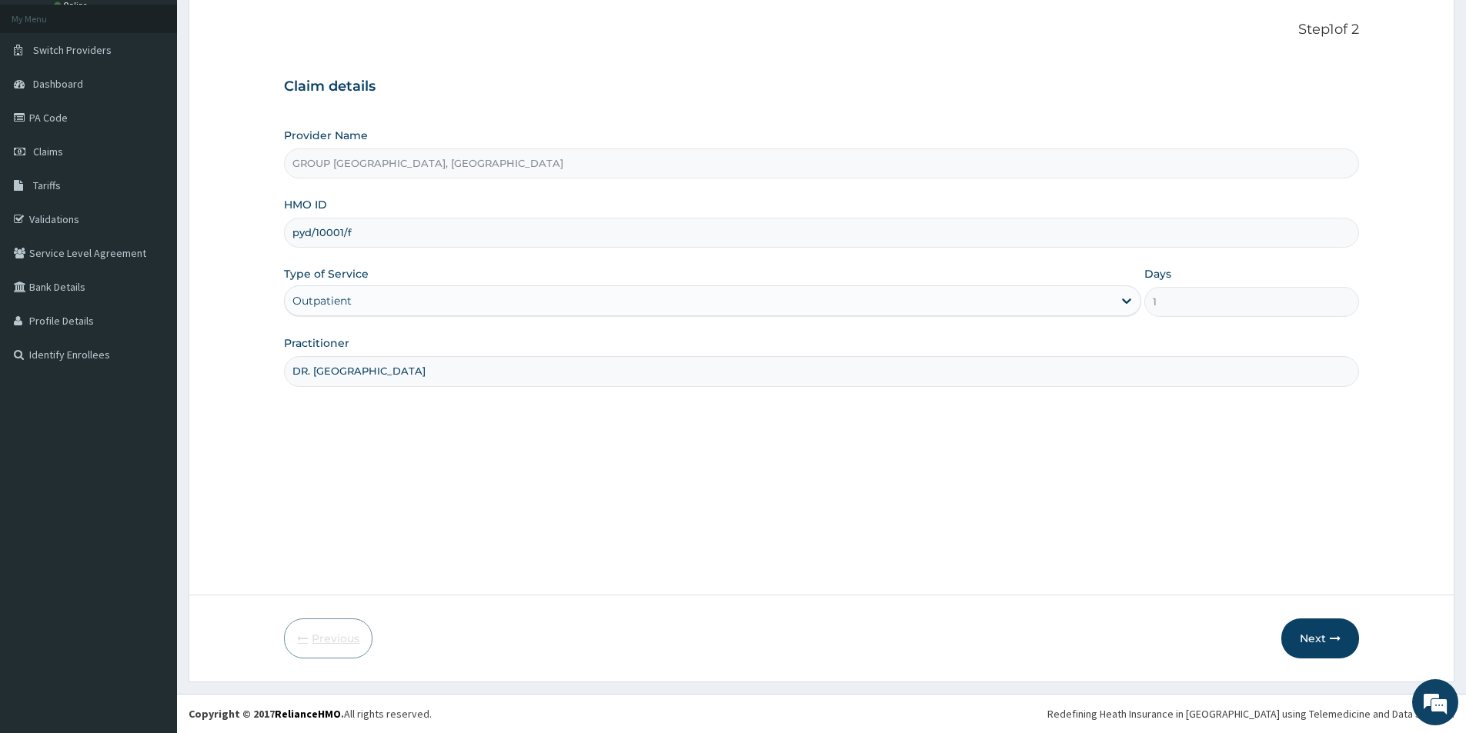
scroll to position [84, 0]
click at [354, 235] on input "pyd/10001/f" at bounding box center [821, 233] width 1075 height 30
type input "pyd/10001/p"
click at [1332, 629] on button "Next" at bounding box center [1320, 639] width 78 height 40
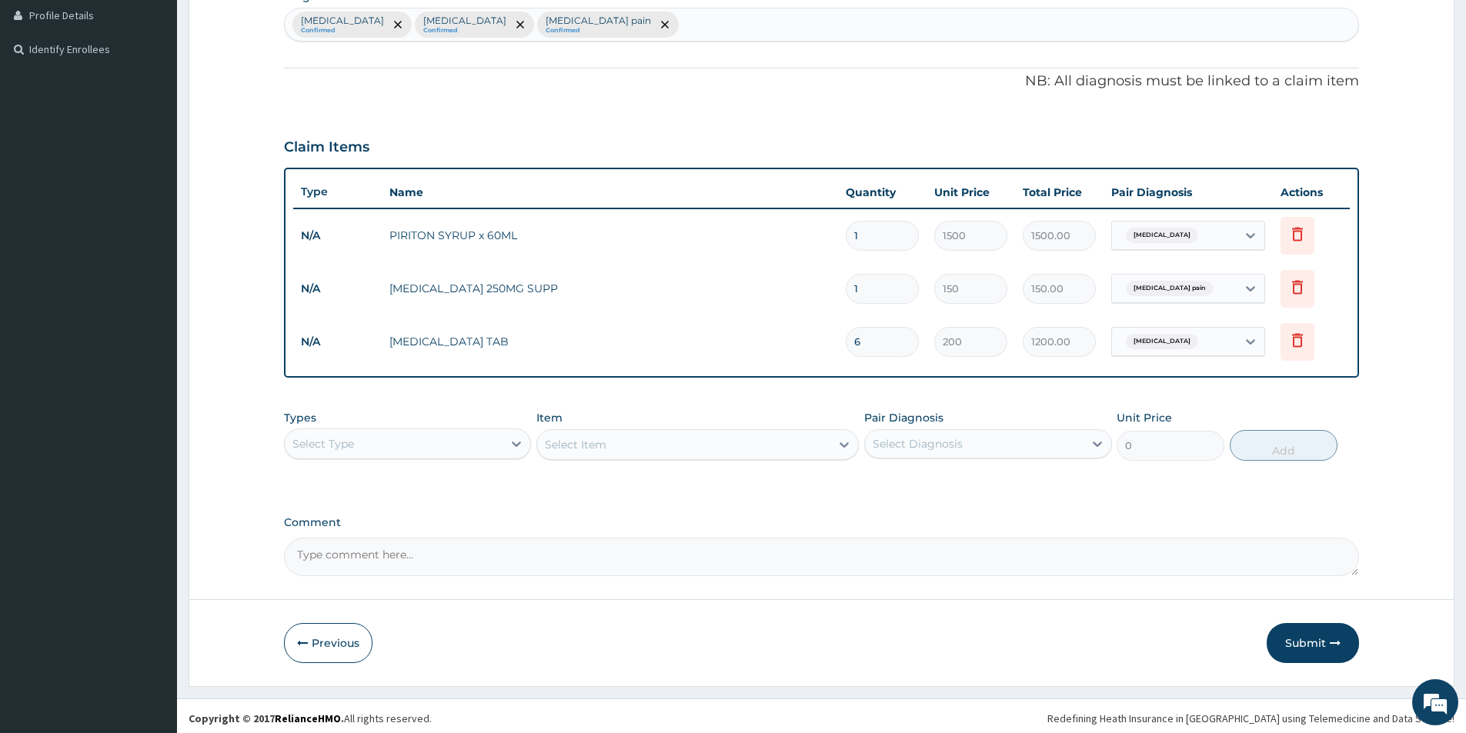
scroll to position [392, 0]
click at [1294, 636] on button "Submit" at bounding box center [1313, 641] width 92 height 40
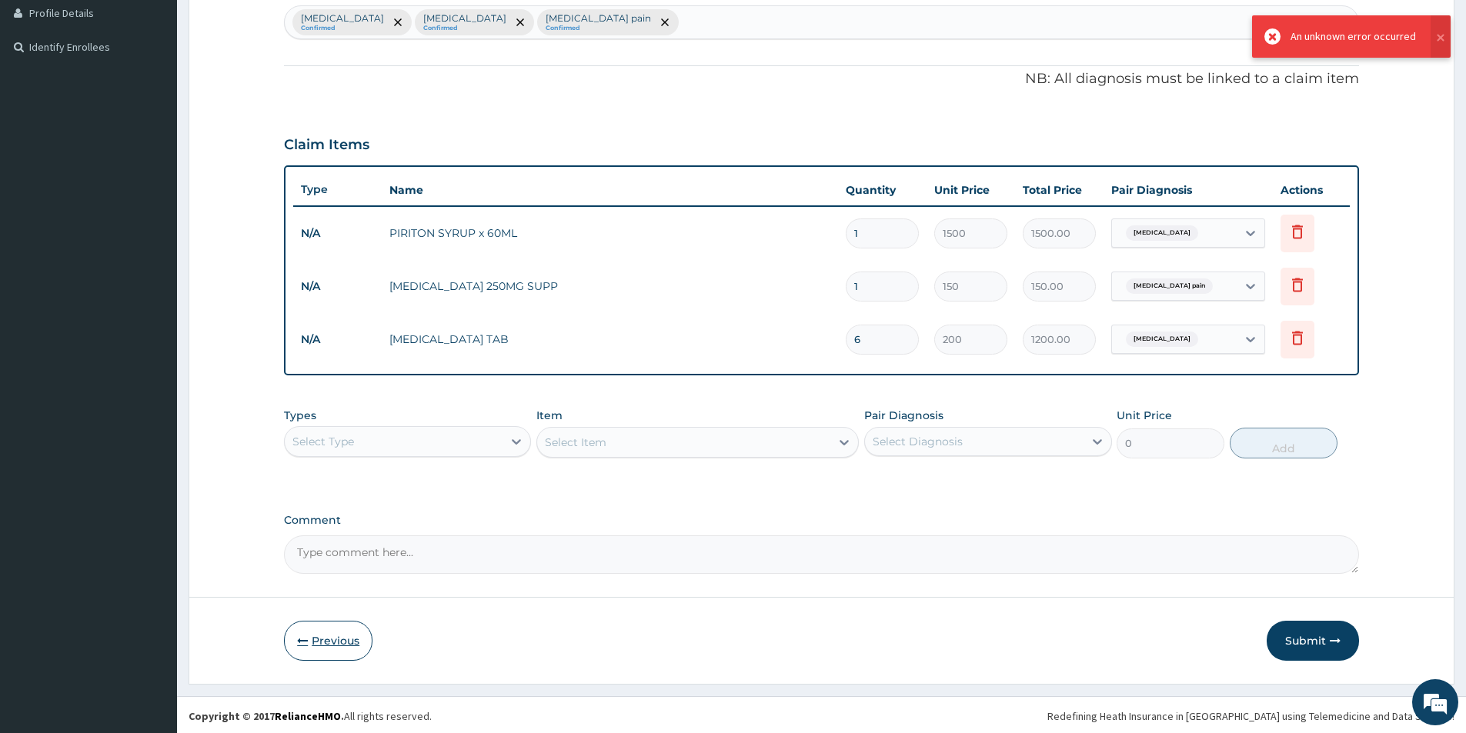
click at [319, 637] on button "Previous" at bounding box center [328, 641] width 88 height 40
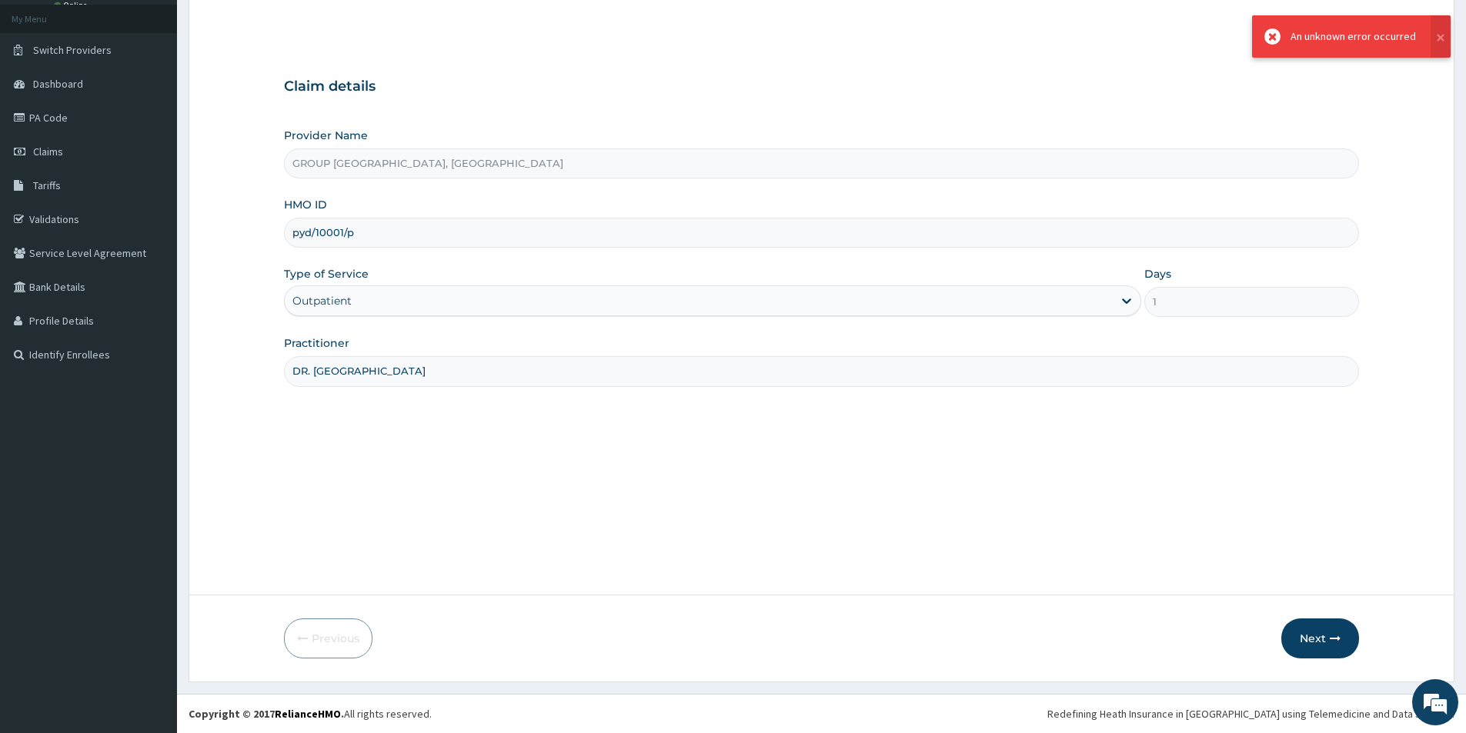
scroll to position [84, 0]
click at [360, 234] on input "pyd/10001/p" at bounding box center [821, 233] width 1075 height 30
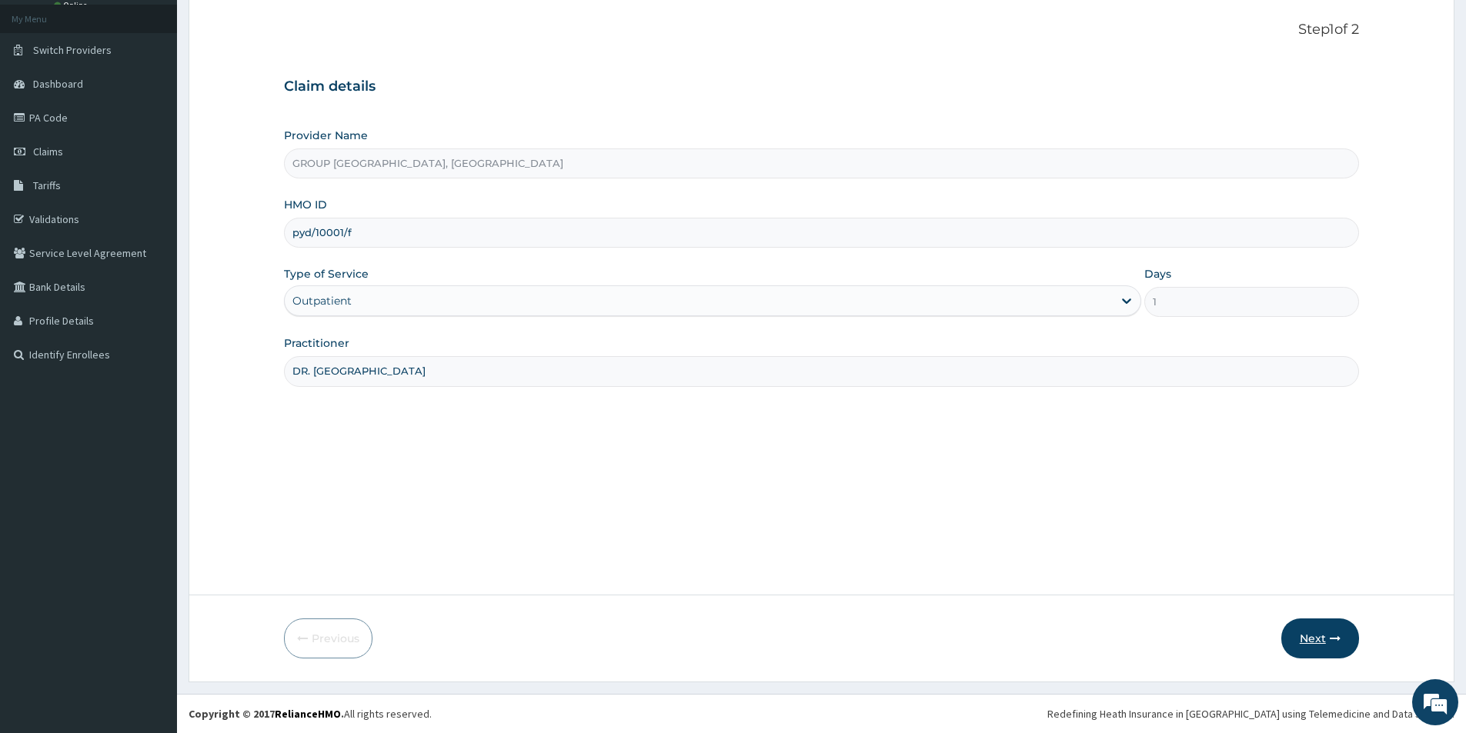
type input "pyd/10001/f"
click at [1326, 632] on button "Next" at bounding box center [1320, 639] width 78 height 40
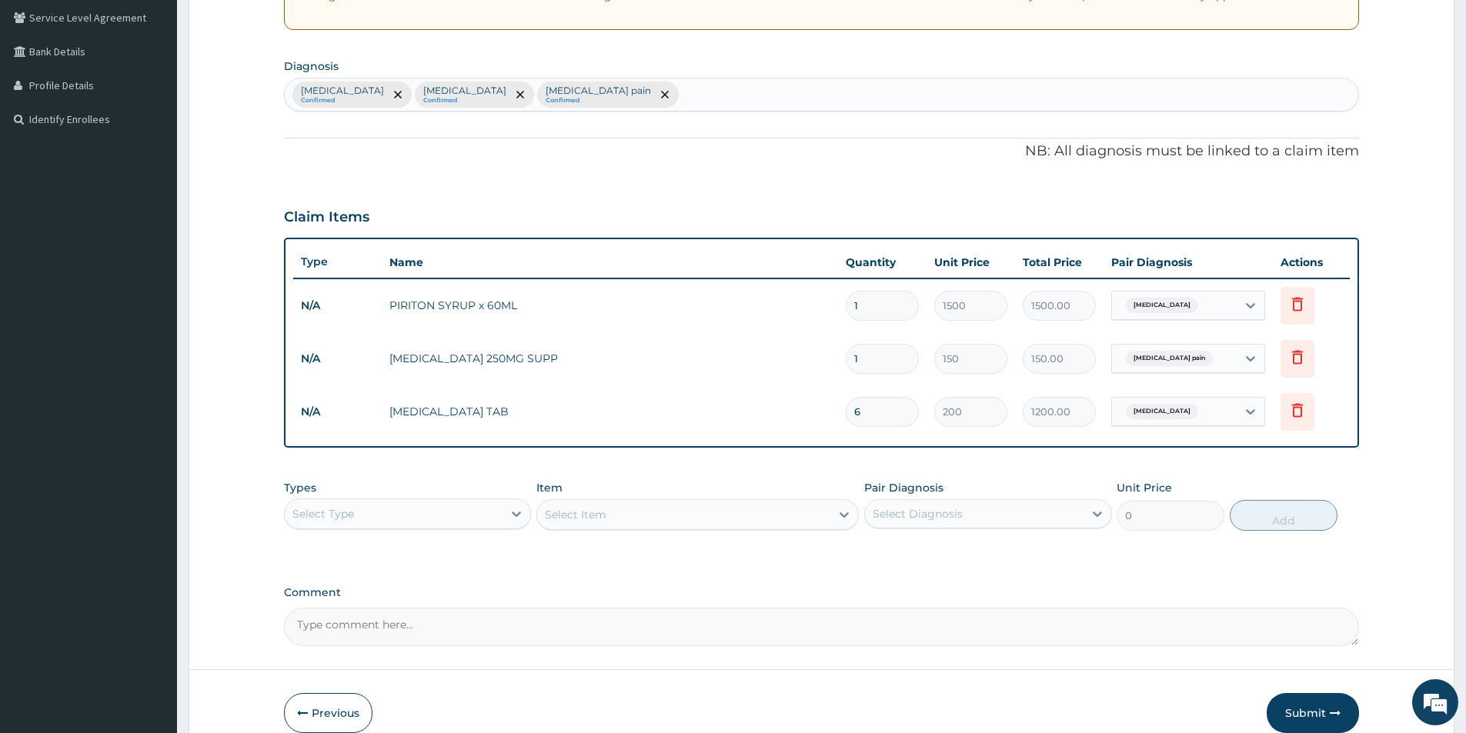
scroll to position [394, 0]
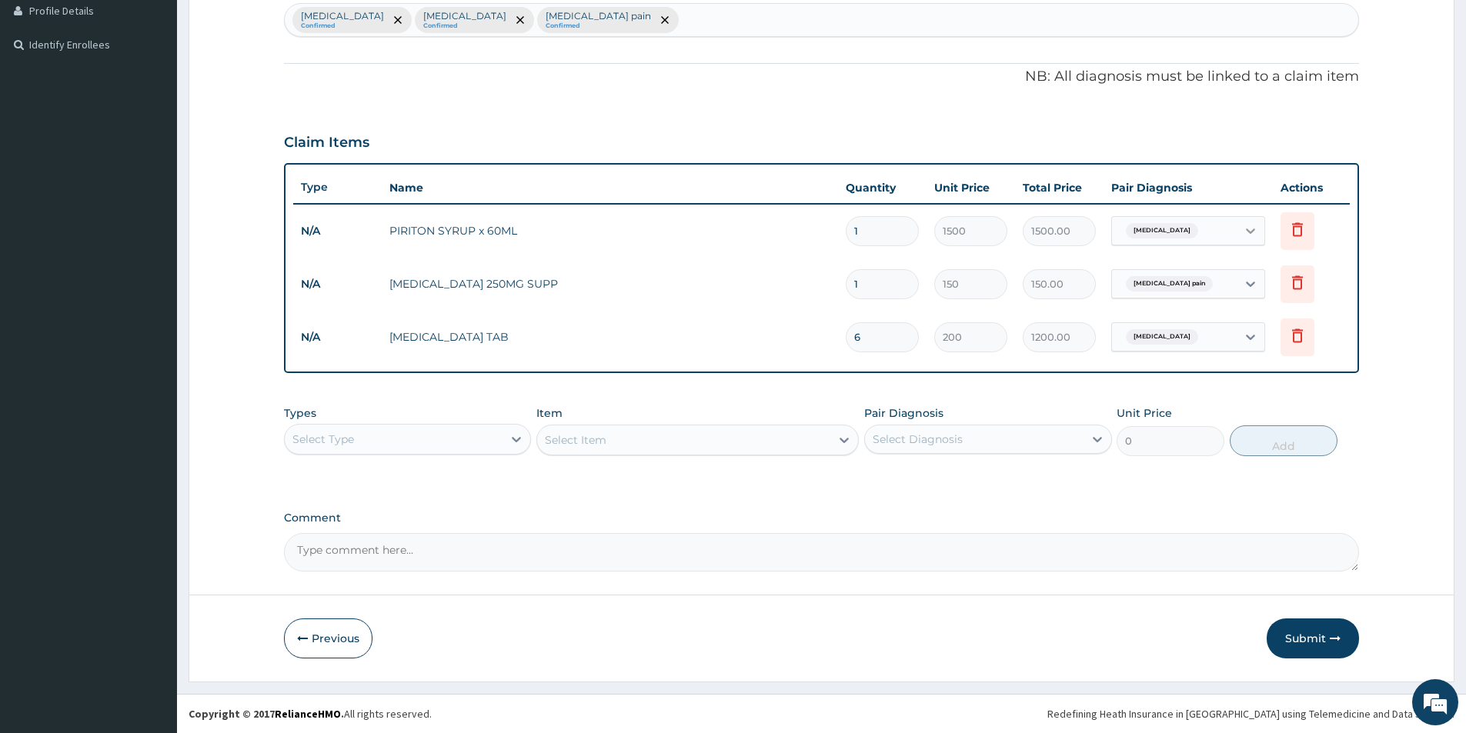
click at [1250, 238] on icon at bounding box center [1250, 230] width 15 height 15
click at [1207, 297] on div "Malaria" at bounding box center [1207, 302] width 192 height 32
checkbox input "true"
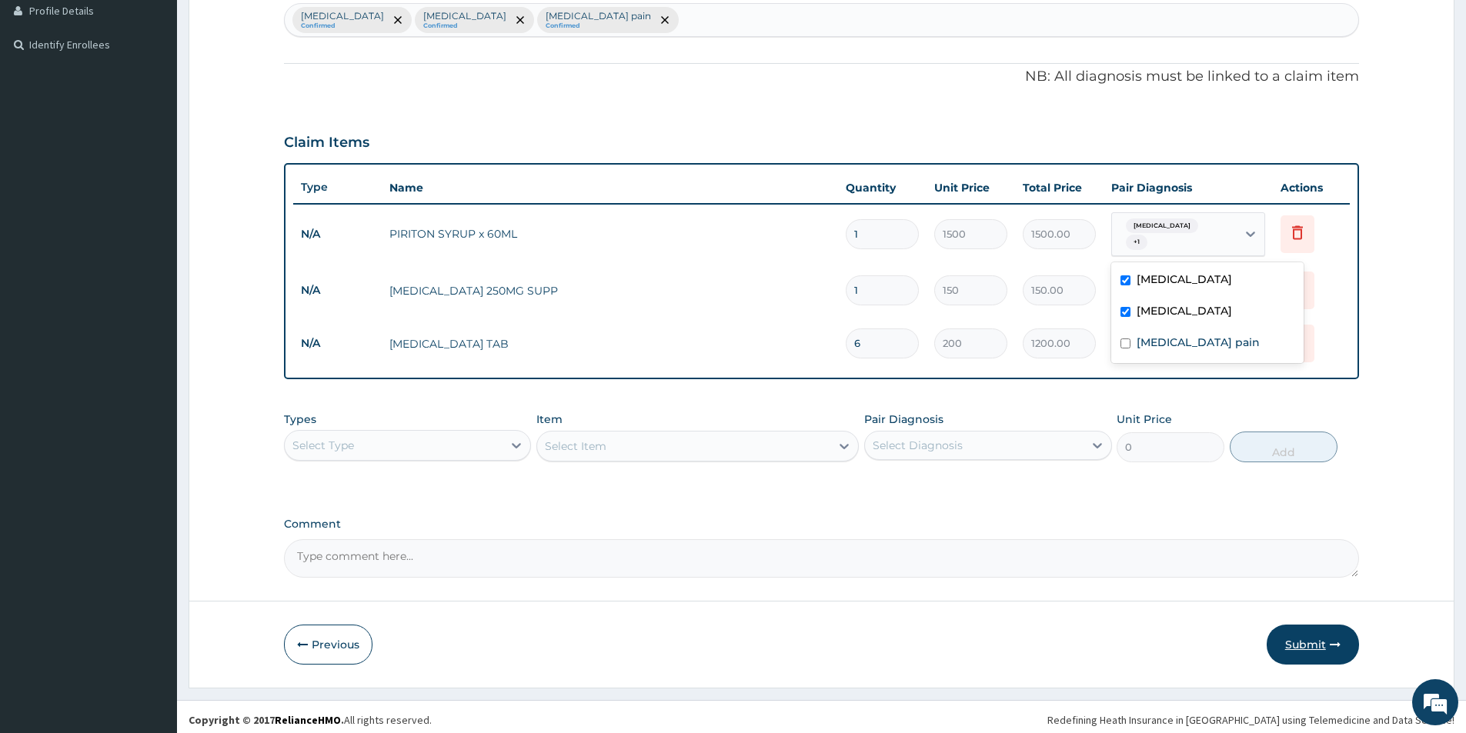
click at [1279, 646] on button "Submit" at bounding box center [1313, 645] width 92 height 40
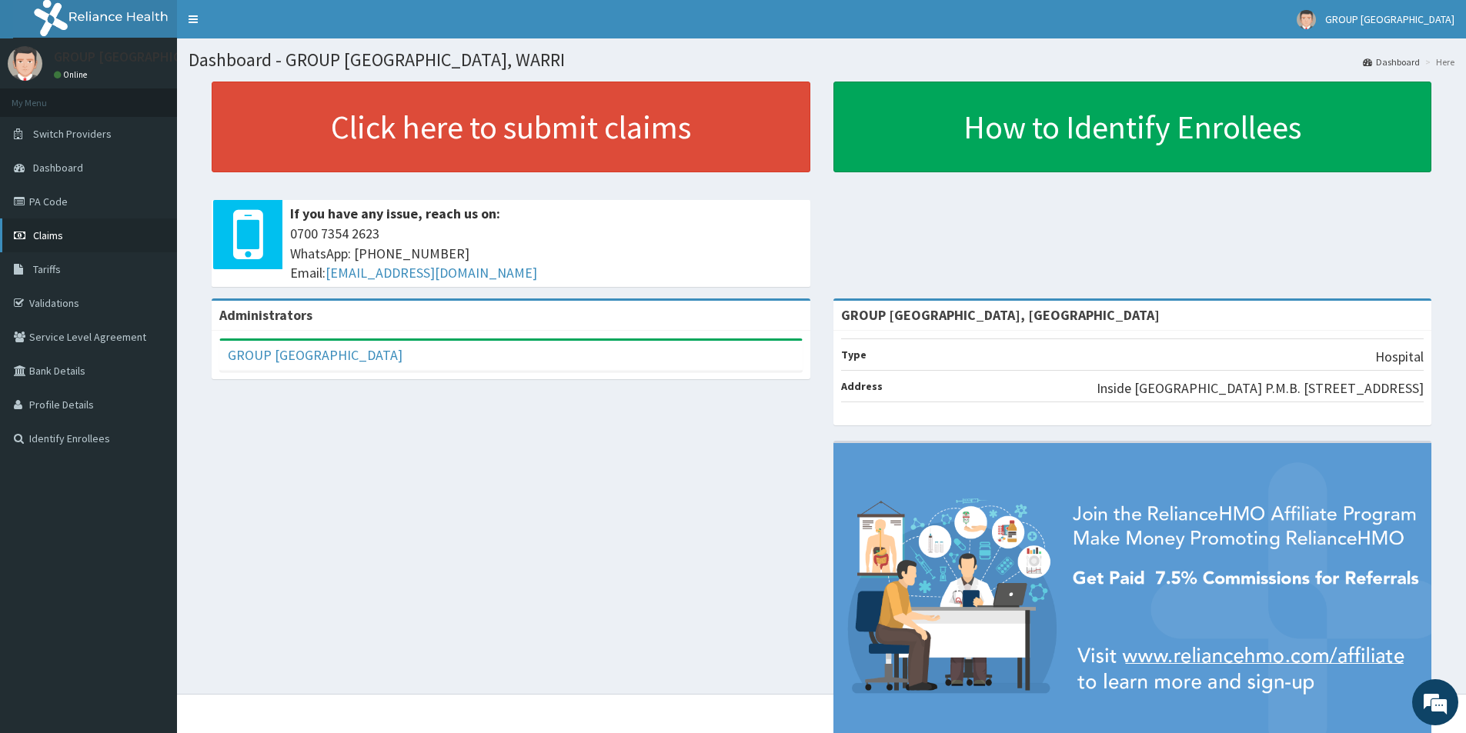
click at [41, 234] on span "Claims" at bounding box center [48, 236] width 30 height 14
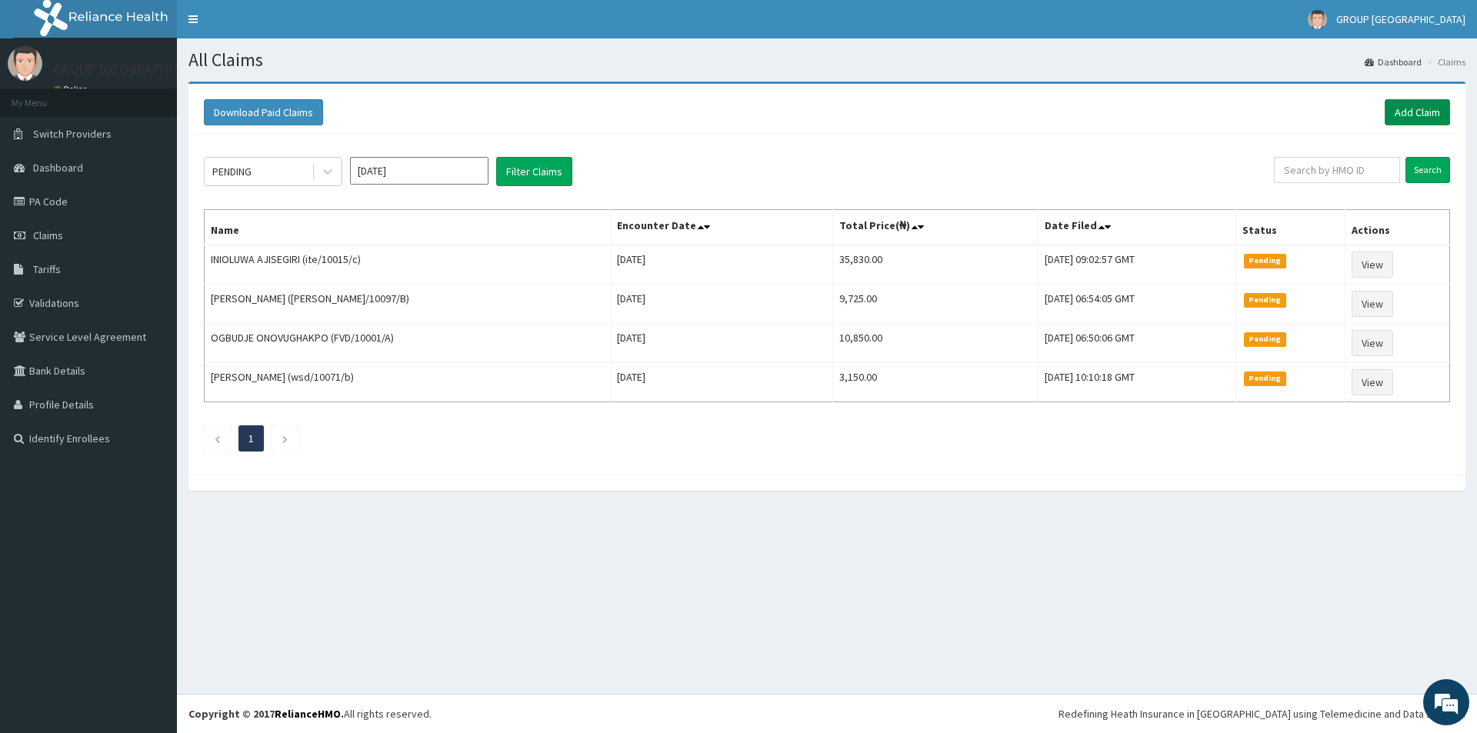
click at [1421, 110] on link "Add Claim" at bounding box center [1417, 112] width 65 height 26
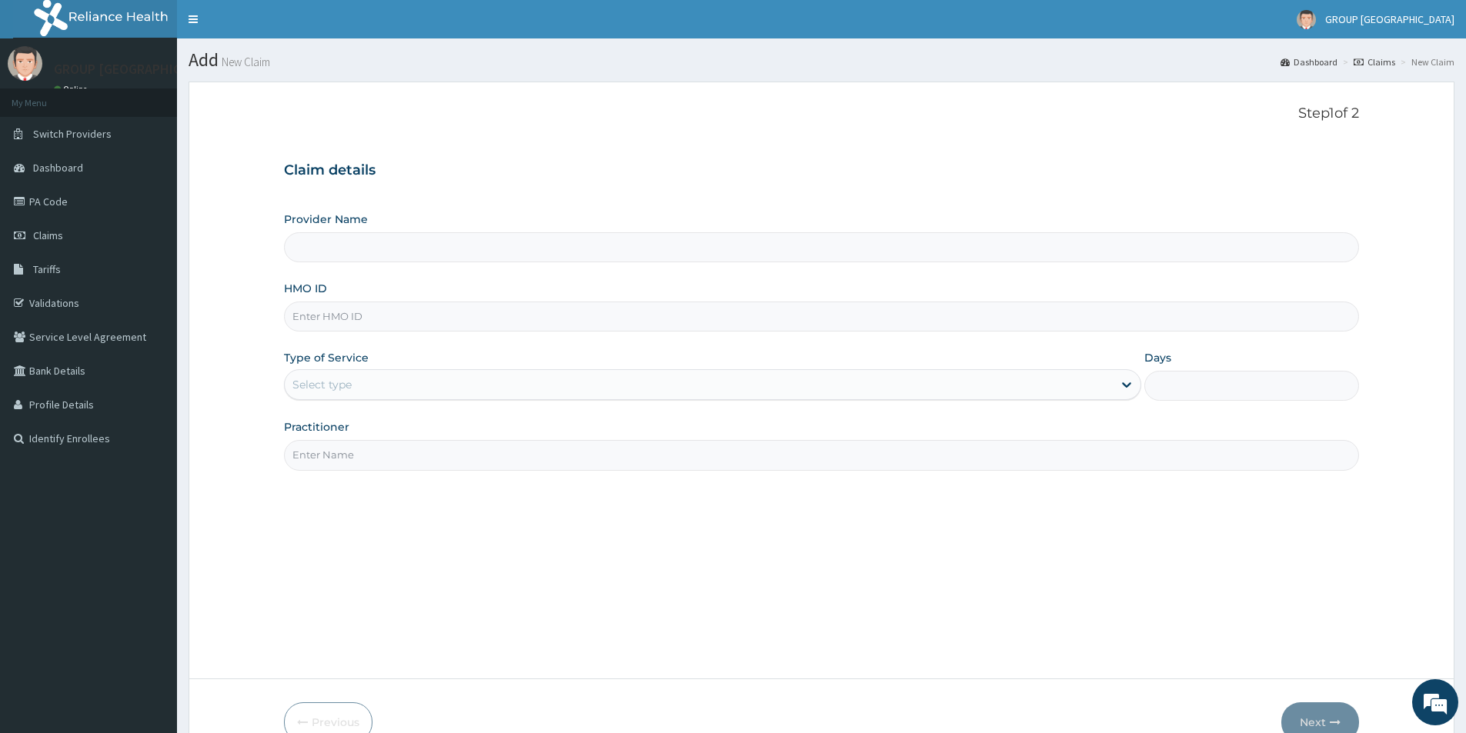
type input "GROUP [GEOGRAPHIC_DATA], [GEOGRAPHIC_DATA]"
click at [643, 301] on div "HMO ID" at bounding box center [821, 306] width 1075 height 51
click at [609, 313] on input "HMO ID" at bounding box center [821, 317] width 1075 height 30
type input "pyh/10037/b"
click at [633, 389] on div "Select type" at bounding box center [699, 384] width 828 height 25
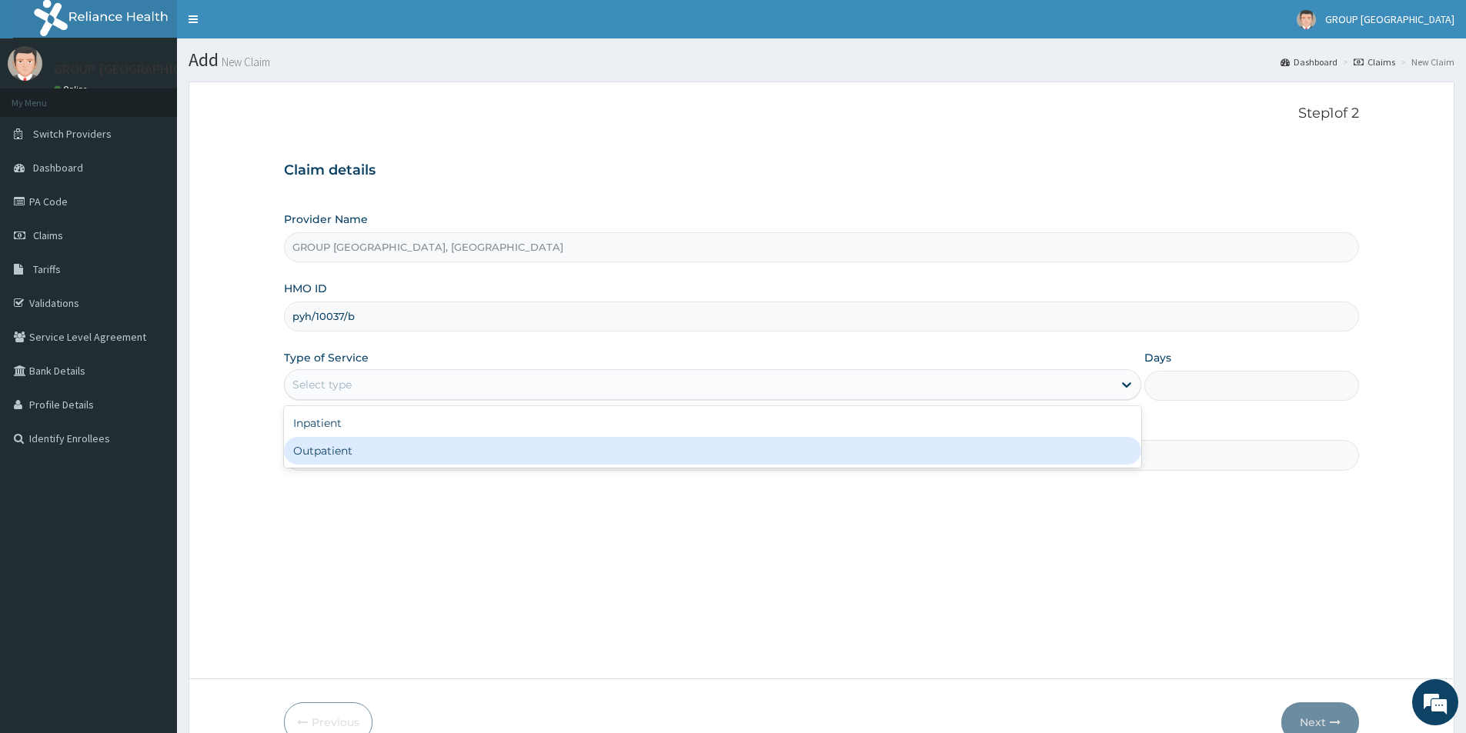
click at [618, 442] on div "Outpatient" at bounding box center [712, 451] width 857 height 28
type input "1"
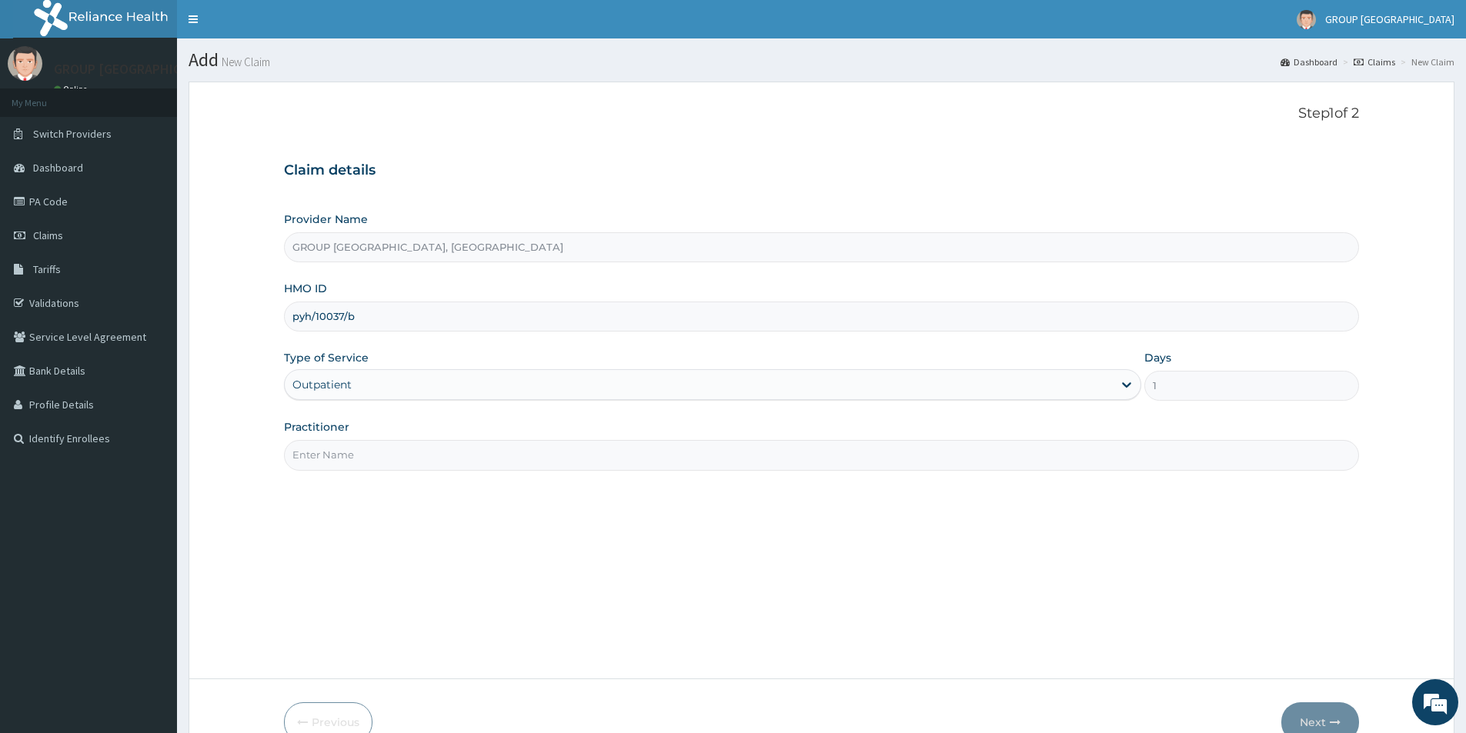
click at [606, 446] on input "Practitioner" at bounding box center [821, 455] width 1075 height 30
type input "UDOYE"
click at [1317, 720] on button "Next" at bounding box center [1320, 723] width 78 height 40
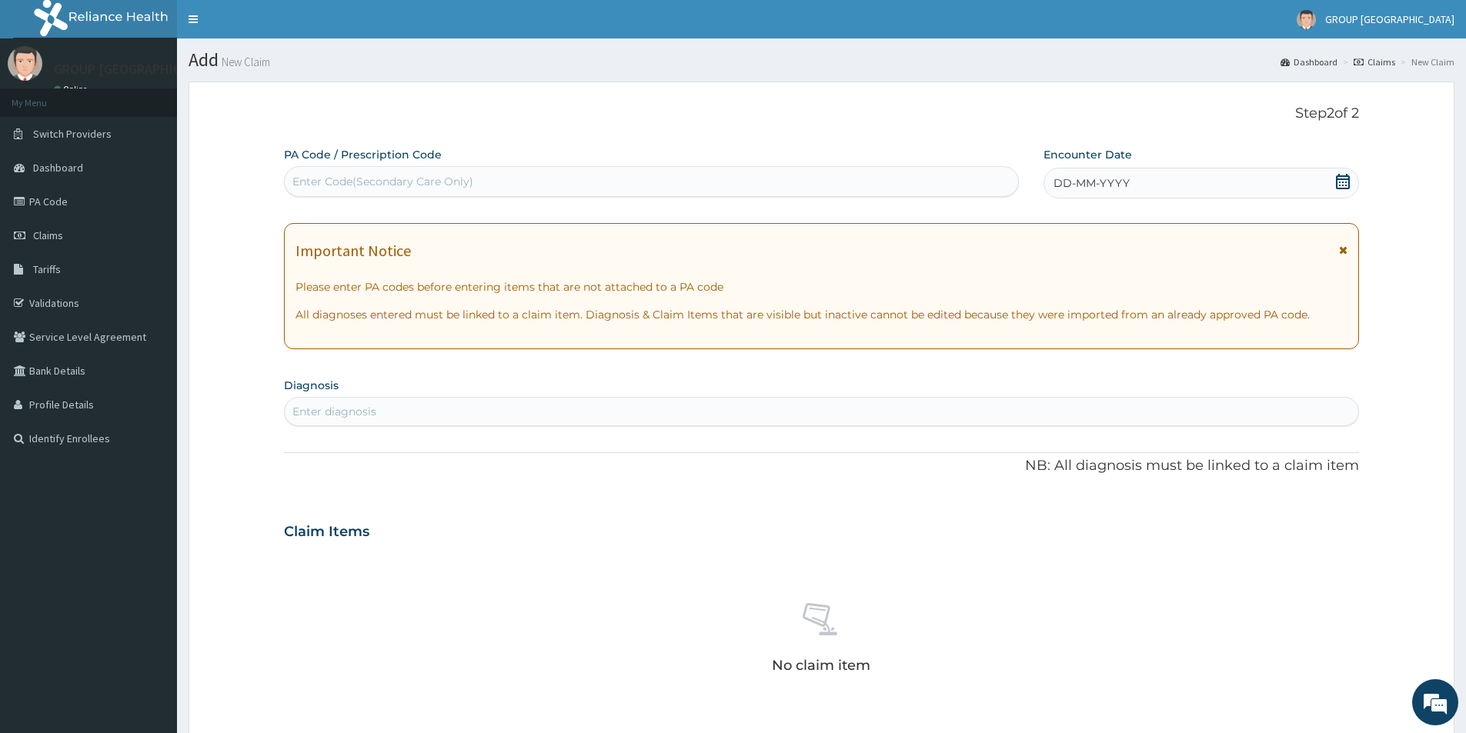
click at [1133, 184] on div "DD-MM-YYYY" at bounding box center [1200, 183] width 315 height 31
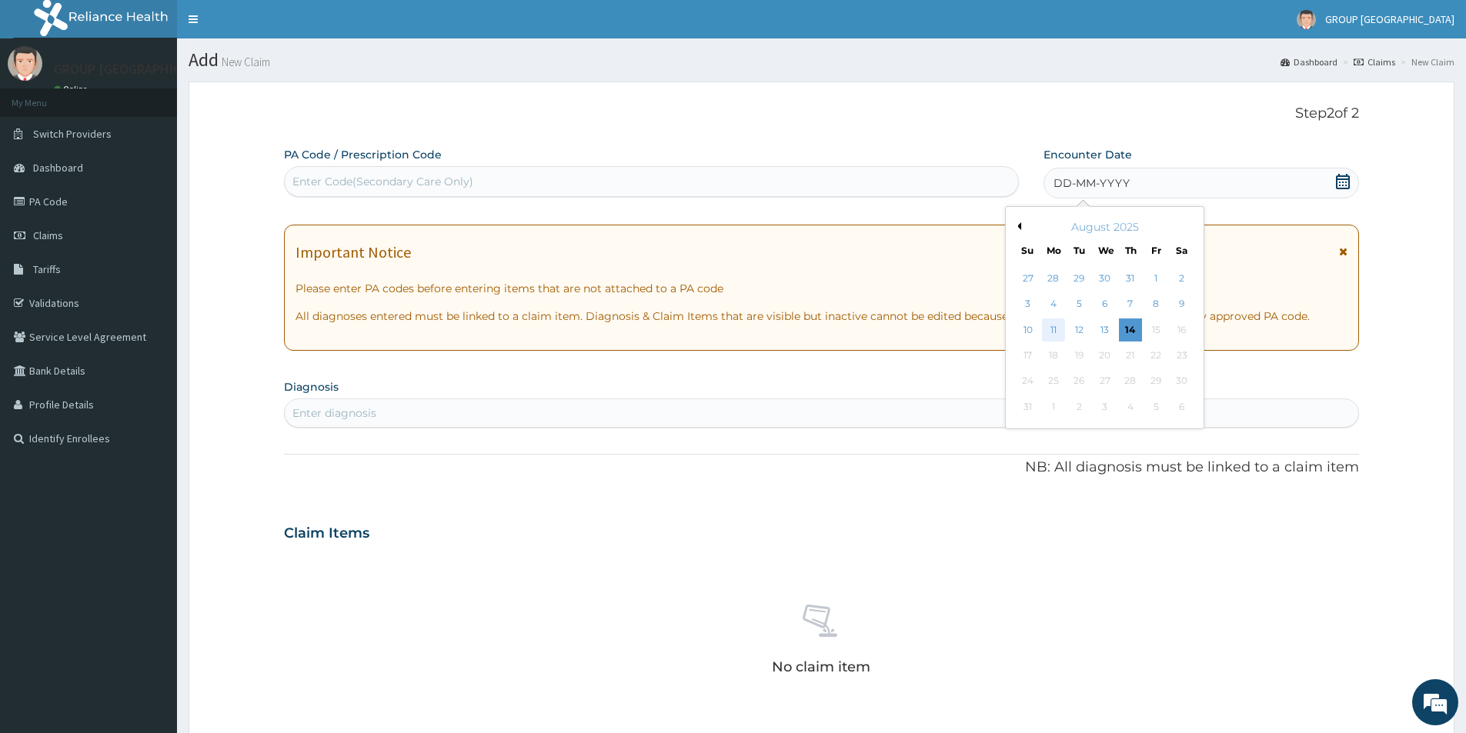
click at [1060, 324] on div "11" at bounding box center [1053, 330] width 23 height 23
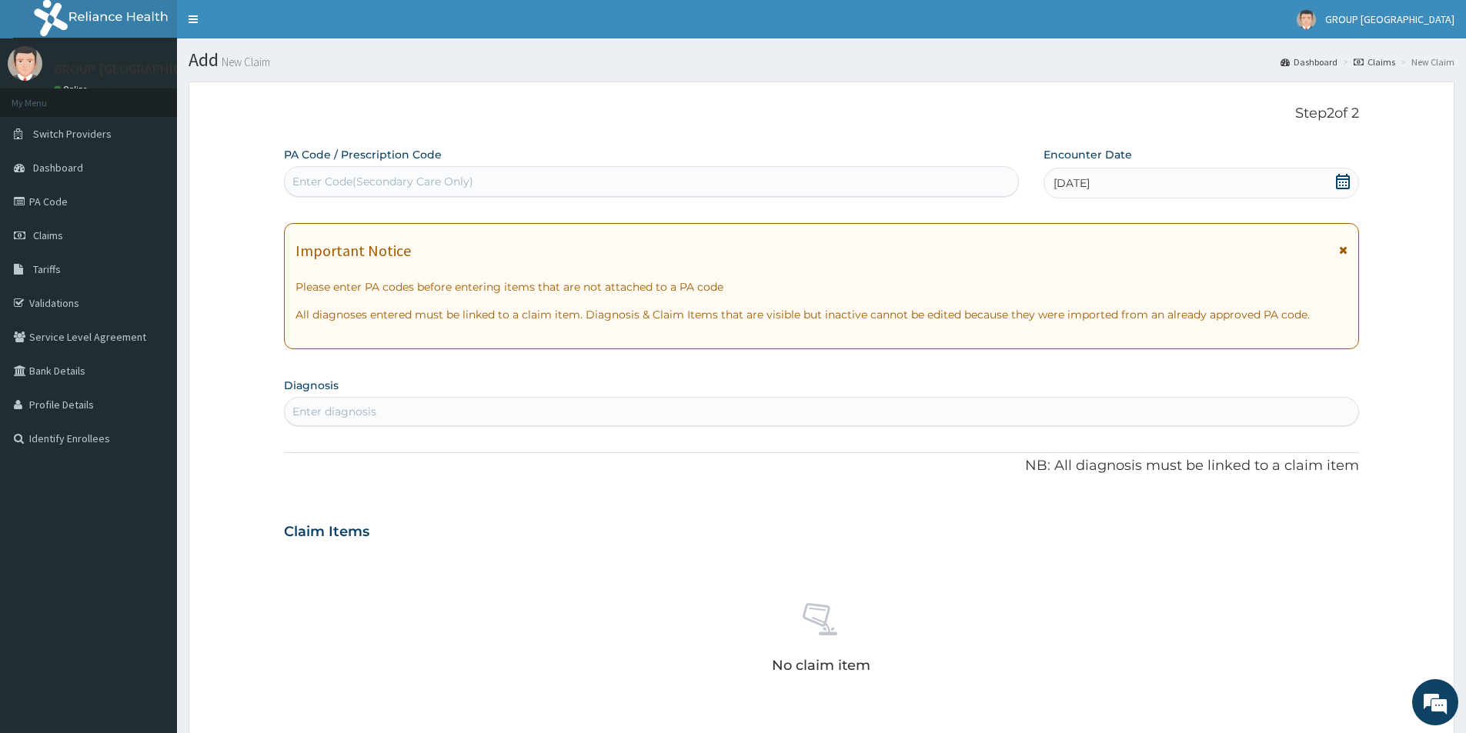
click at [886, 406] on div "Enter diagnosis" at bounding box center [821, 411] width 1073 height 25
type input "pept"
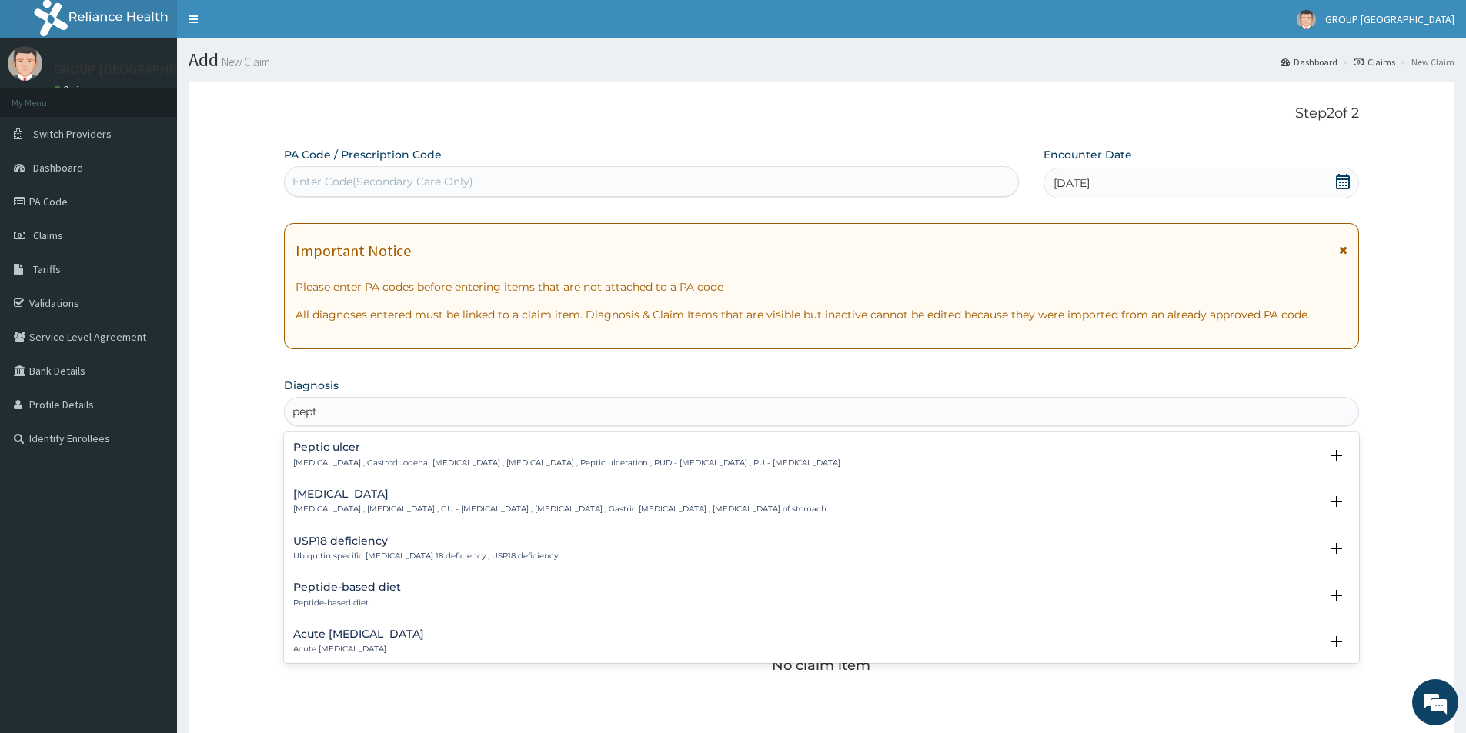
click at [851, 453] on div "Peptic ulcer Peptic ulcer , Gastroduodenal ulcer , Peptic ulcer disease , Pepti…" at bounding box center [821, 455] width 1057 height 27
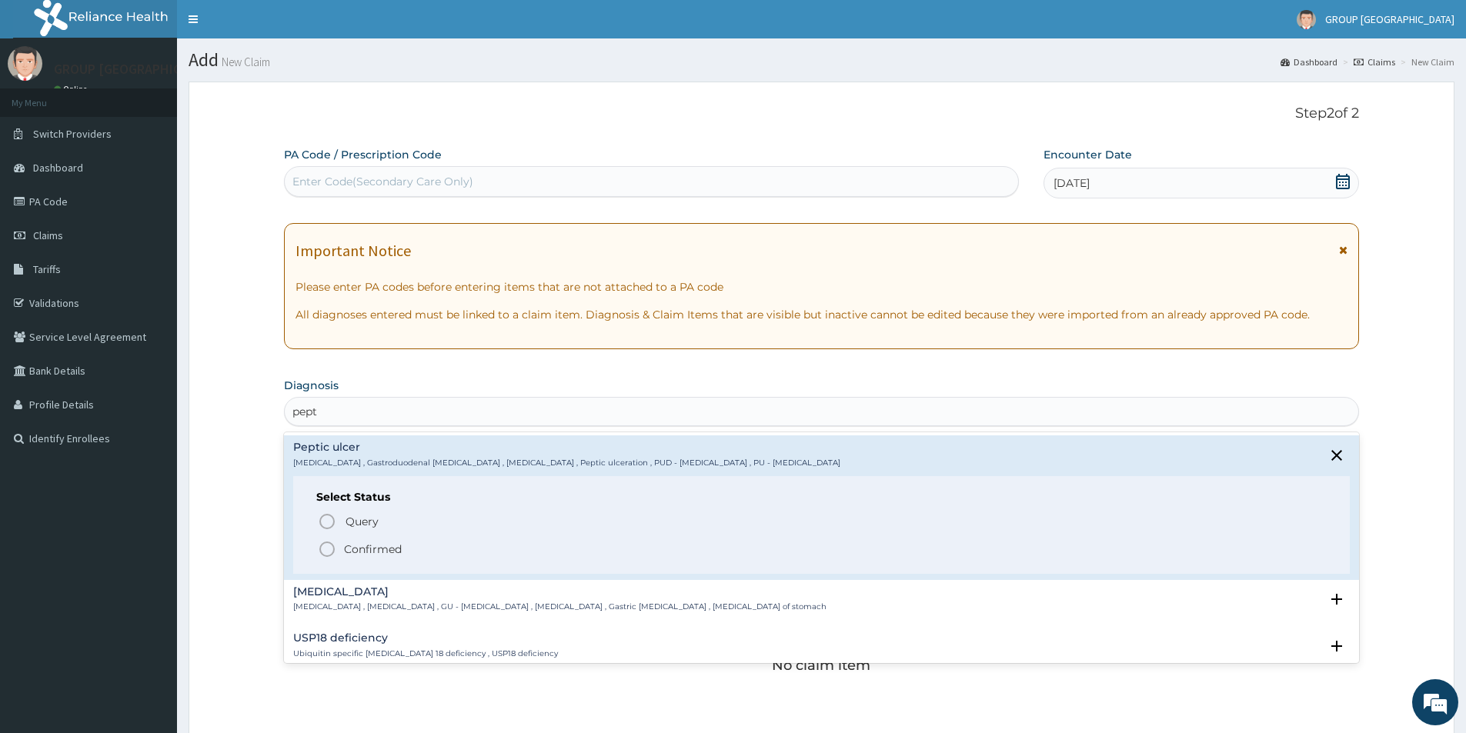
click at [382, 552] on p "Confirmed" at bounding box center [373, 549] width 58 height 15
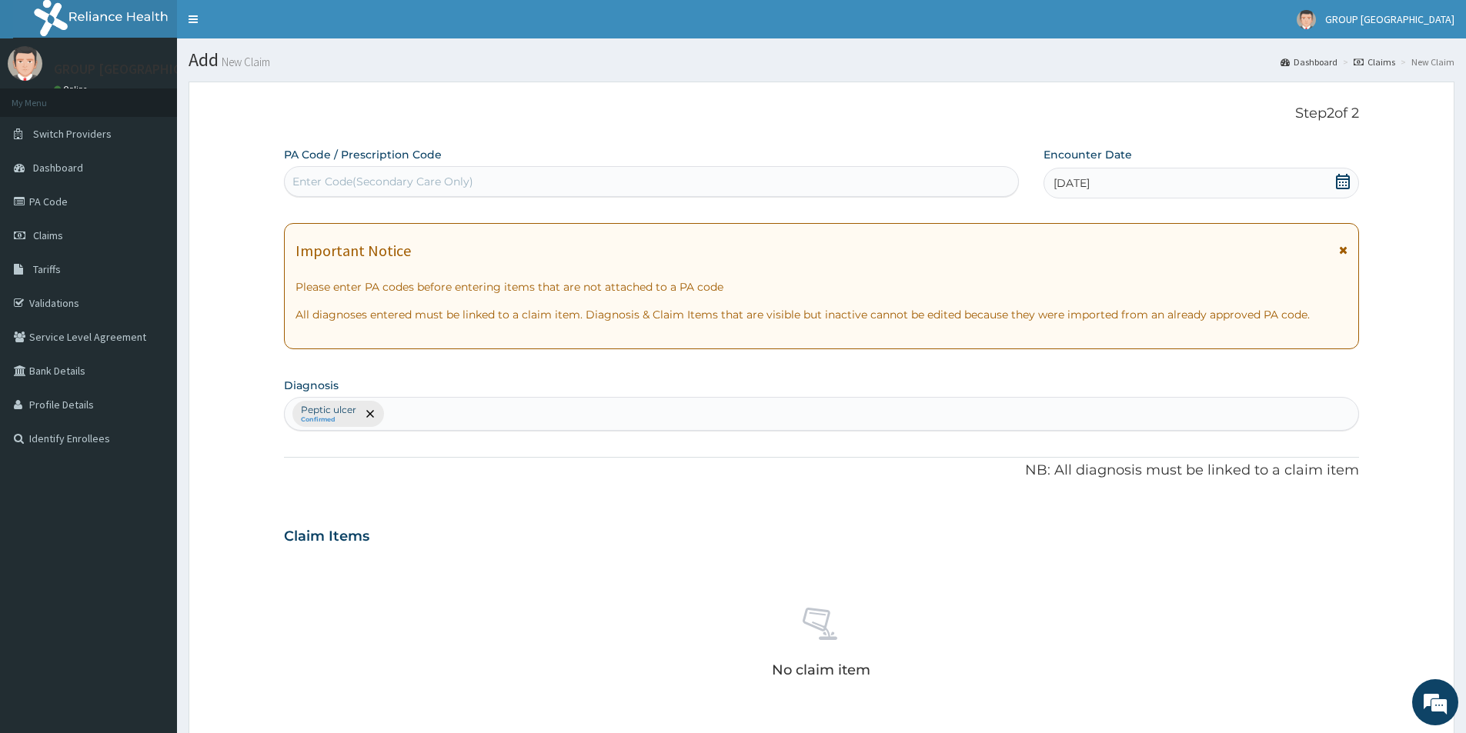
click at [456, 411] on div "Peptic ulcer Confirmed" at bounding box center [821, 414] width 1073 height 32
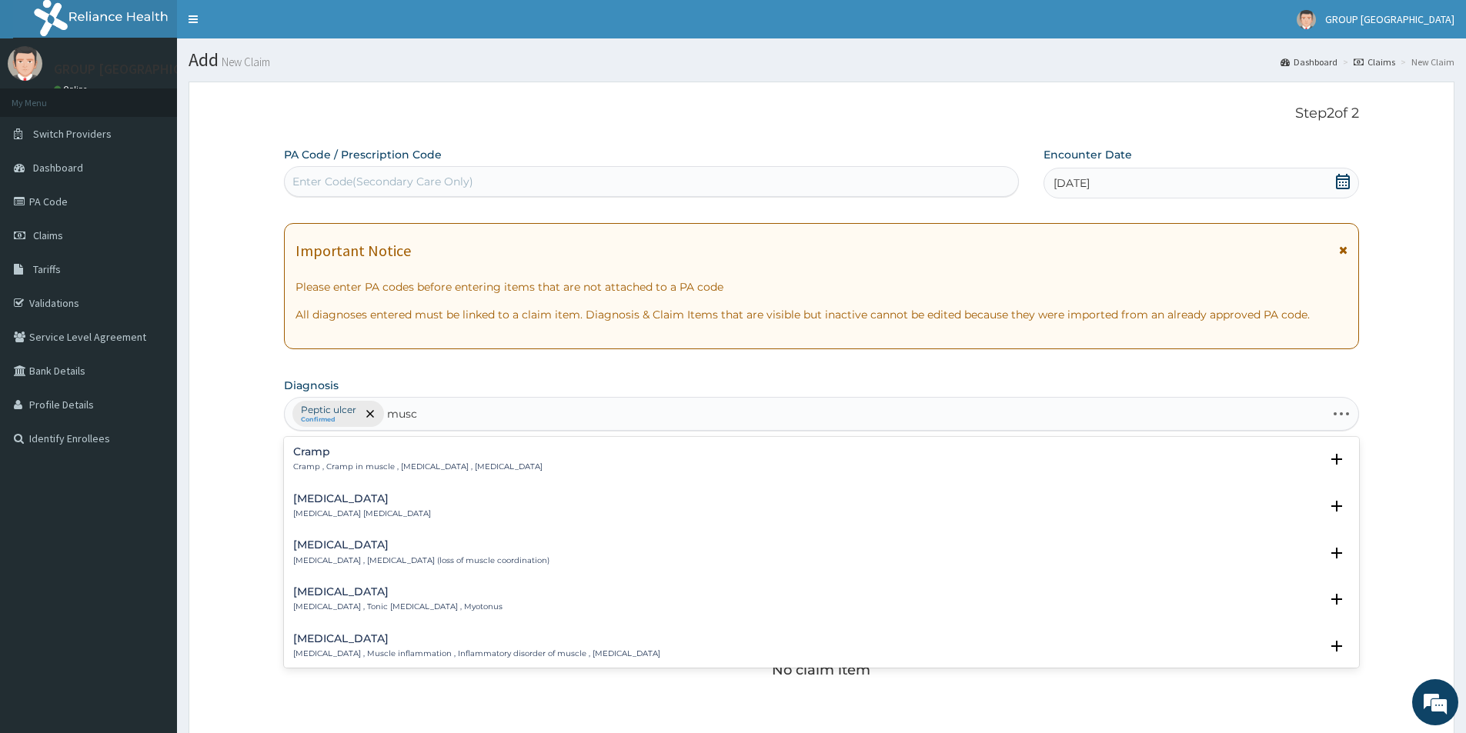
type input "muscu"
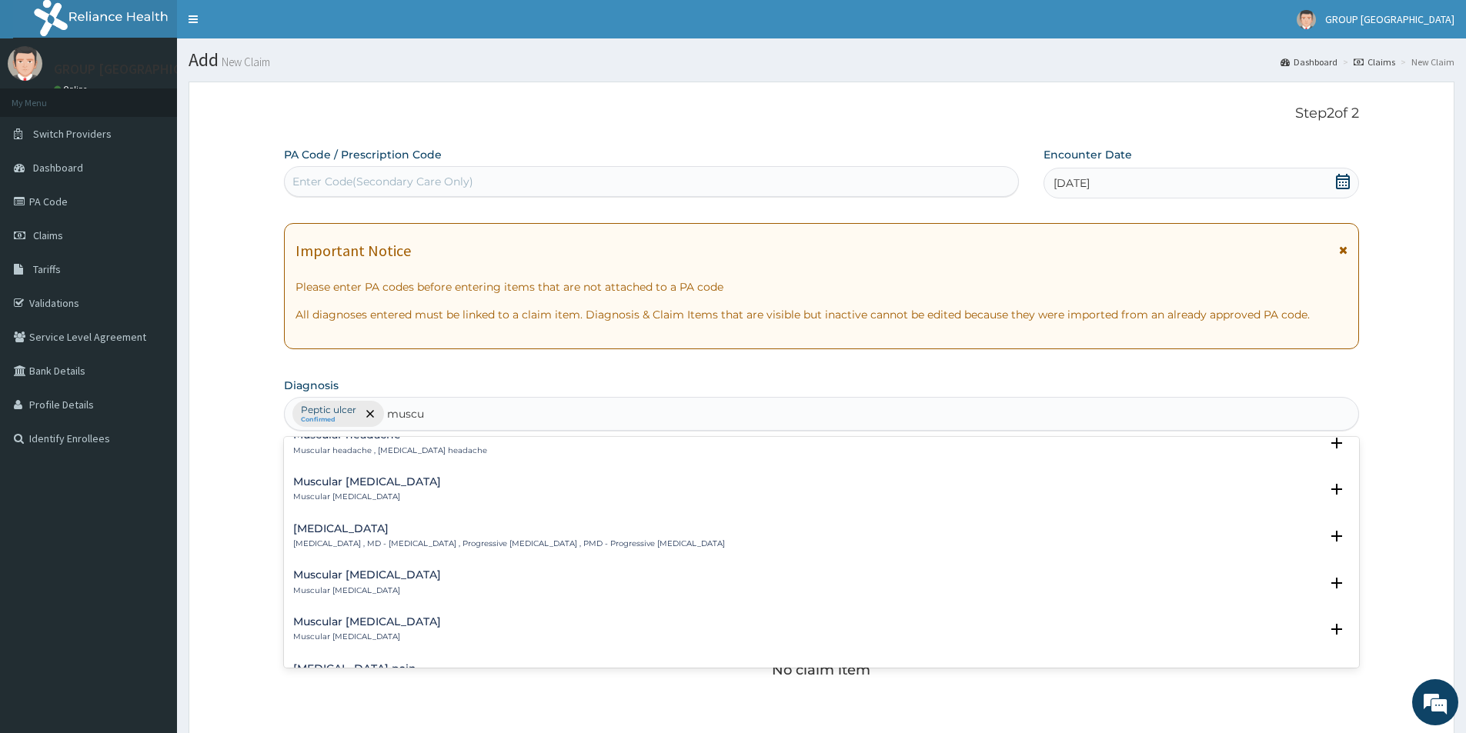
scroll to position [385, 0]
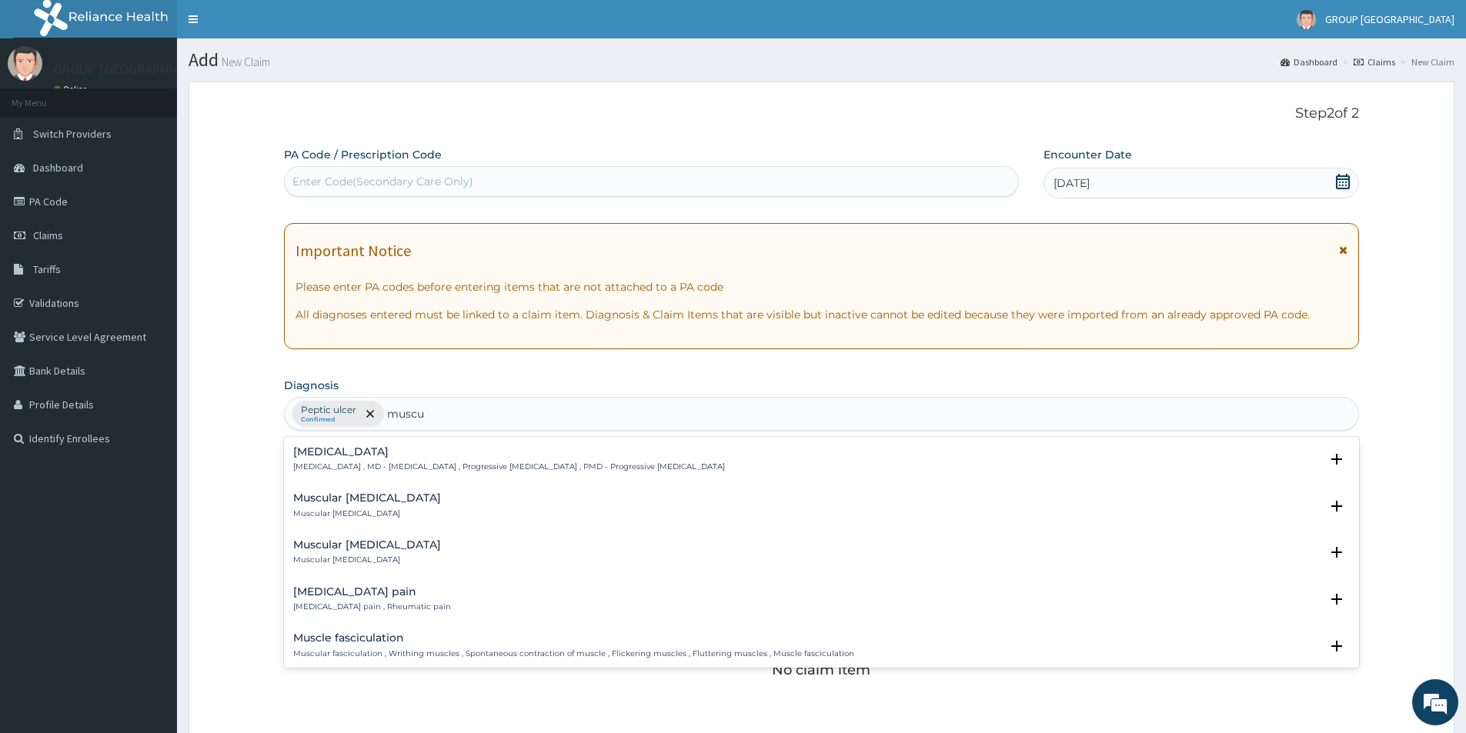
click at [387, 599] on div "Musculoskeletal pain Musculoskeletal pain , Rheumatic pain" at bounding box center [372, 599] width 158 height 27
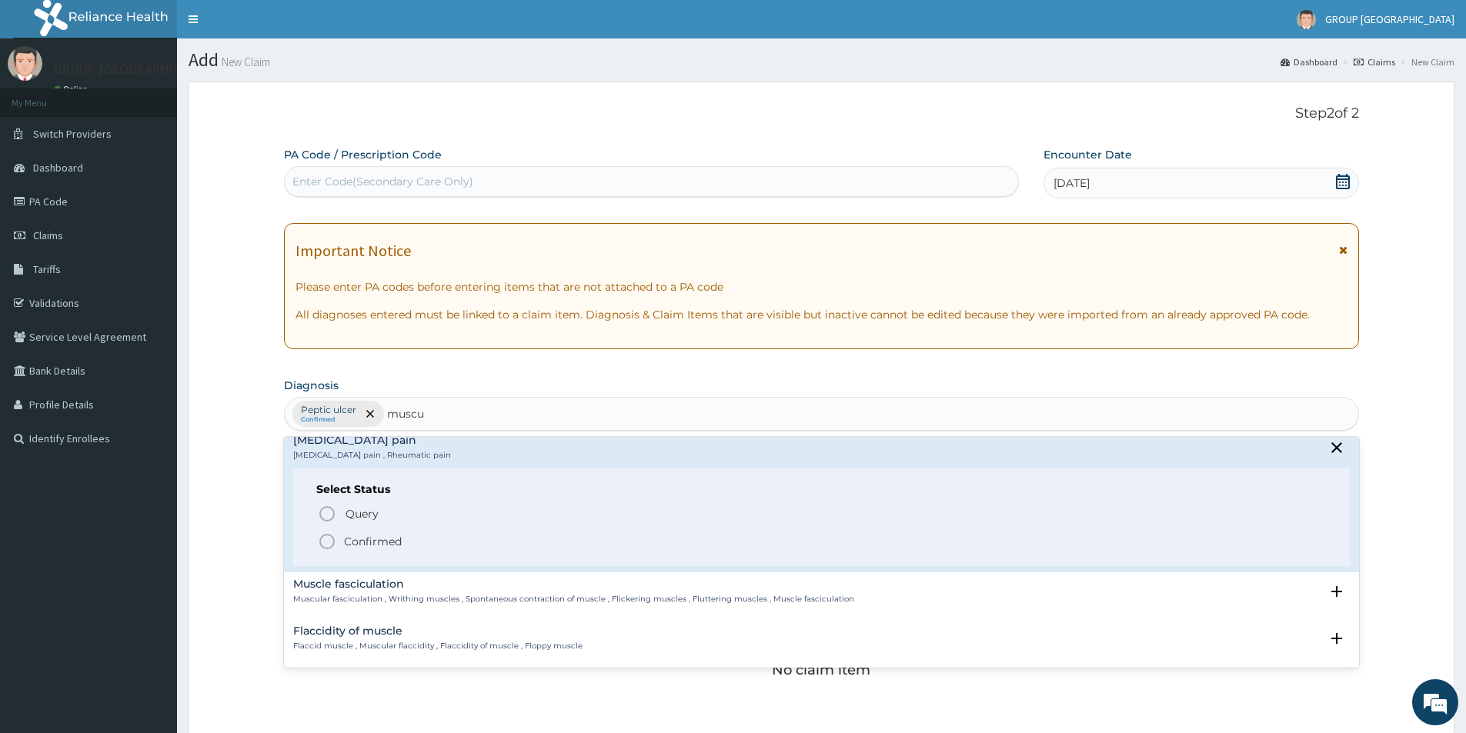
scroll to position [539, 0]
click at [324, 537] on icon "status option filled" at bounding box center [327, 539] width 18 height 18
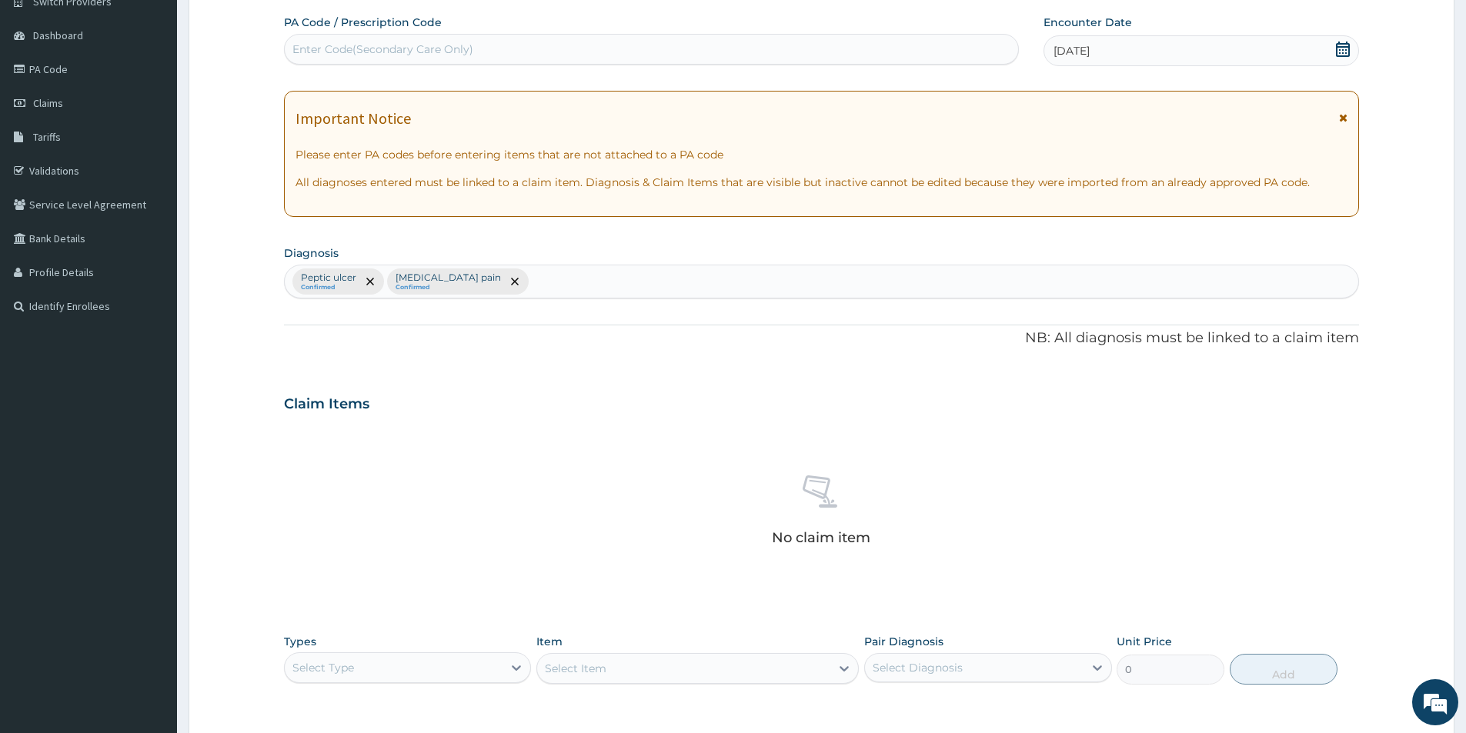
scroll to position [308, 0]
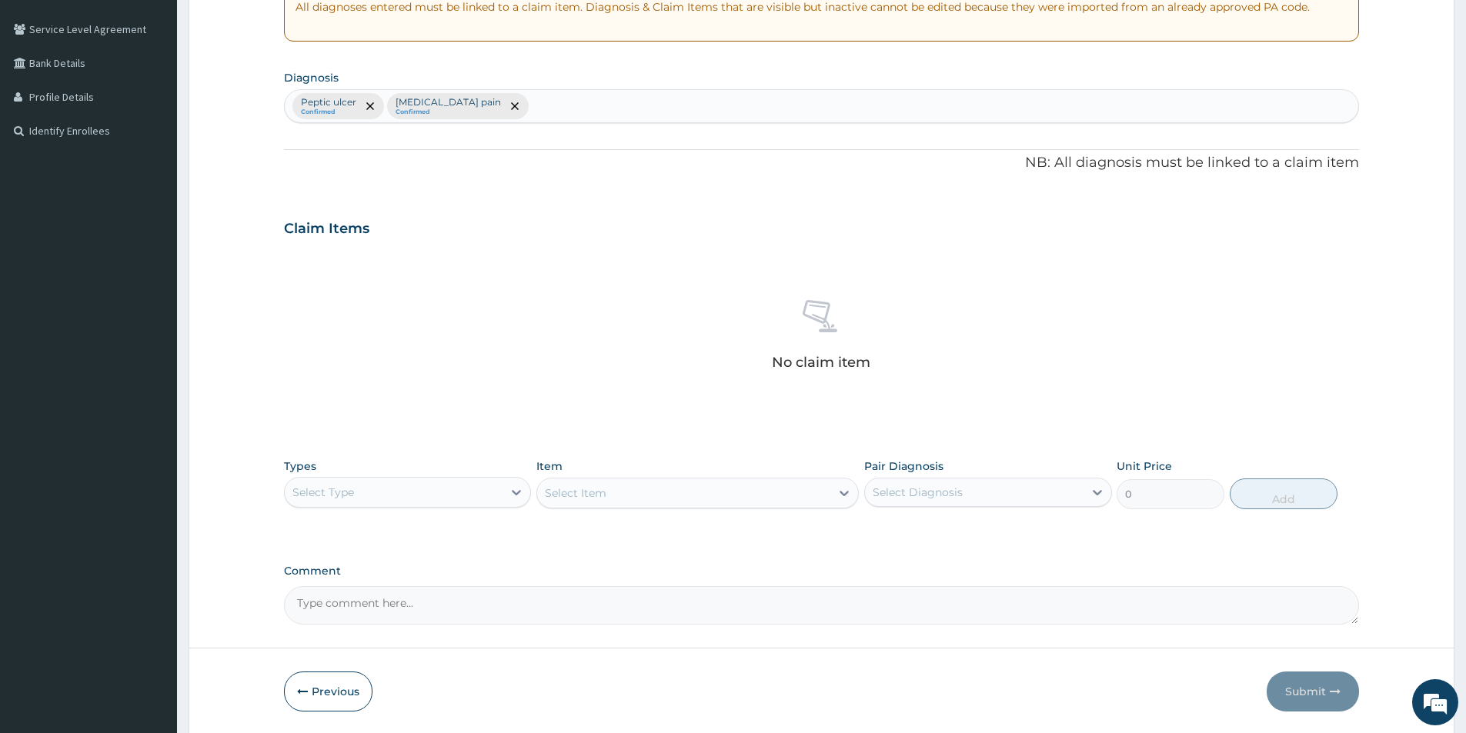
click at [445, 496] on div "Select Type" at bounding box center [394, 492] width 218 height 25
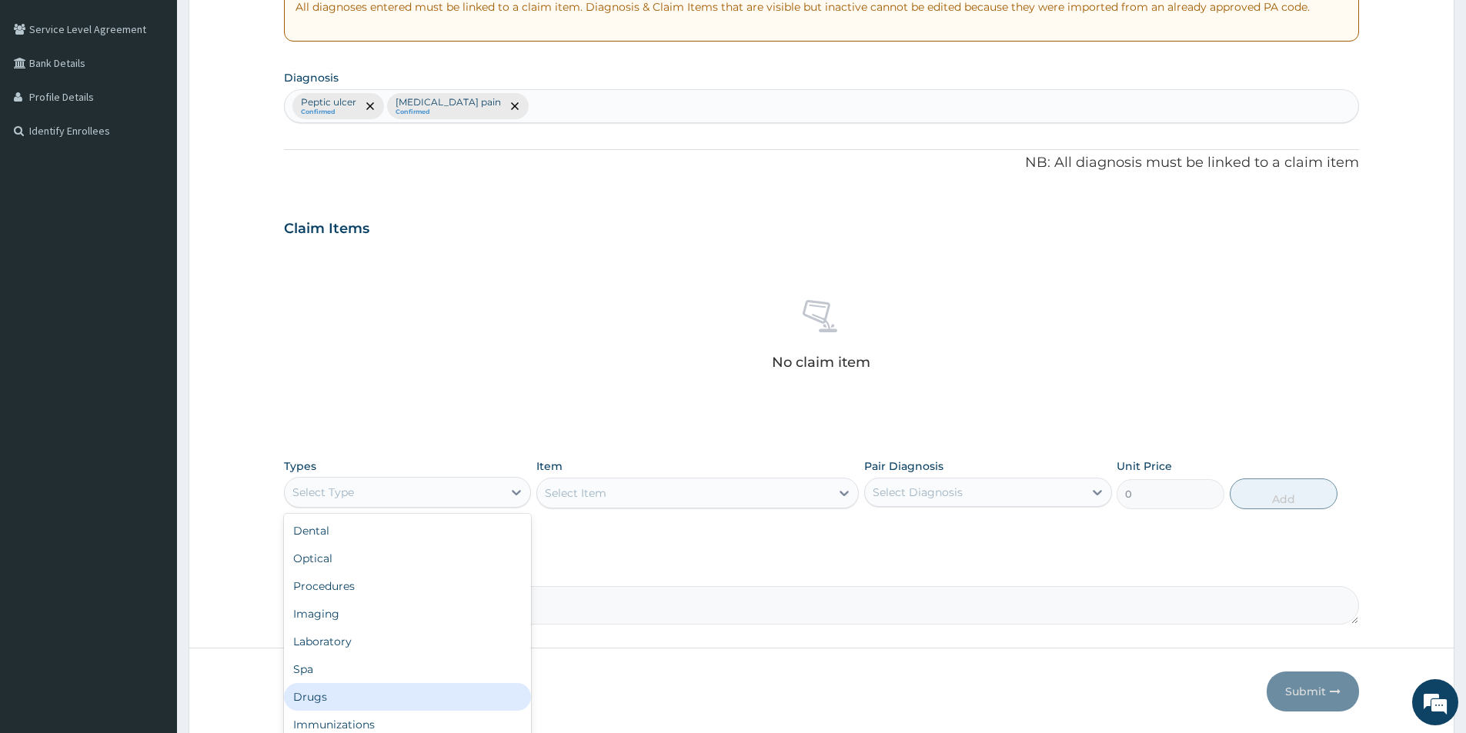
click at [374, 691] on div "Drugs" at bounding box center [407, 697] width 247 height 28
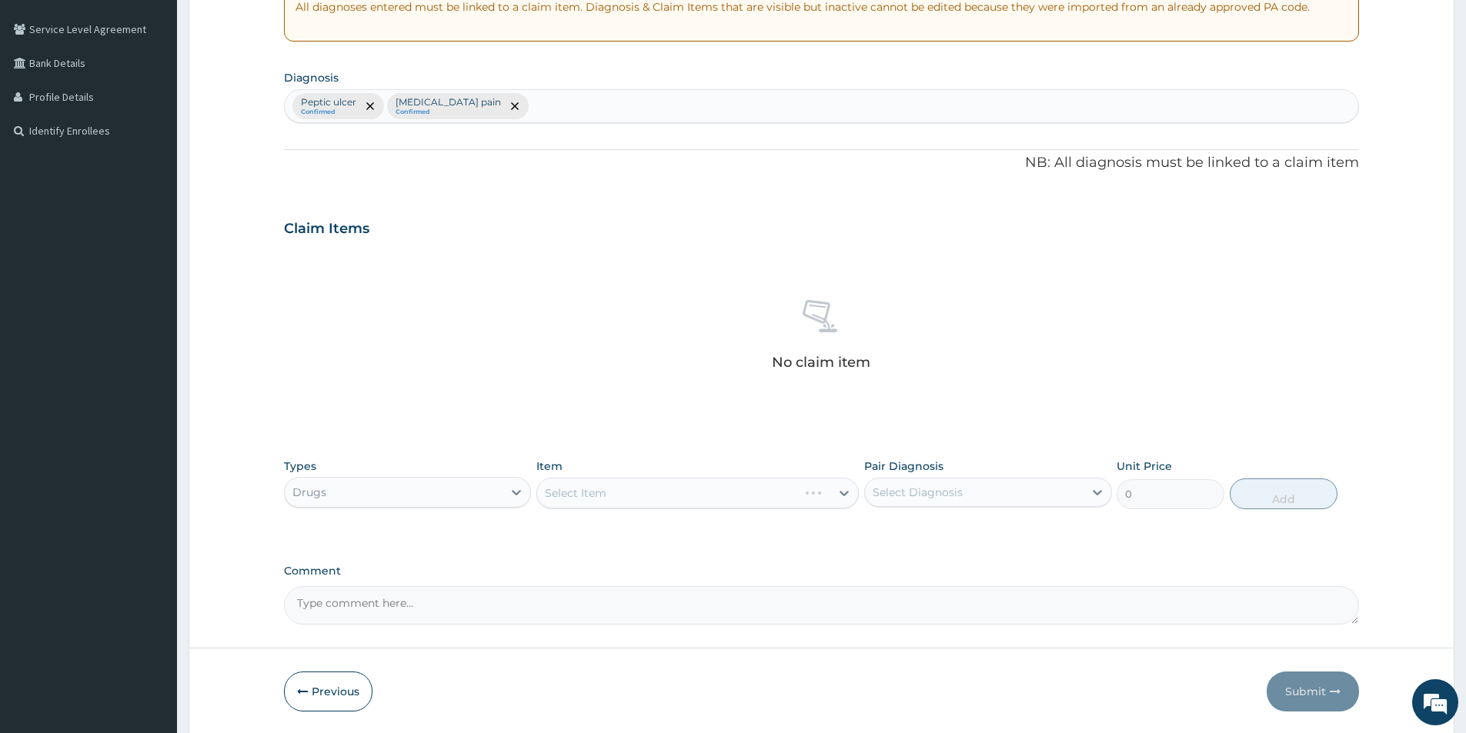
click at [609, 485] on div "Select Item" at bounding box center [697, 493] width 322 height 31
click at [609, 487] on div "Select Item" at bounding box center [683, 493] width 293 height 25
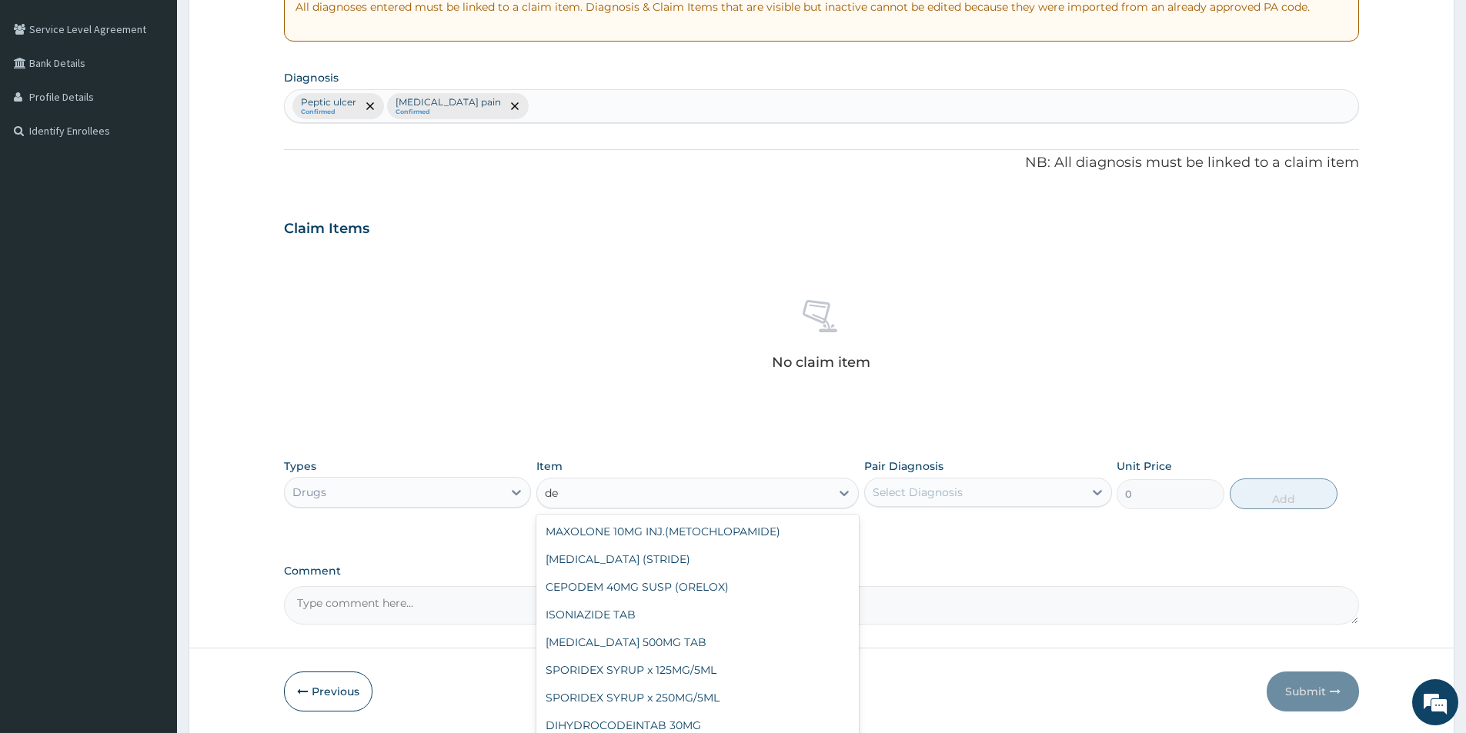
type input "d"
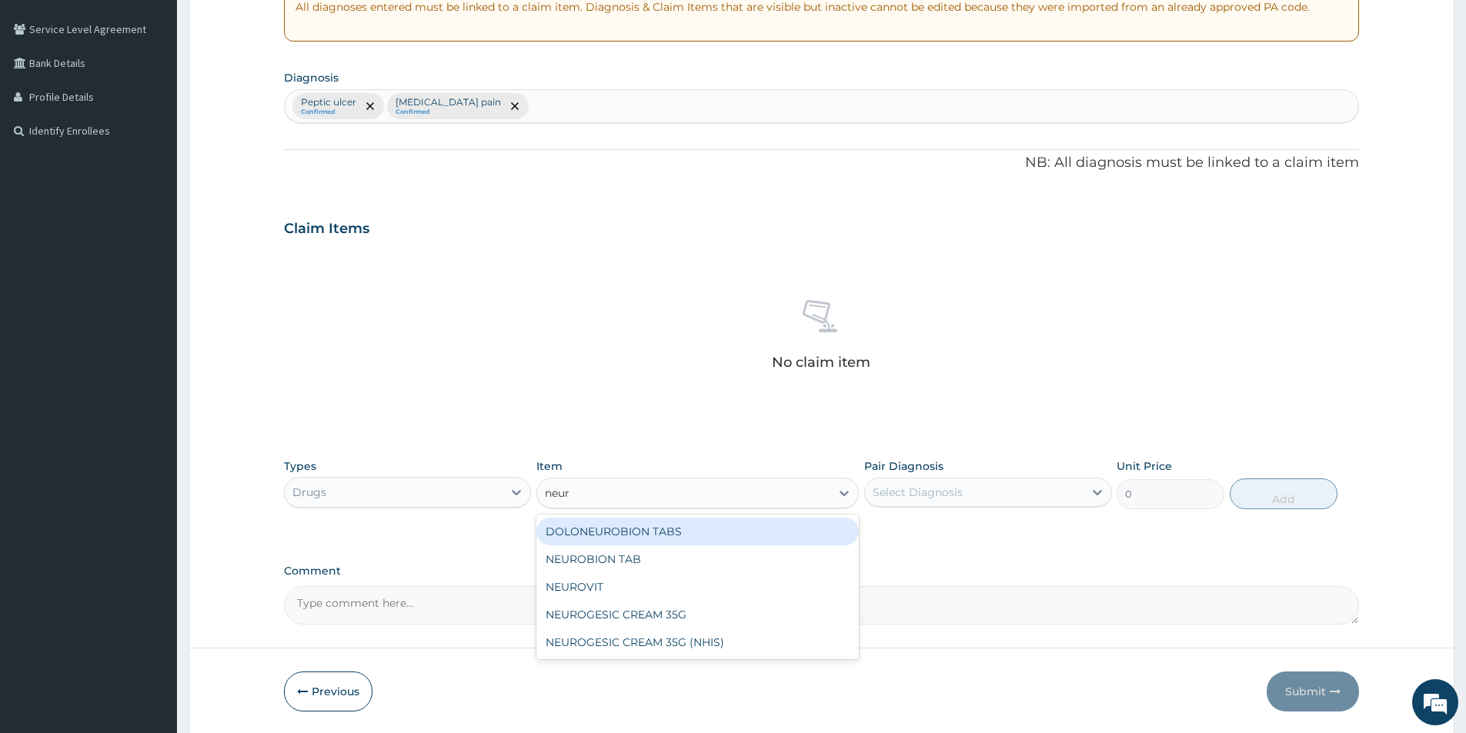
type input "neuro"
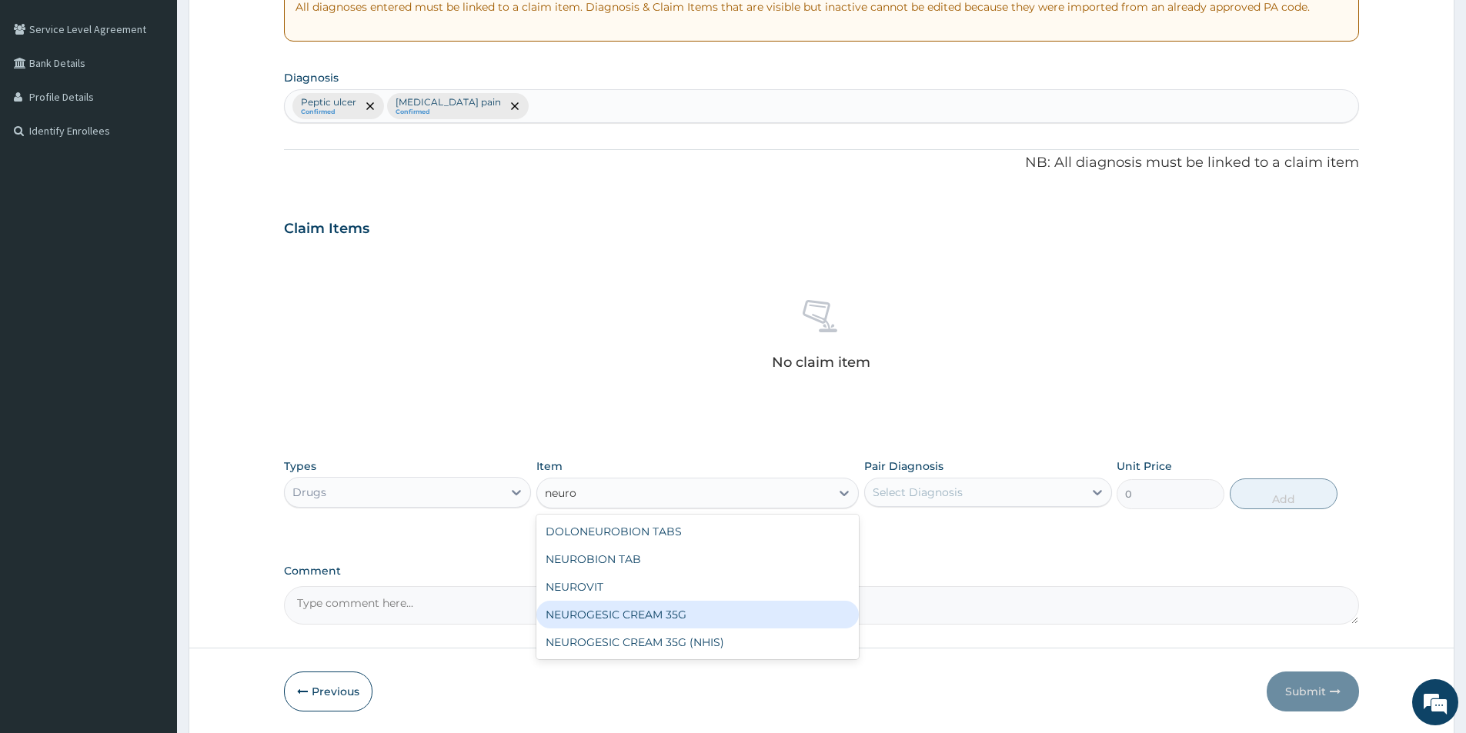
click at [613, 609] on div "NEUROGESIC CREAM 35G" at bounding box center [697, 615] width 322 height 28
type input "1800"
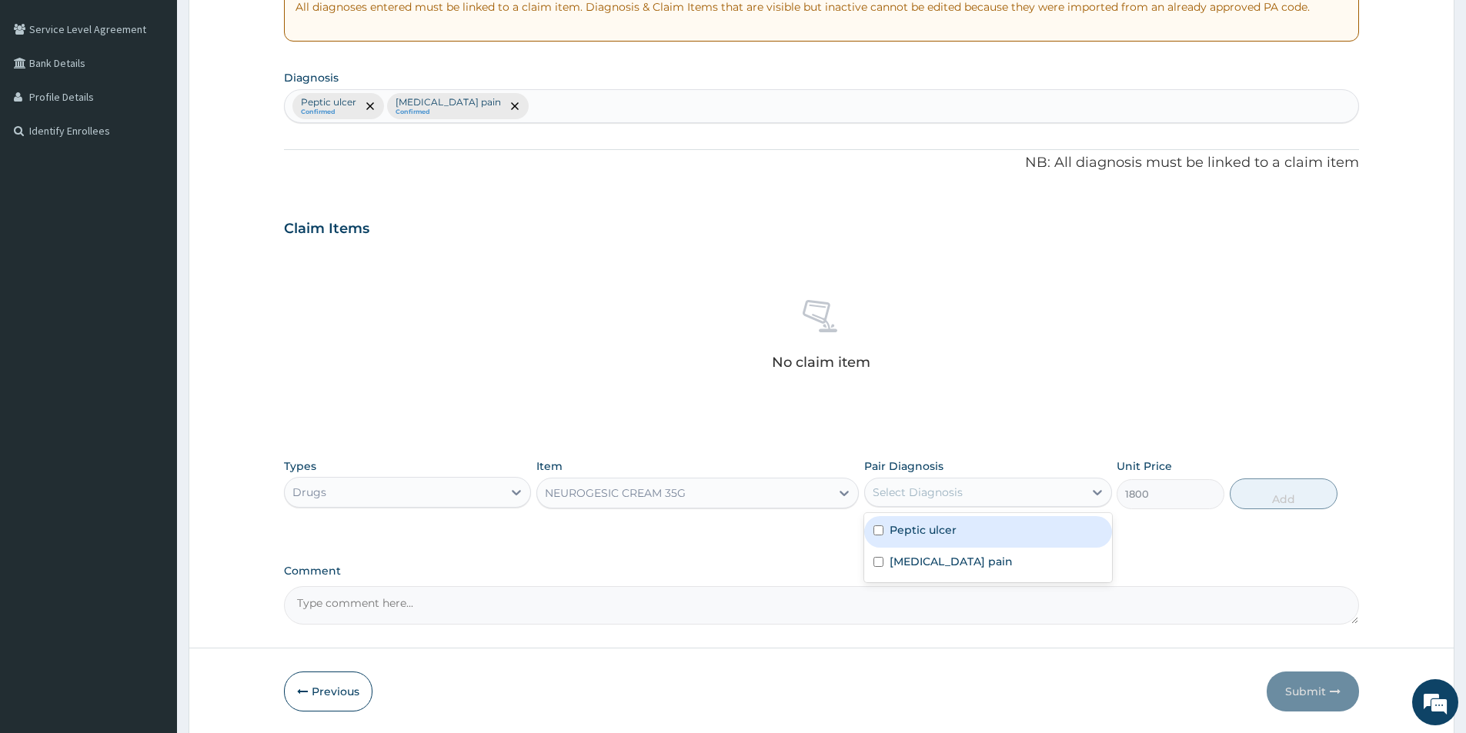
click at [980, 486] on div "Select Diagnosis" at bounding box center [974, 492] width 218 height 25
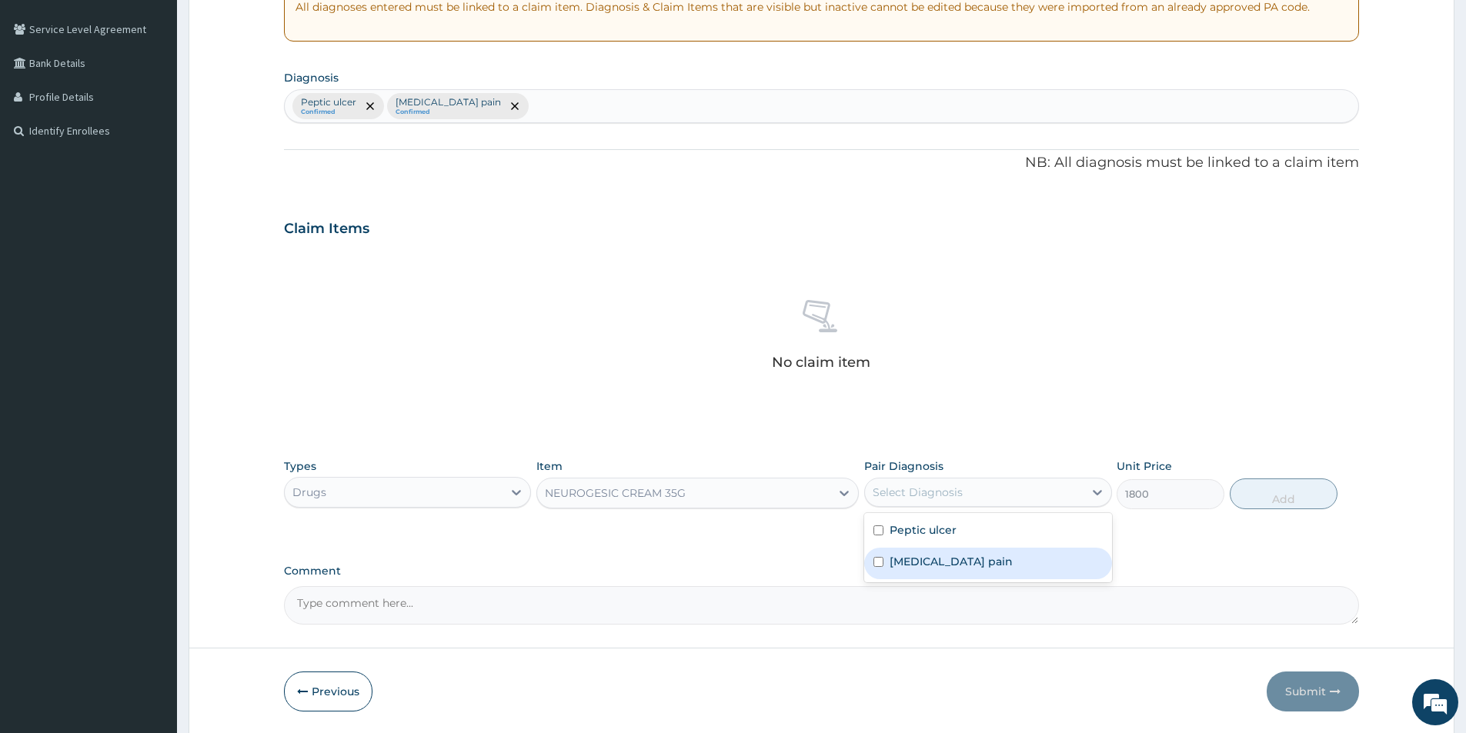
click at [974, 557] on label "Musculoskeletal pain" at bounding box center [951, 561] width 123 height 15
checkbox input "true"
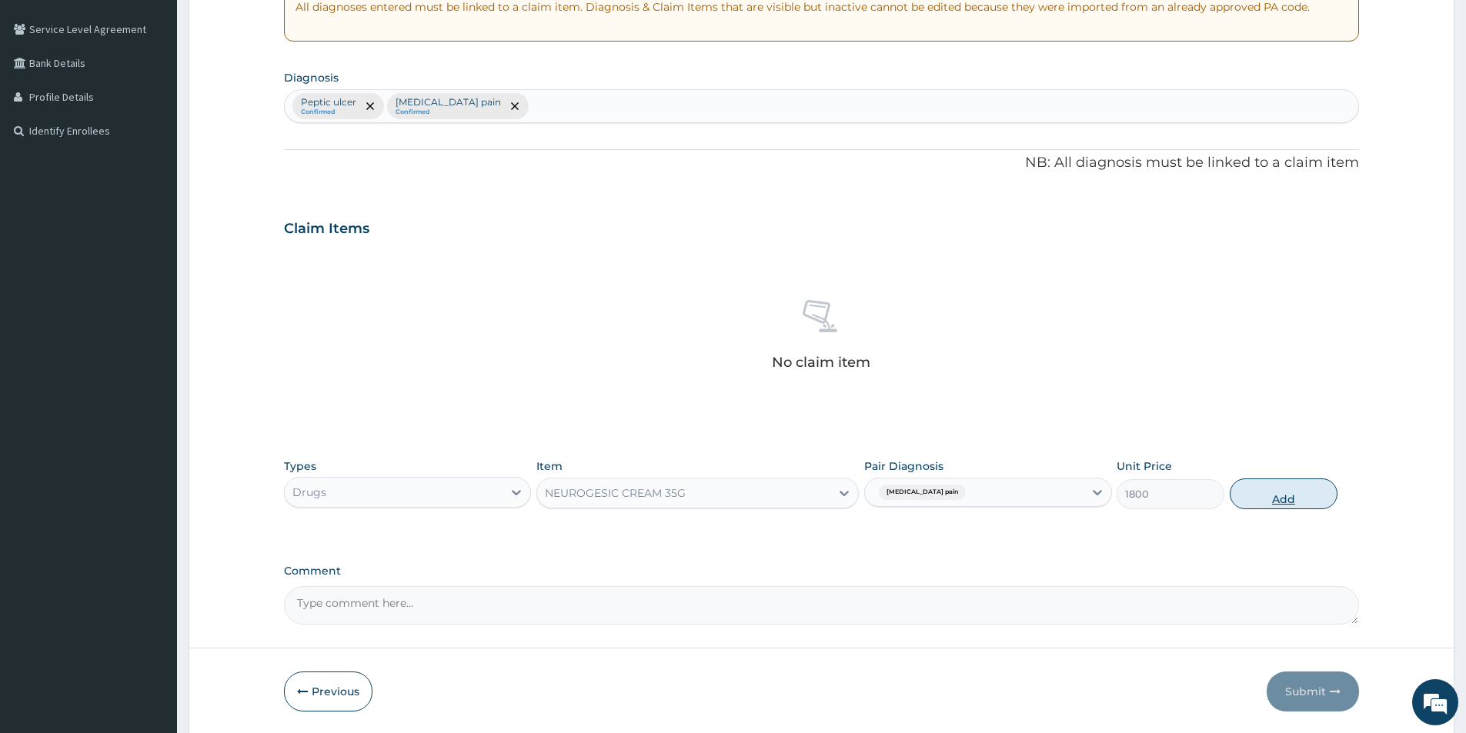
click at [1304, 494] on button "Add" at bounding box center [1284, 494] width 108 height 31
type input "0"
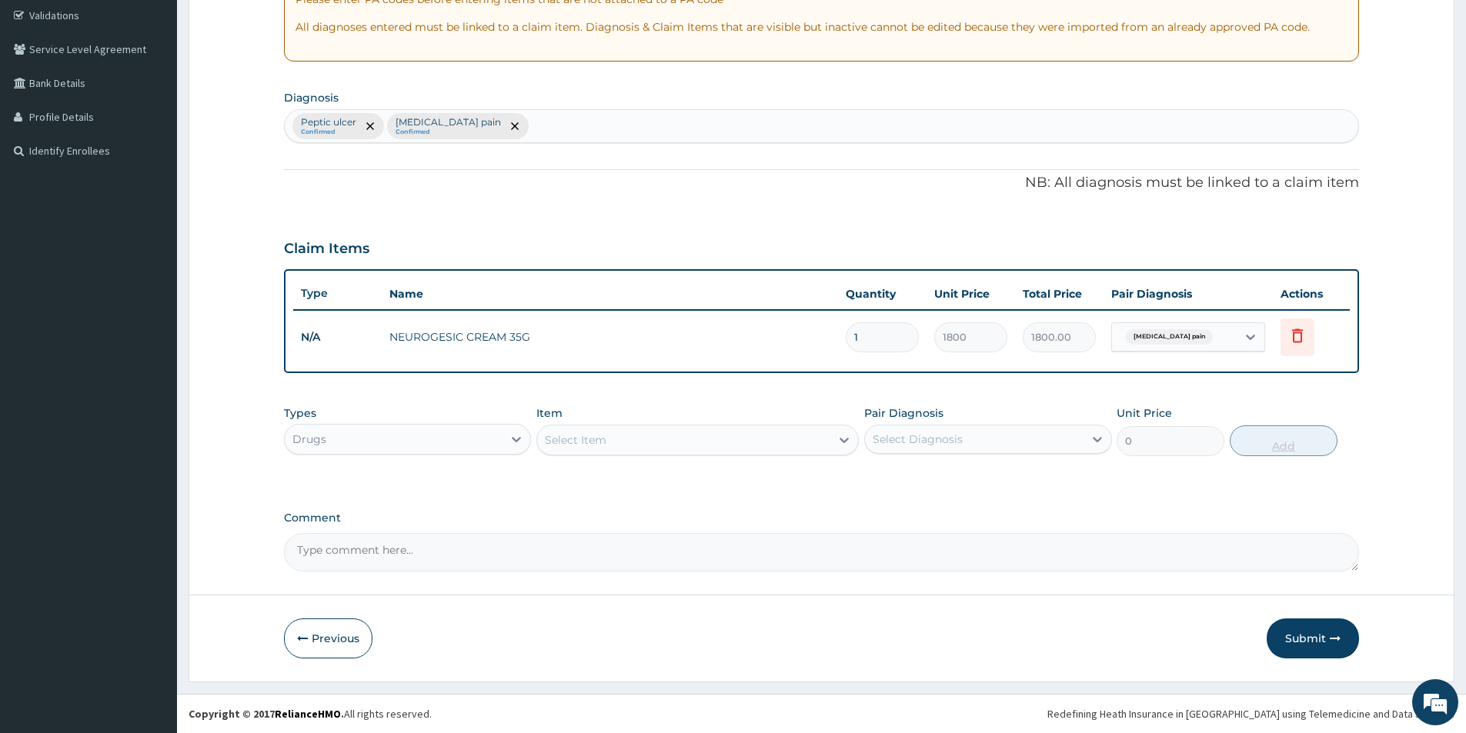
scroll to position [288, 0]
click at [638, 440] on div "Select Item" at bounding box center [683, 440] width 293 height 25
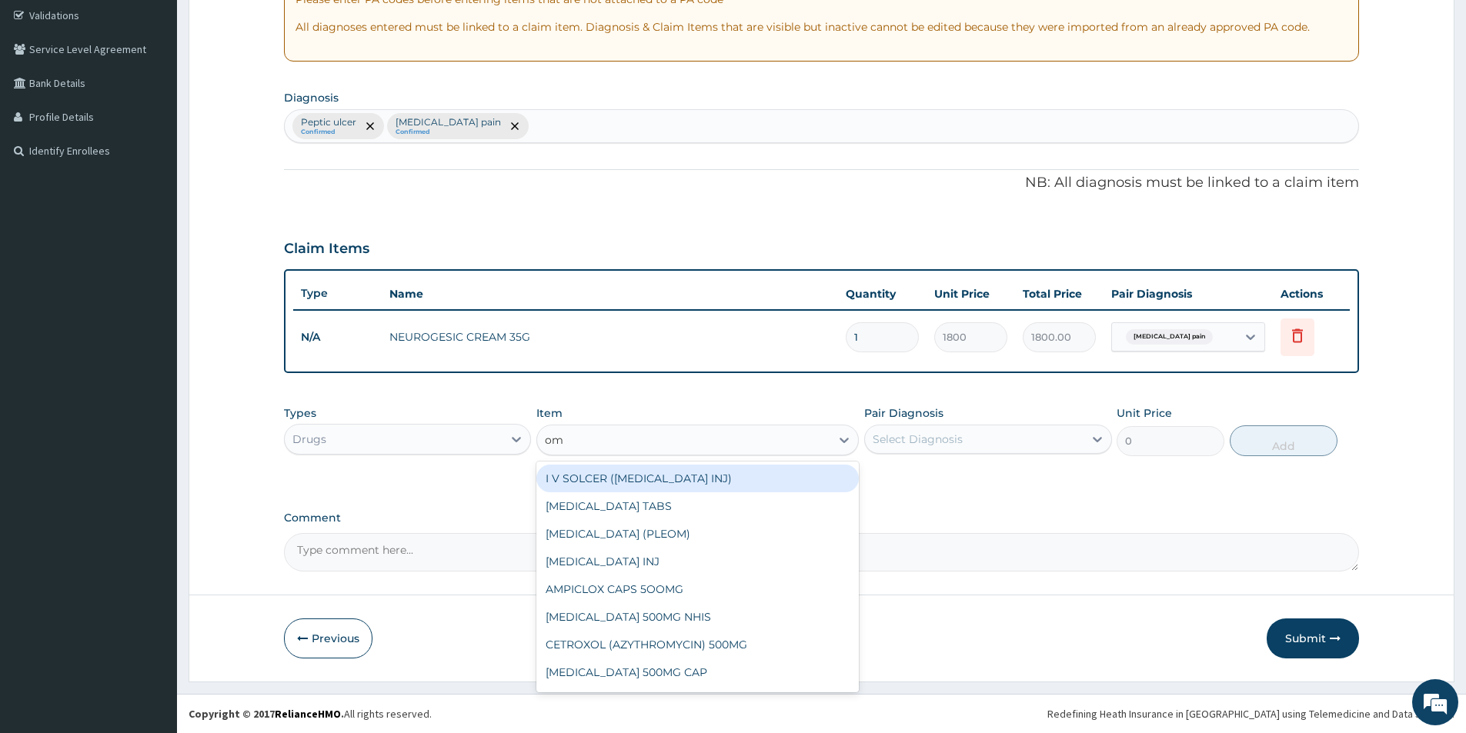
type input "ome"
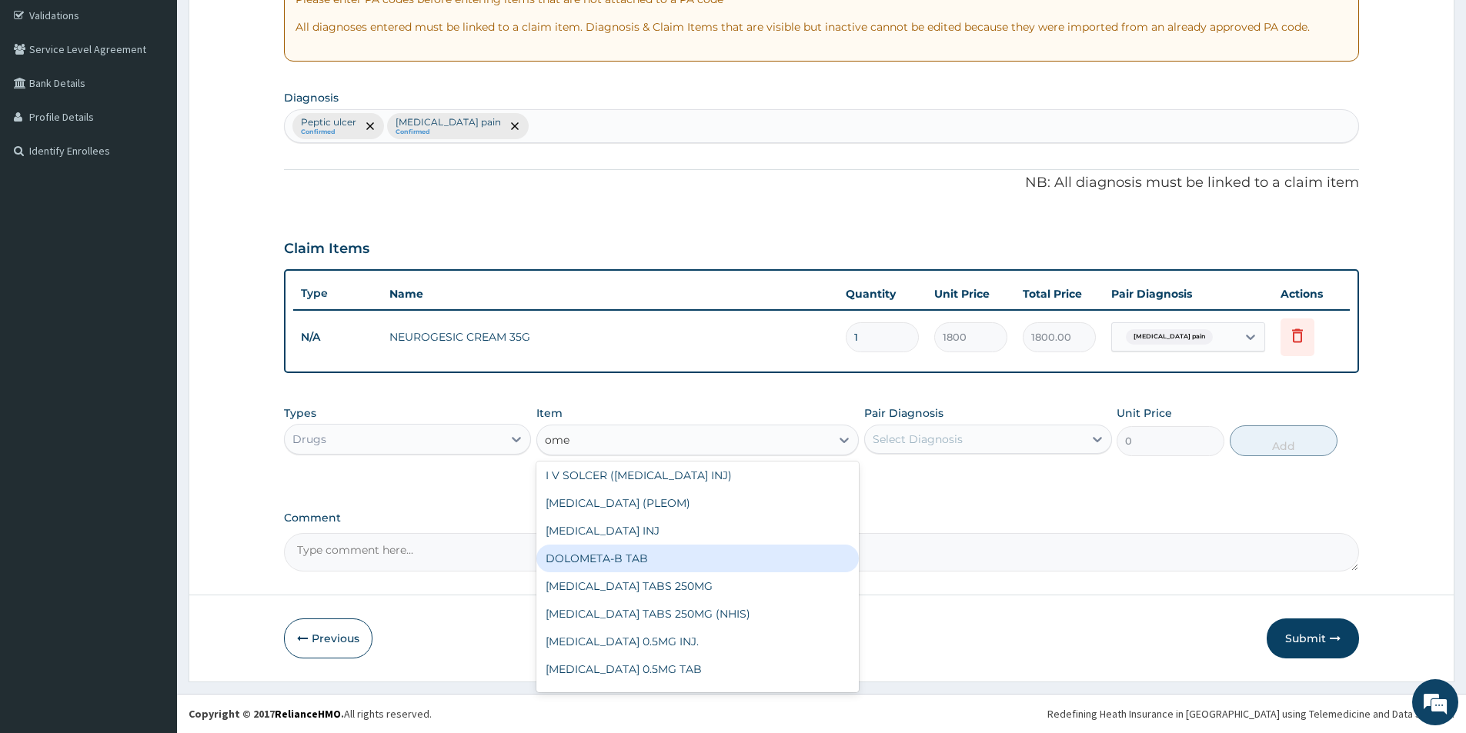
scroll to position [0, 0]
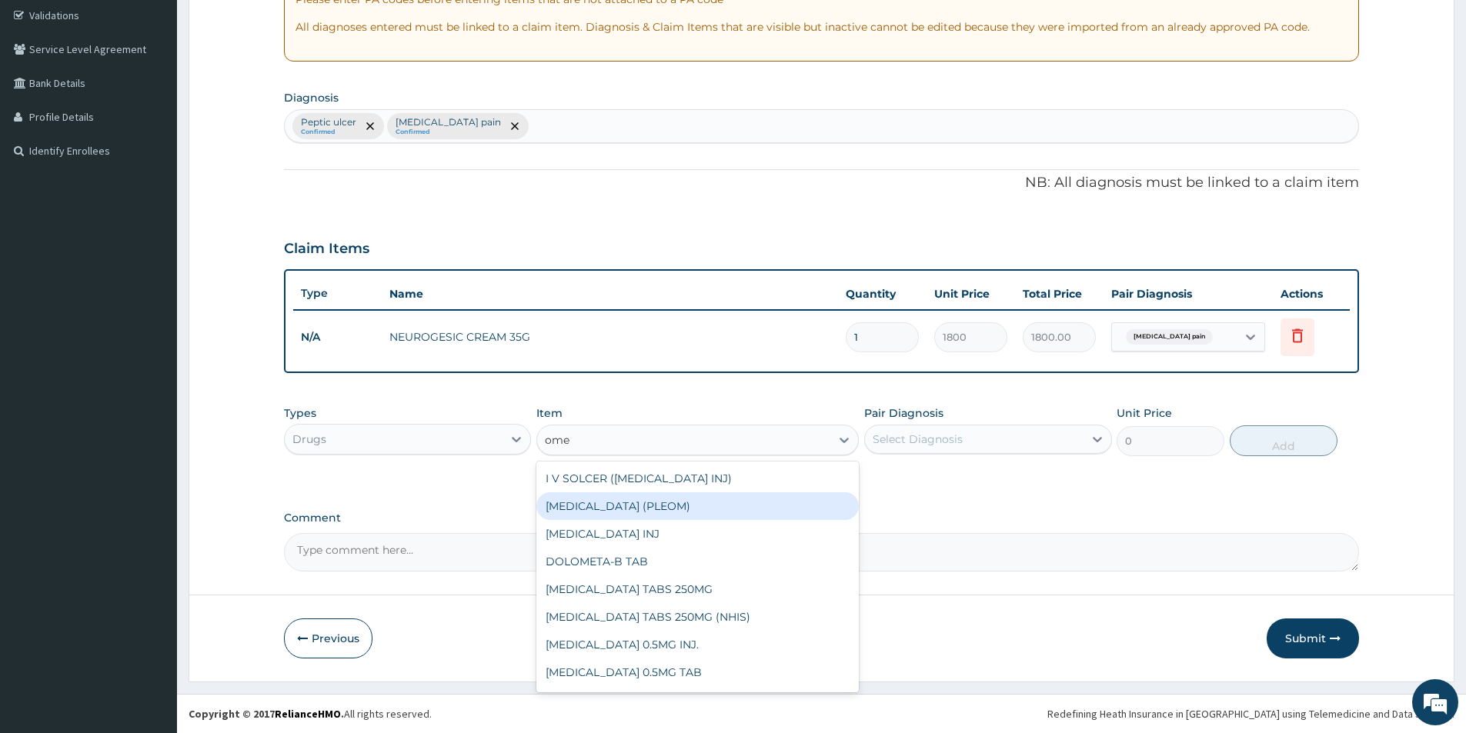
click at [740, 508] on div "OMEPRAZOLE (PLEOM)" at bounding box center [697, 506] width 322 height 28
type input "80"
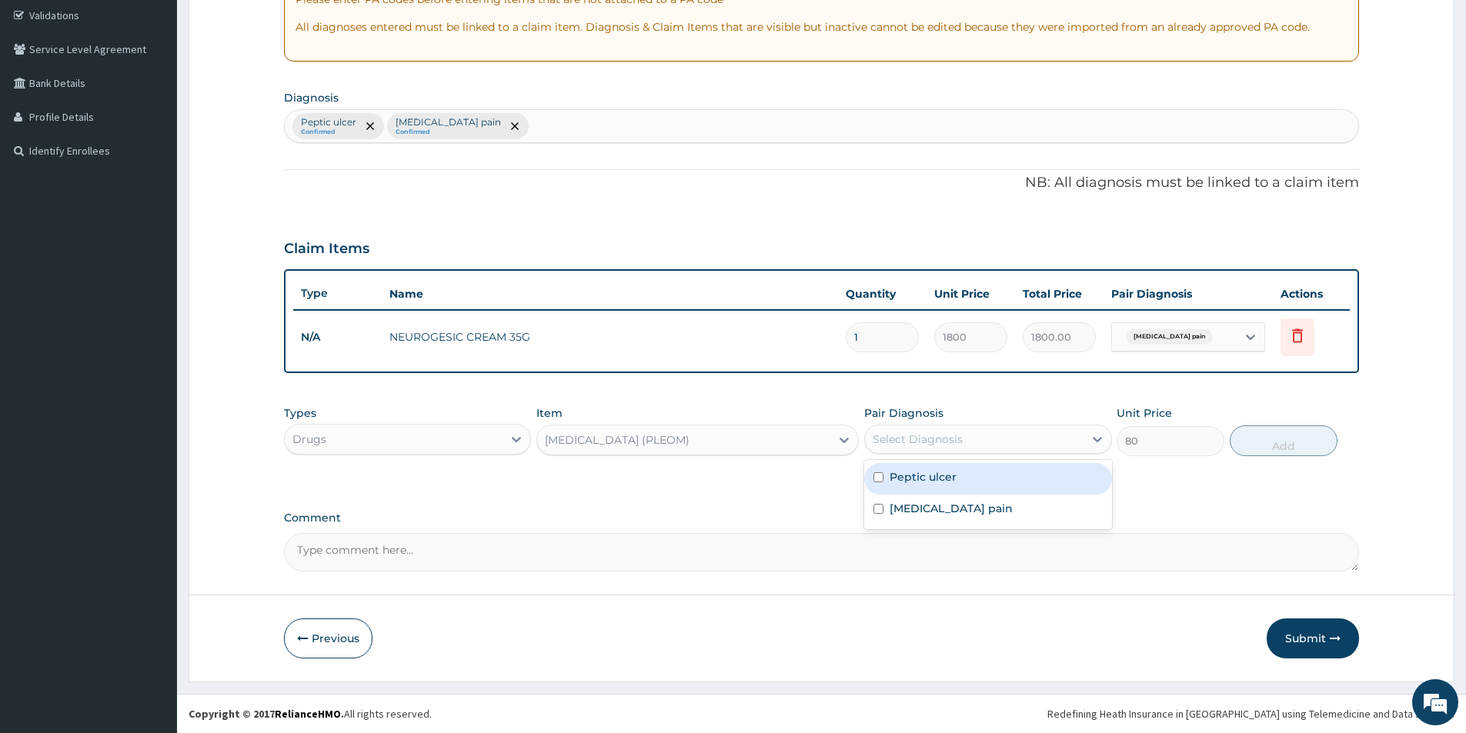
click at [915, 438] on div "Select Diagnosis" at bounding box center [918, 439] width 90 height 15
click at [914, 502] on label "Musculoskeletal pain" at bounding box center [951, 508] width 123 height 15
checkbox input "true"
click at [1271, 443] on button "Add" at bounding box center [1284, 441] width 108 height 31
type input "0"
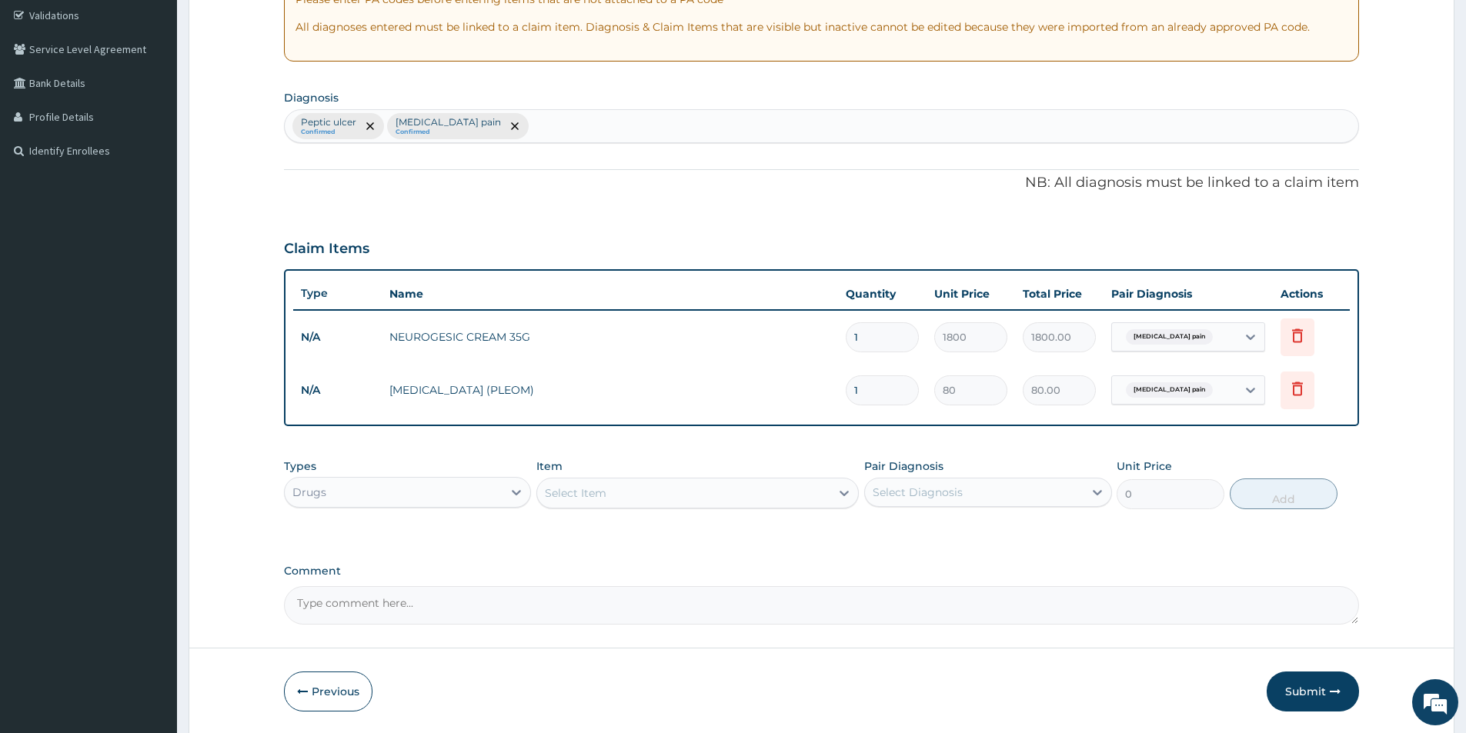
type input "0.00"
type input "2"
type input "160.00"
type input "20"
type input "1600.00"
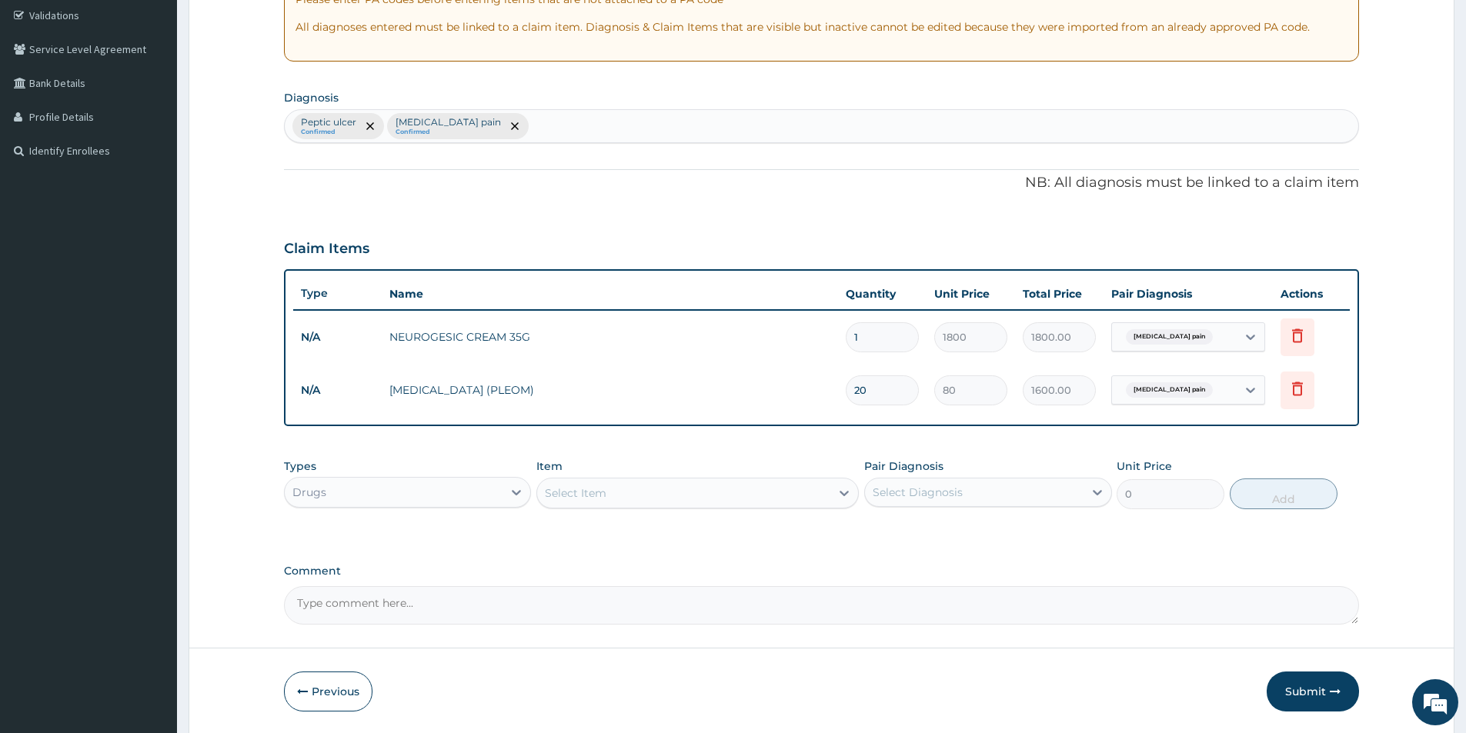
type input "20"
click at [599, 492] on div "Select Item" at bounding box center [576, 493] width 62 height 15
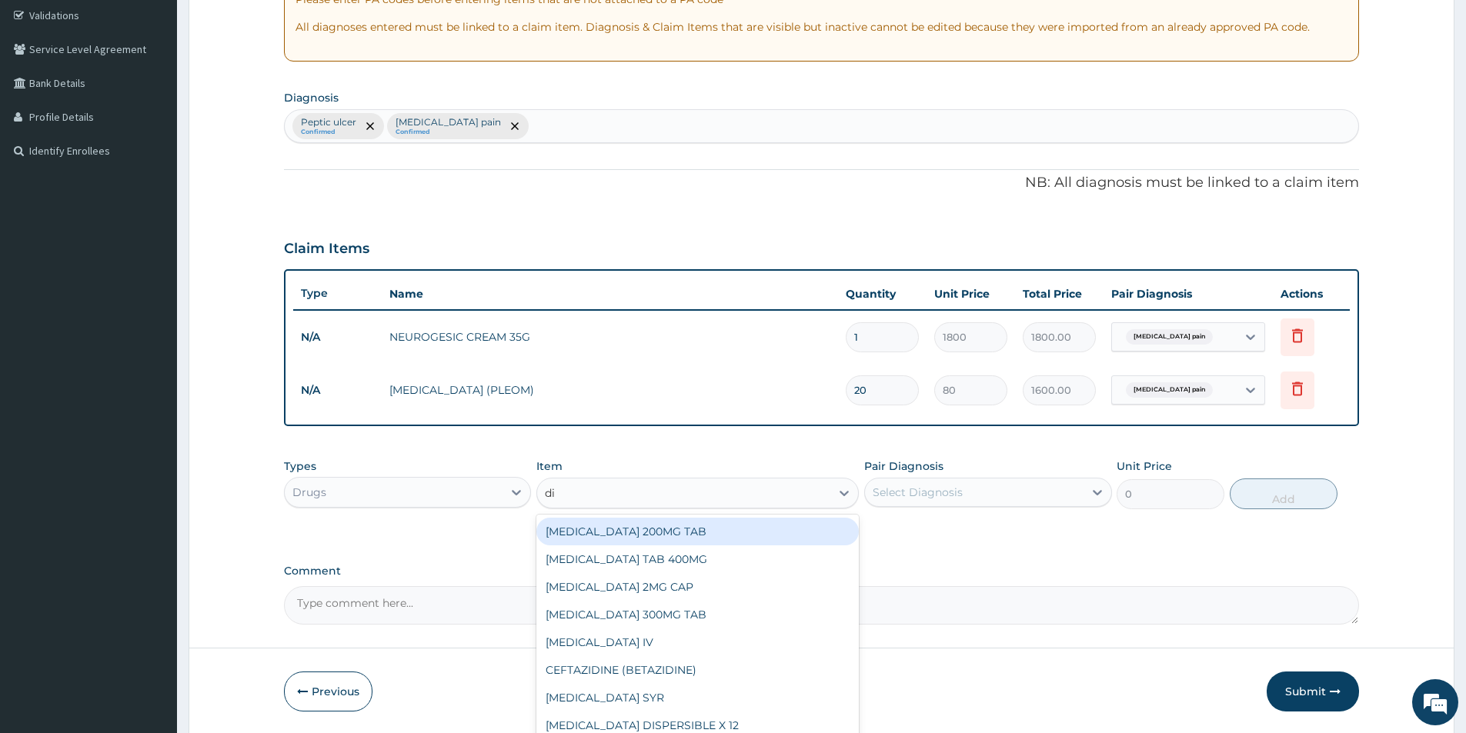
type input "dic"
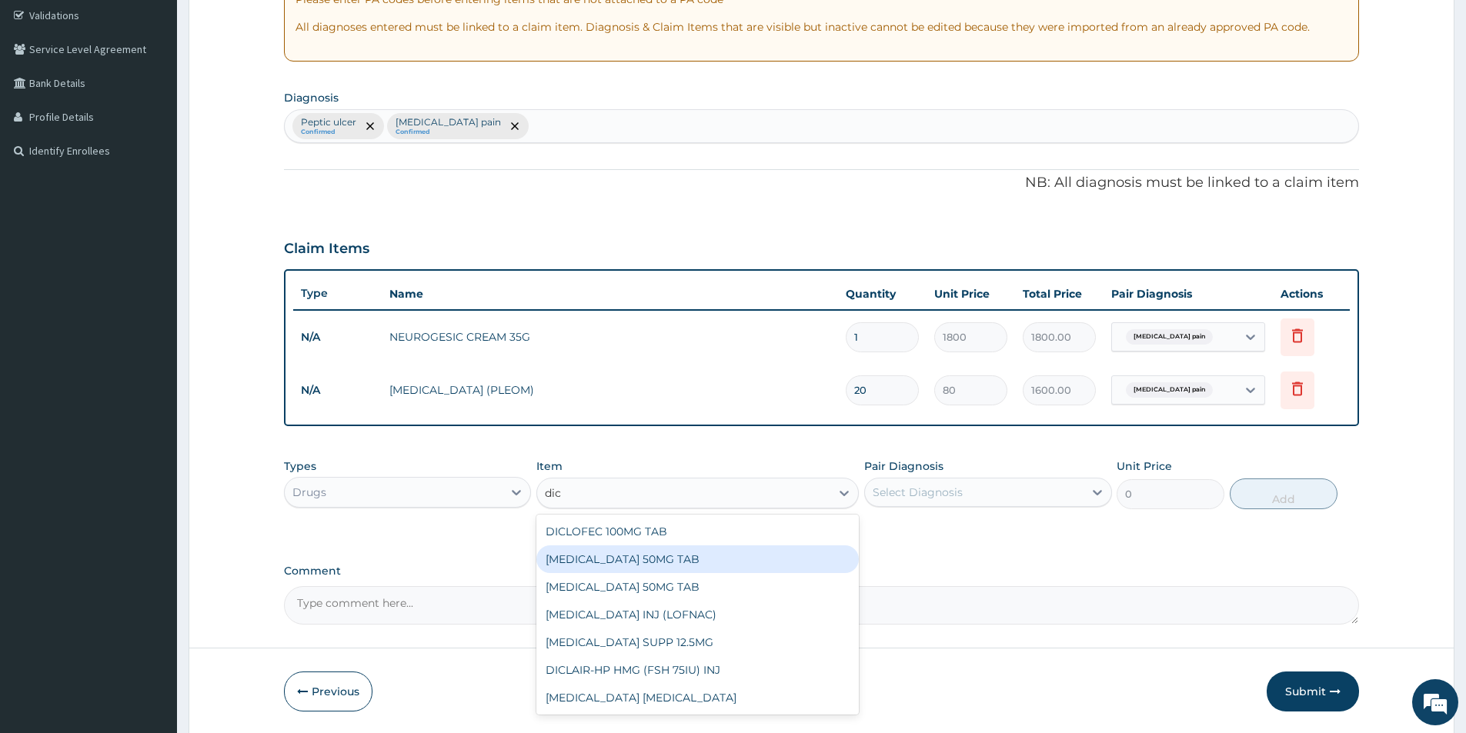
click at [670, 571] on div "DICLOFENAC 50MG TAB" at bounding box center [697, 560] width 322 height 28
type input "50"
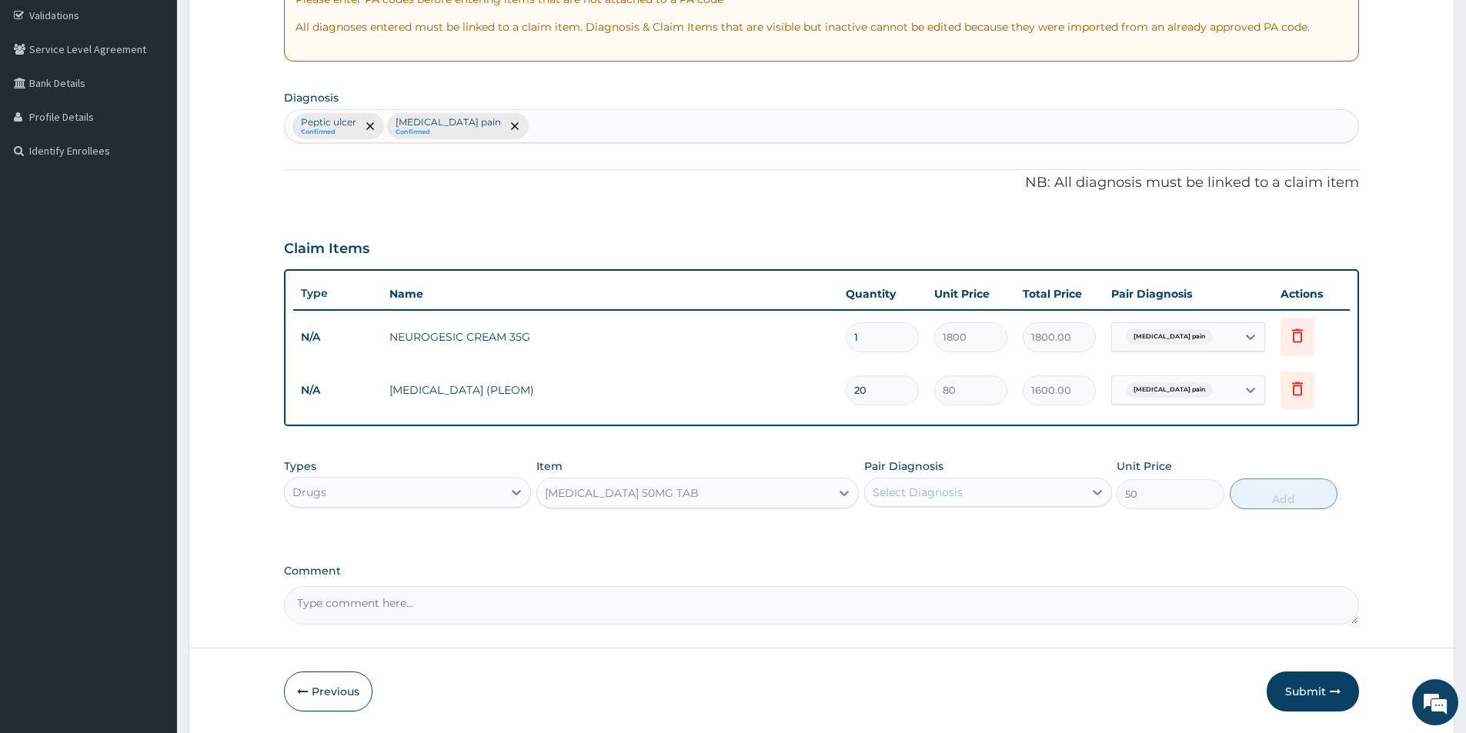
click at [923, 496] on div "Select Diagnosis" at bounding box center [918, 492] width 90 height 15
click at [996, 538] on div "Peptic ulcer" at bounding box center [987, 532] width 247 height 32
checkbox input "true"
click at [1273, 491] on button "Add" at bounding box center [1284, 494] width 108 height 31
type input "0"
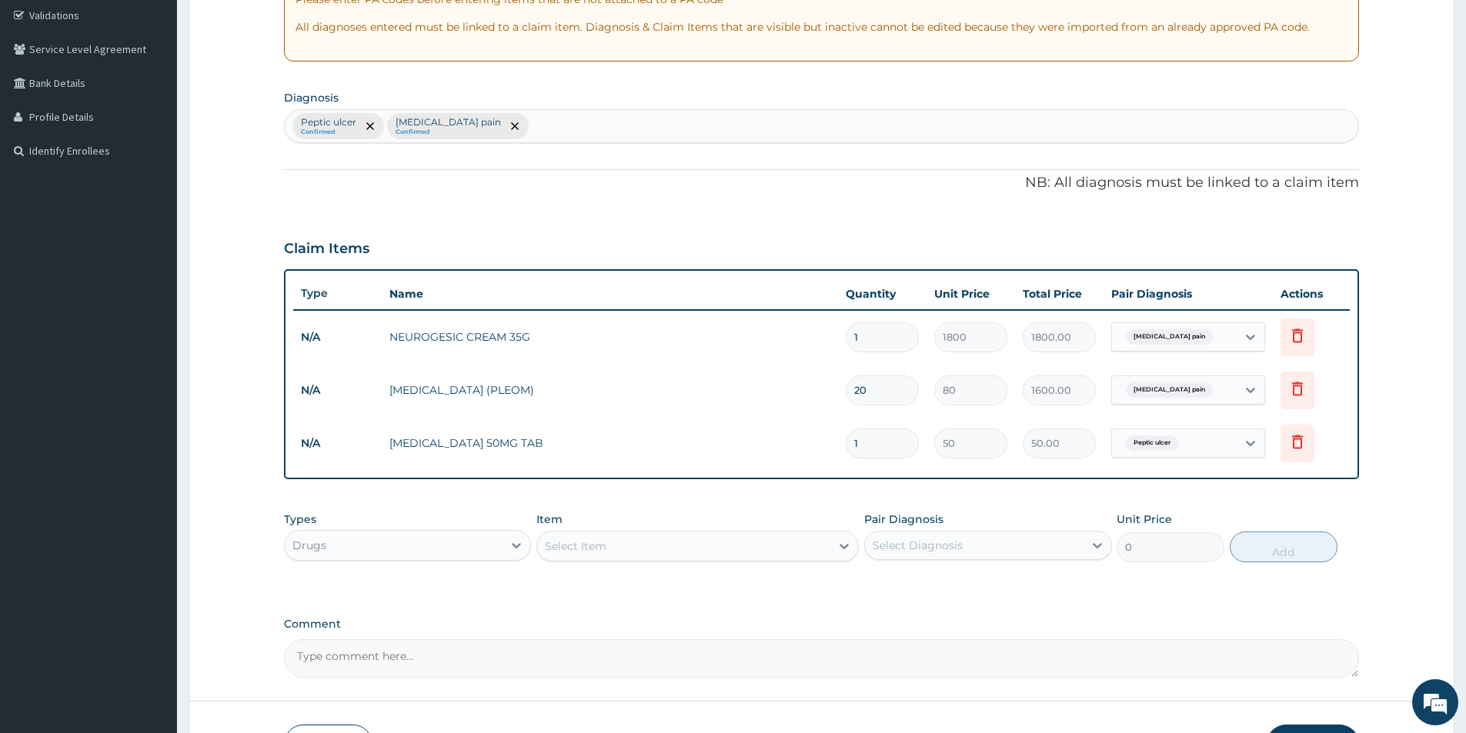
type input "0.00"
type input "2"
type input "100.00"
type input "20"
type input "1000.00"
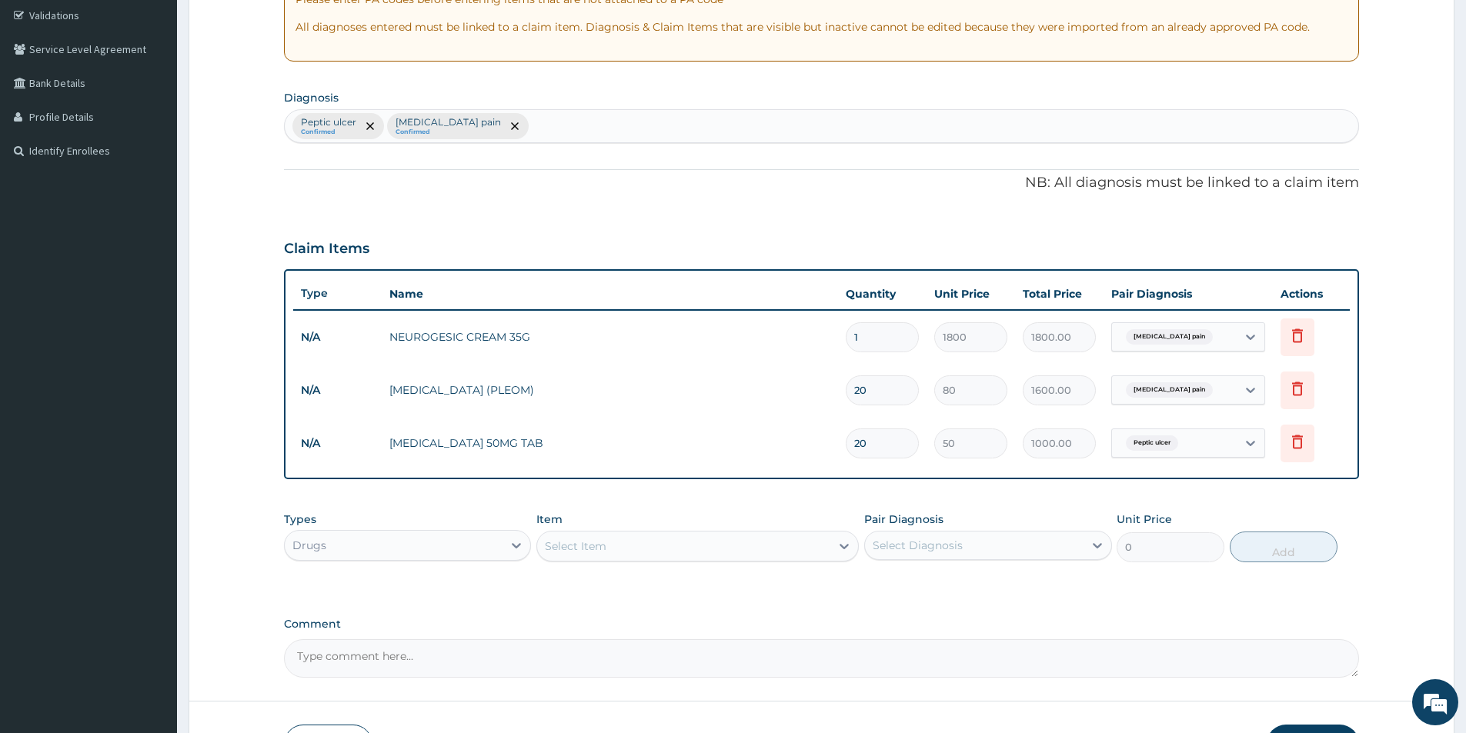
type input "20"
click at [736, 546] on div "Select Item" at bounding box center [683, 546] width 293 height 25
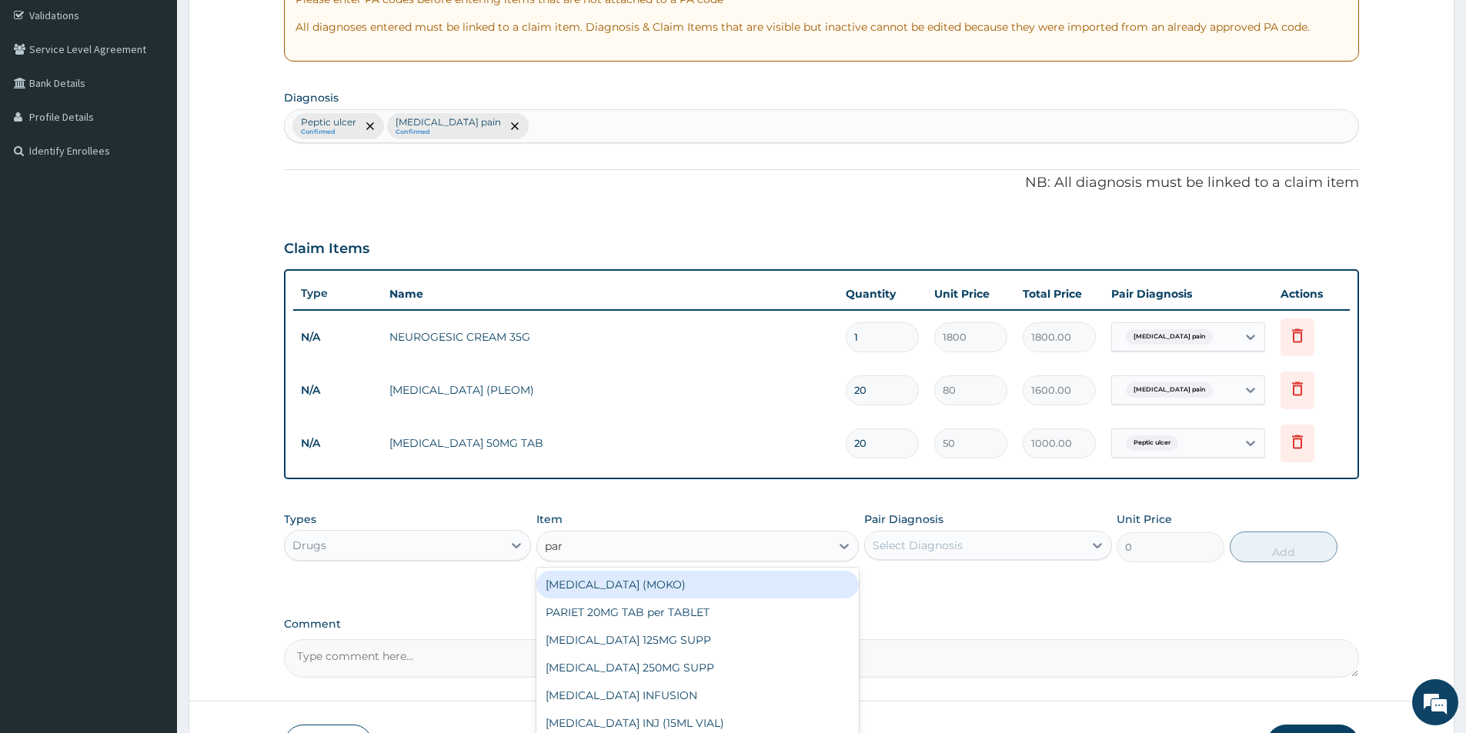
type input "para"
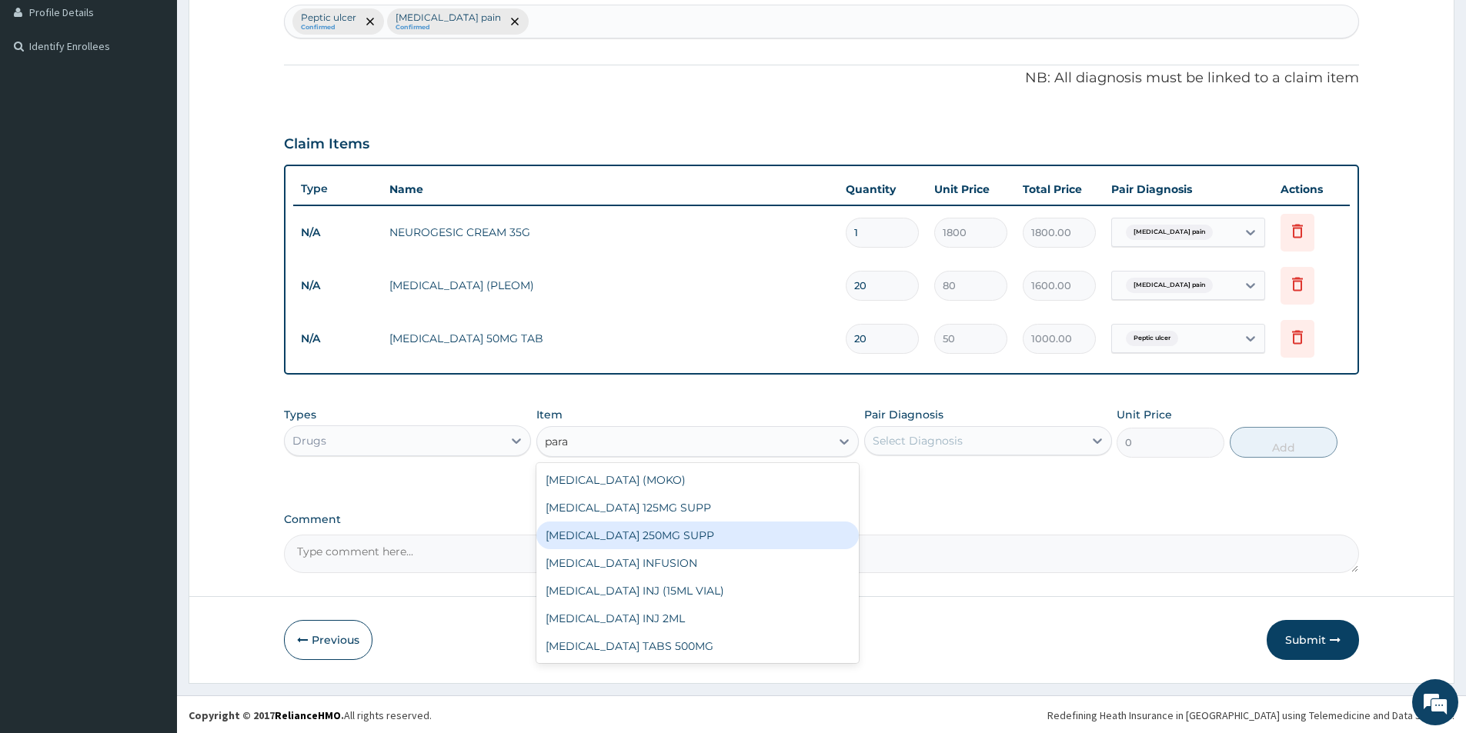
scroll to position [394, 0]
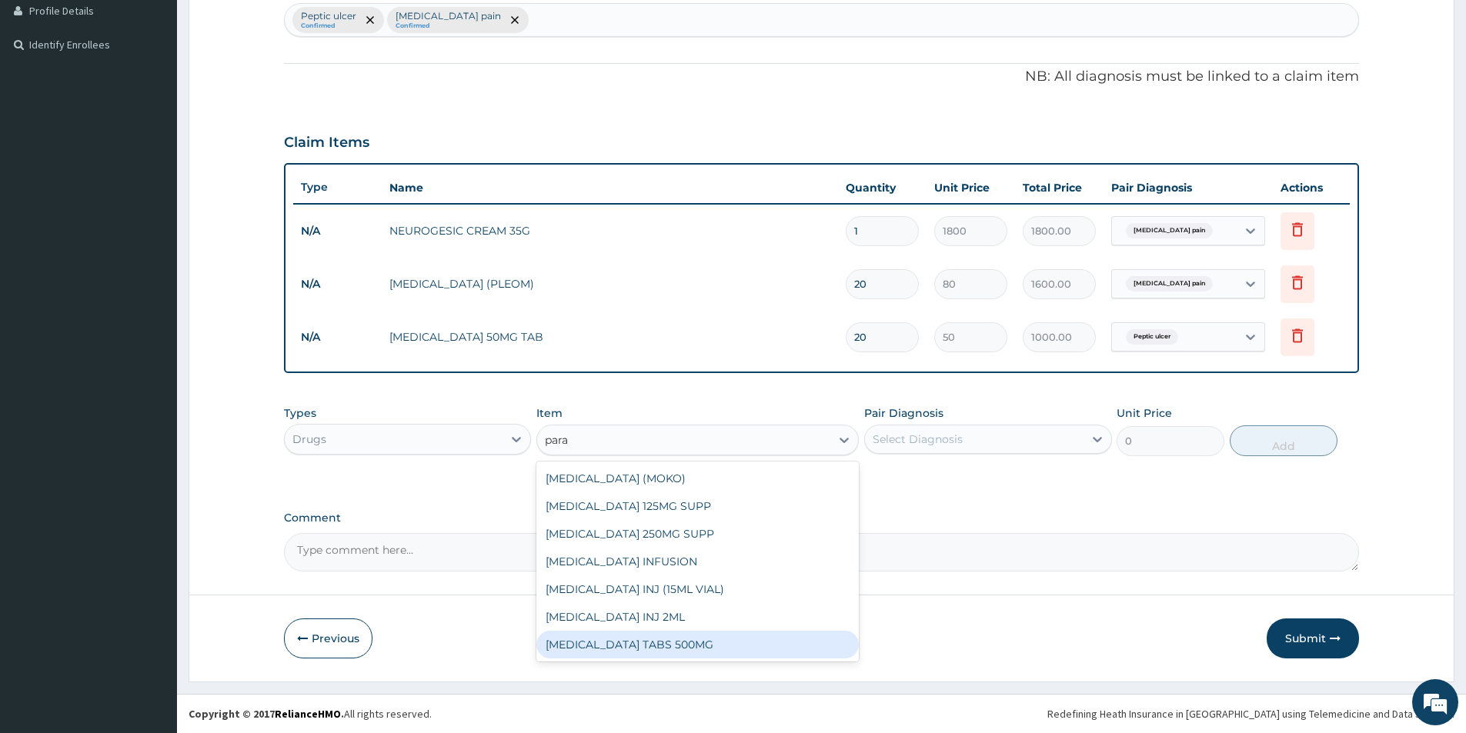
click at [674, 649] on div "PARACETAMOL TABS 500MG" at bounding box center [697, 645] width 322 height 28
type input "10"
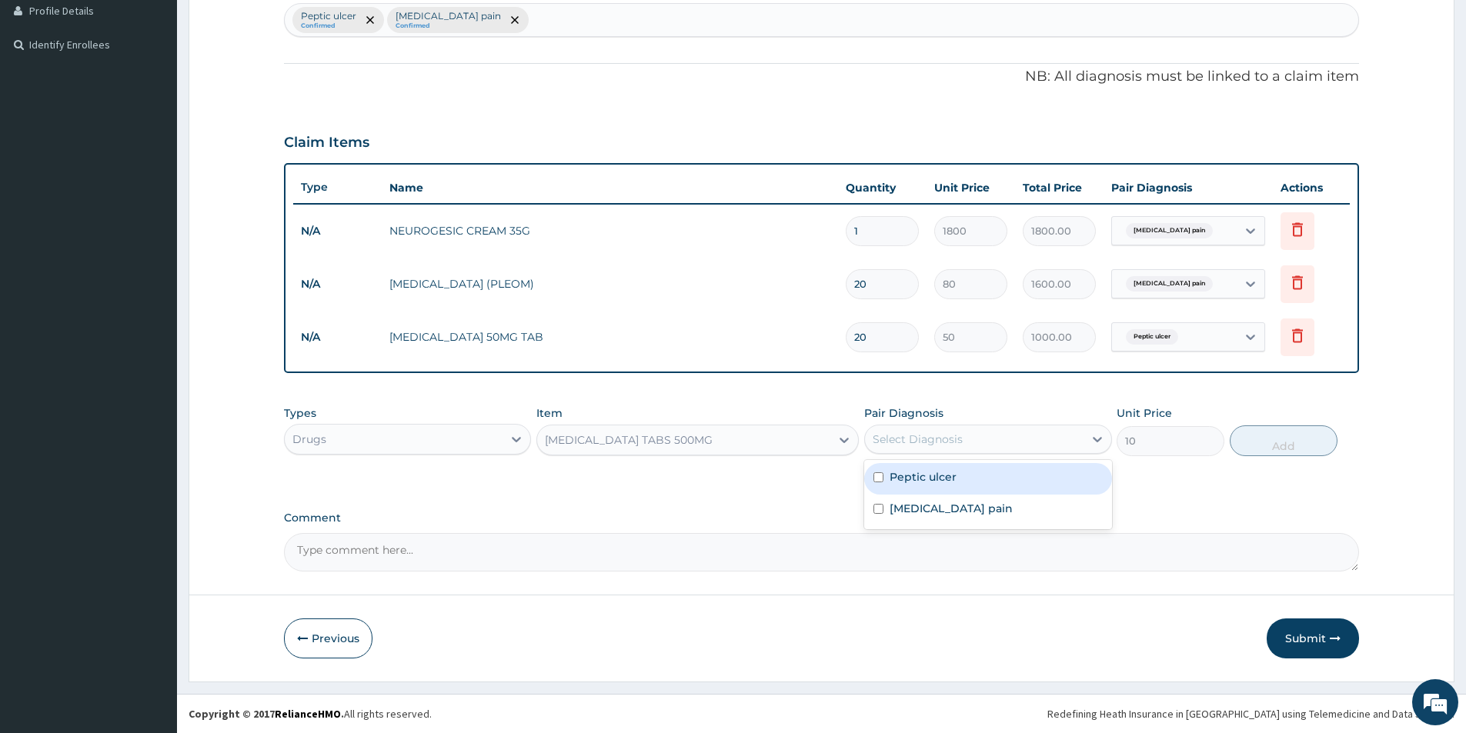
click at [942, 437] on div "Select Diagnosis" at bounding box center [918, 439] width 90 height 15
click at [936, 506] on label "Musculoskeletal pain" at bounding box center [951, 508] width 123 height 15
checkbox input "true"
click at [1264, 442] on button "Add" at bounding box center [1284, 441] width 108 height 31
type input "0"
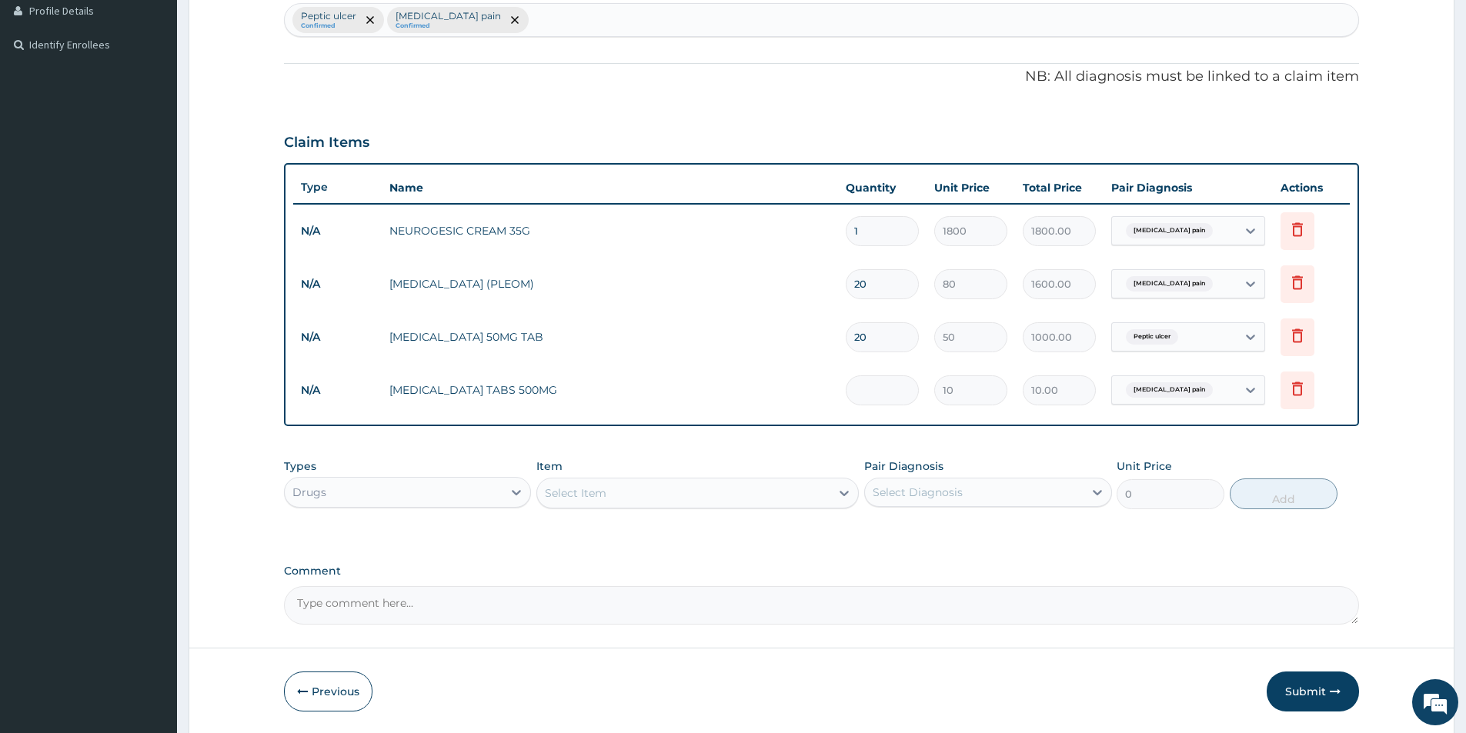
type input "0.00"
type input "2"
type input "20.00"
type input "20"
type input "200.00"
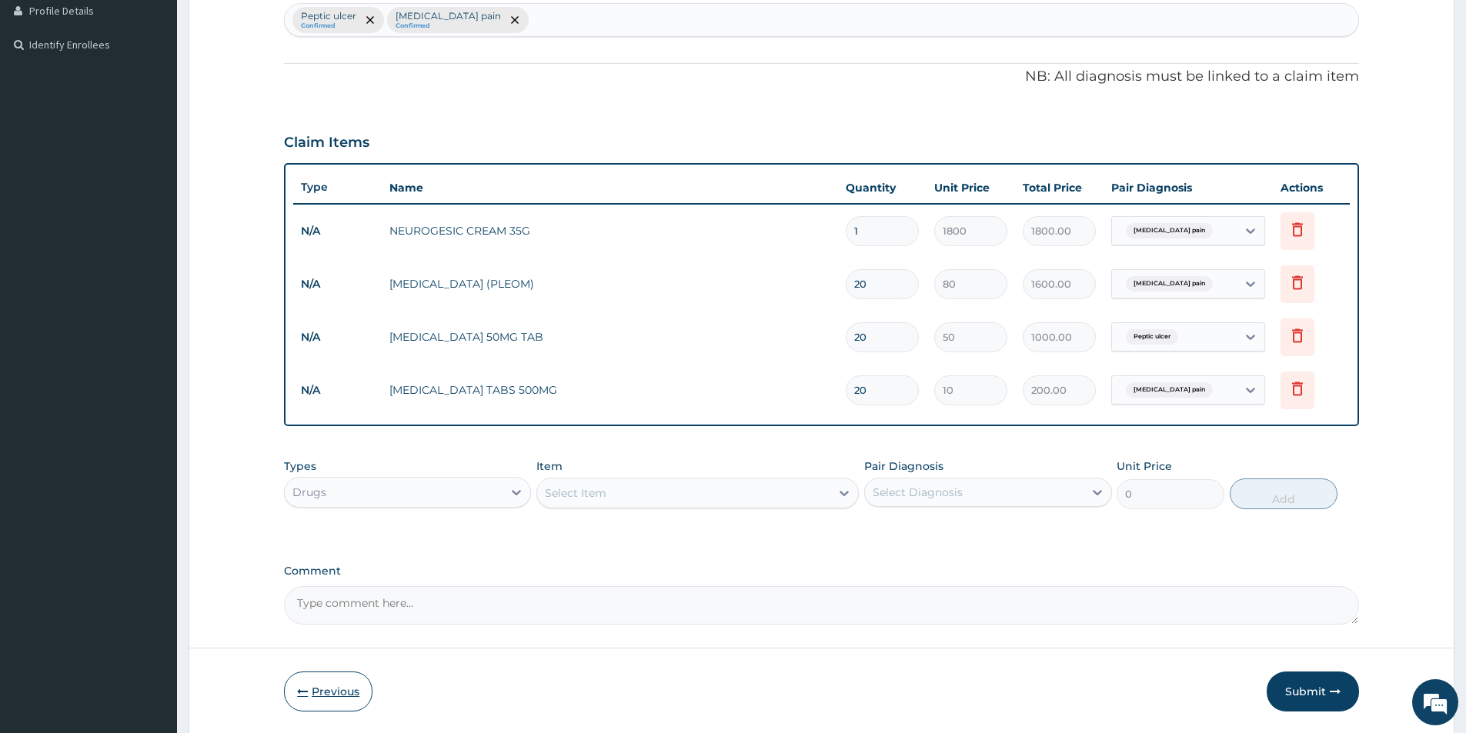
type input "20"
click at [312, 692] on button "Previous" at bounding box center [328, 692] width 88 height 40
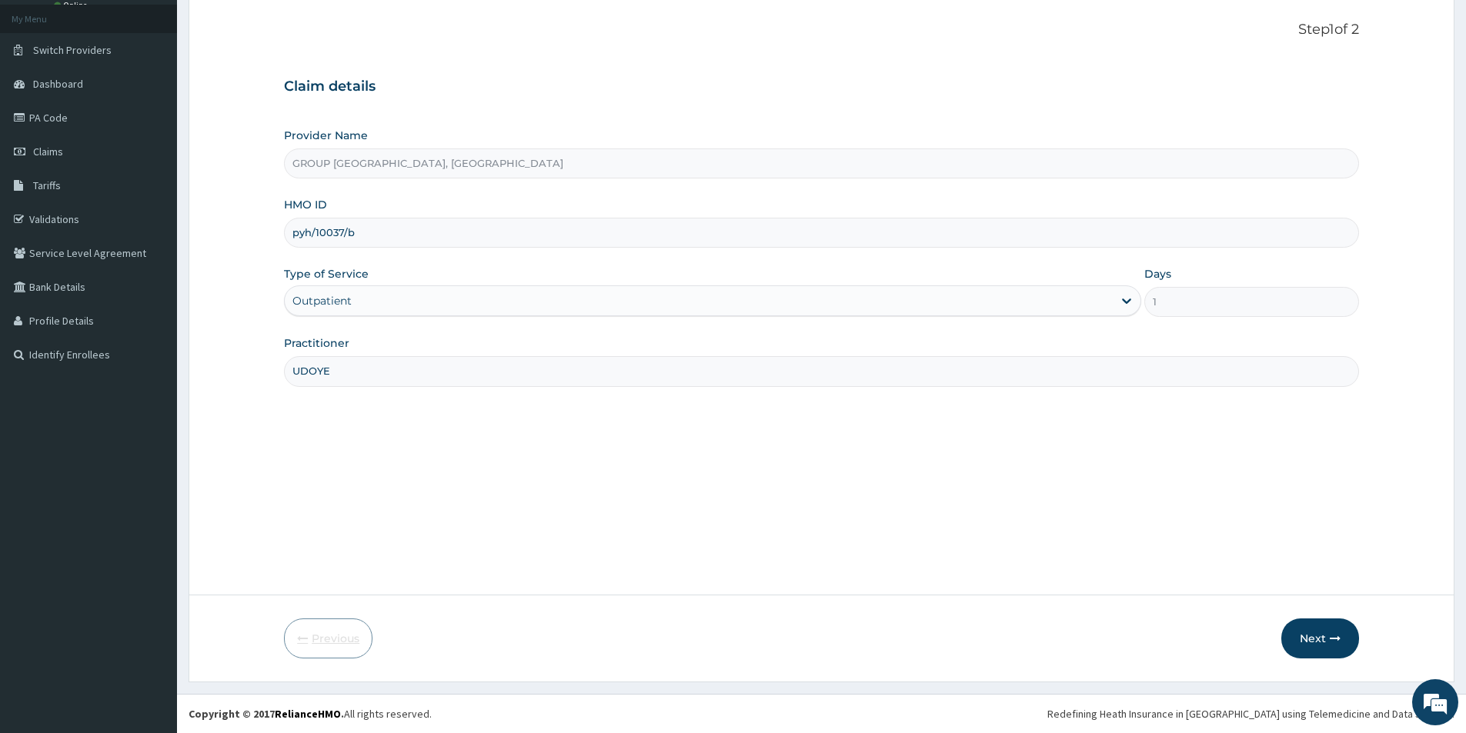
scroll to position [84, 0]
click at [1331, 633] on icon "button" at bounding box center [1335, 638] width 11 height 11
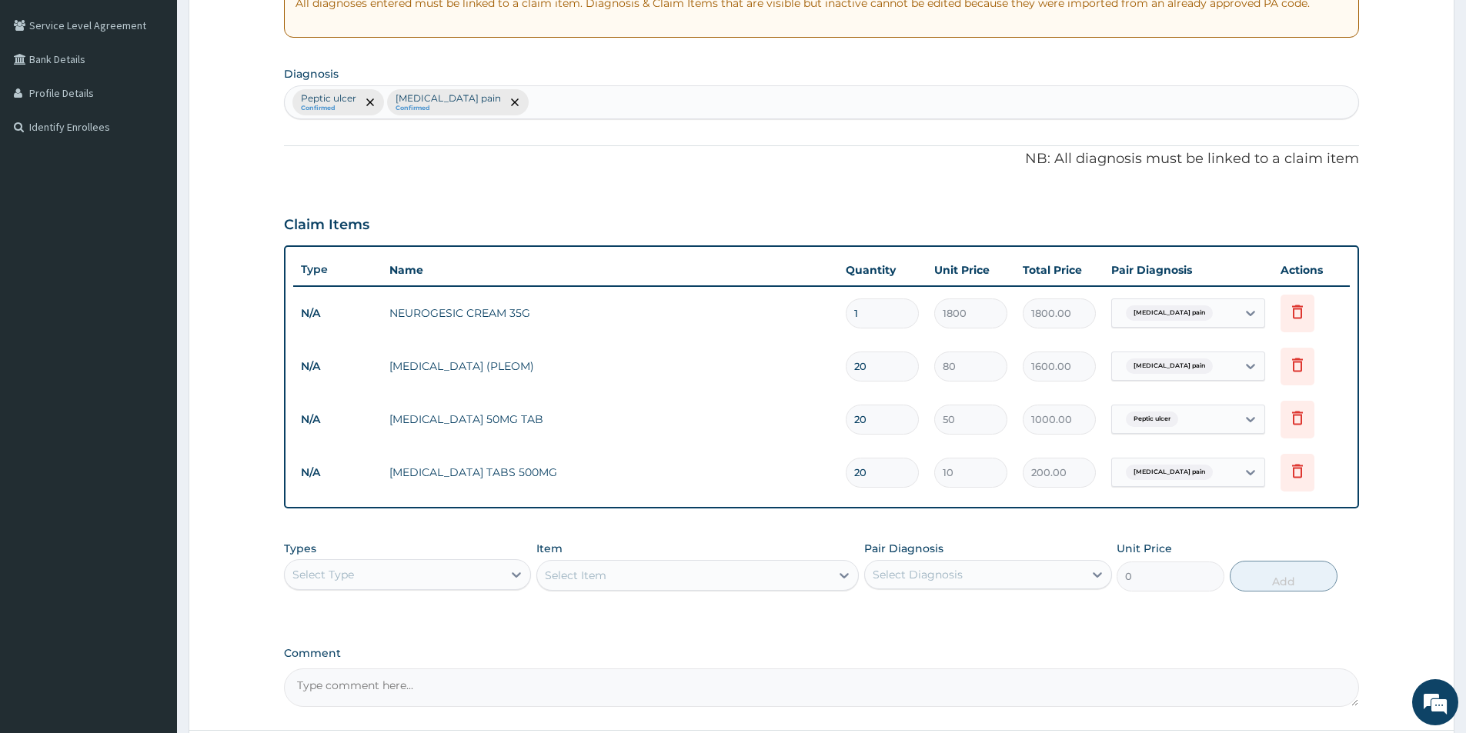
scroll to position [392, 0]
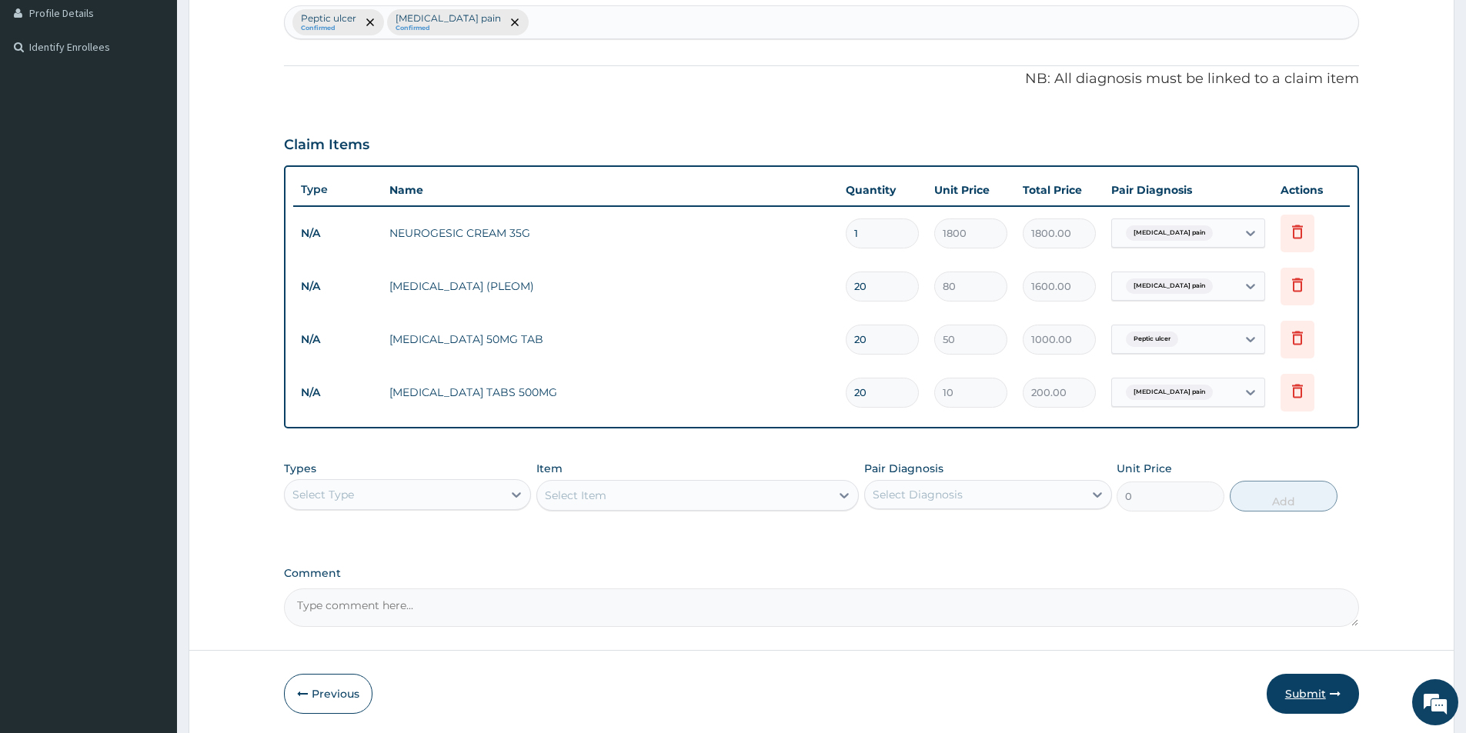
click at [1322, 699] on button "Submit" at bounding box center [1313, 694] width 92 height 40
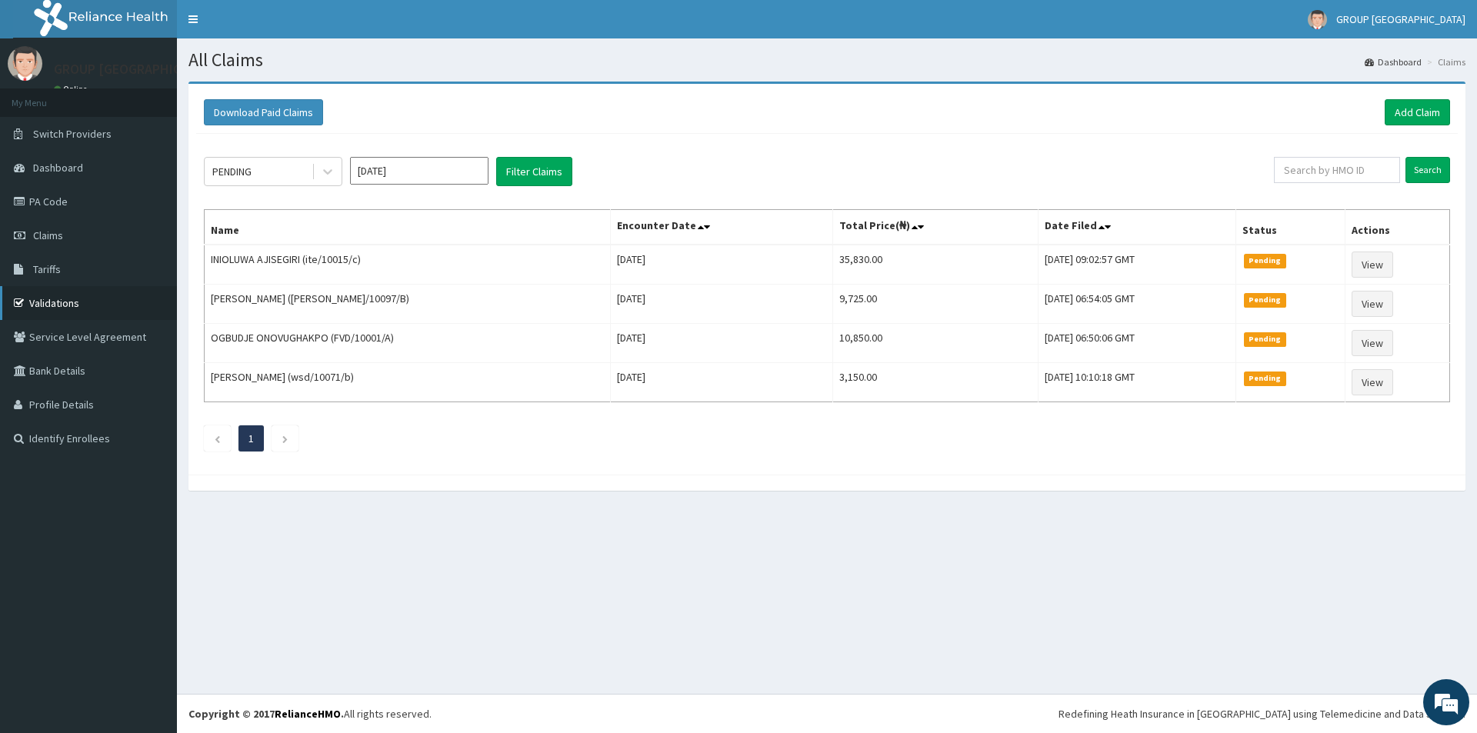
click at [50, 305] on link "Validations" at bounding box center [88, 303] width 177 height 34
